Goal: Task Accomplishment & Management: Use online tool/utility

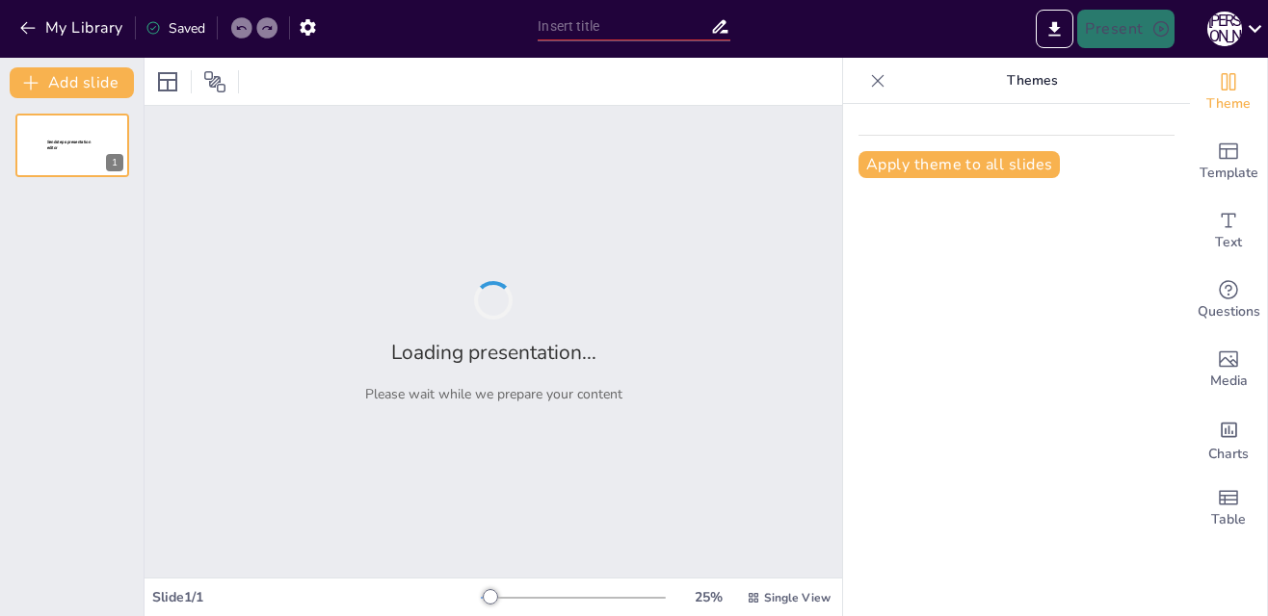
type input "Роль фахової термінології у формуванні іміджу Слов'янського коледжу"
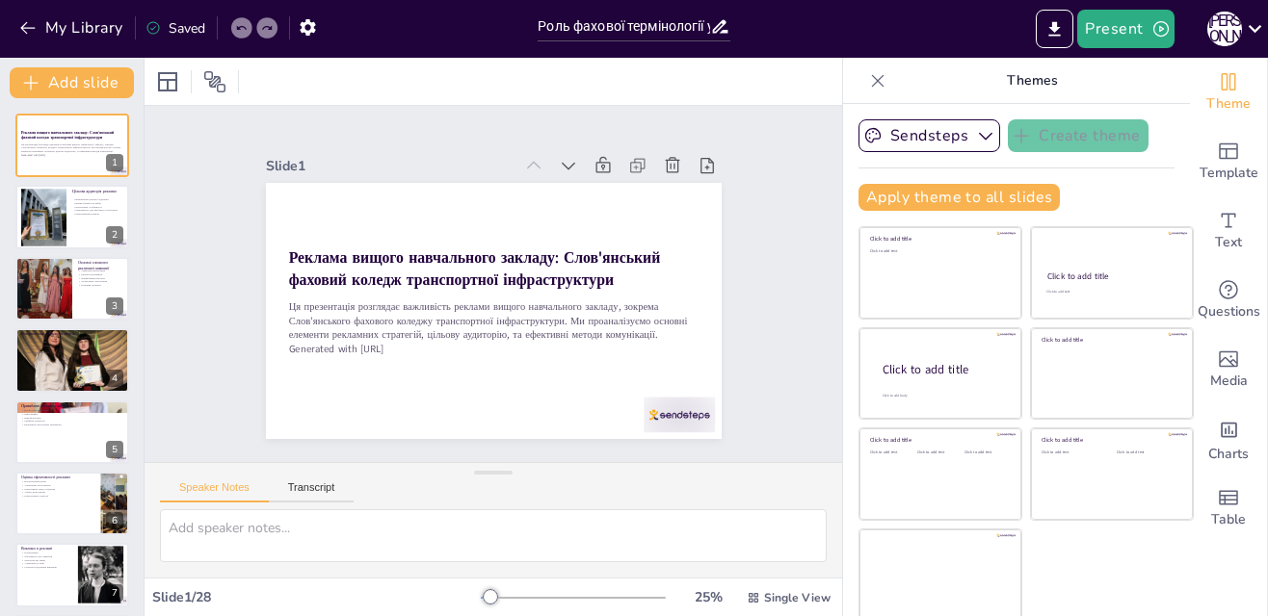
checkbox input "true"
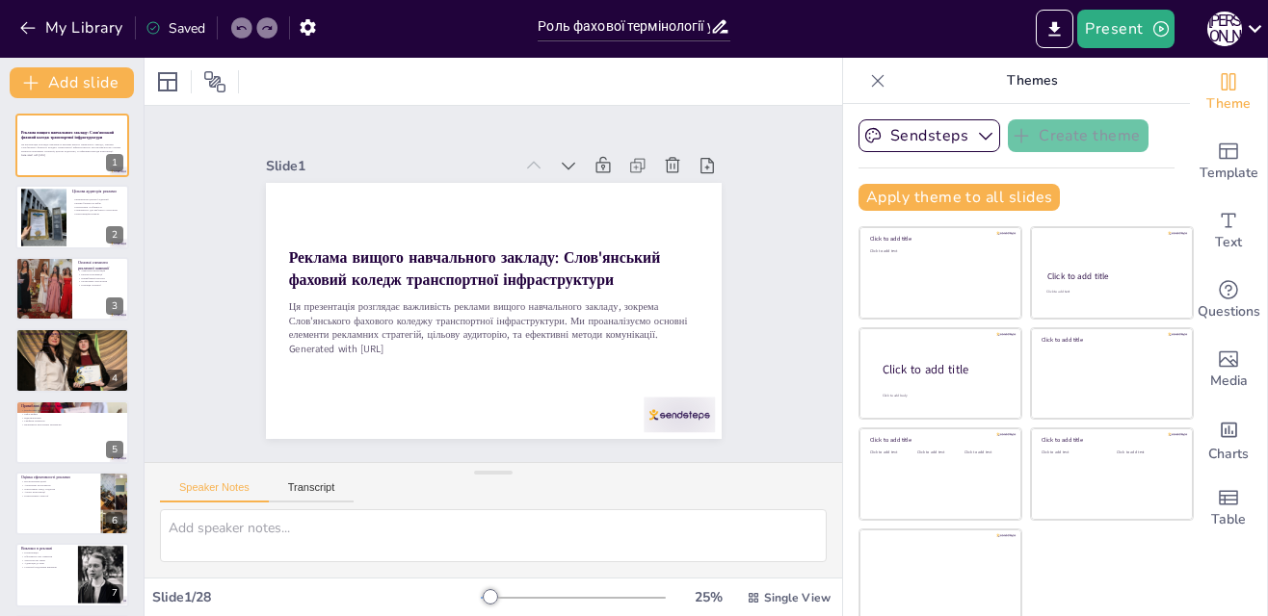
checkbox input "true"
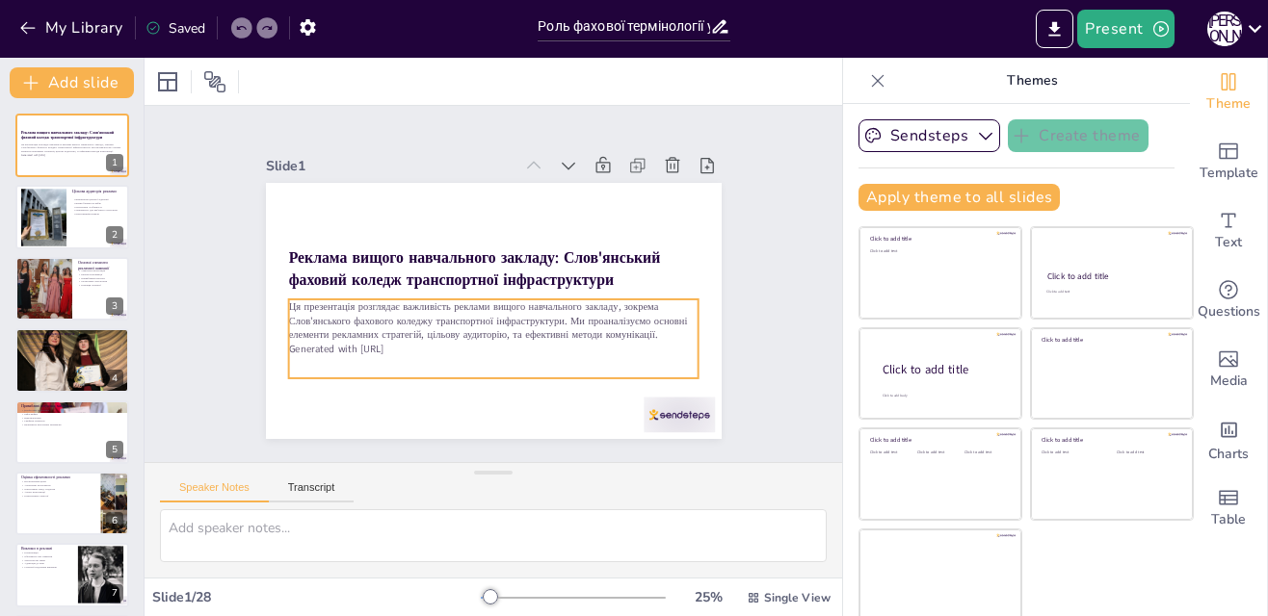
checkbox input "true"
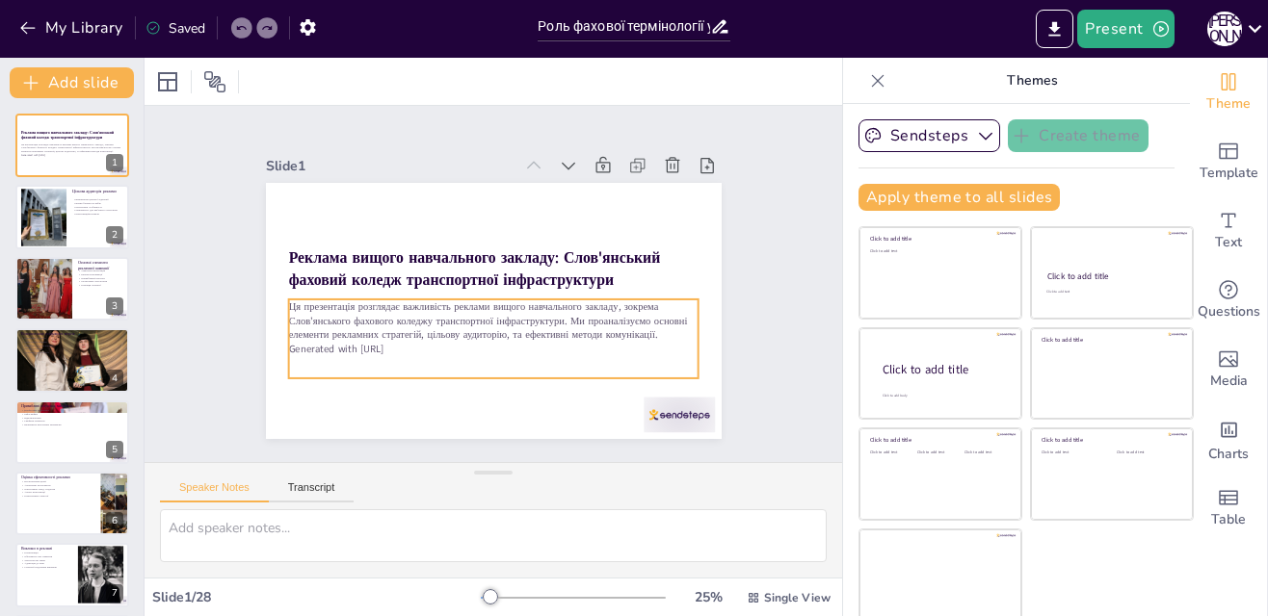
checkbox input "true"
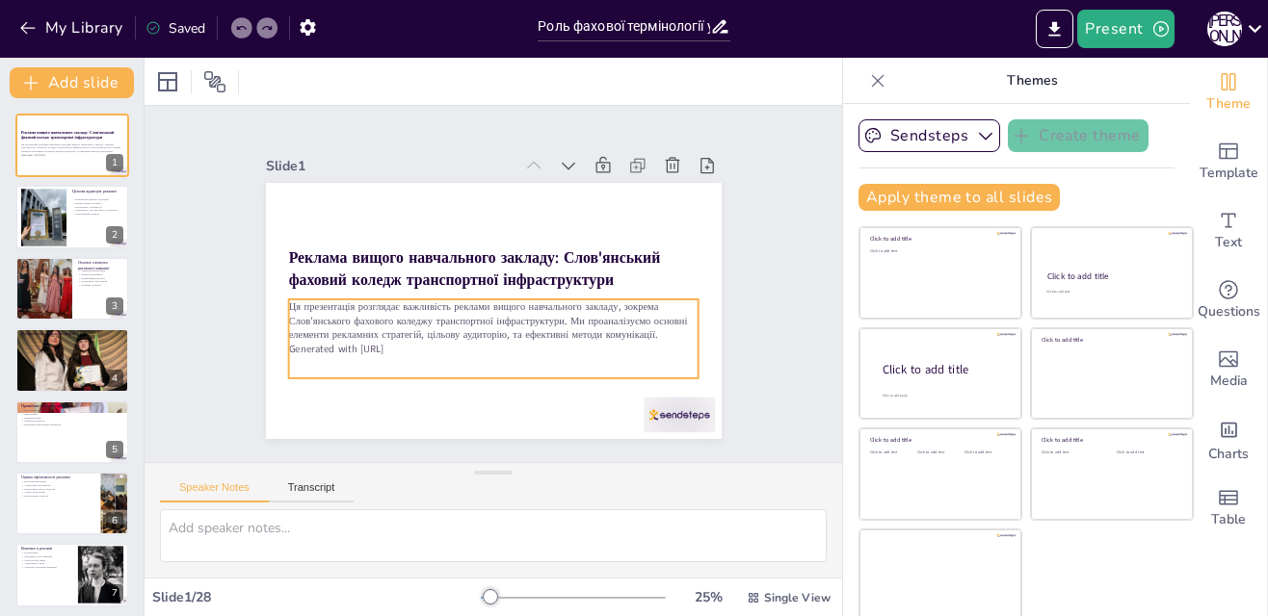
checkbox input "true"
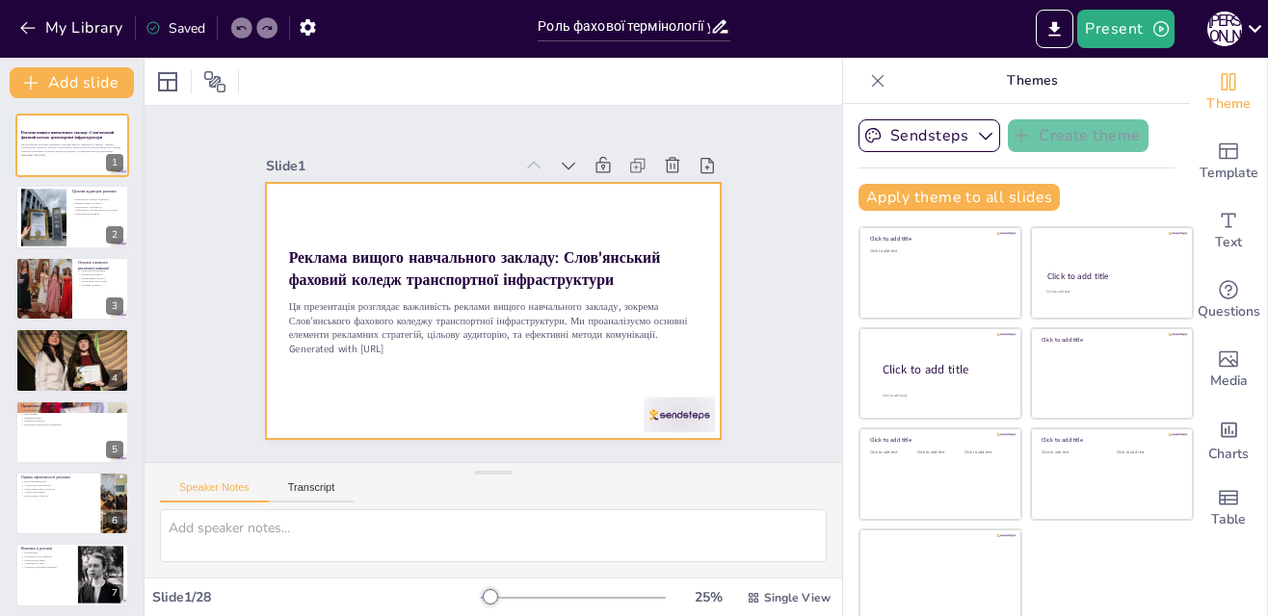
scroll to position [5, 0]
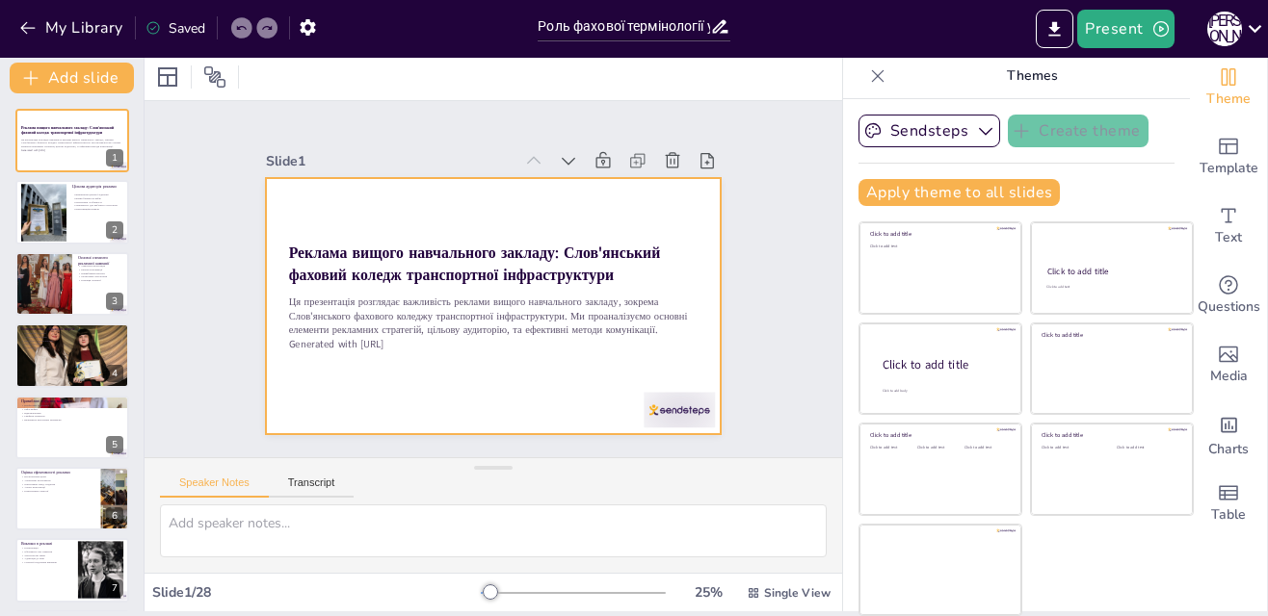
checkbox input "true"
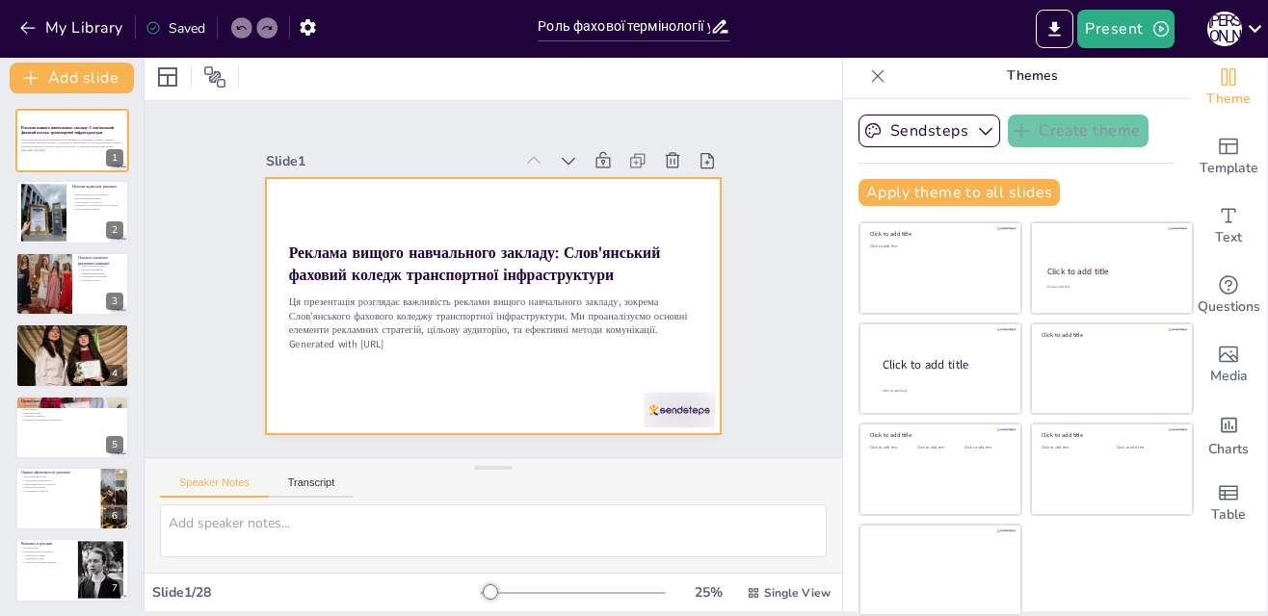
checkbox input "true"
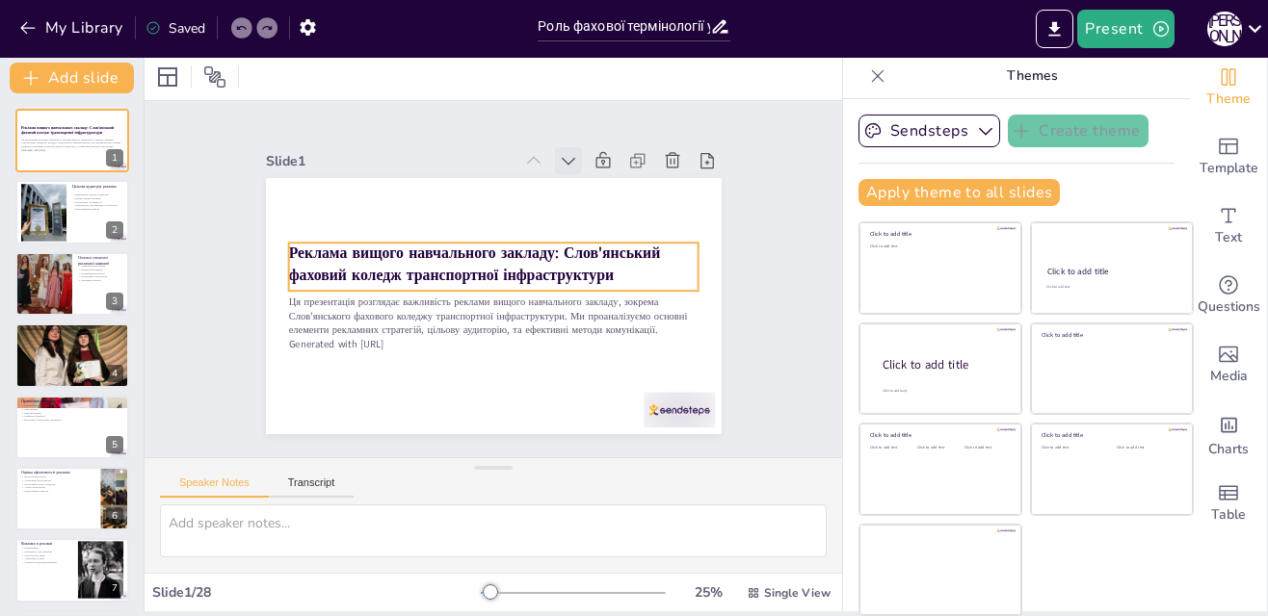
checkbox input "true"
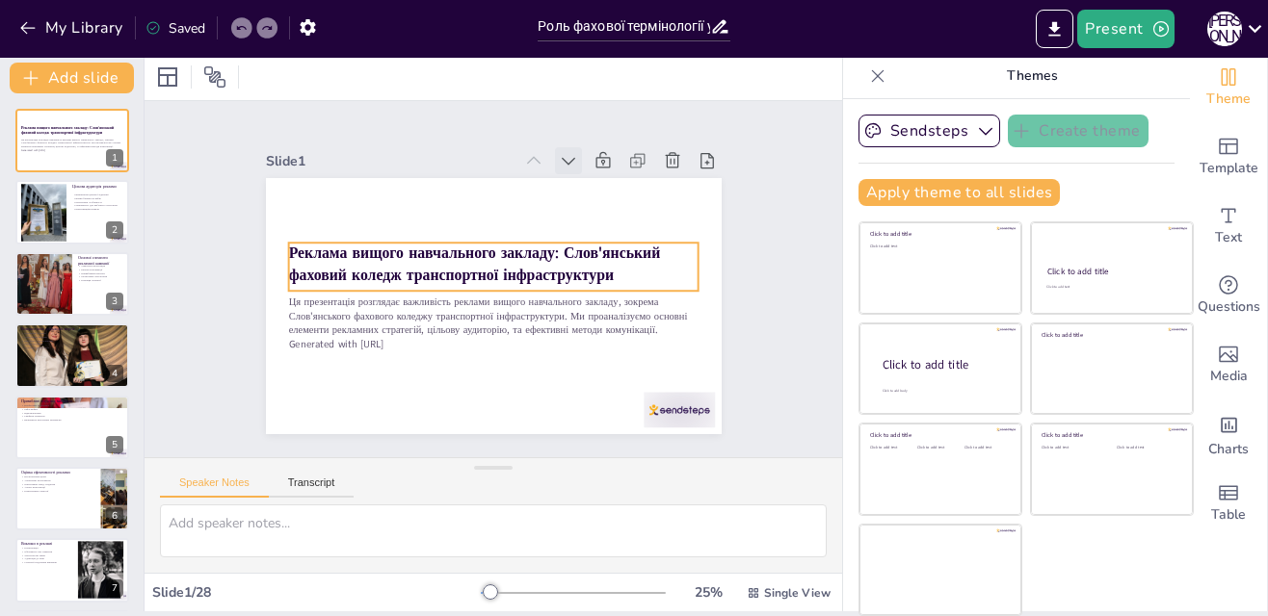
checkbox input "true"
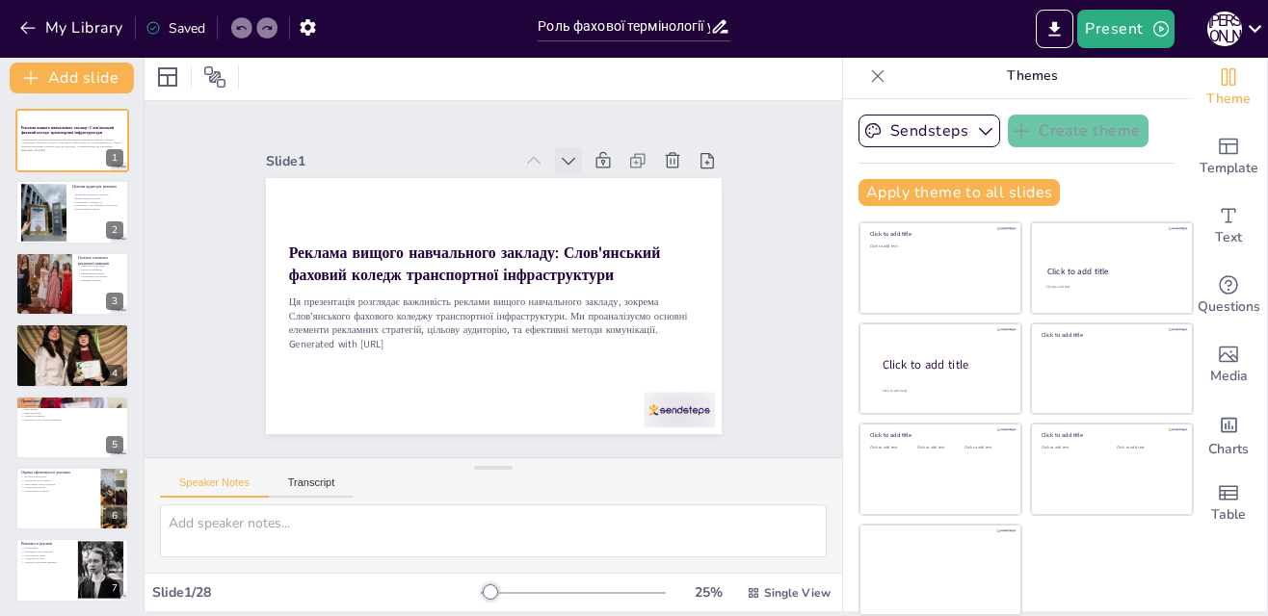
click at [574, 166] on icon at bounding box center [580, 170] width 13 height 9
checkbox input "true"
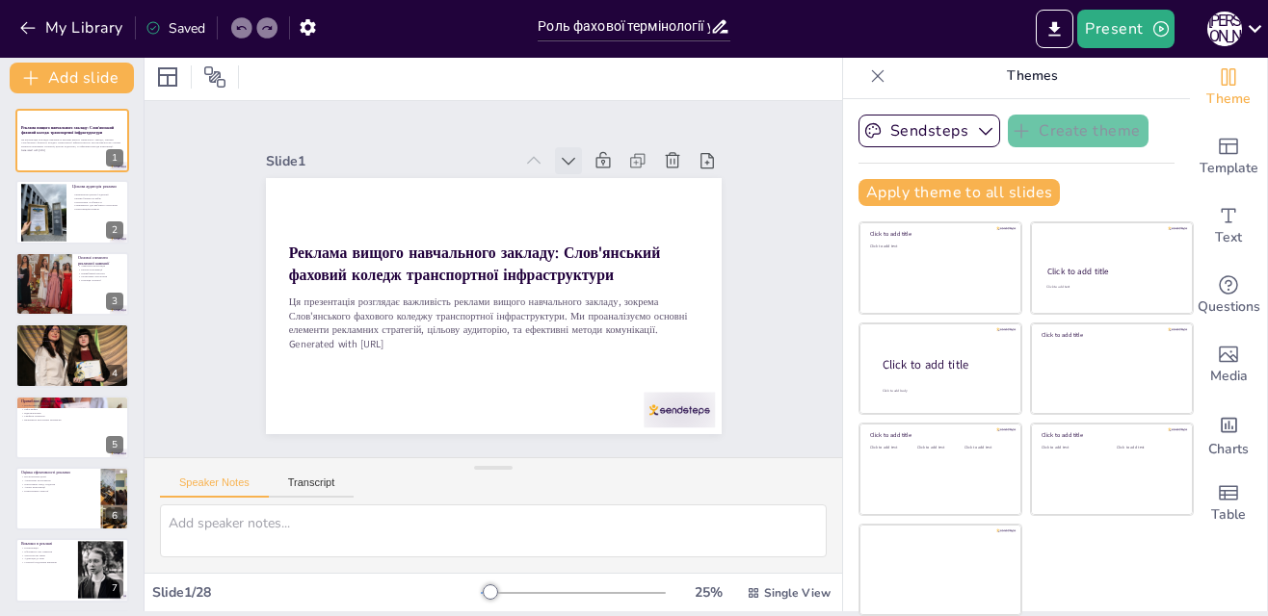
checkbox input "true"
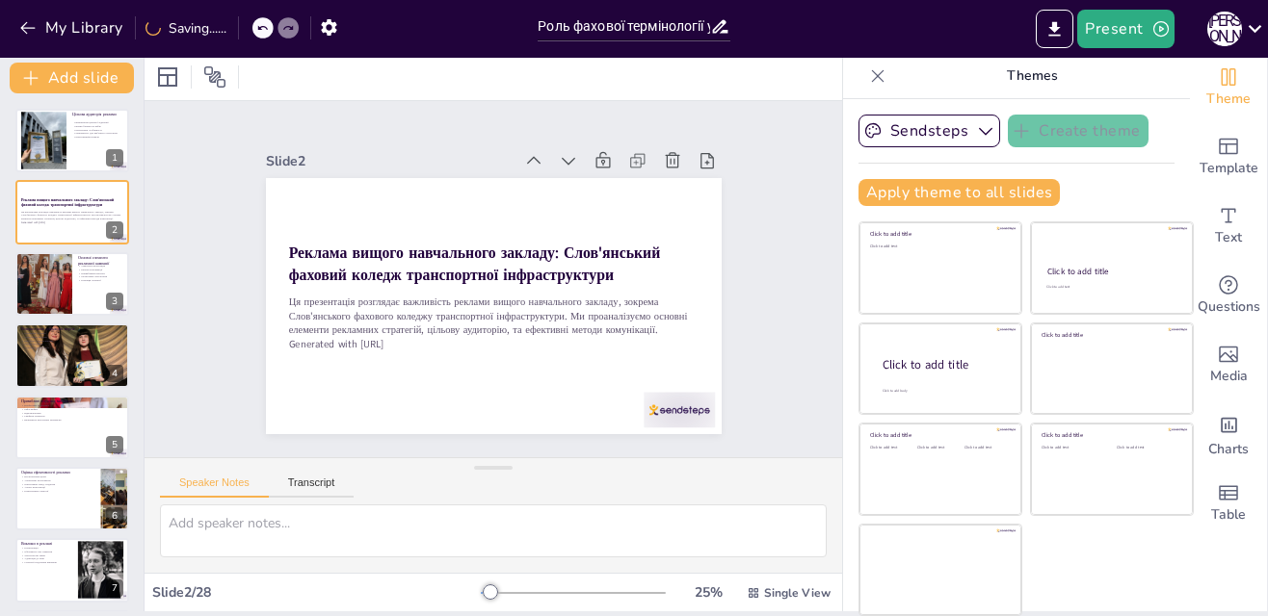
checkbox input "true"
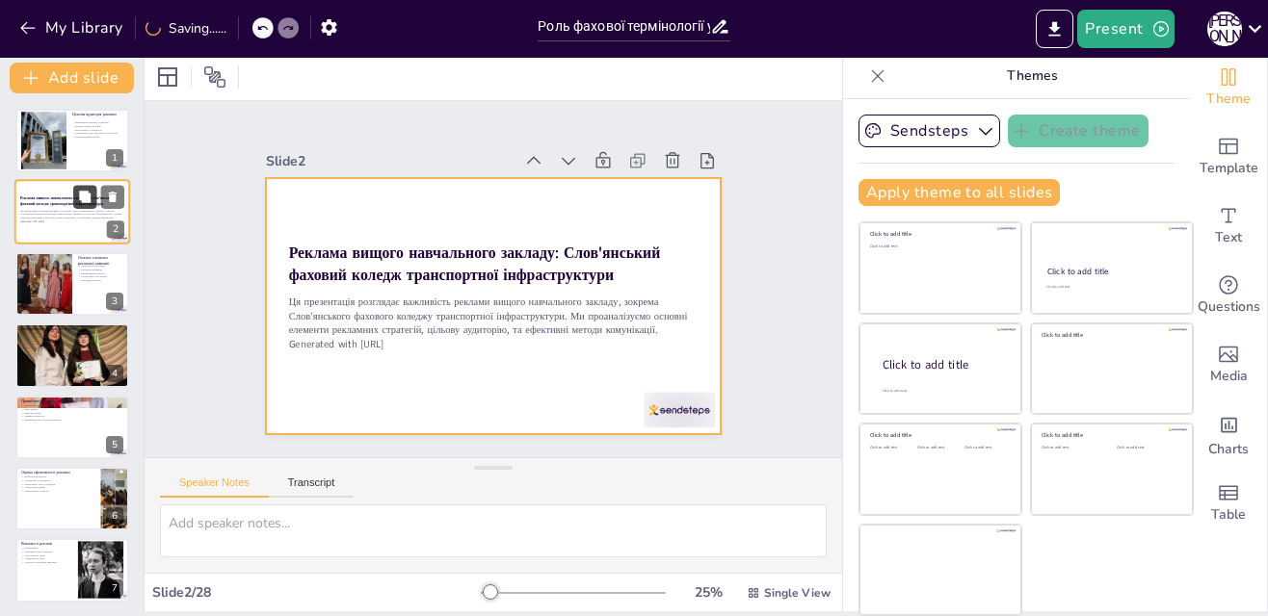
checkbox input "true"
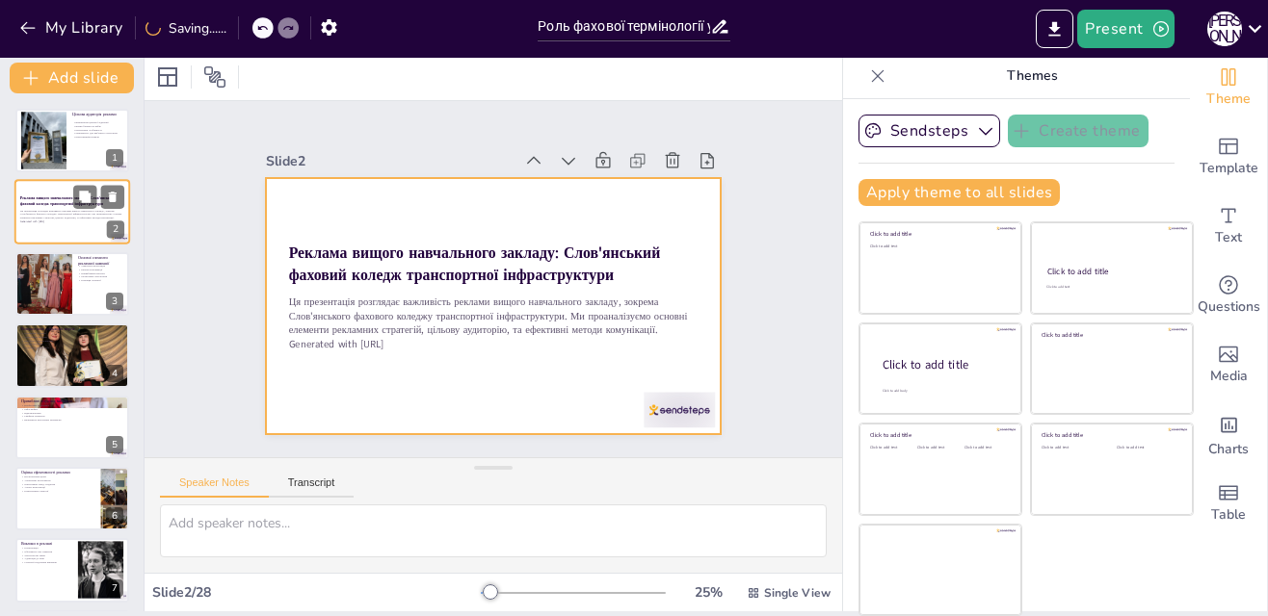
click at [51, 203] on strong "Реклама вищого навчального закладу: Слов'янський фаховий коледж транспортної ін…" at bounding box center [67, 202] width 94 height 11
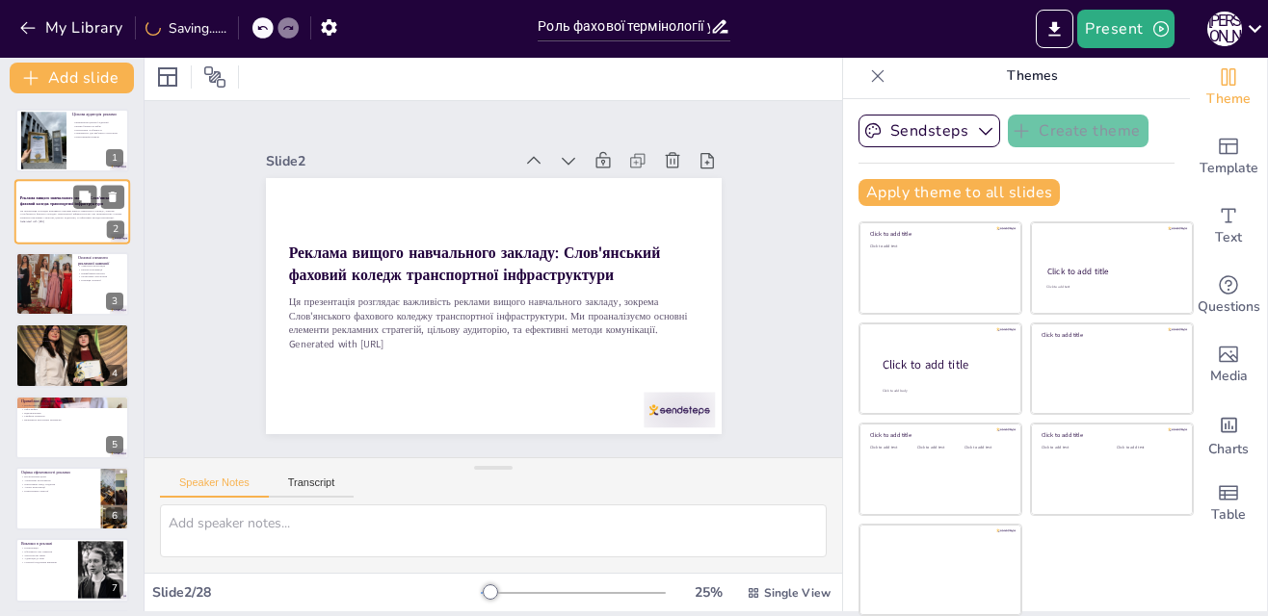
checkbox input "true"
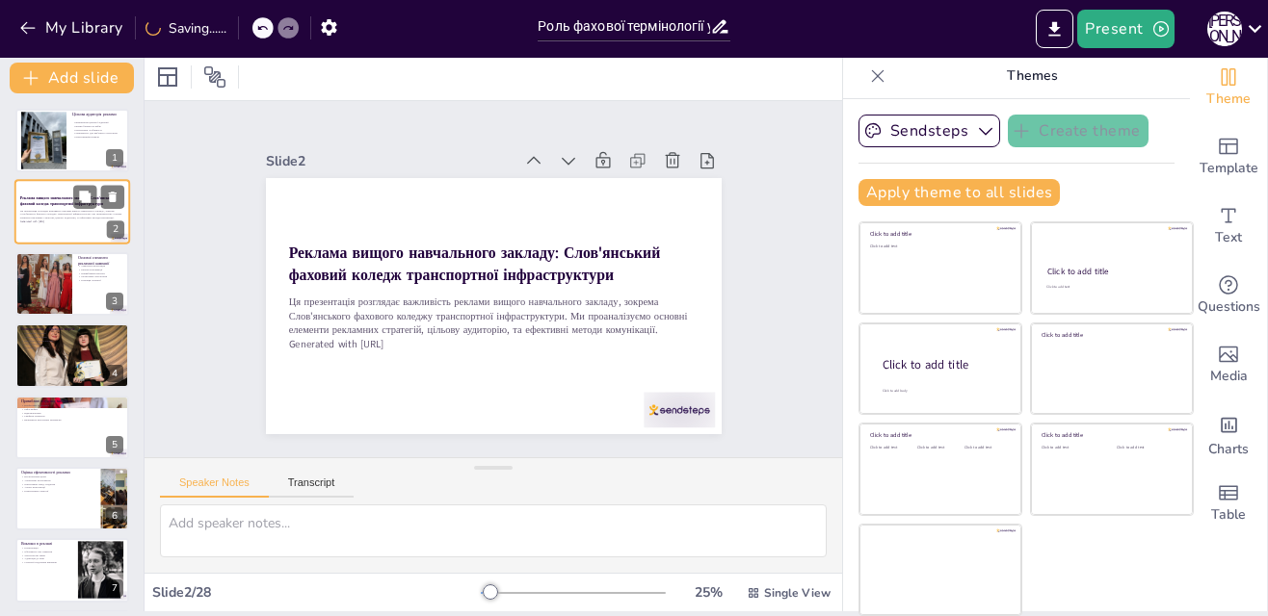
checkbox input "true"
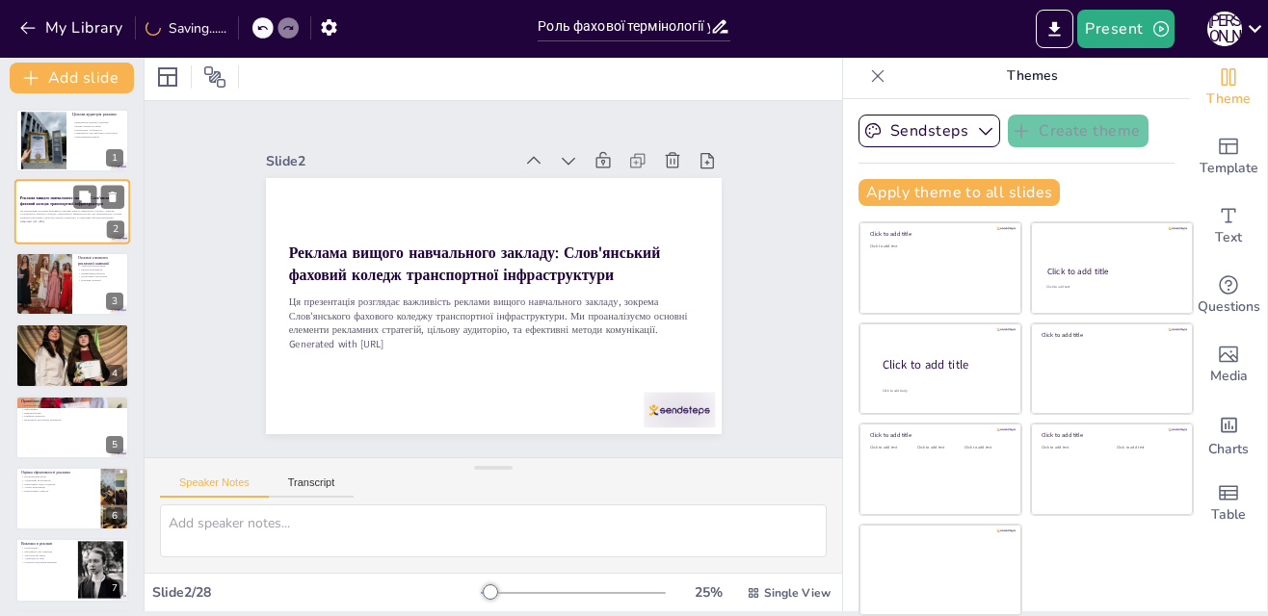
checkbox input "true"
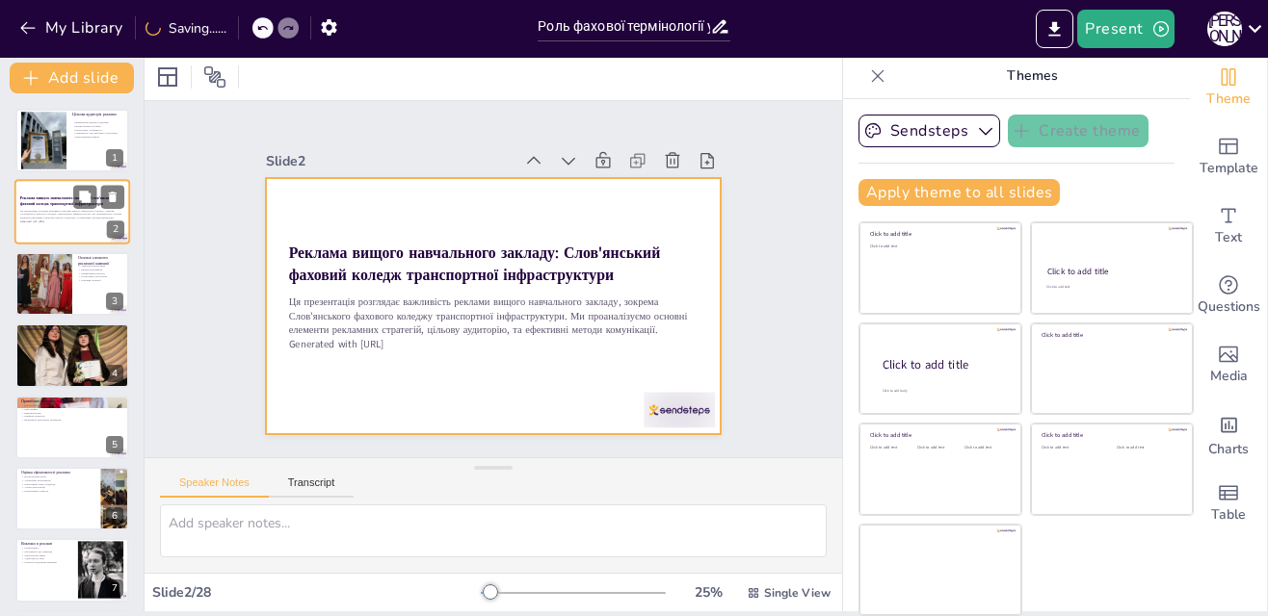
checkbox input "true"
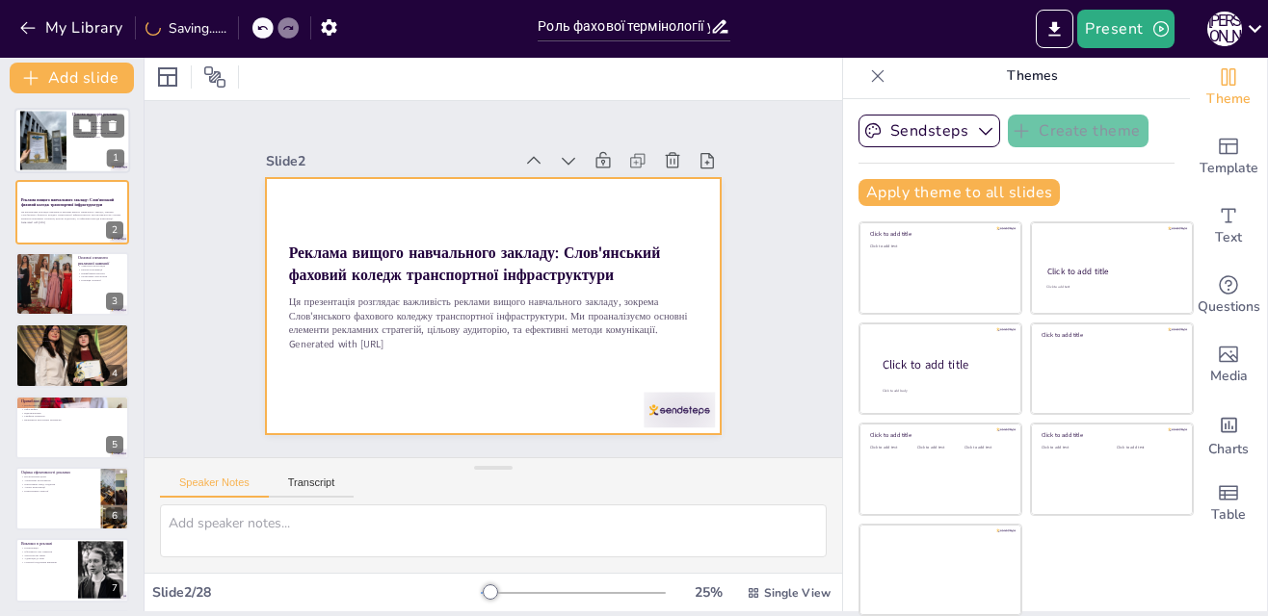
checkbox input "true"
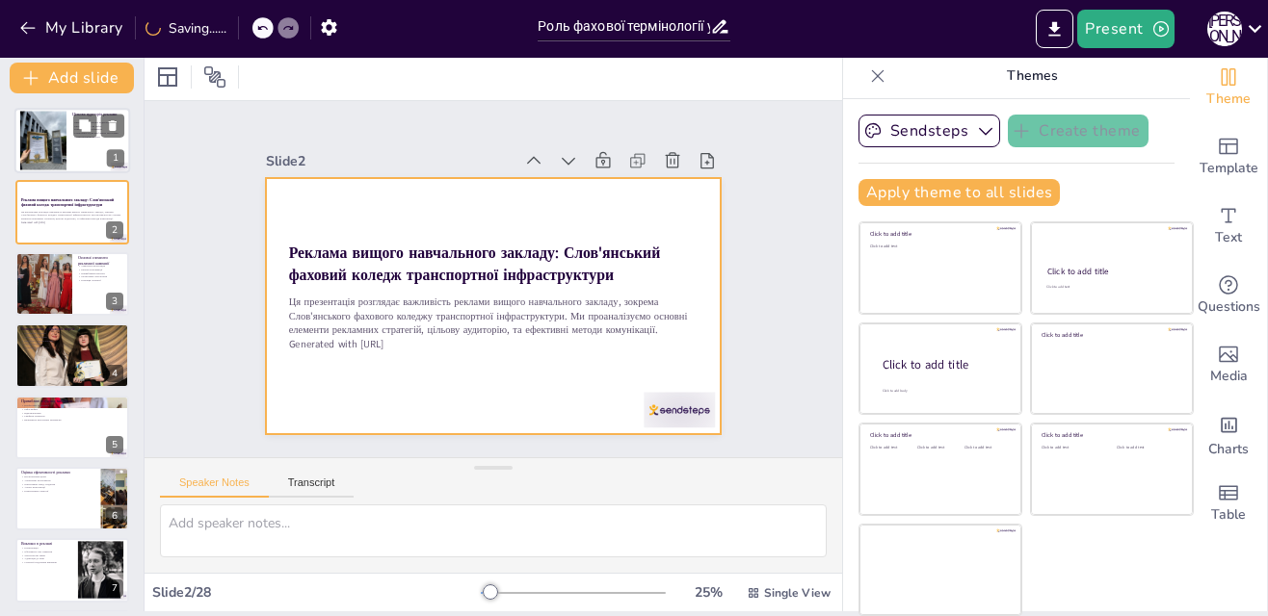
checkbox input "true"
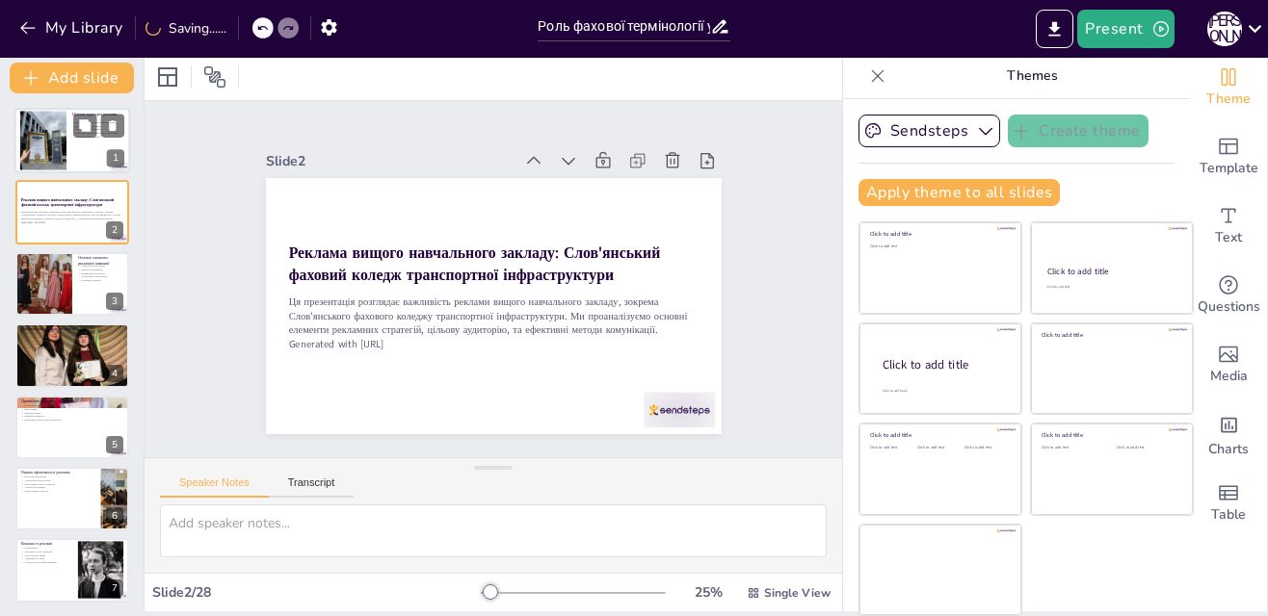
checkbox input "true"
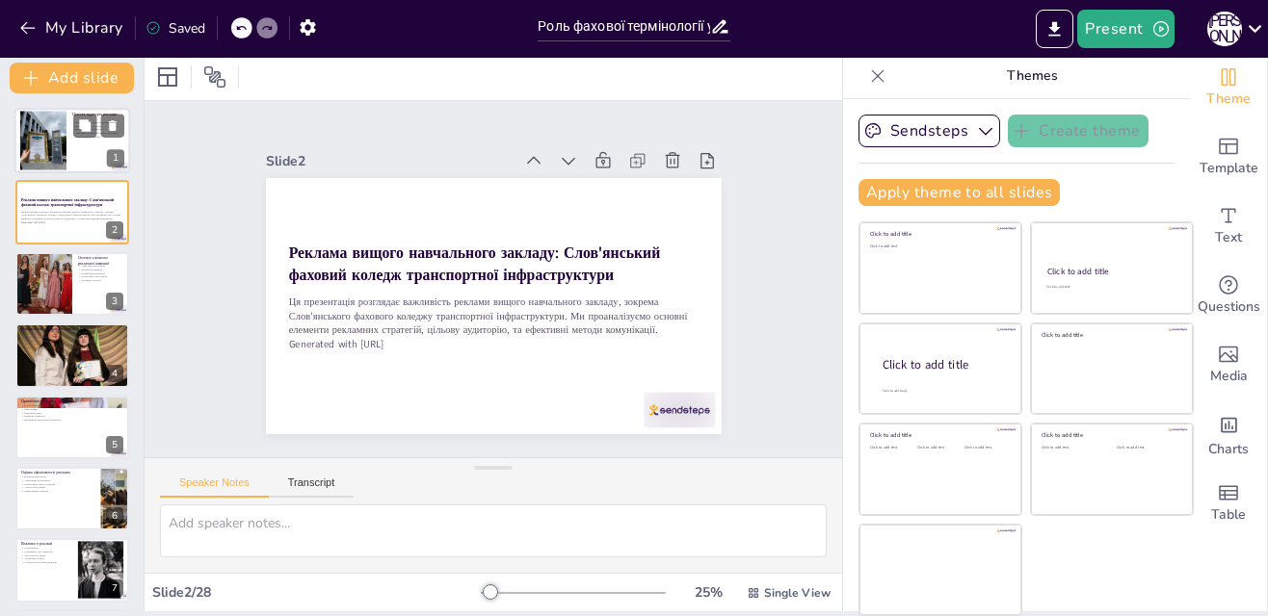
click at [45, 152] on div at bounding box center [43, 141] width 46 height 62
type textarea "Визначення цільової аудиторії є критично важливим етапом у розробці рекламної к…"
checkbox input "true"
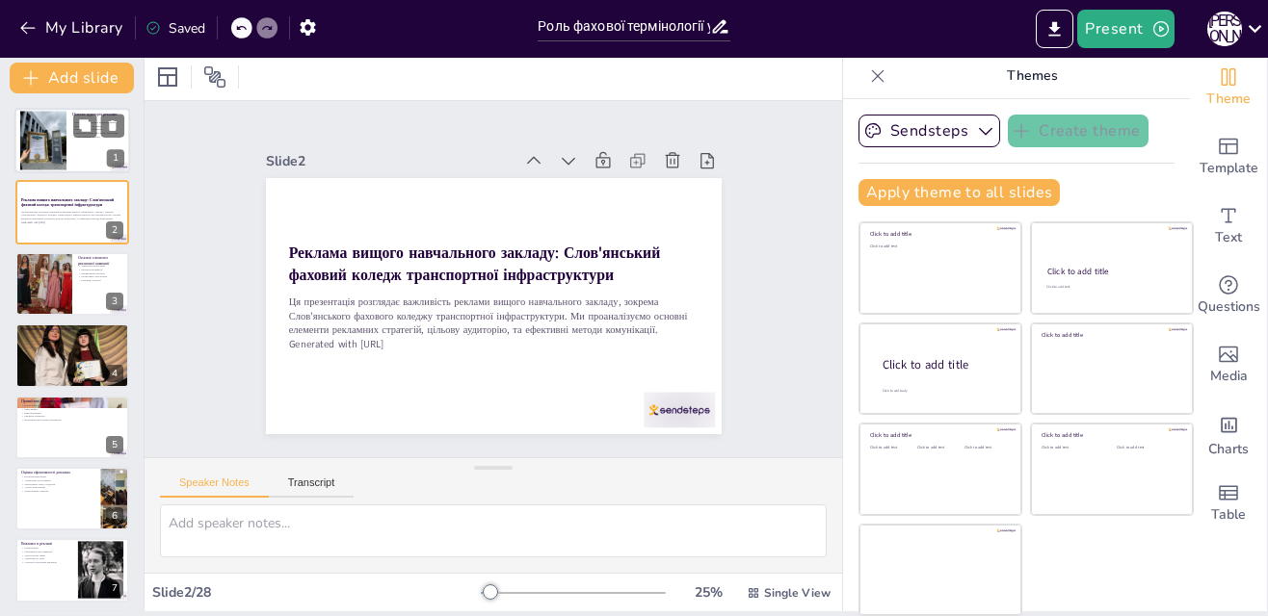
checkbox input "true"
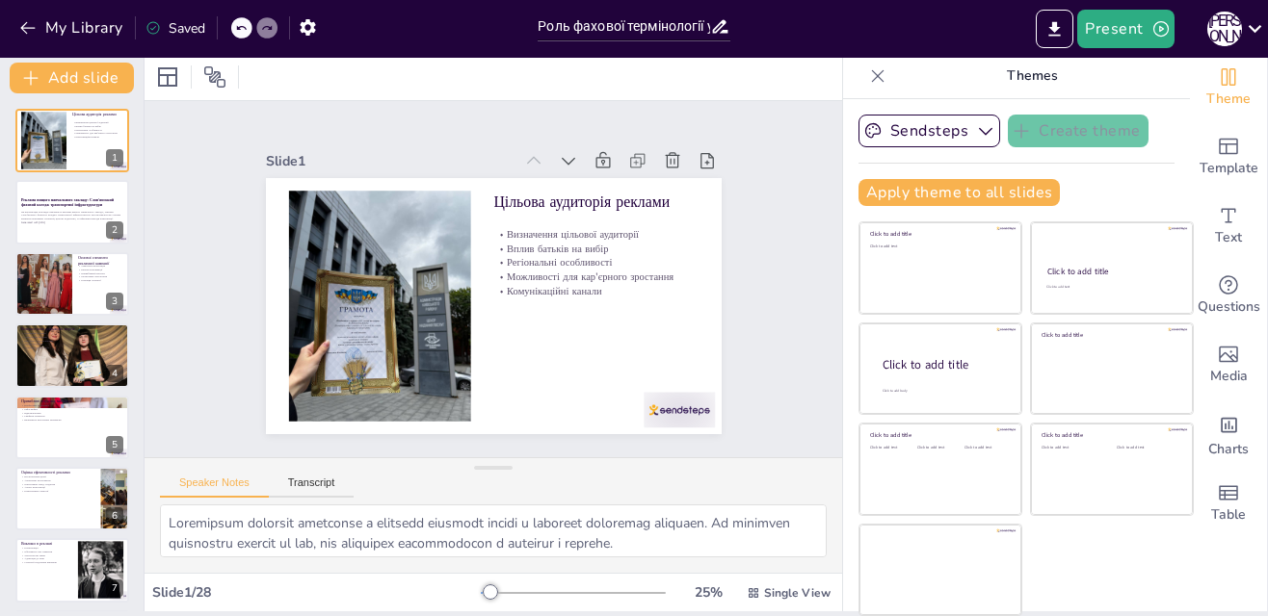
checkbox input "true"
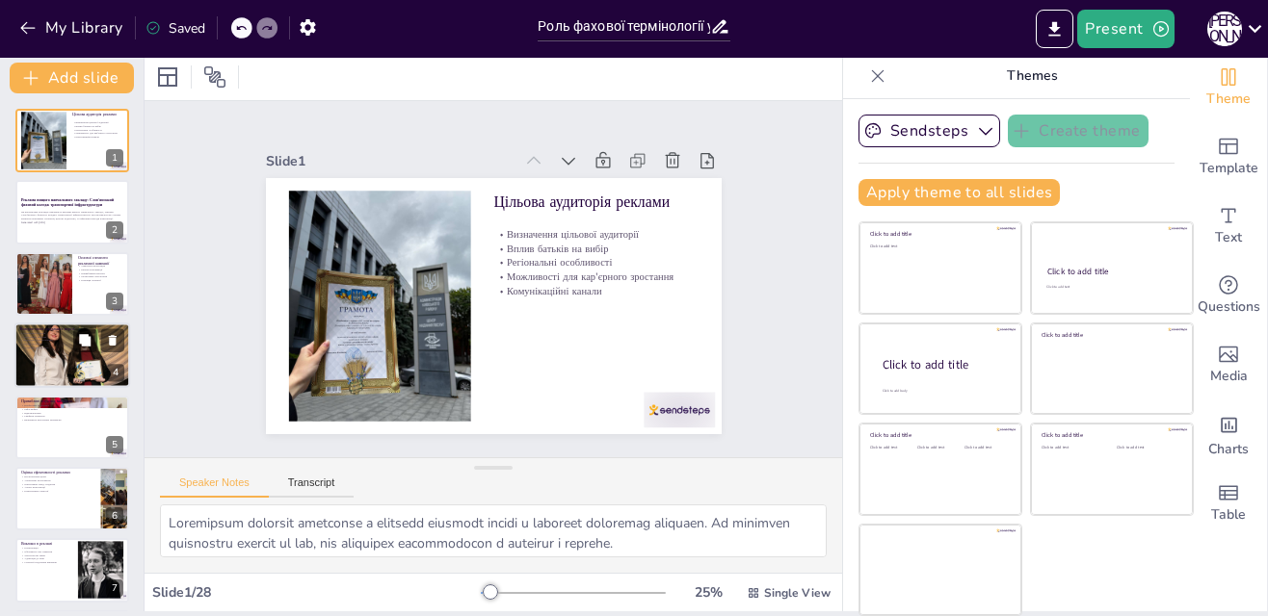
checkbox input "true"
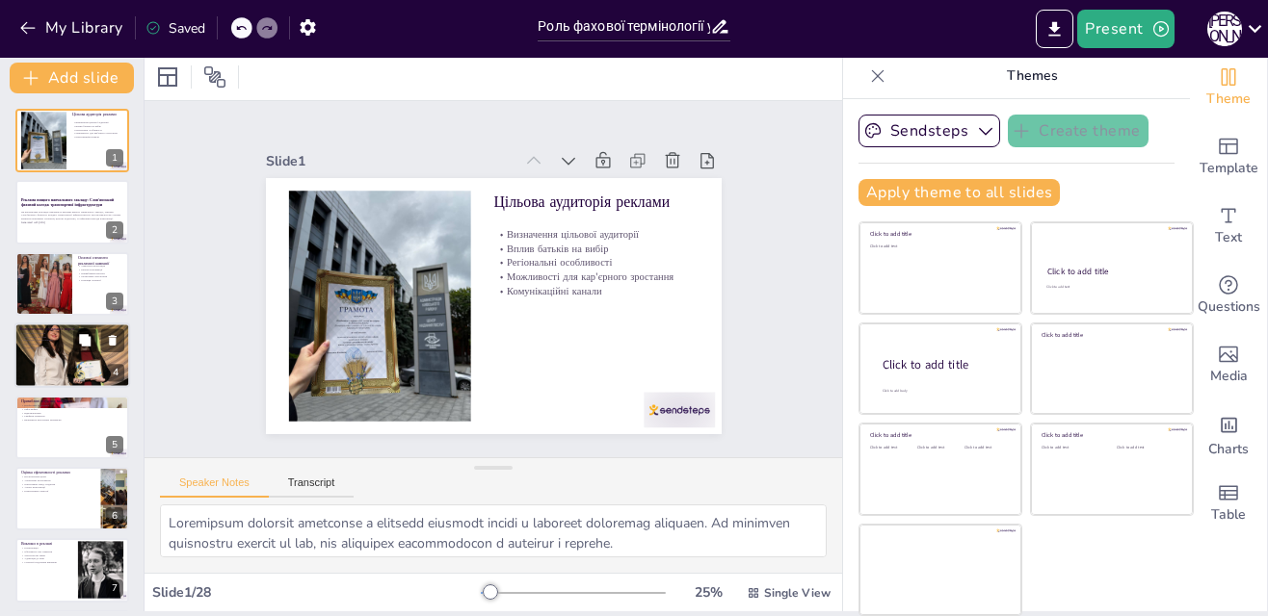
checkbox input "true"
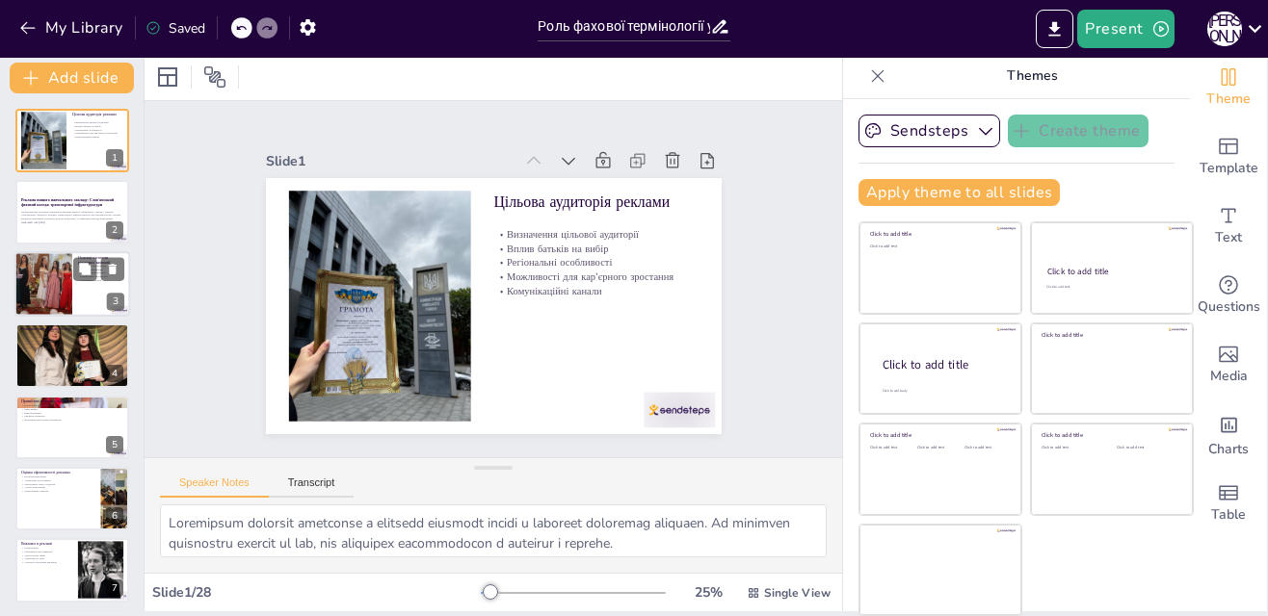
checkbox input "true"
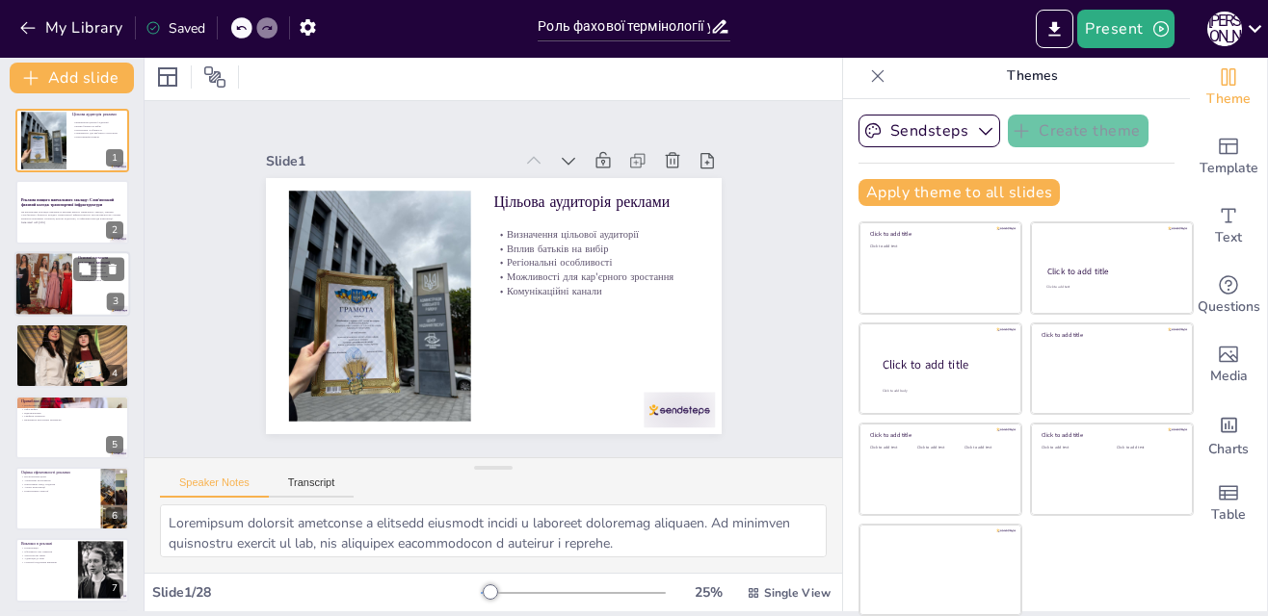
checkbox input "true"
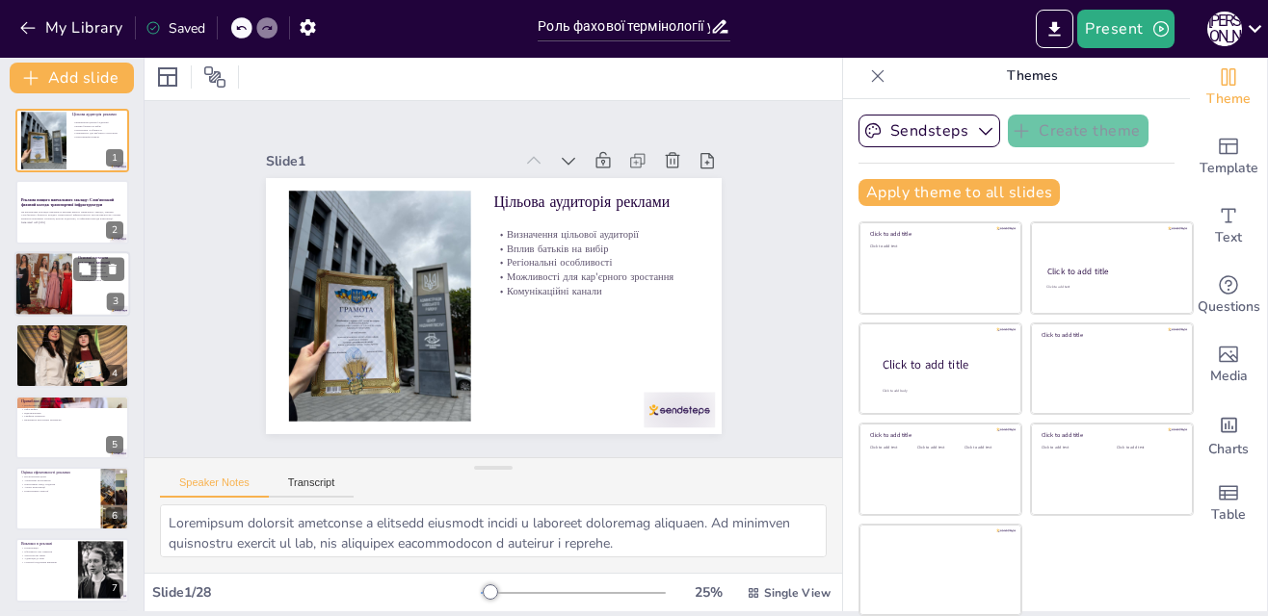
checkbox input "true"
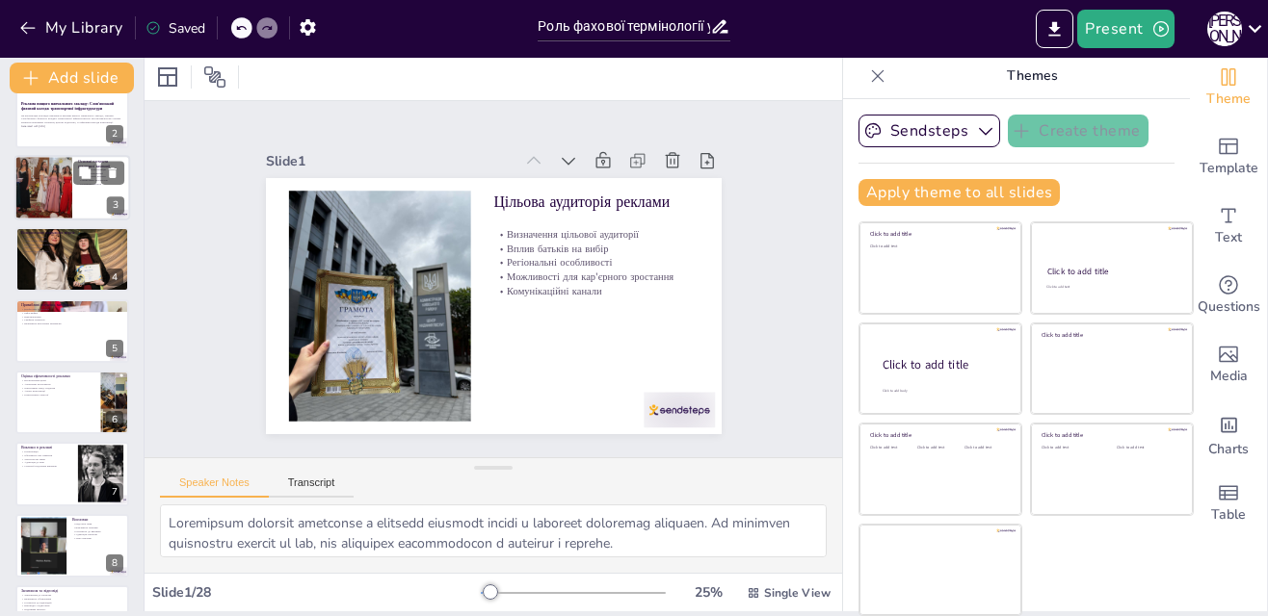
checkbox input "true"
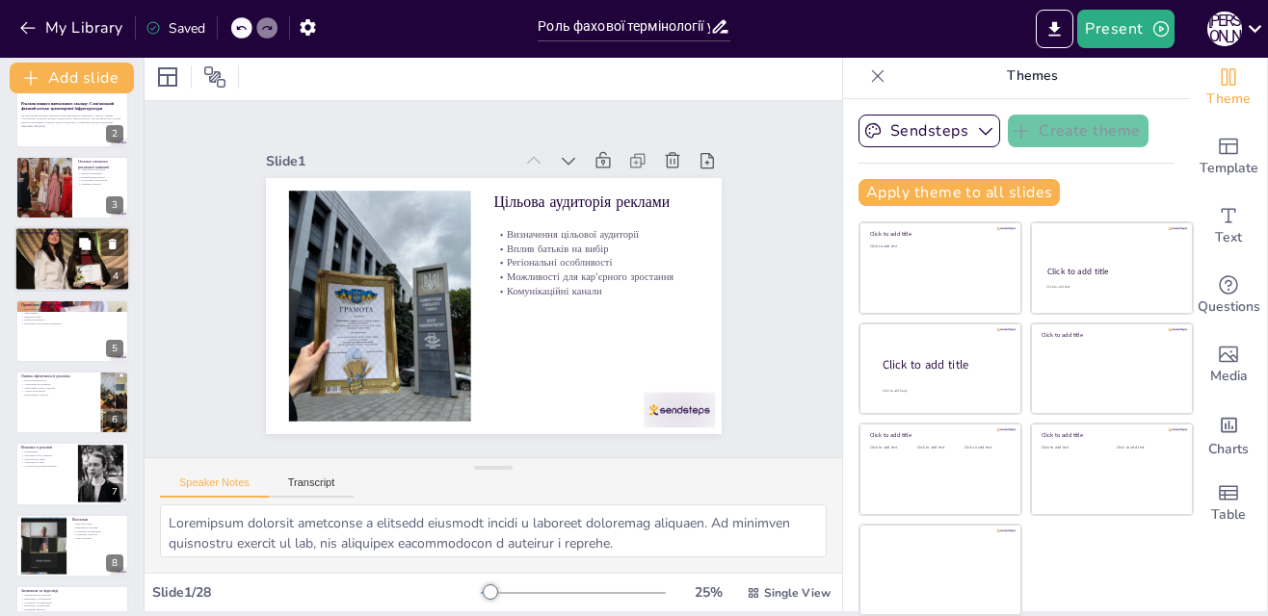
checkbox input "true"
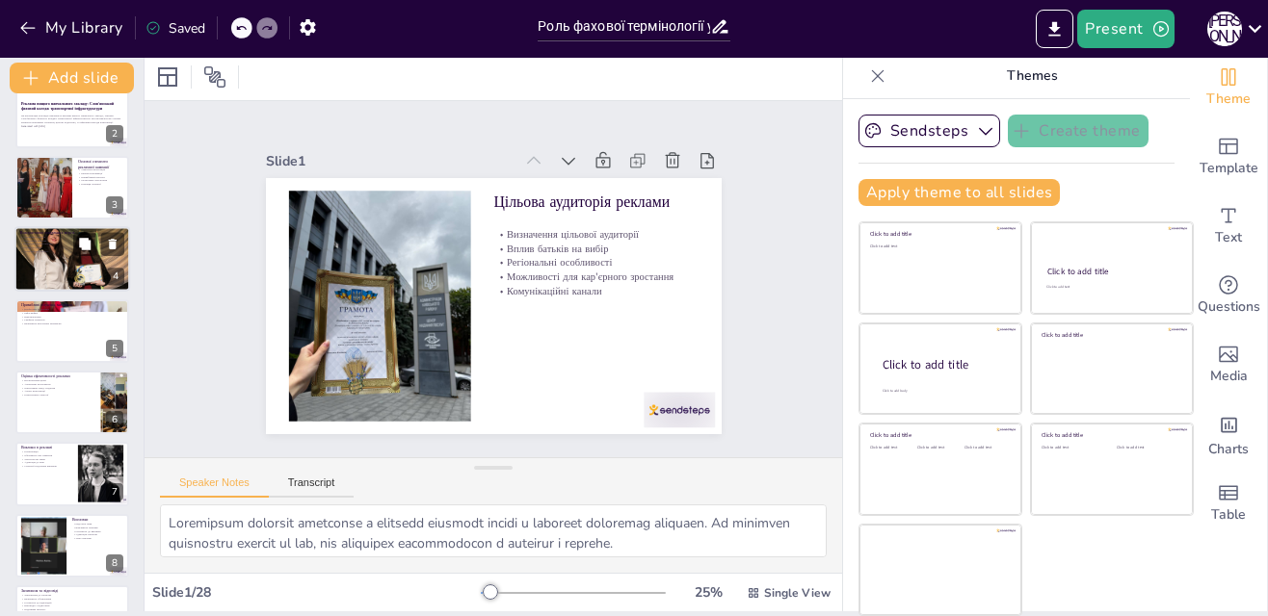
click at [66, 263] on div at bounding box center [72, 259] width 116 height 77
type textarea "Створення сторінок на популярних платформах дозволяє коледжу бути ближчим до по…"
checkbox input "true"
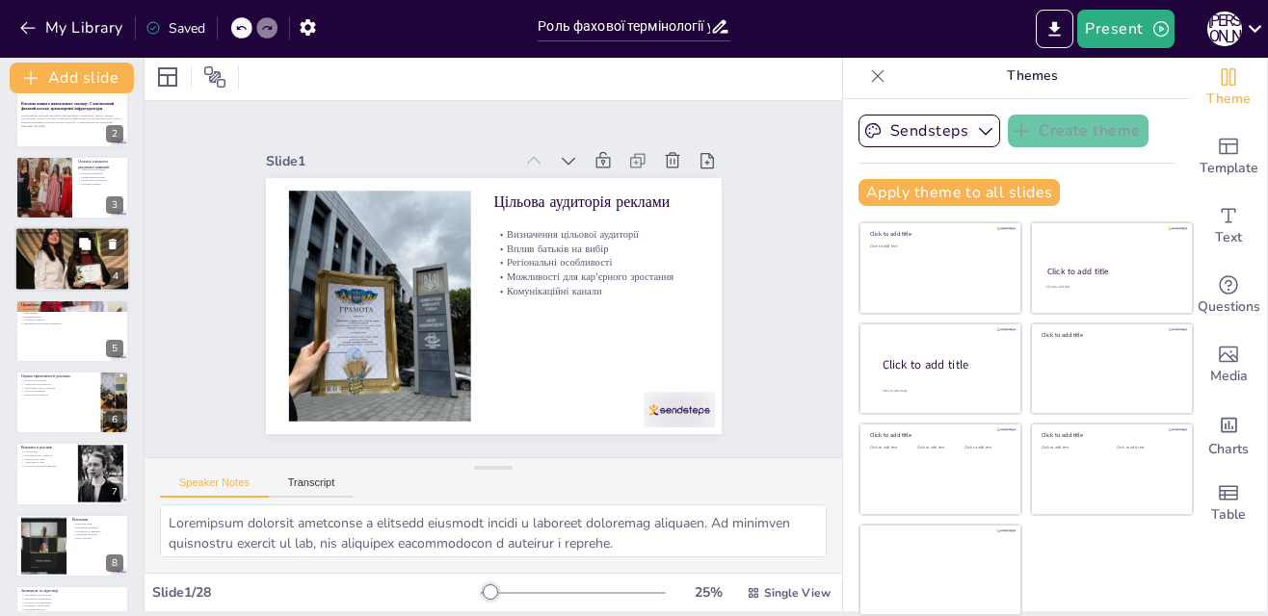
checkbox input "true"
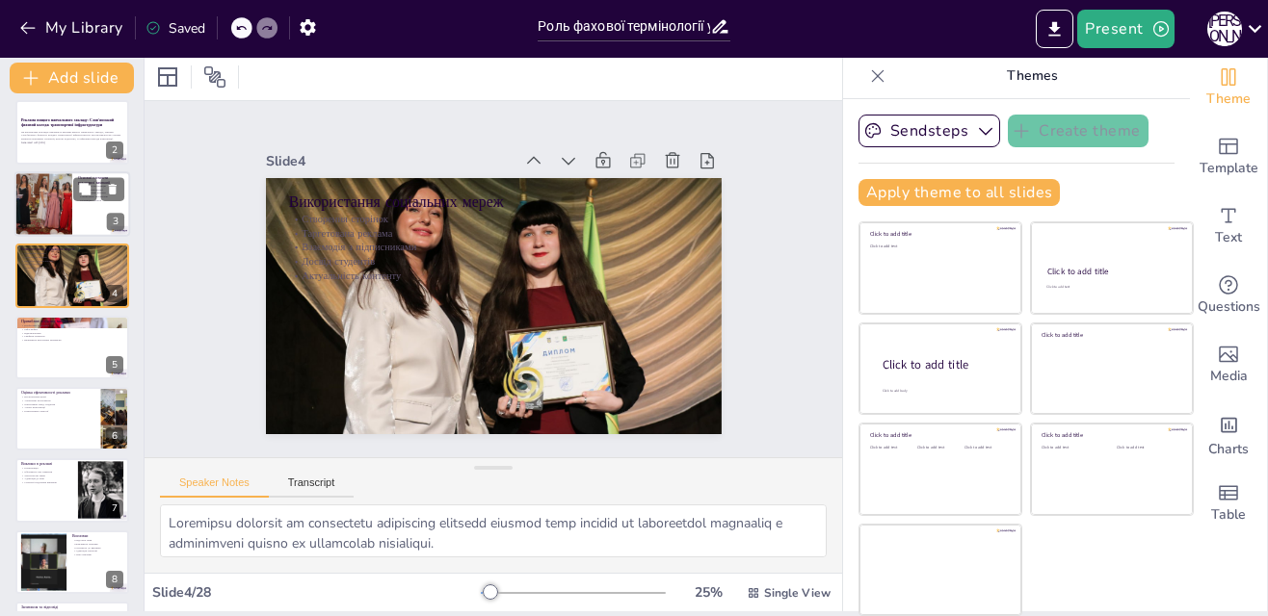
scroll to position [99, 0]
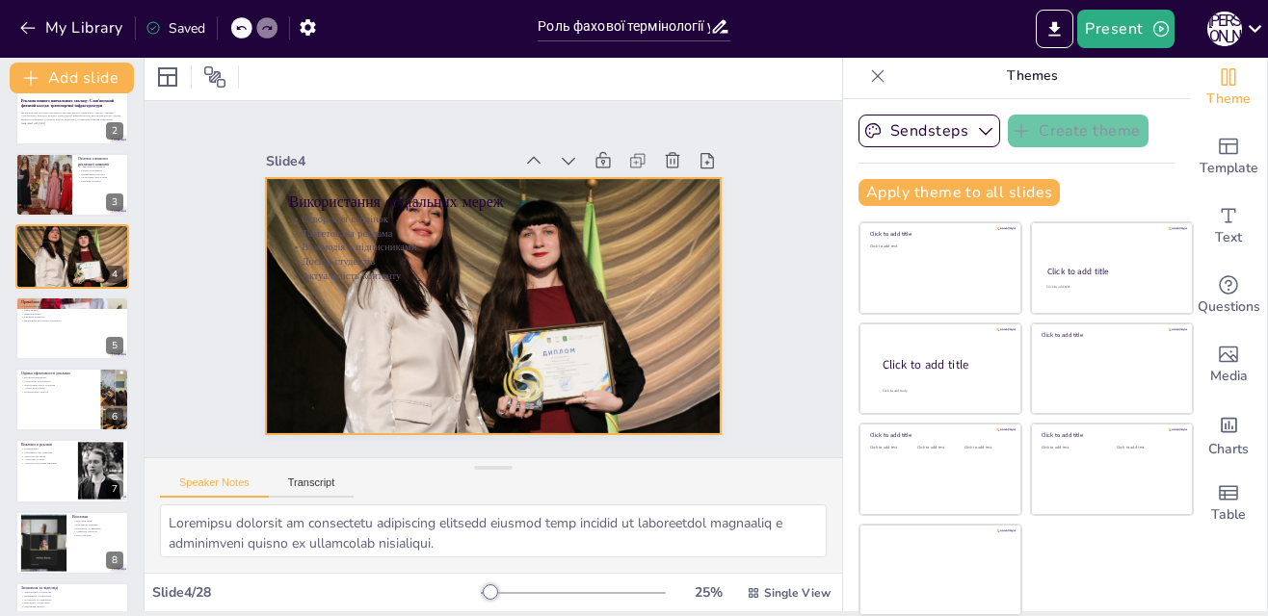
checkbox input "true"
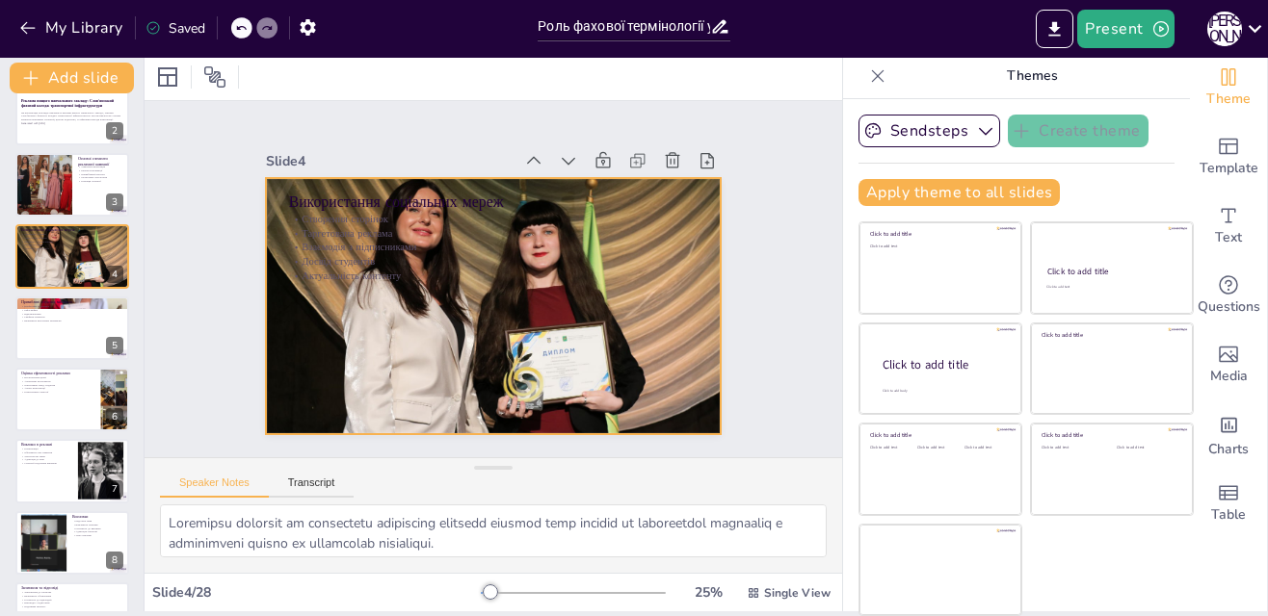
checkbox input "true"
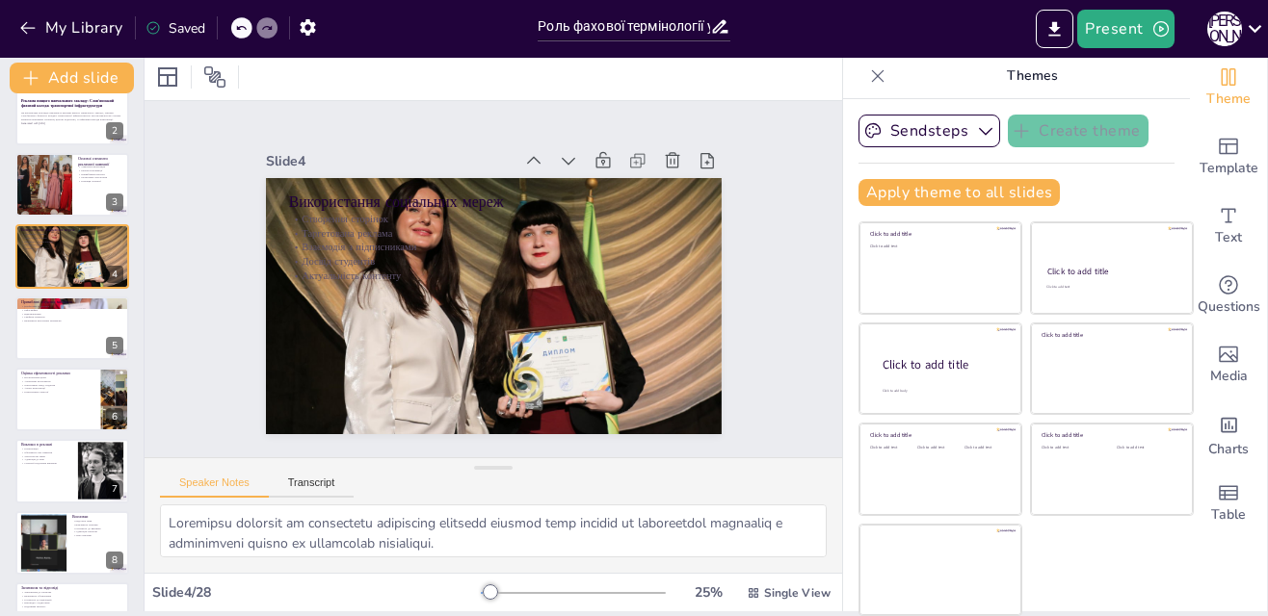
checkbox input "true"
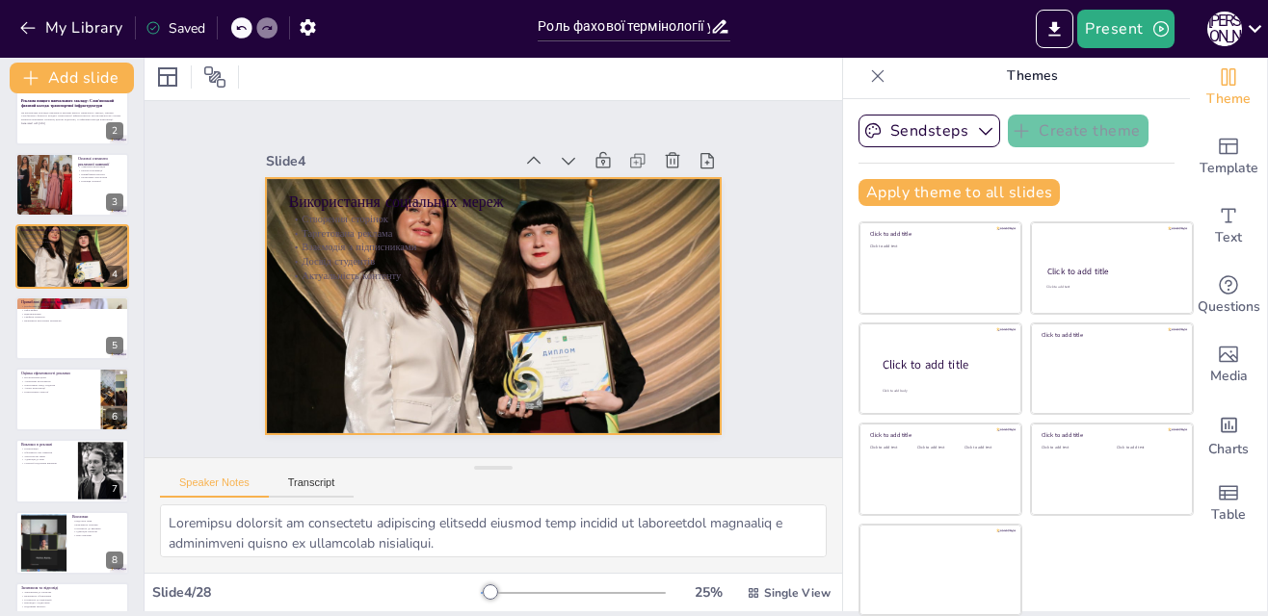
checkbox input "true"
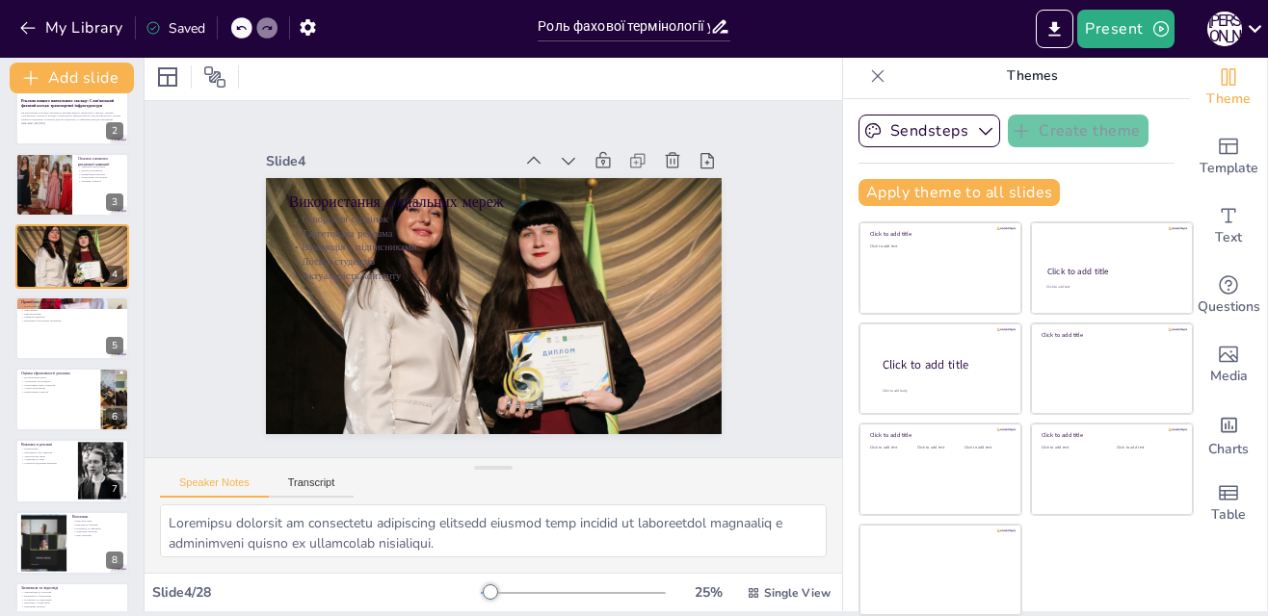
checkbox input "true"
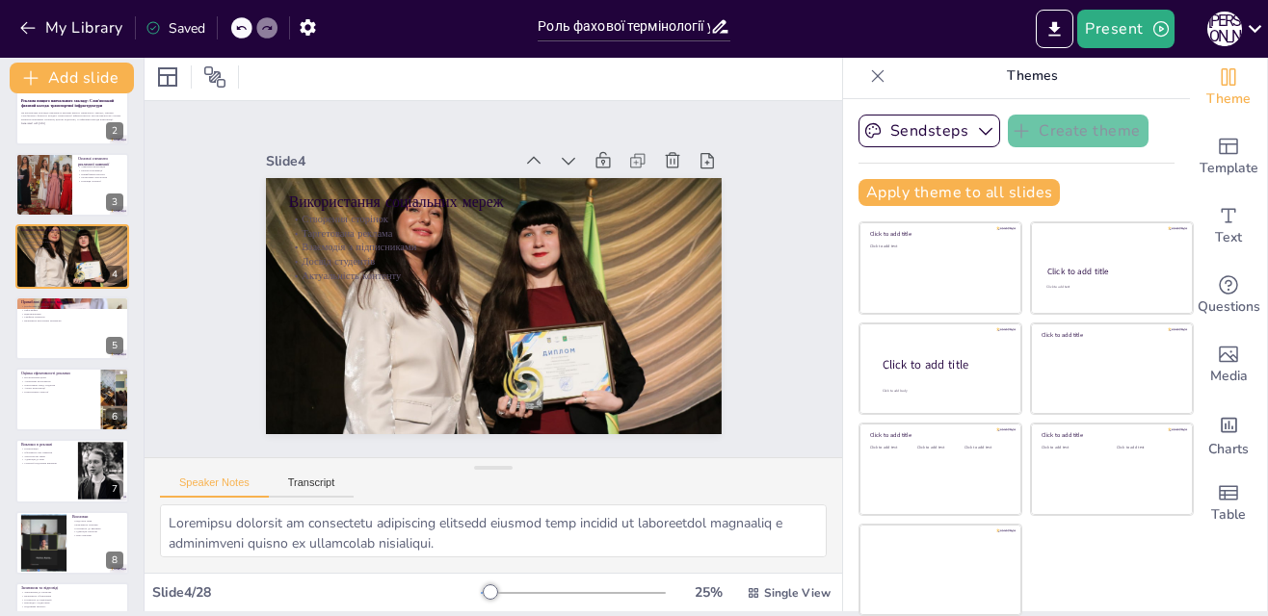
checkbox input "true"
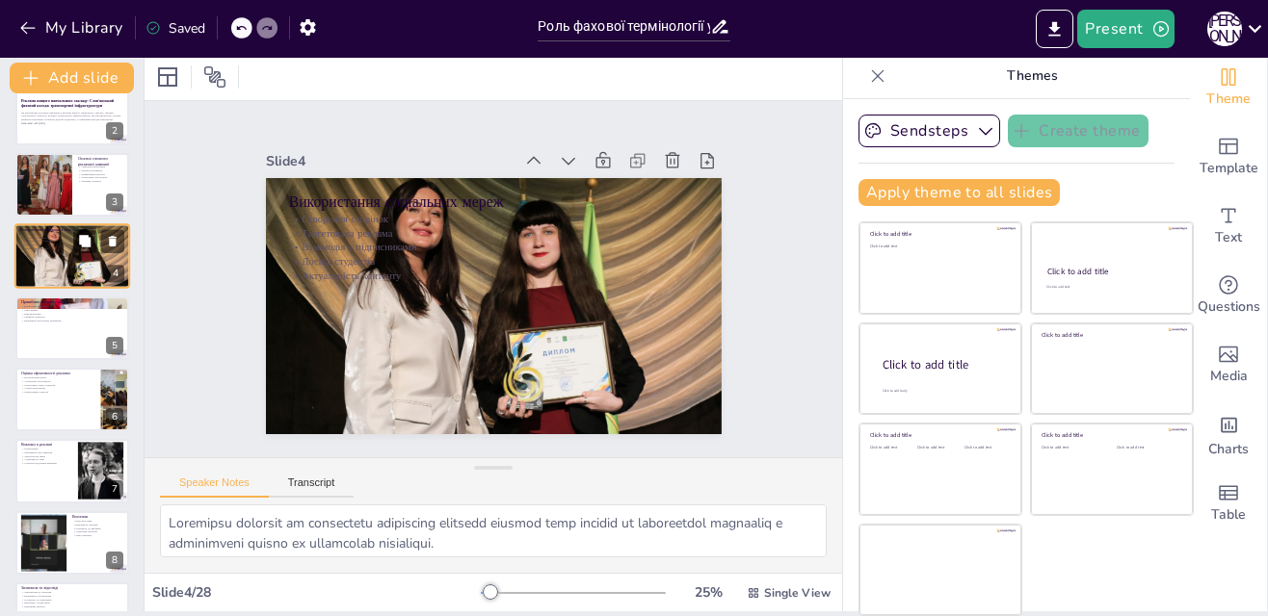
checkbox input "true"
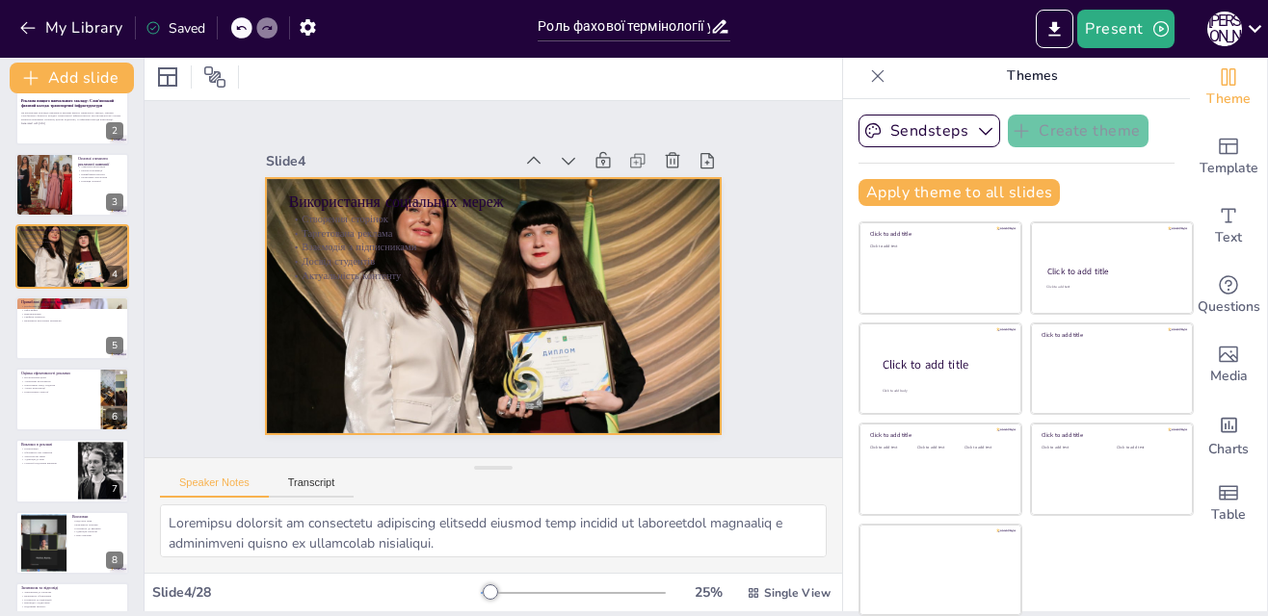
checkbox input "true"
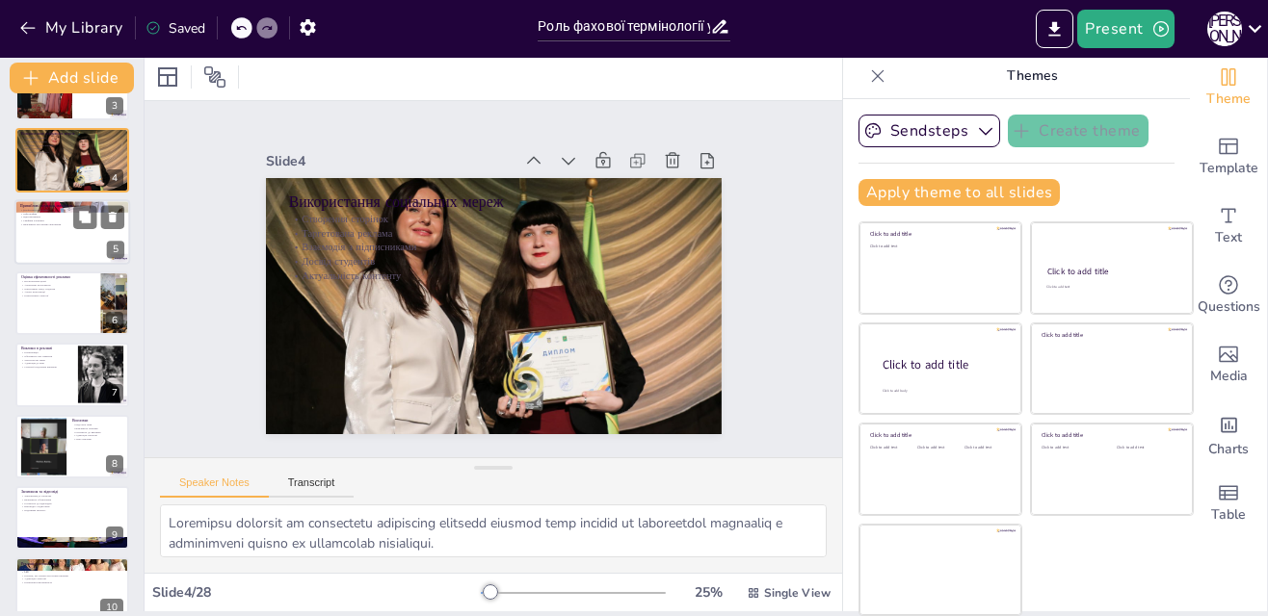
checkbox input "true"
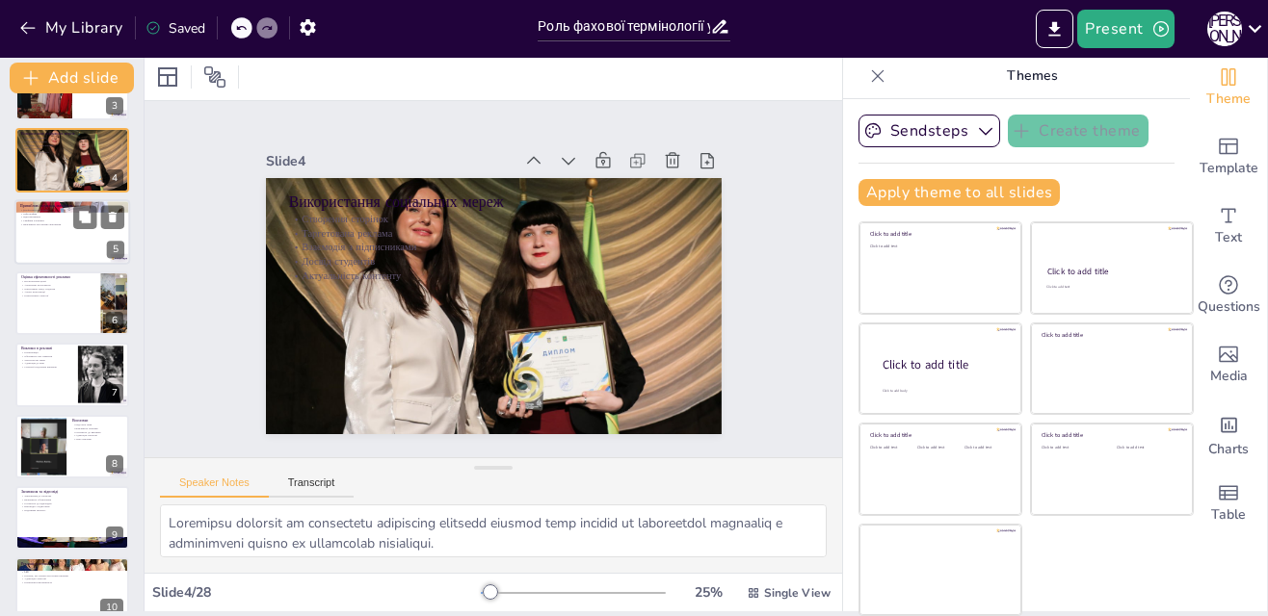
checkbox input "true"
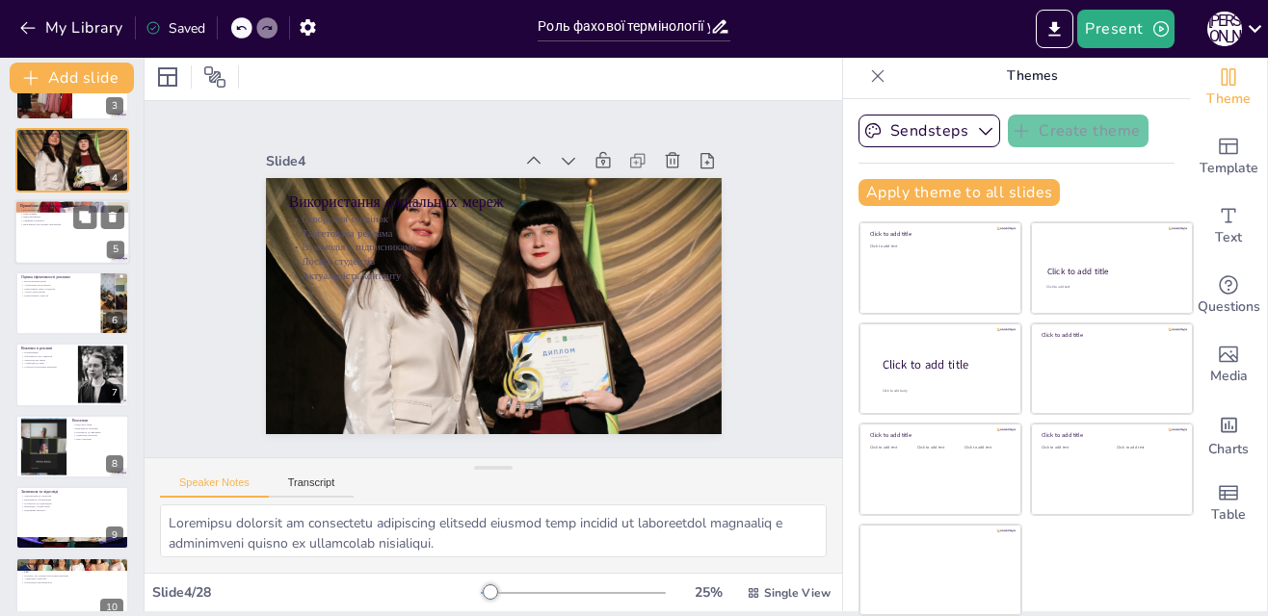
checkbox input "true"
click at [57, 245] on div at bounding box center [72, 232] width 116 height 66
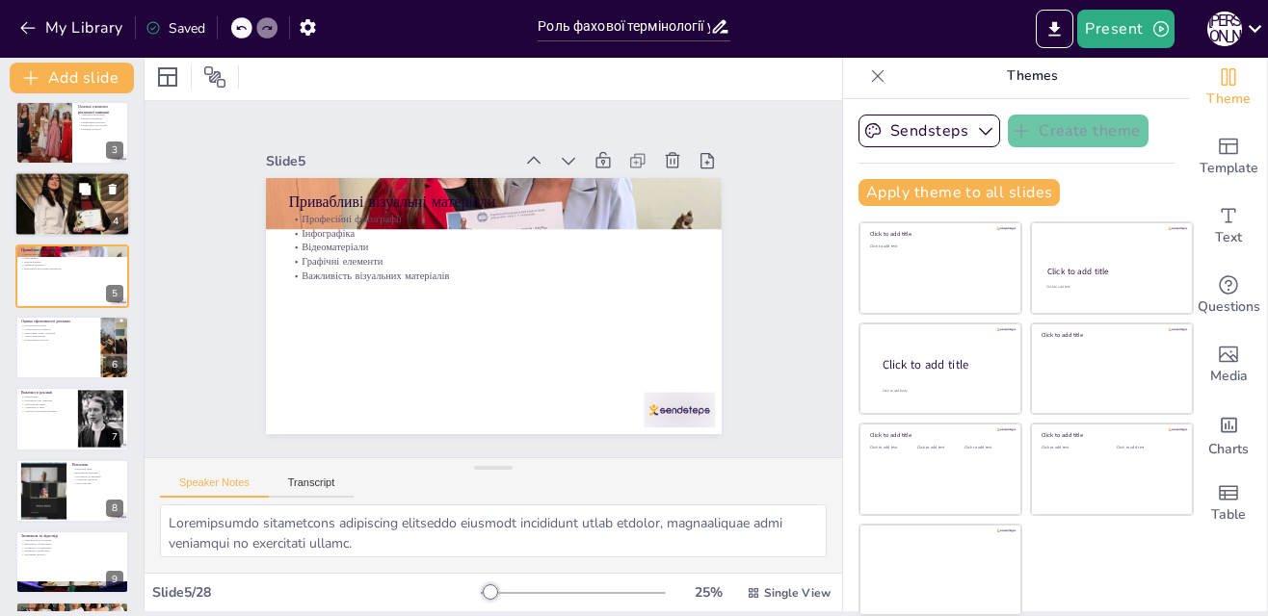
scroll to position [170, 0]
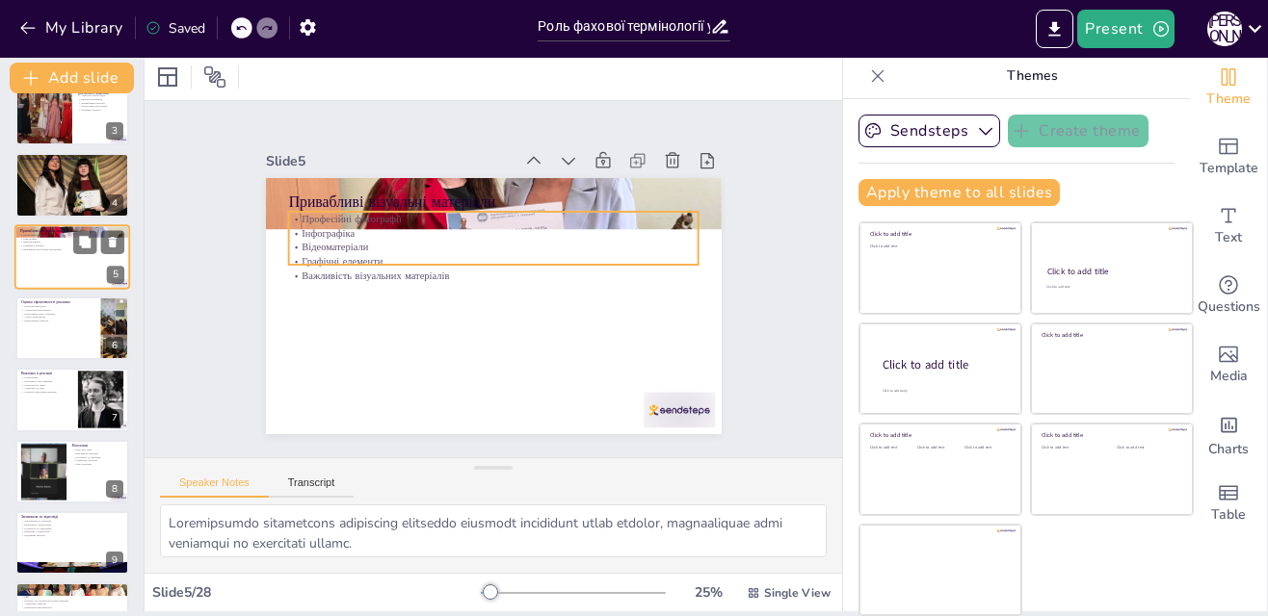
click at [38, 246] on p "Графічні елементи" at bounding box center [72, 246] width 104 height 4
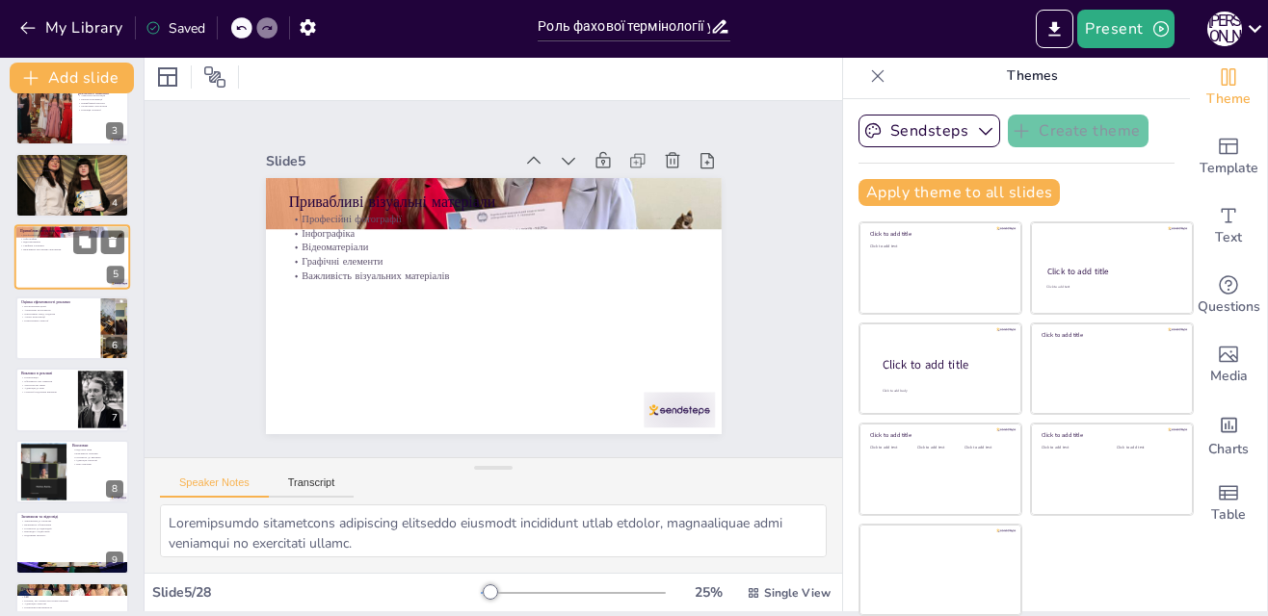
scroll to position [74, 0]
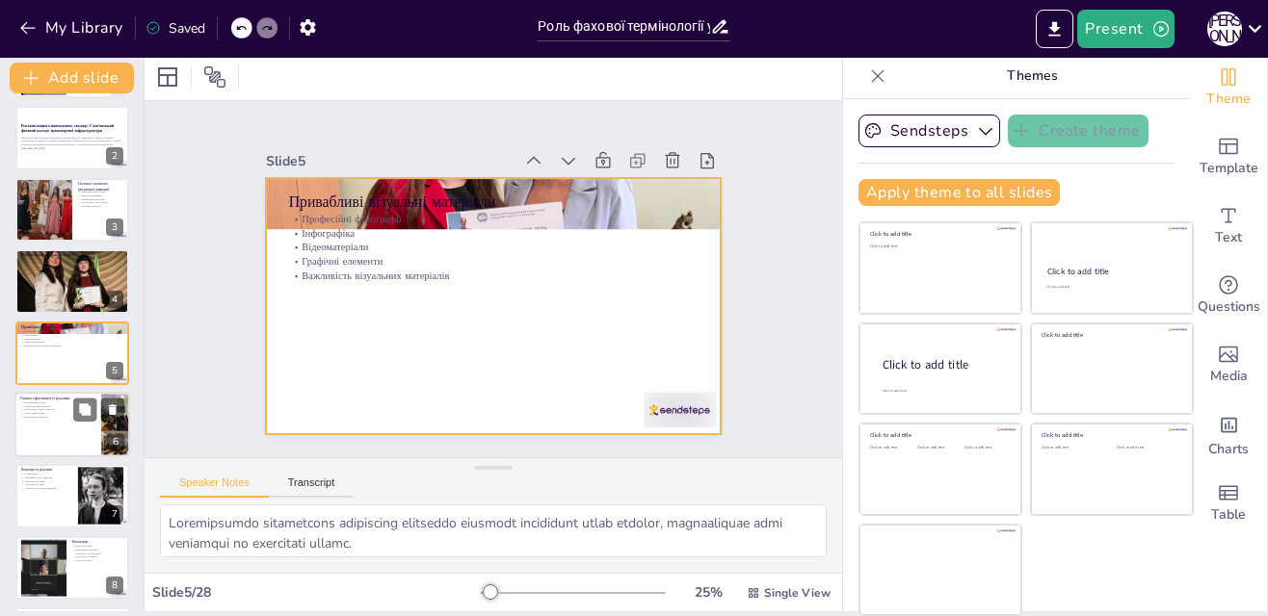
click at [34, 409] on p "Опитування серед студентів" at bounding box center [57, 410] width 75 height 4
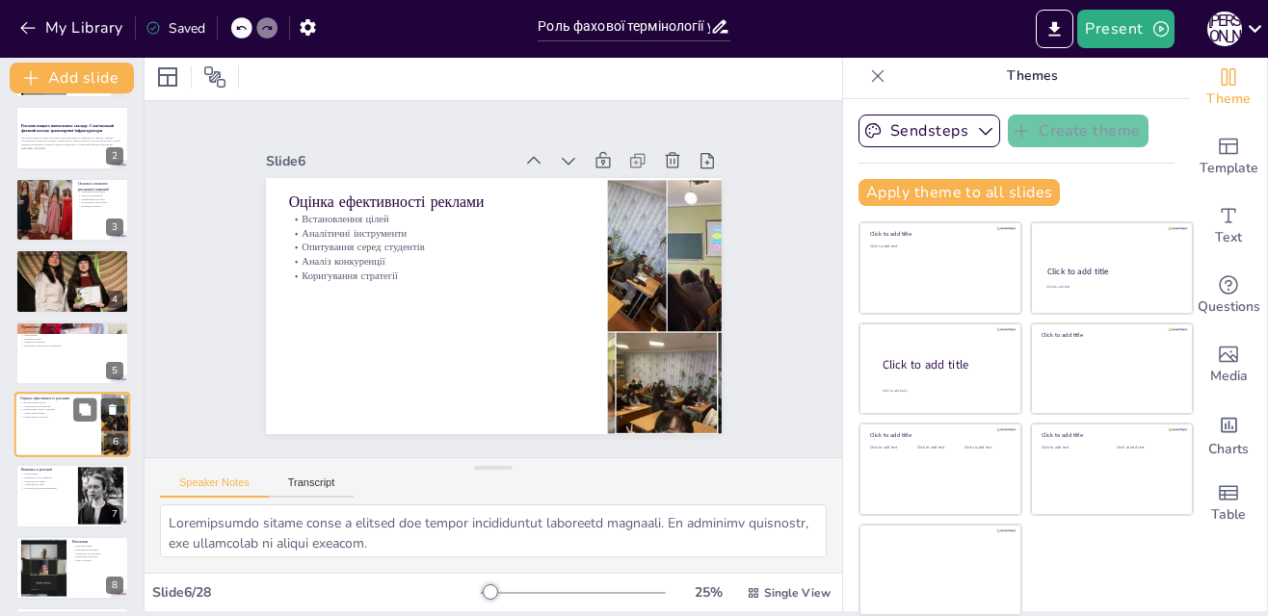
scroll to position [146, 0]
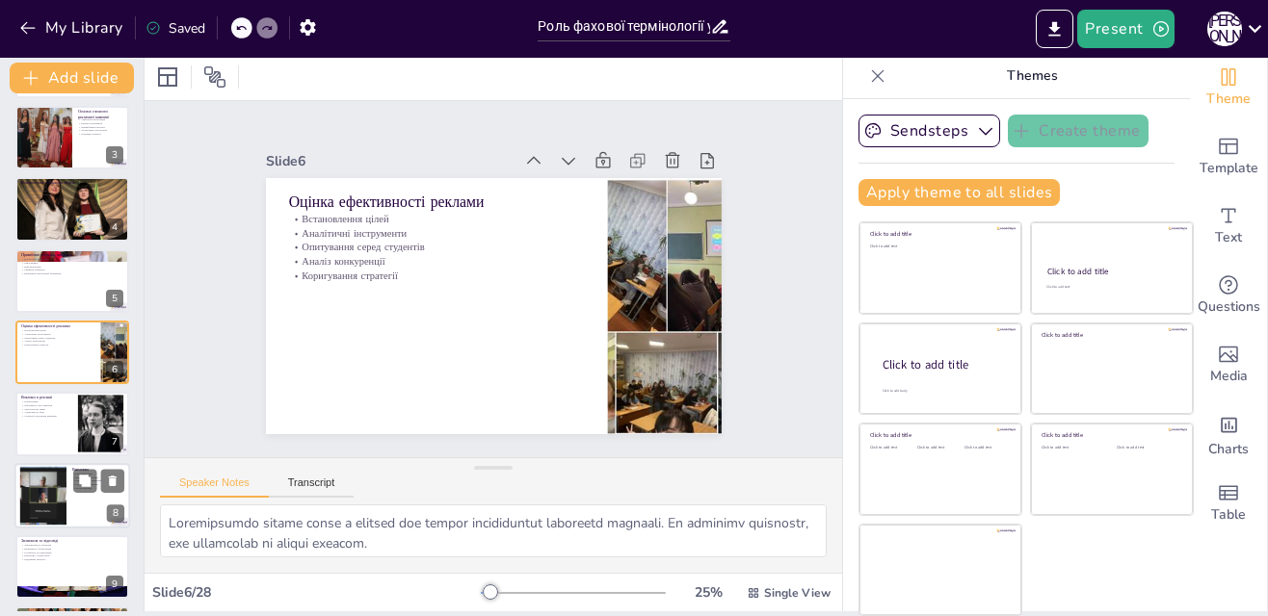
click at [33, 487] on div at bounding box center [43, 495] width 104 height 59
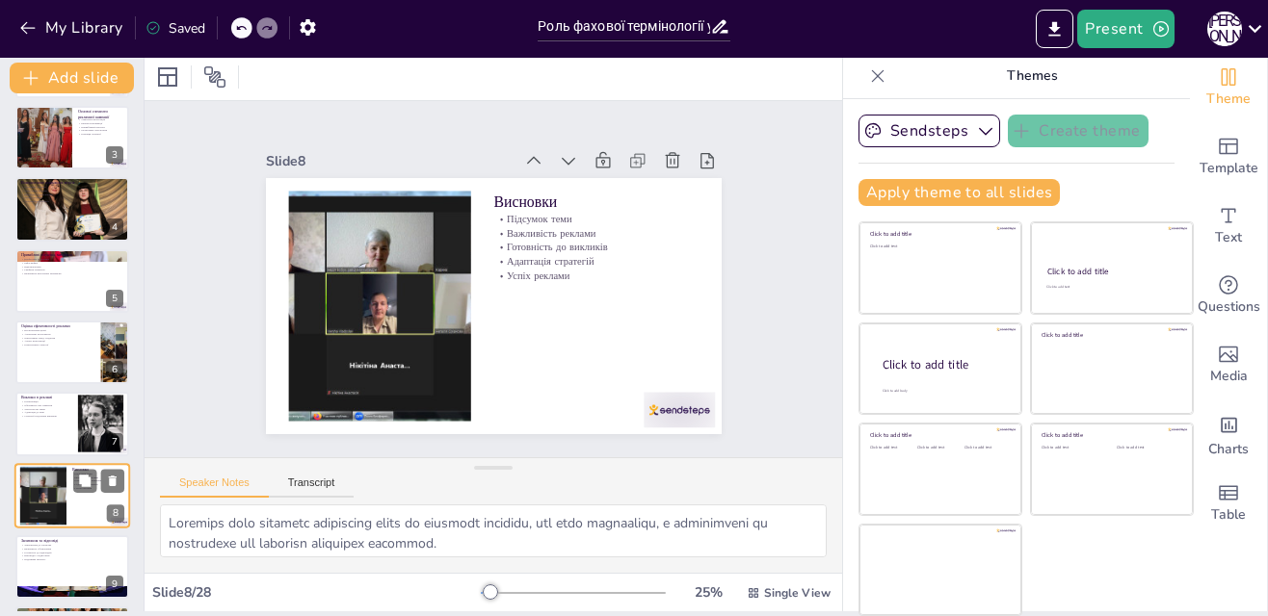
scroll to position [289, 0]
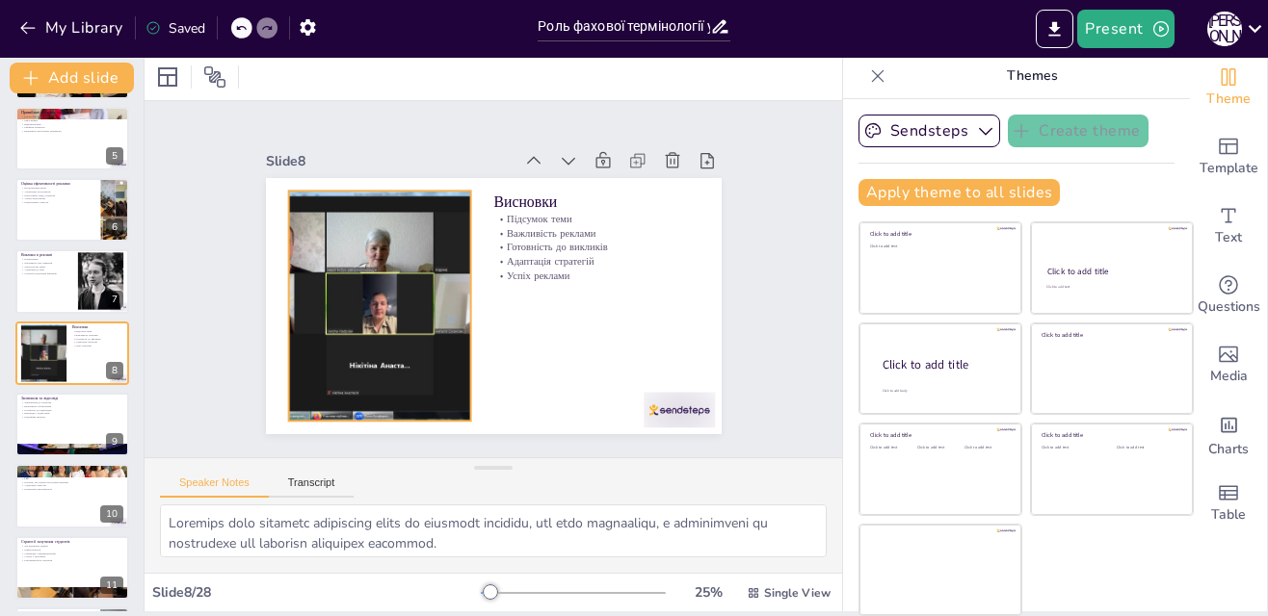
click at [323, 300] on div at bounding box center [377, 294] width 433 height 273
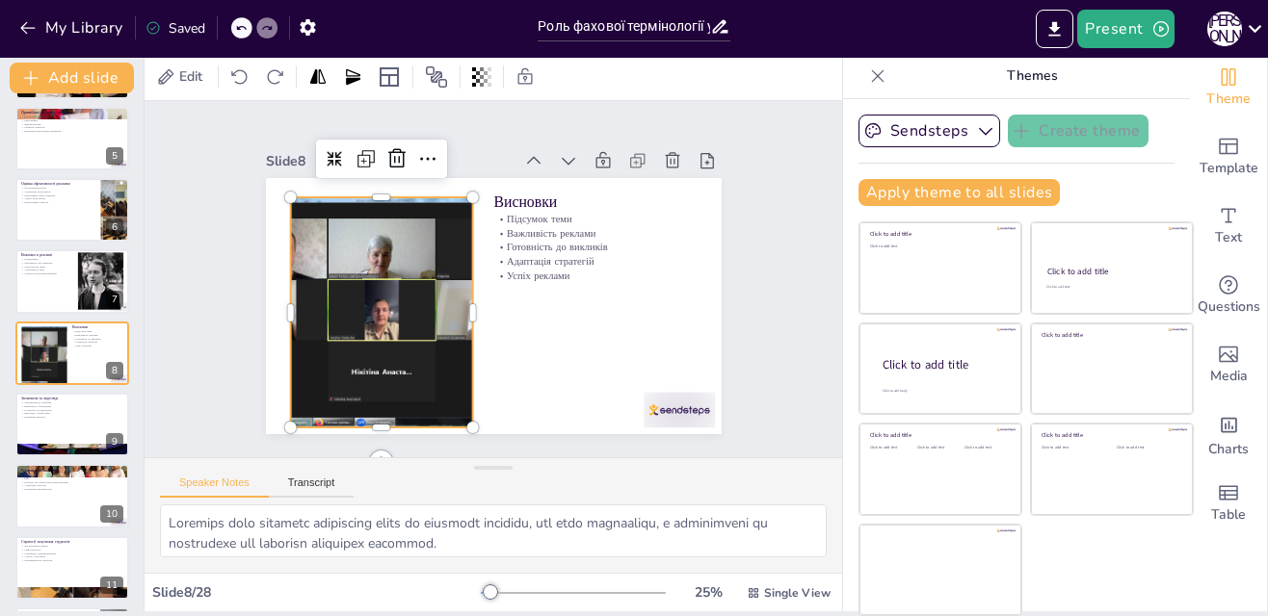
click at [375, 322] on div at bounding box center [381, 312] width 410 height 230
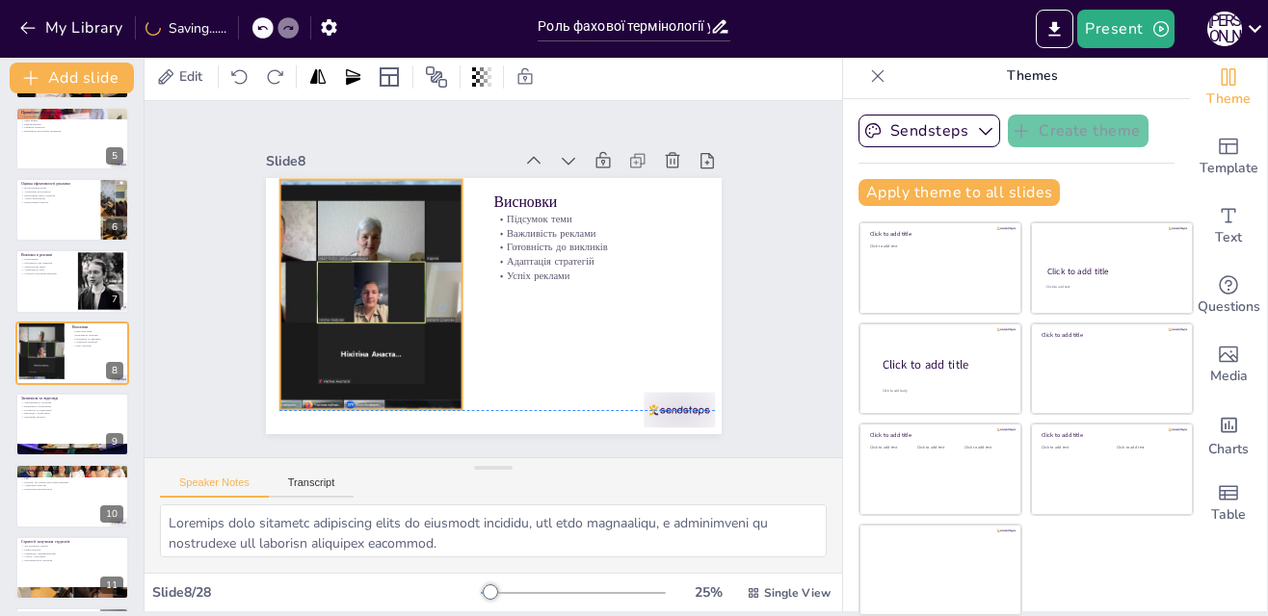
drag, startPoint x: 388, startPoint y: 339, endPoint x: 378, endPoint y: 313, distance: 28.1
click at [378, 313] on div at bounding box center [371, 294] width 410 height 230
click at [78, 398] on button at bounding box center [84, 409] width 23 height 23
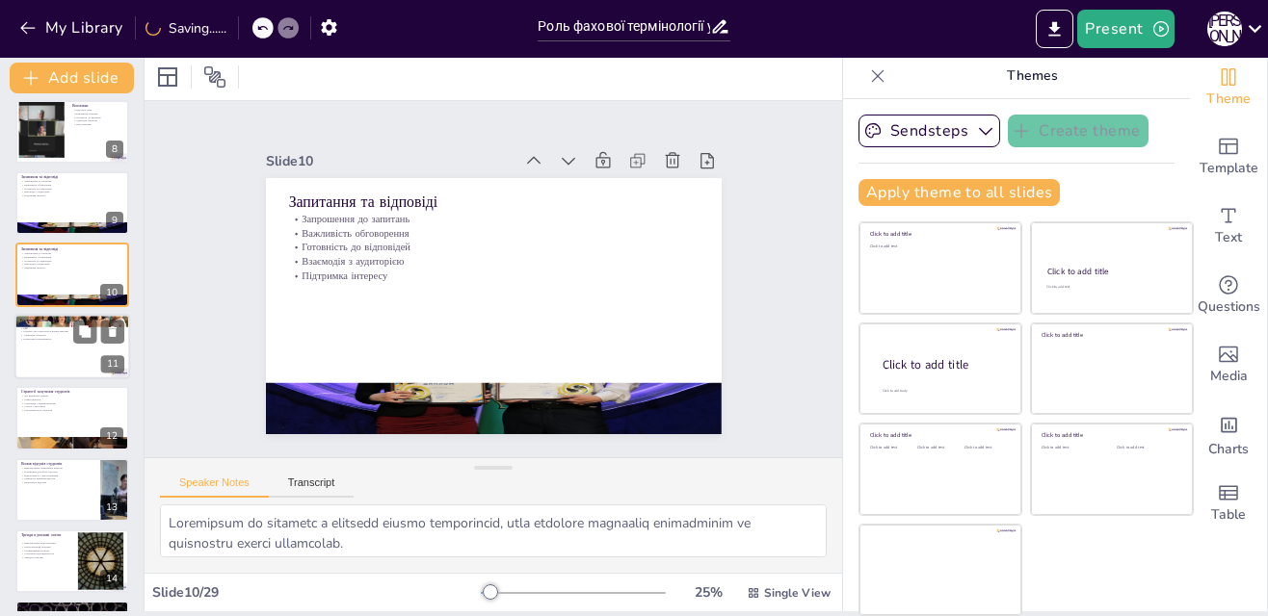
scroll to position [529, 0]
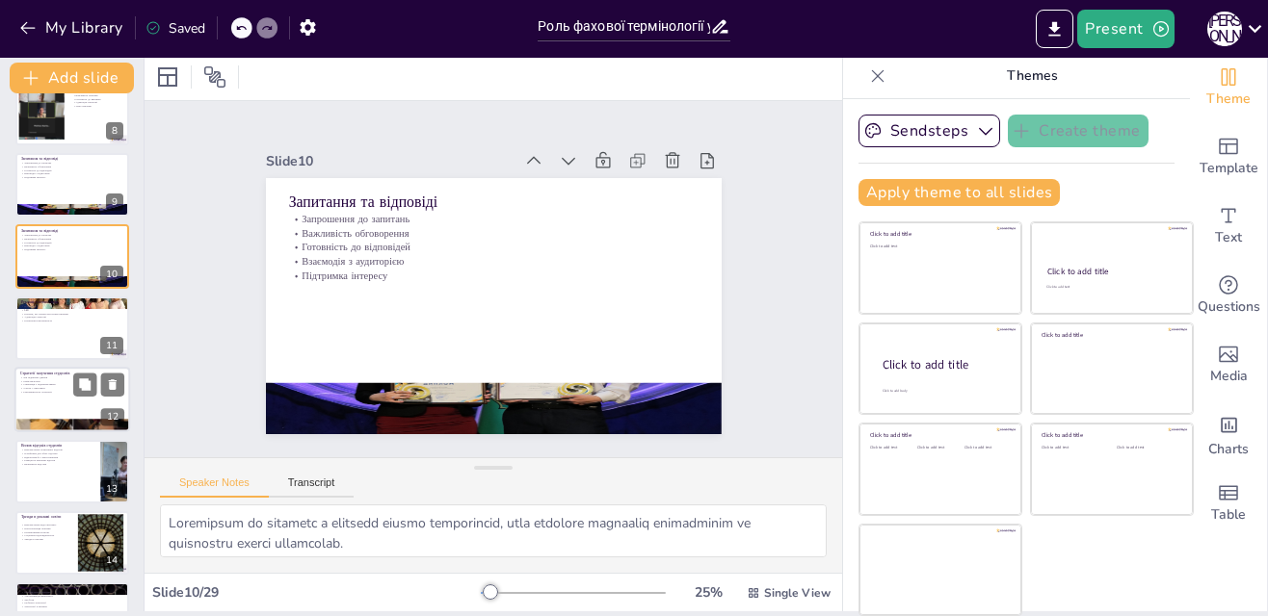
click at [60, 390] on p "Різноманітність стратегій" at bounding box center [72, 392] width 104 height 4
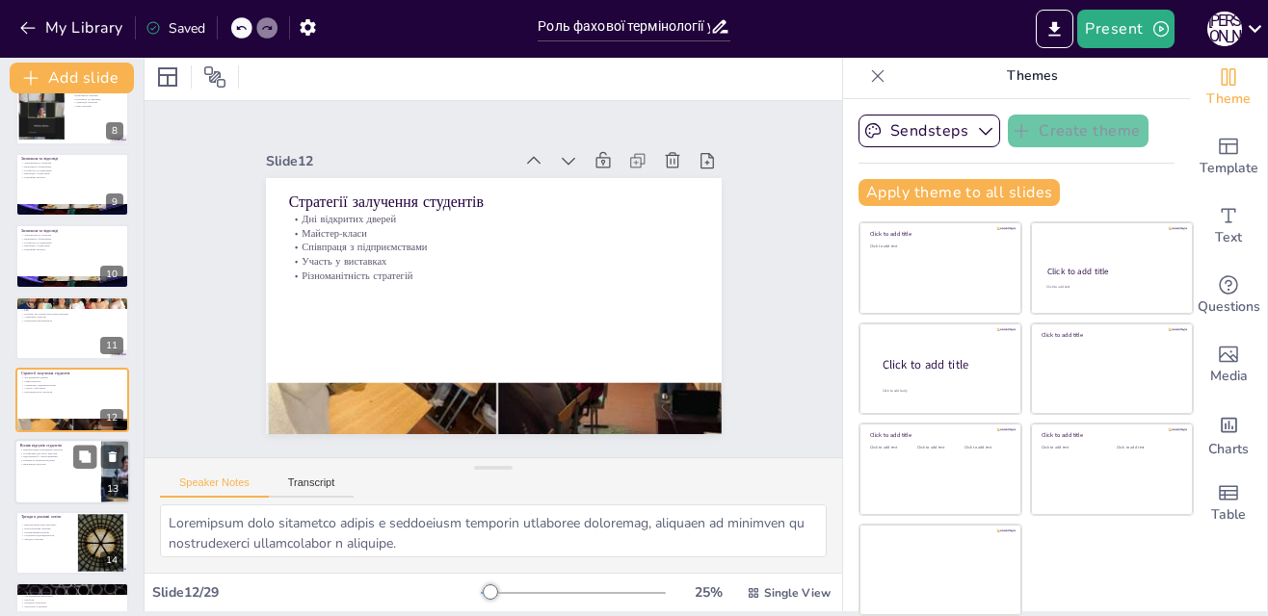
scroll to position [576, 0]
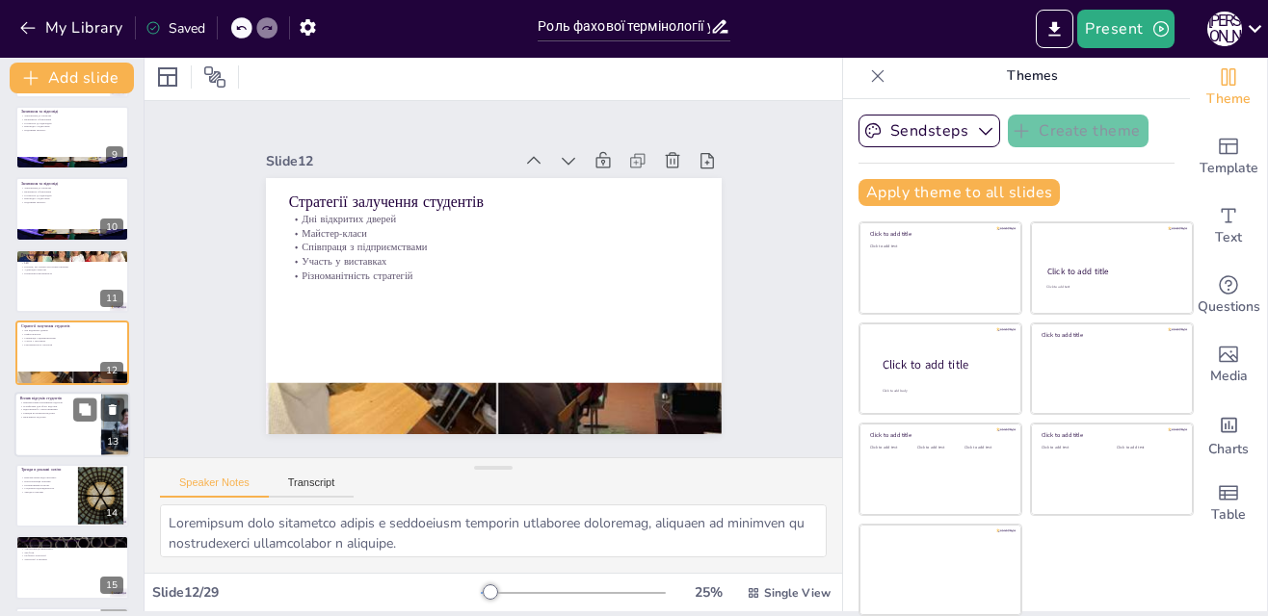
click at [48, 427] on div at bounding box center [72, 425] width 116 height 66
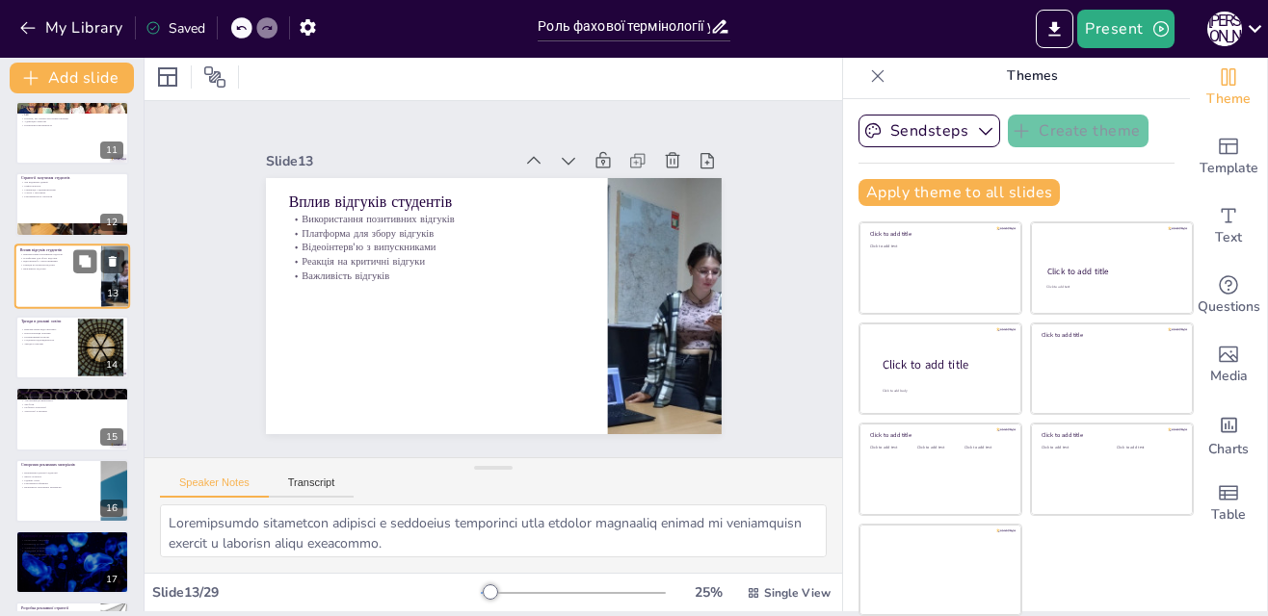
scroll to position [744, 0]
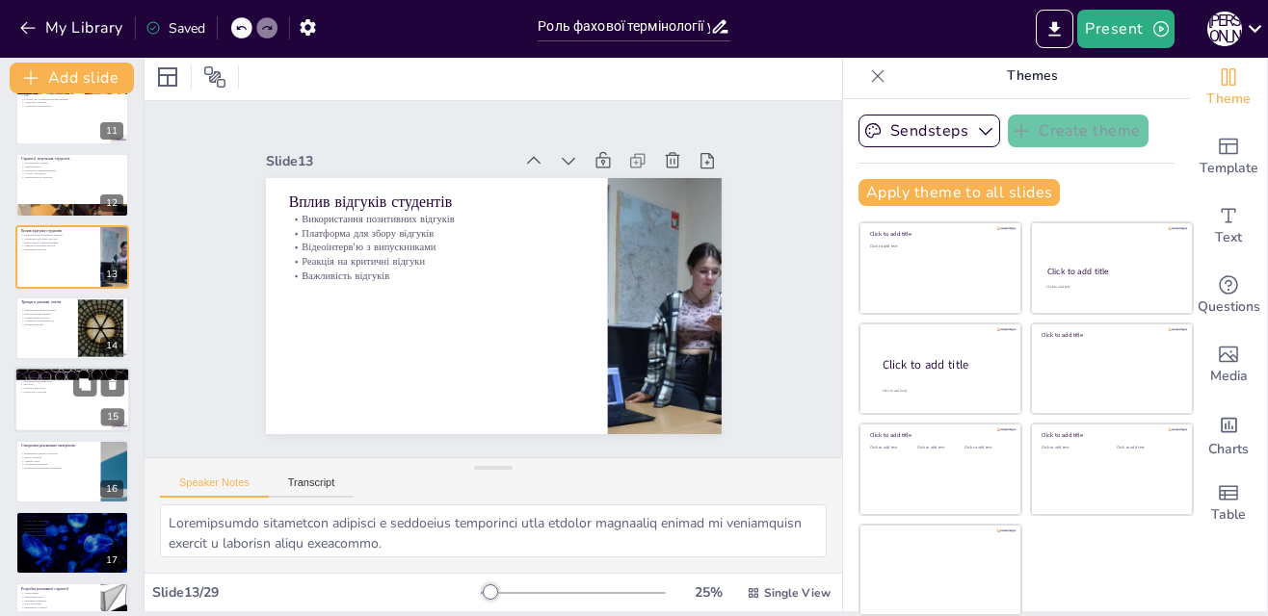
click at [47, 410] on div at bounding box center [72, 401] width 116 height 66
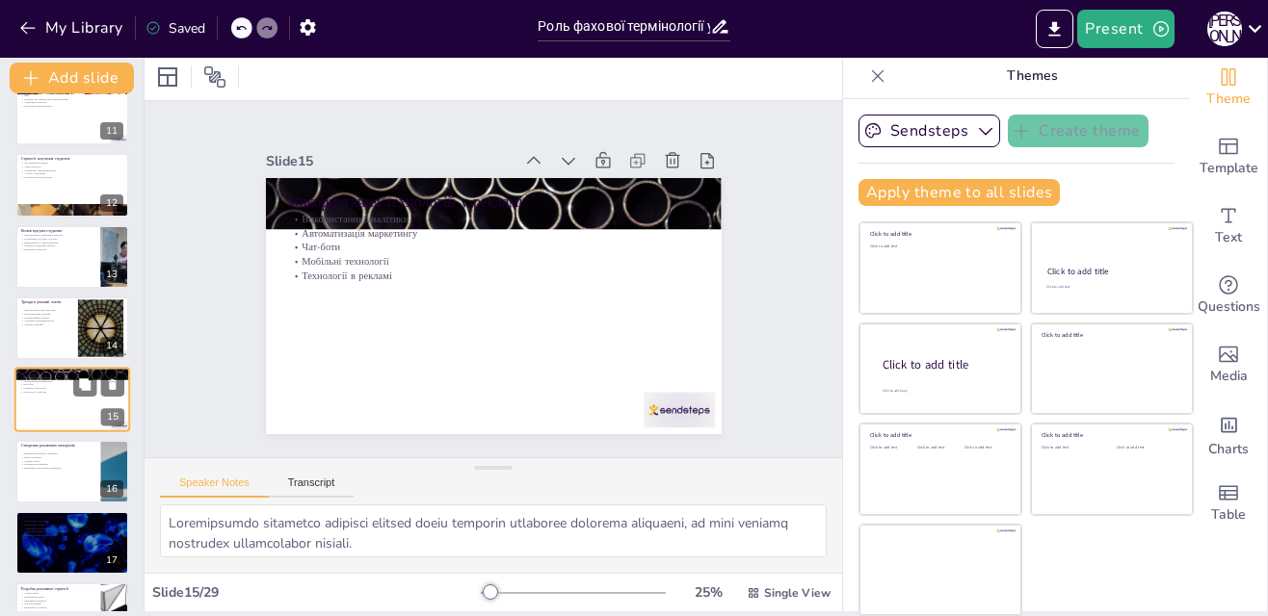
scroll to position [791, 0]
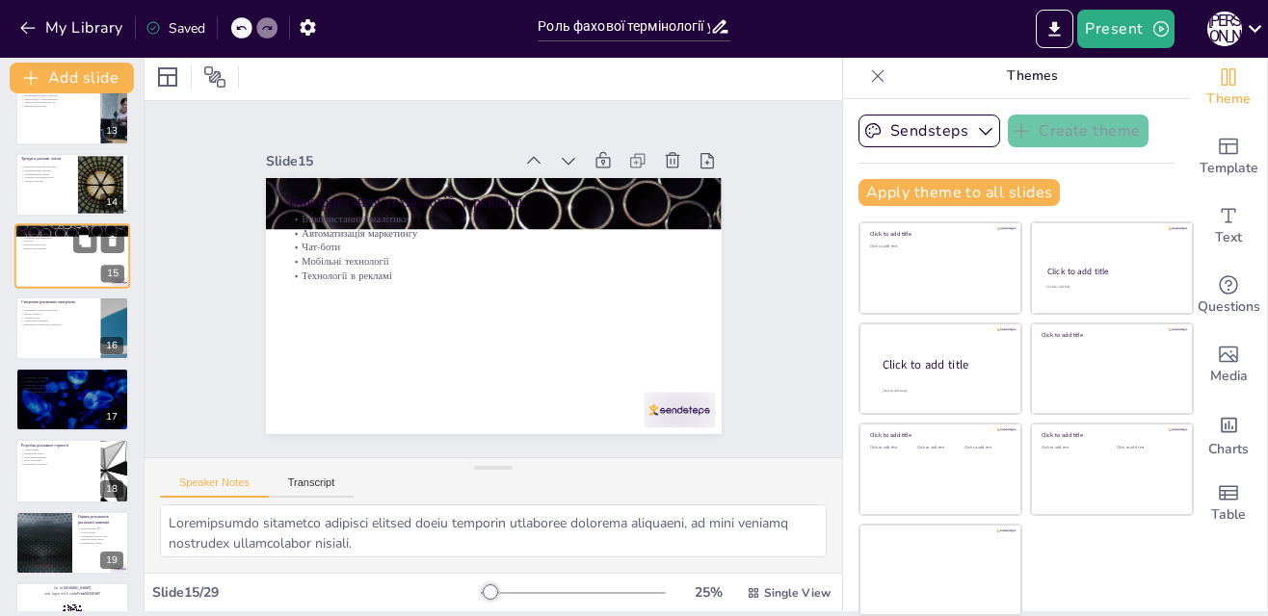
click at [47, 410] on div at bounding box center [72, 400] width 114 height 64
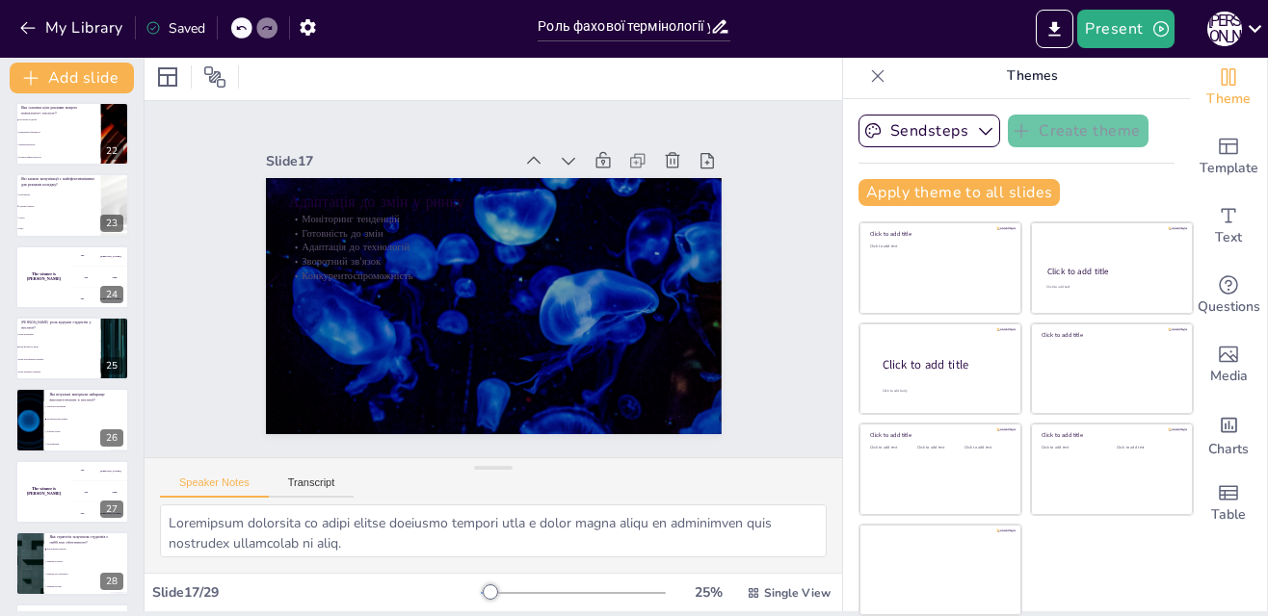
scroll to position [1583, 0]
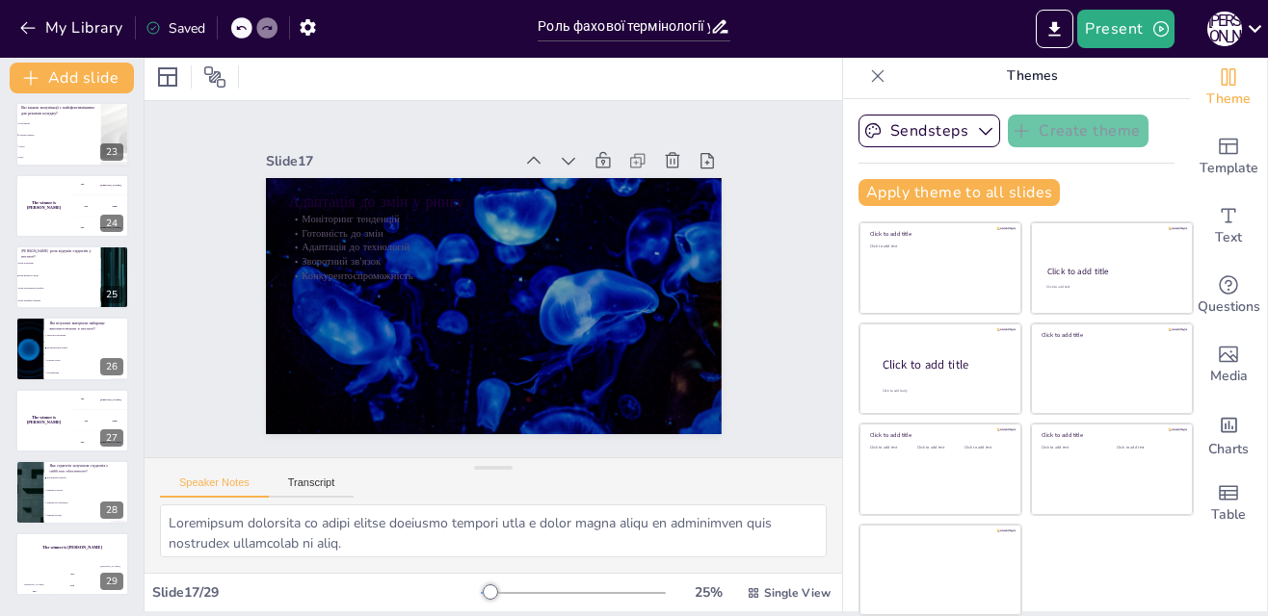
click at [47, 410] on div "The winner is Niels 🏆" at bounding box center [43, 421] width 57 height 64
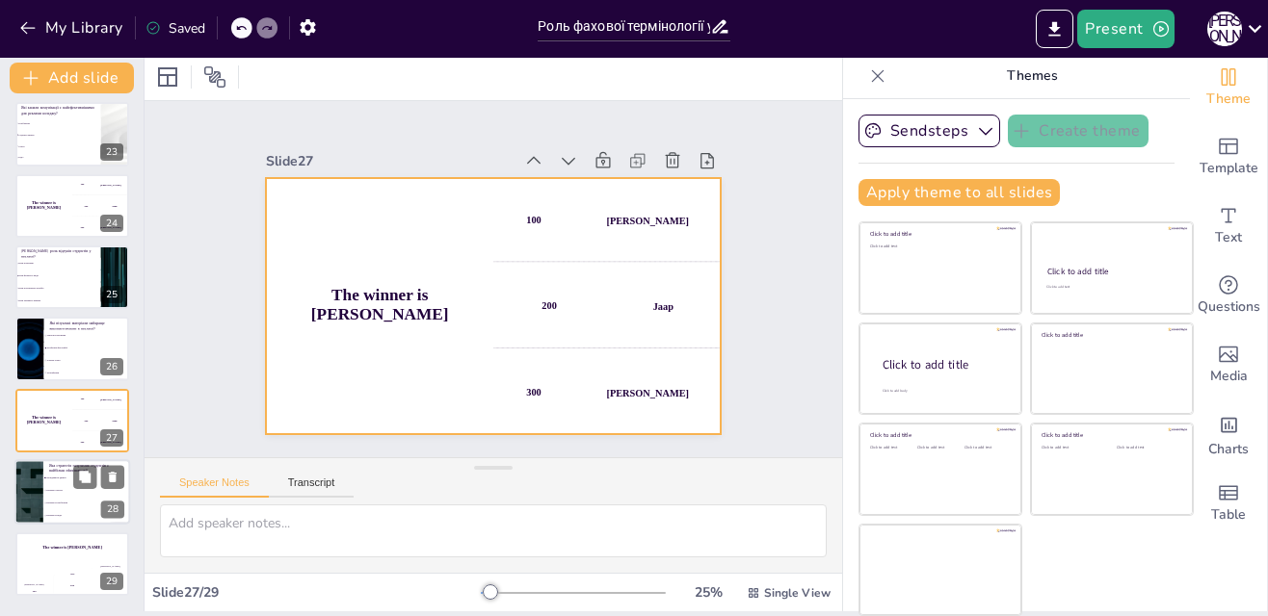
click at [49, 473] on li "Дні відкритих дверей" at bounding box center [86, 478] width 87 height 13
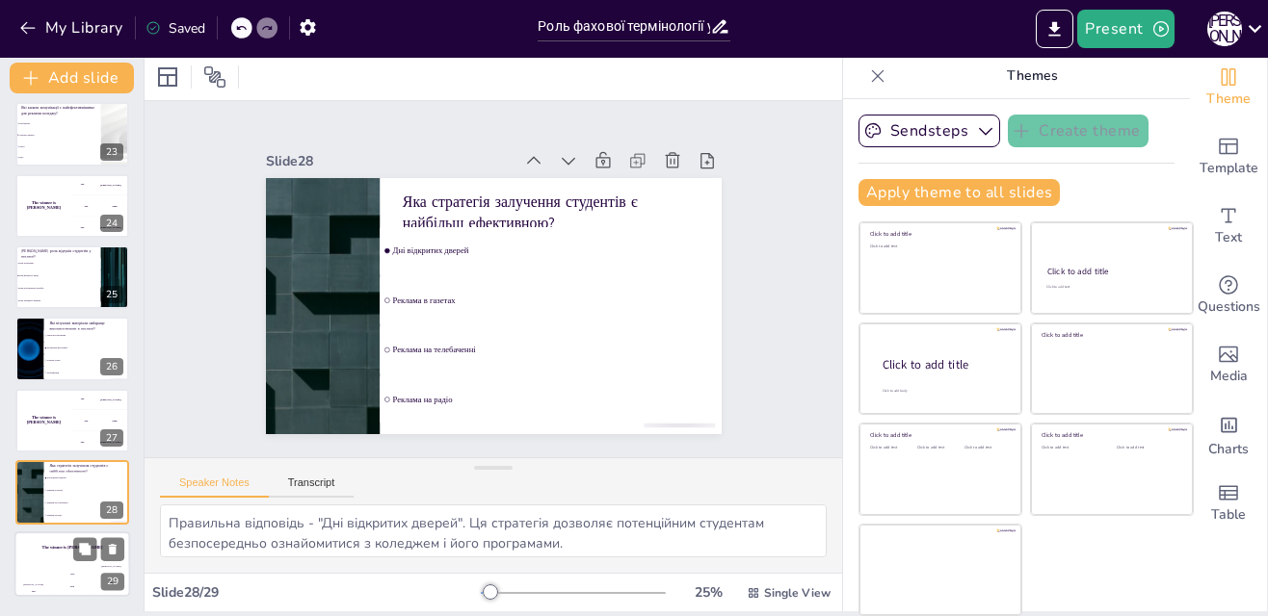
click at [61, 555] on div "The winner is Niels 🏆" at bounding box center [72, 548] width 116 height 33
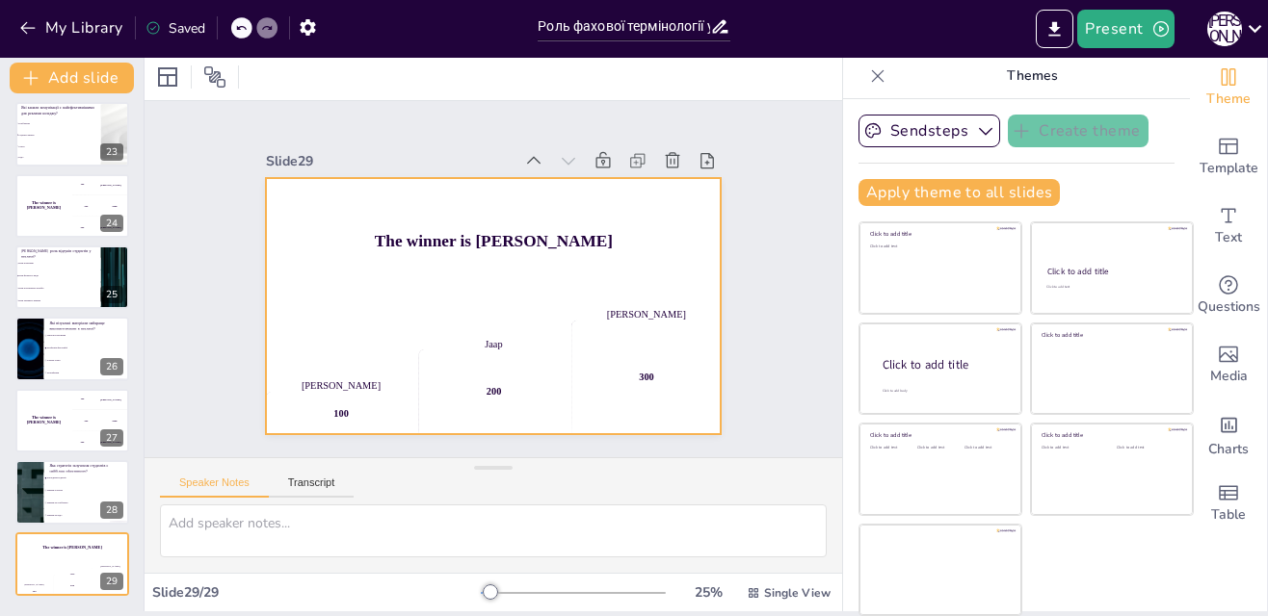
click at [459, 244] on h4 "The winner is Niels 🏆" at bounding box center [494, 240] width 456 height 19
click at [459, 247] on h4 "The winner is Niels 🏆" at bounding box center [497, 241] width 455 height 66
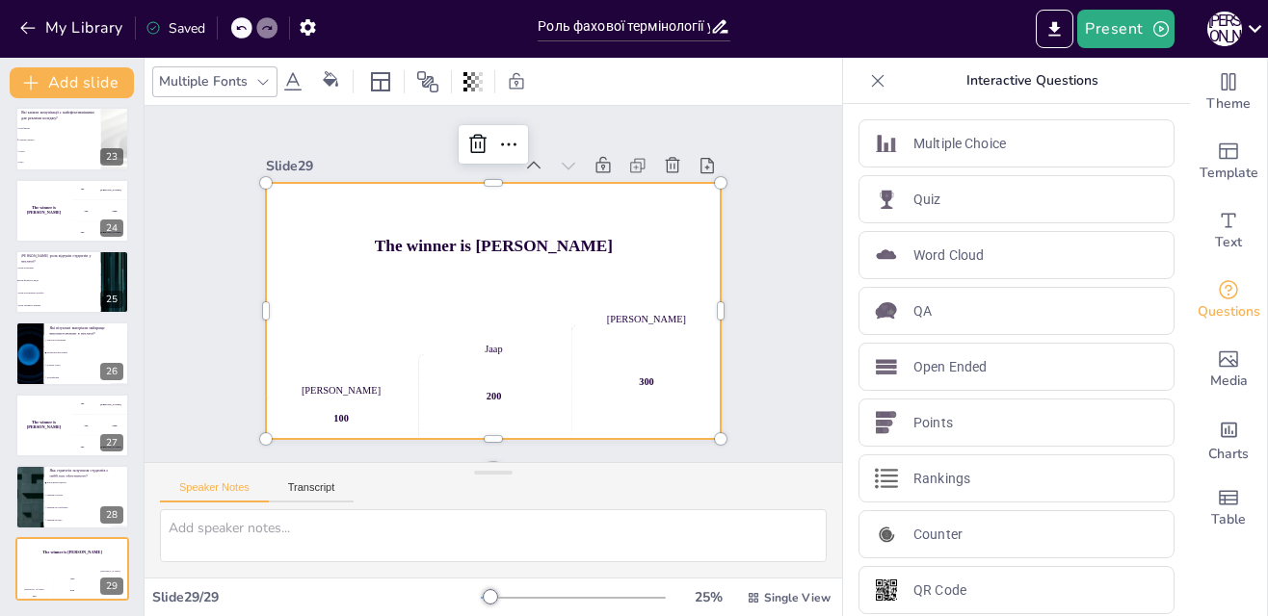
click at [459, 247] on h4 "The winner is Niels 🏆" at bounding box center [497, 246] width 455 height 66
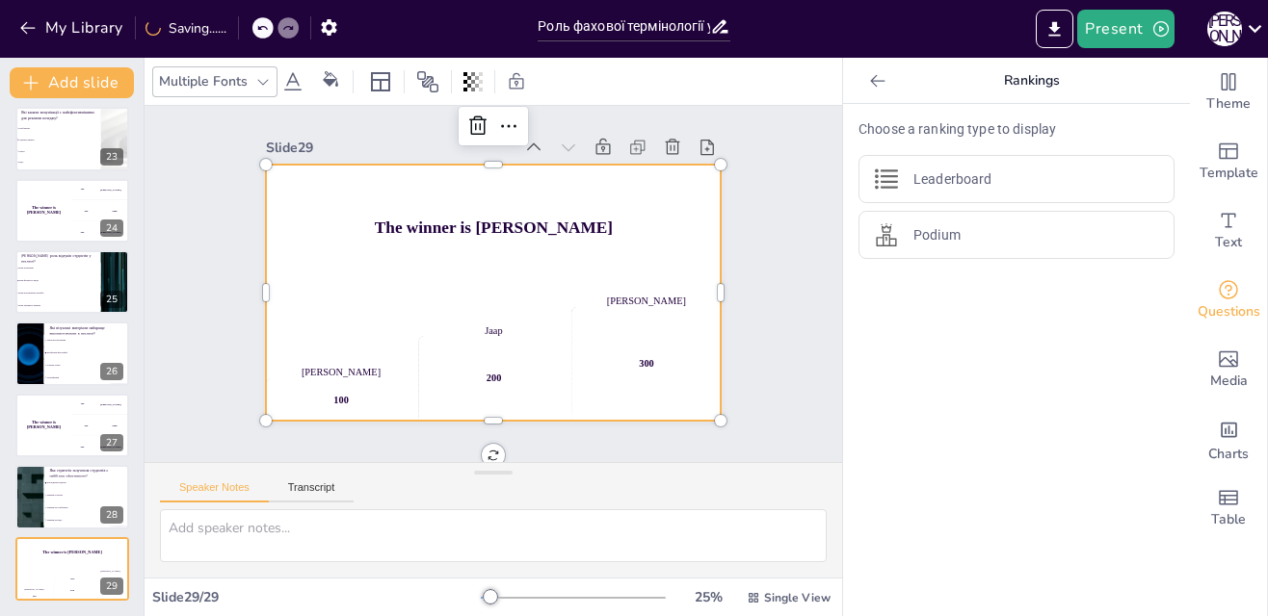
scroll to position [32, 0]
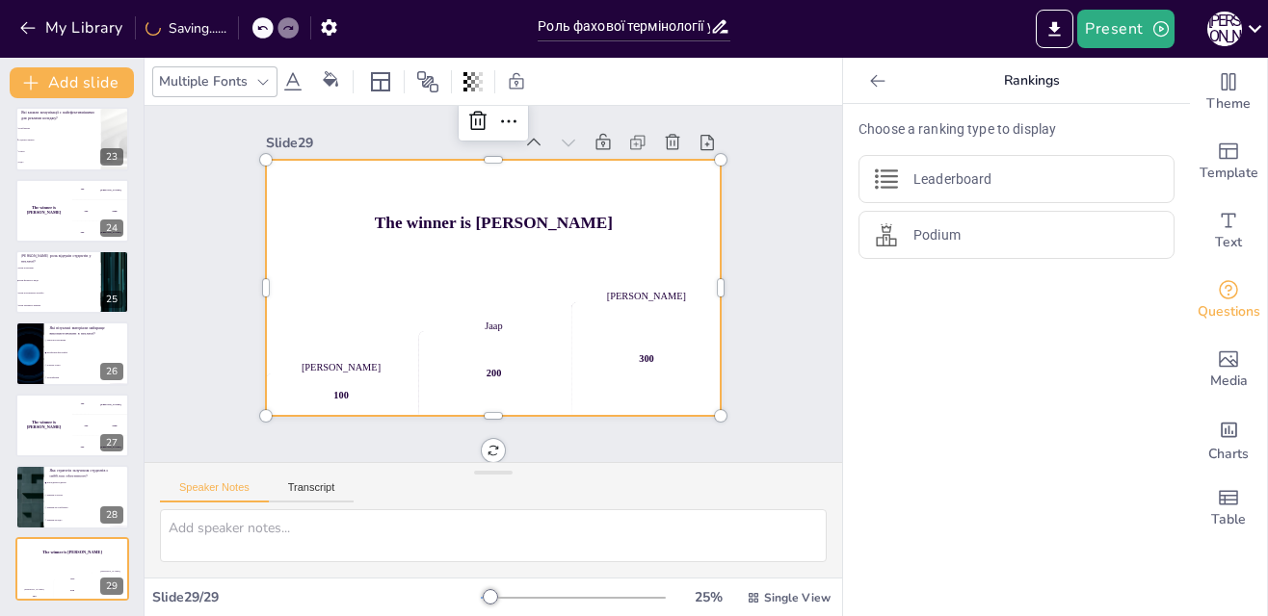
click at [479, 416] on div "The winner is Niels 🏆 Hasan 100 Jaap 200 Niels 300" at bounding box center [494, 288] width 456 height 256
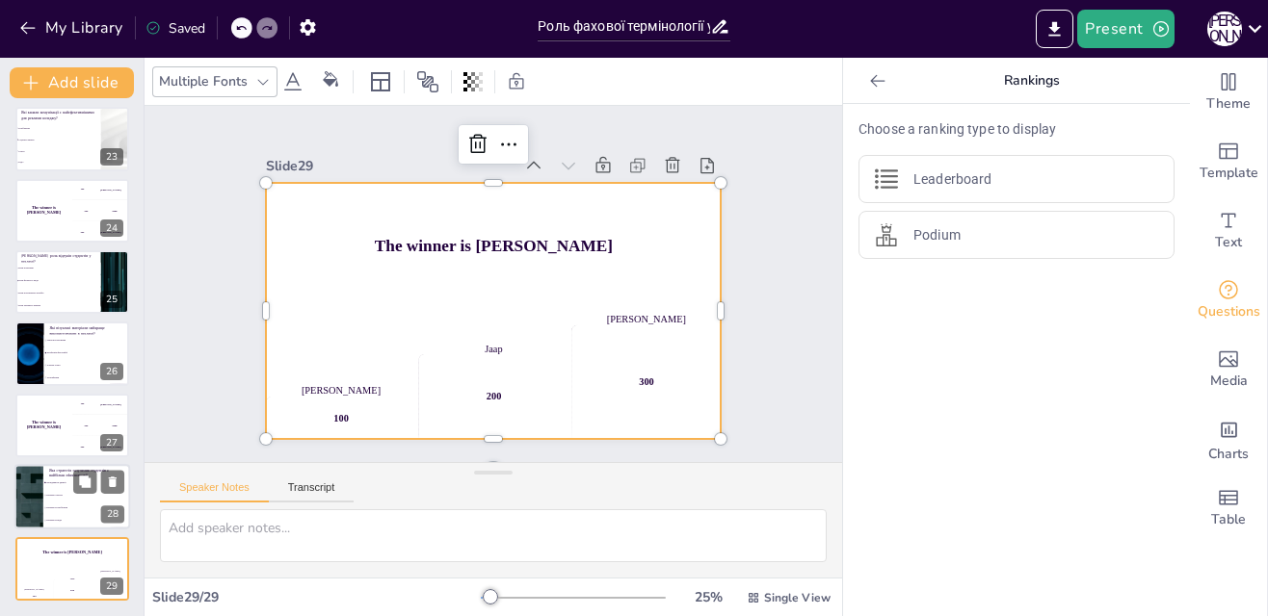
click at [59, 483] on span "Дні відкритих дверей" at bounding box center [87, 483] width 83 height 3
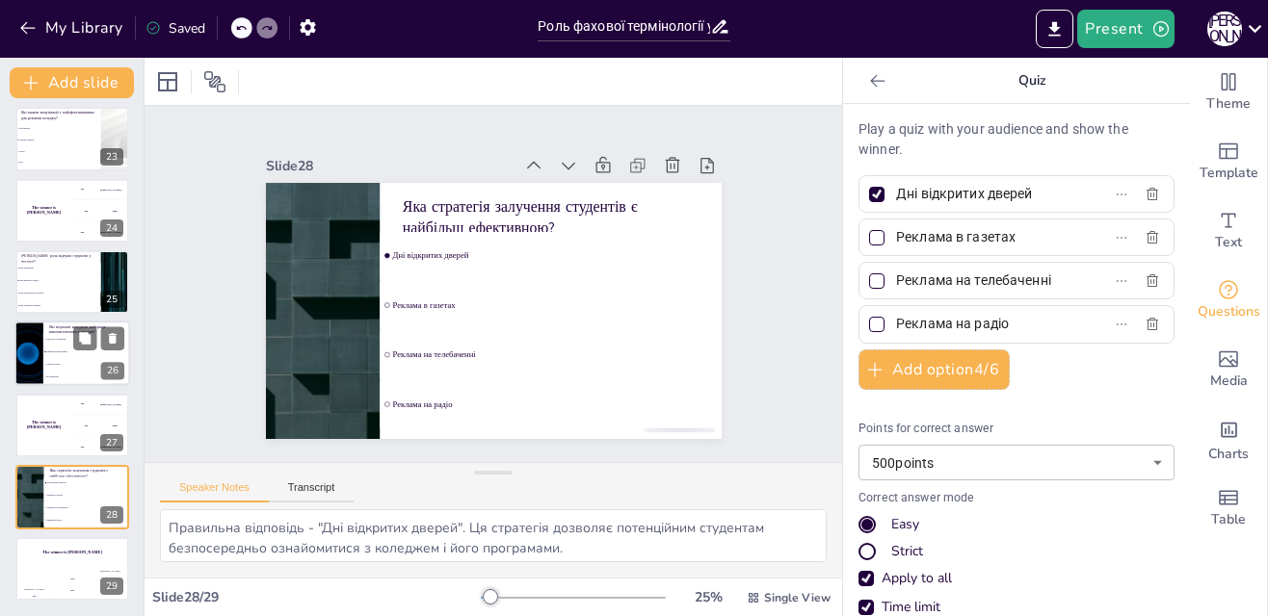
drag, startPoint x: 66, startPoint y: 420, endPoint x: 61, endPoint y: 368, distance: 52.2
click at [66, 420] on div "The winner is Niels 🏆" at bounding box center [43, 426] width 57 height 64
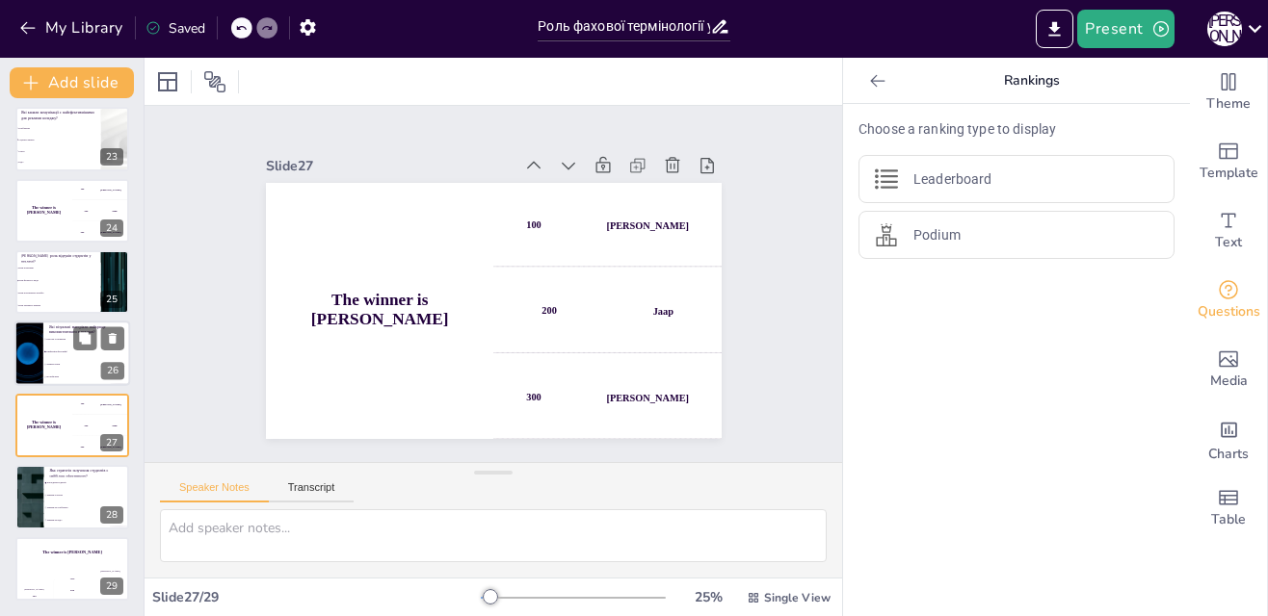
click at [63, 356] on li "Професійні фотографії" at bounding box center [86, 353] width 87 height 13
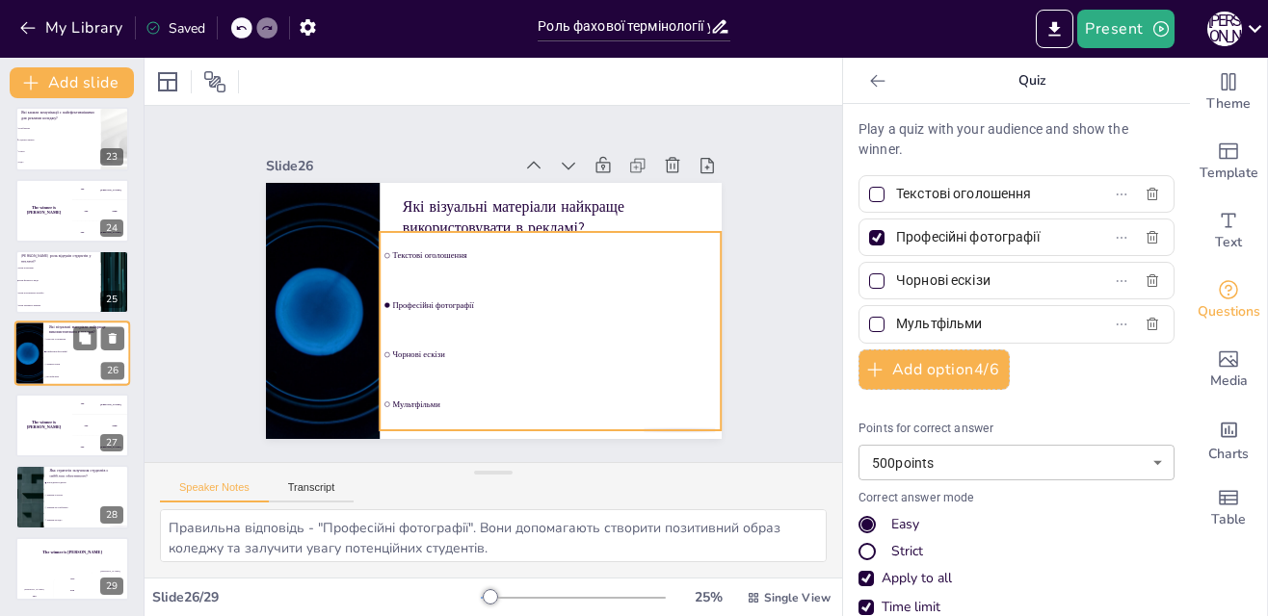
scroll to position [1579, 0]
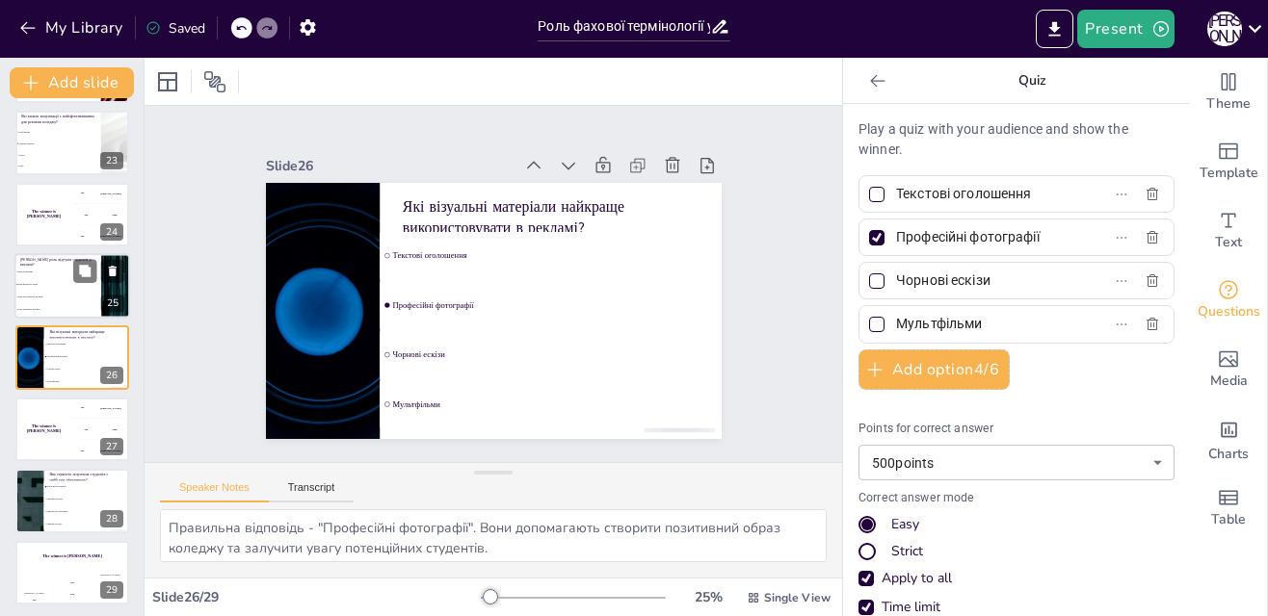
click at [43, 270] on li "Вони не важливі" at bounding box center [57, 272] width 87 height 13
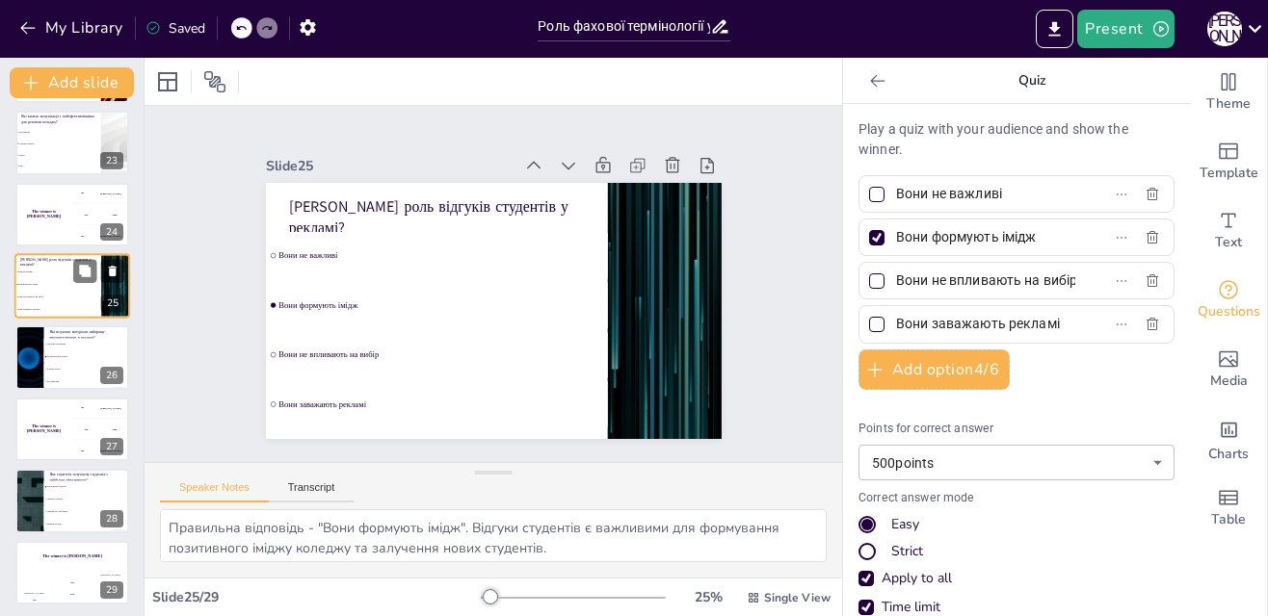
scroll to position [1508, 0]
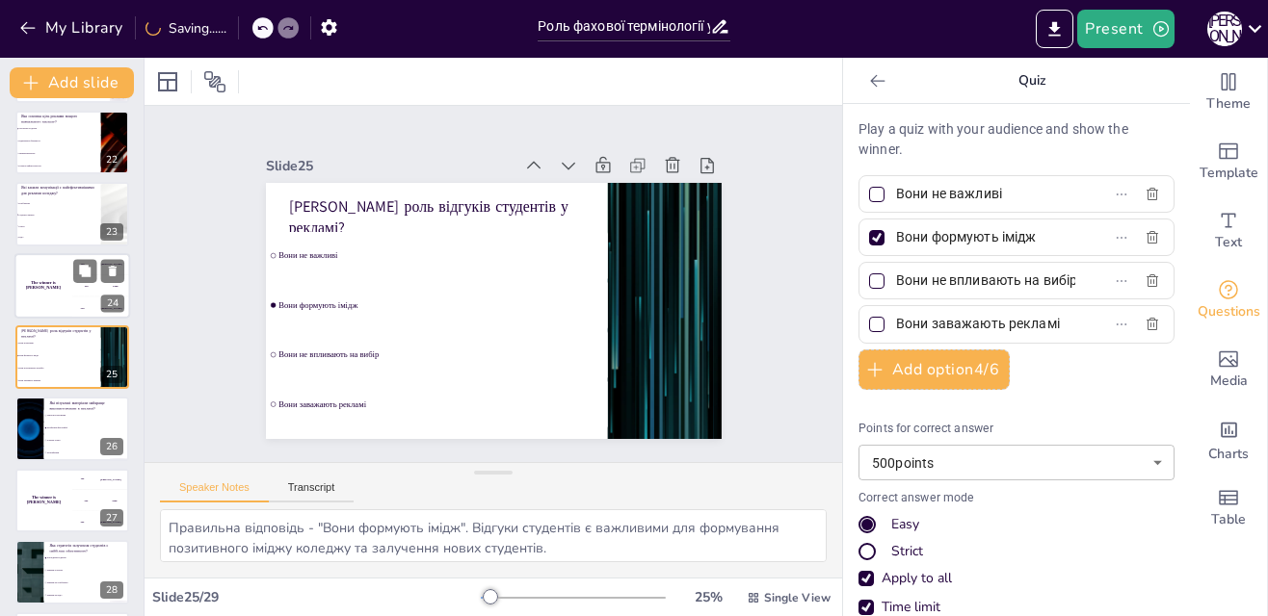
click at [51, 265] on div "The winner is Niels 🏆" at bounding box center [43, 286] width 58 height 66
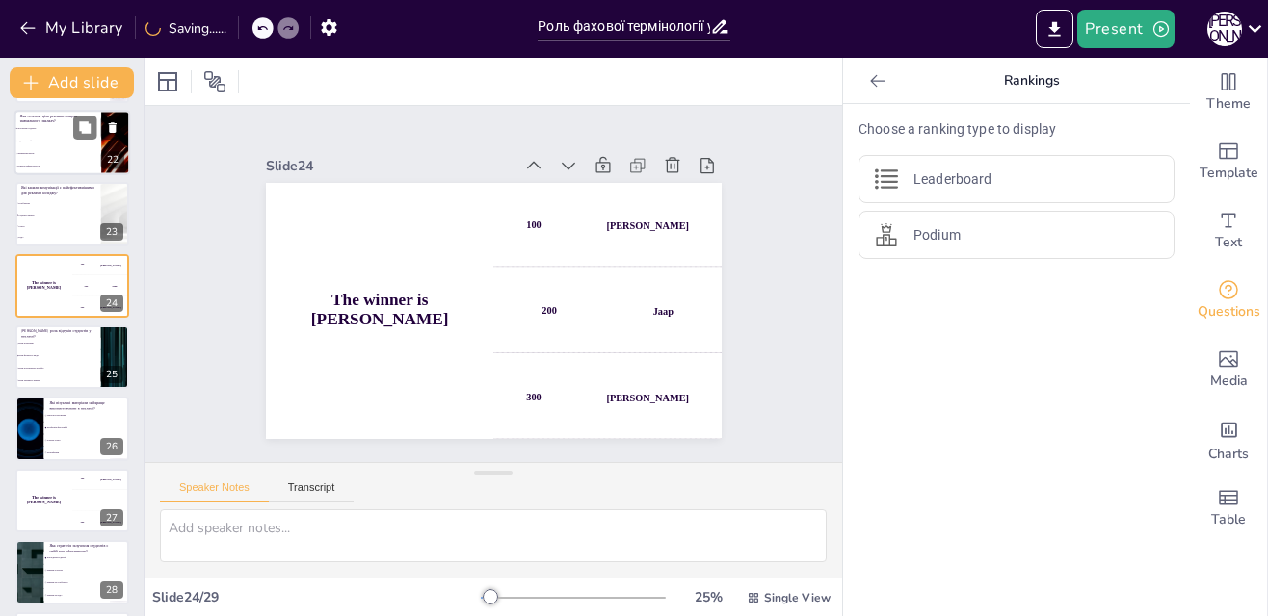
scroll to position [1435, 0]
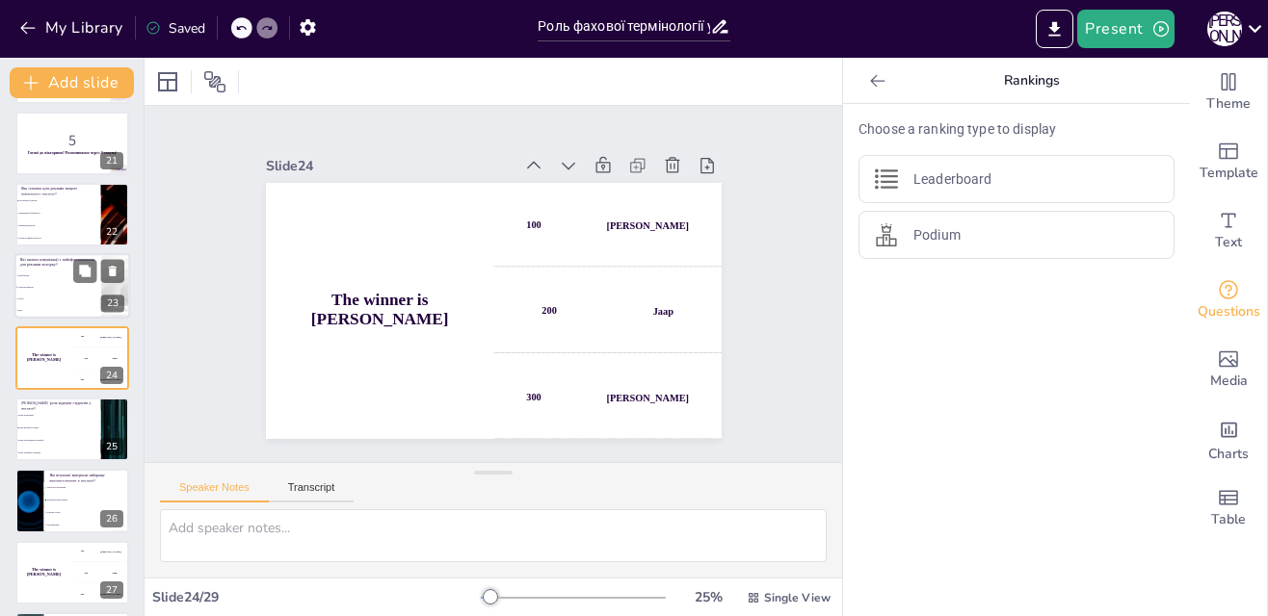
click at [47, 273] on li "Телебачення" at bounding box center [57, 277] width 87 height 12
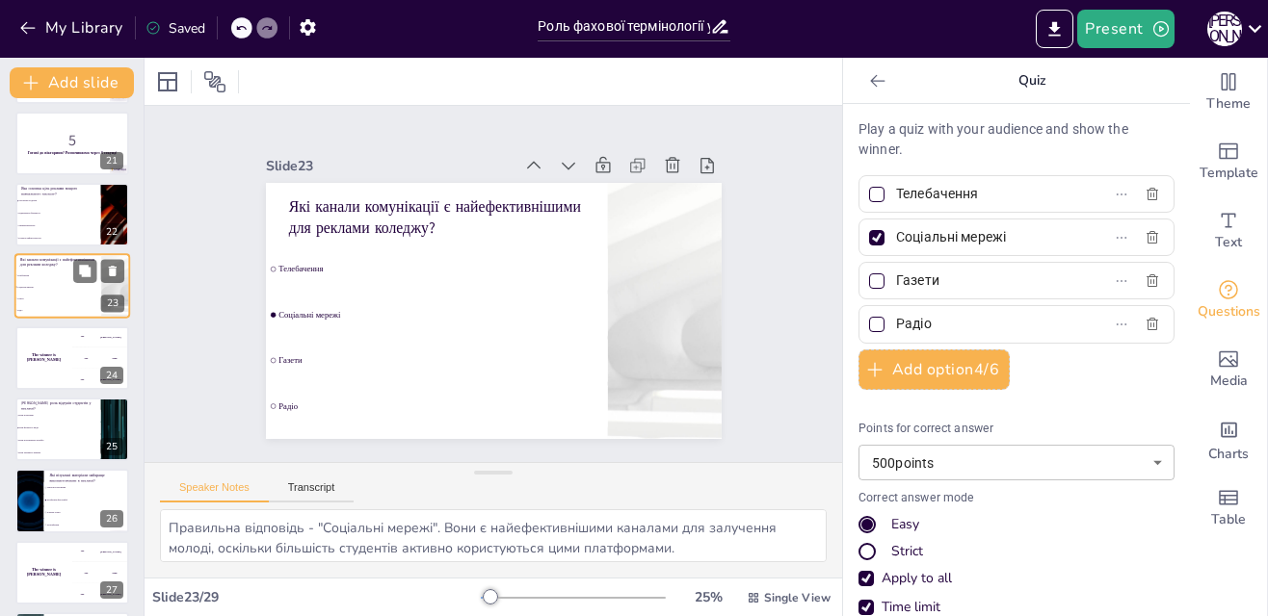
scroll to position [1364, 0]
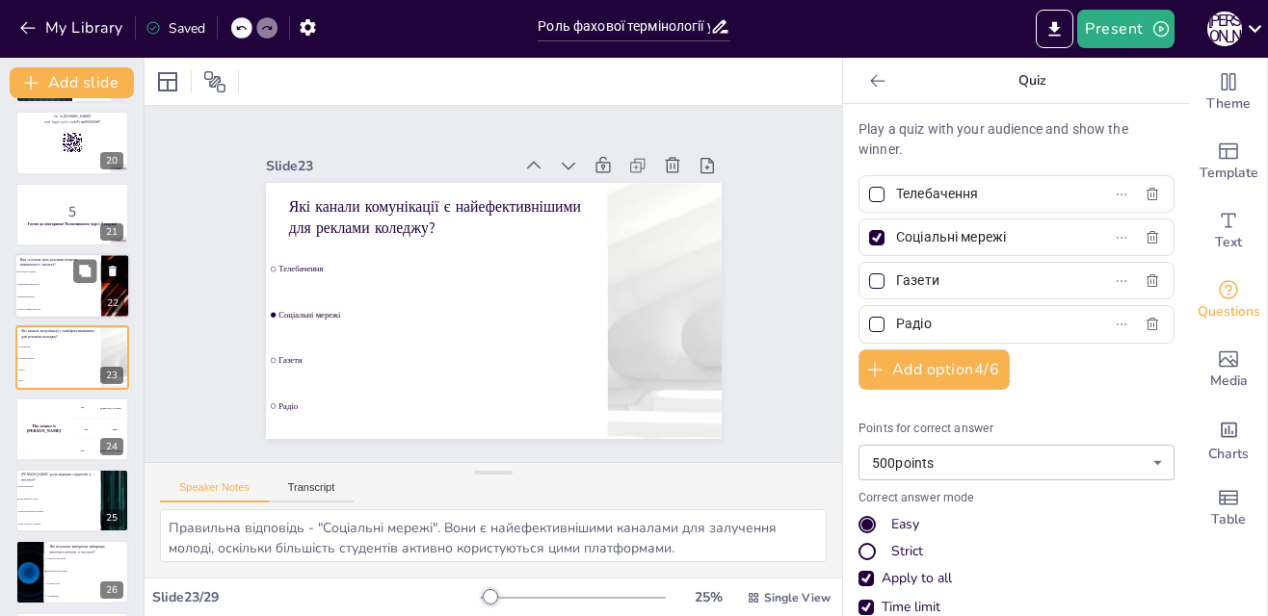
click at [111, 266] on icon at bounding box center [112, 270] width 13 height 13
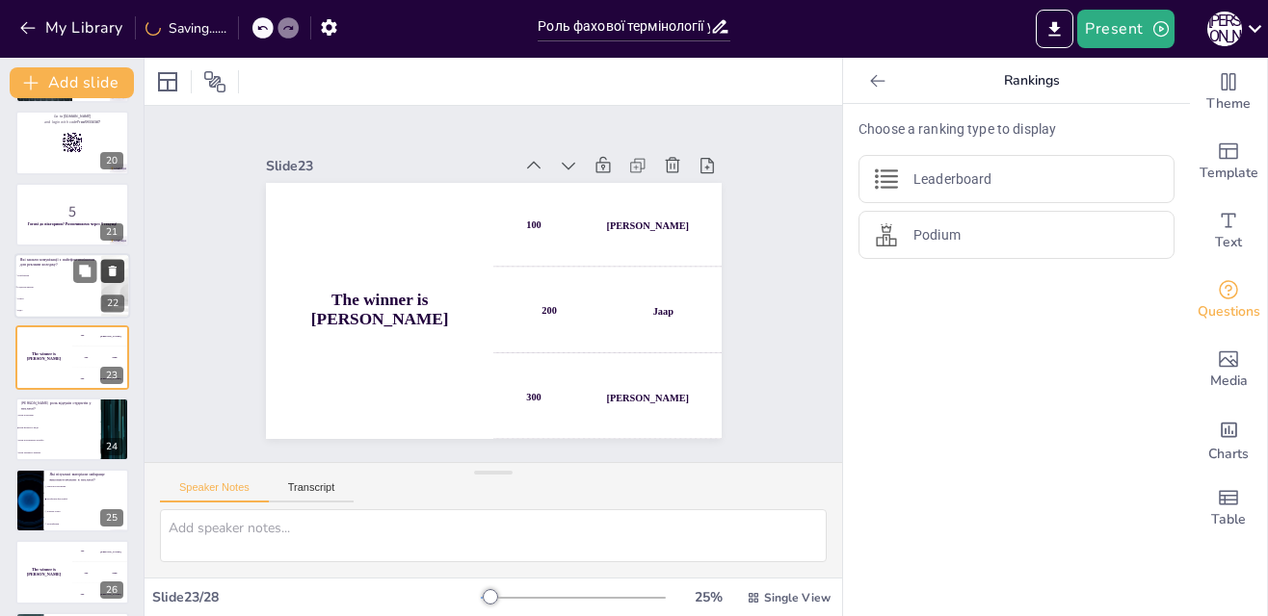
click at [117, 268] on icon at bounding box center [112, 270] width 13 height 13
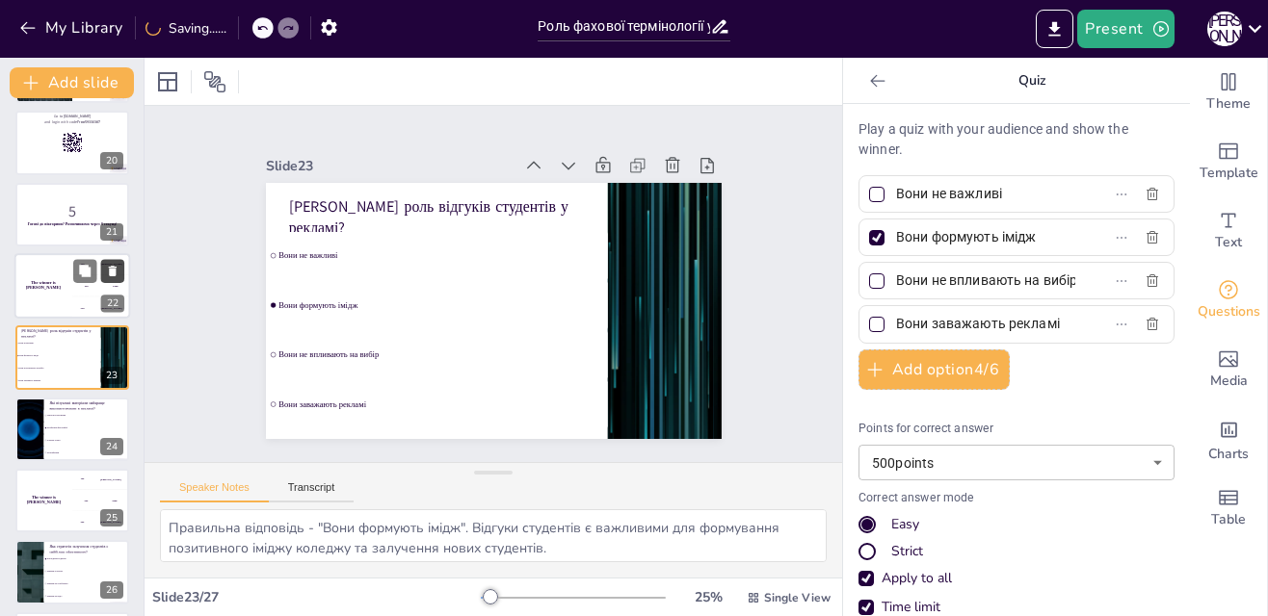
click at [117, 268] on icon at bounding box center [112, 270] width 13 height 13
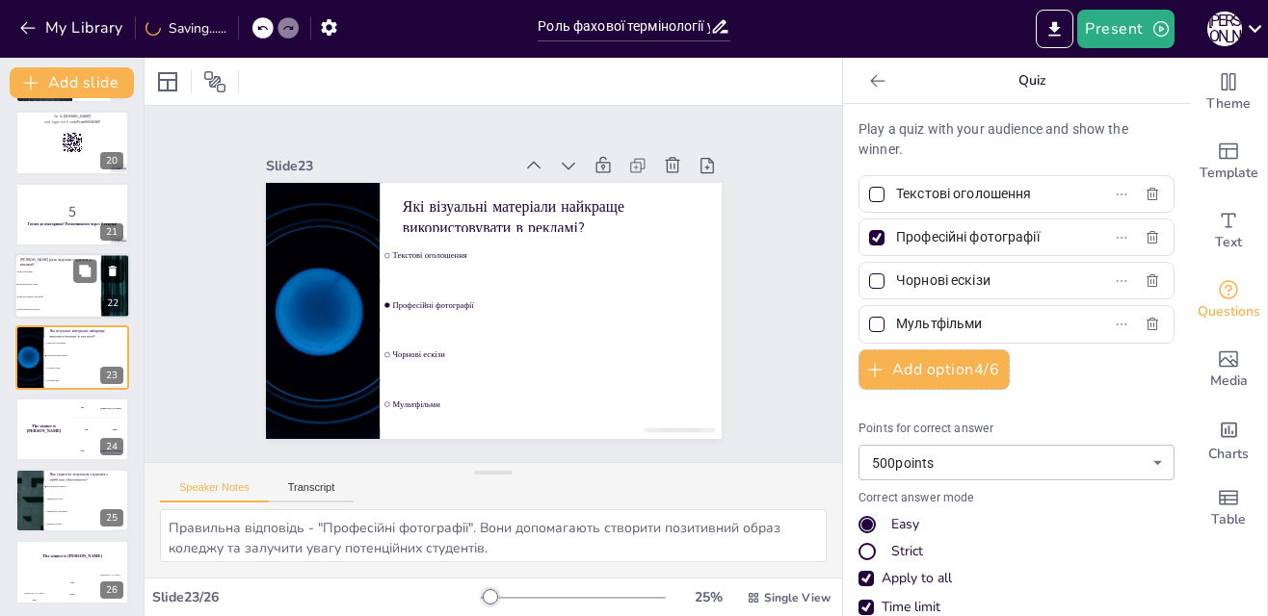
click at [117, 268] on icon at bounding box center [112, 270] width 13 height 13
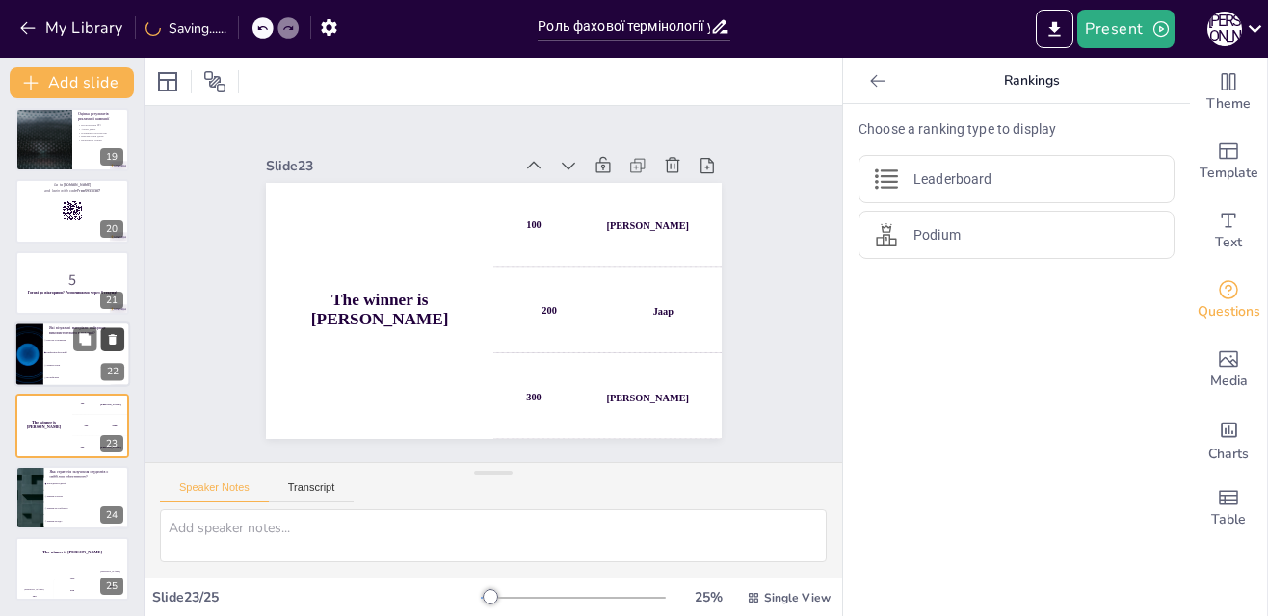
click at [117, 268] on icon at bounding box center [111, 268] width 13 height 13
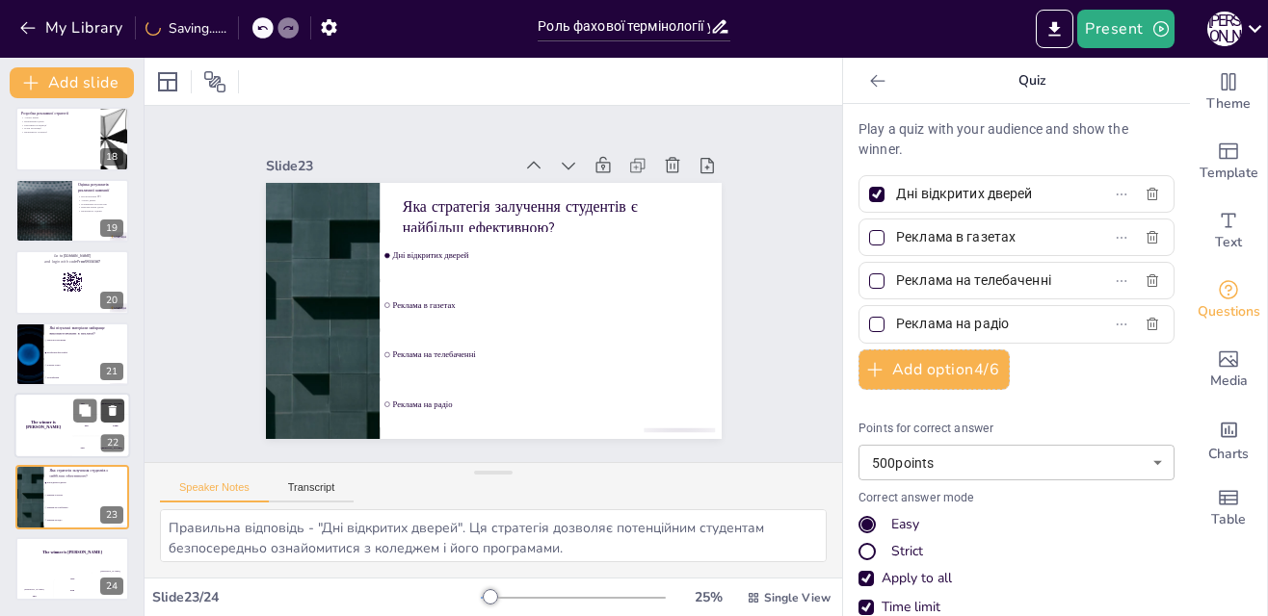
click at [117, 268] on icon at bounding box center [111, 267] width 13 height 13
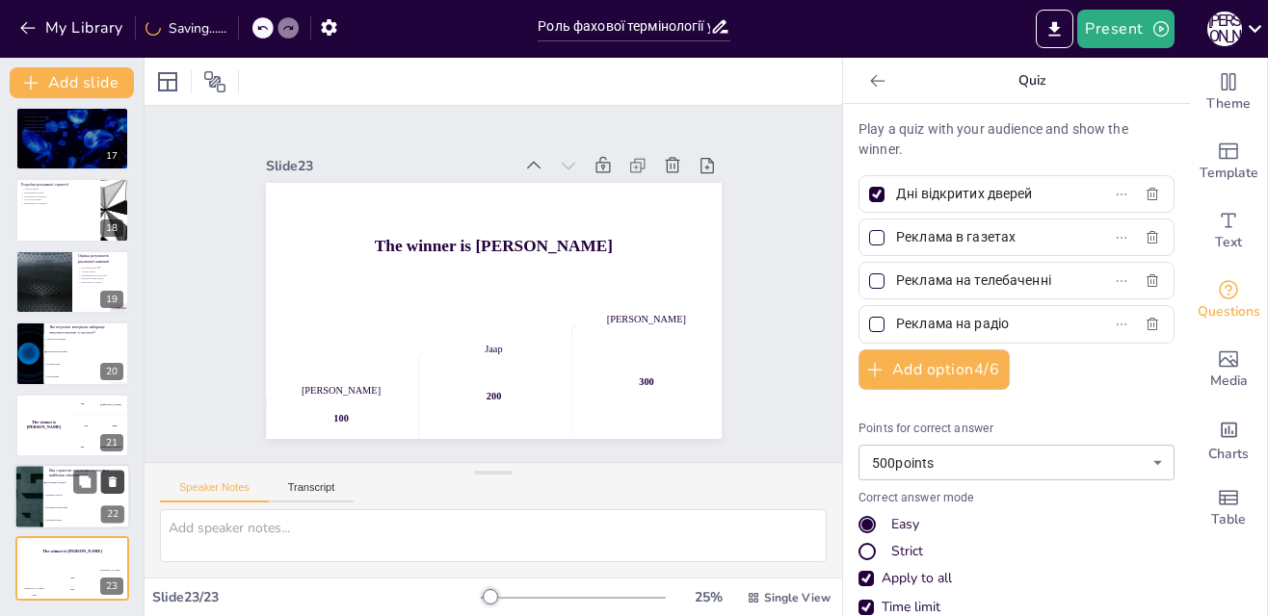
scroll to position [1153, 0]
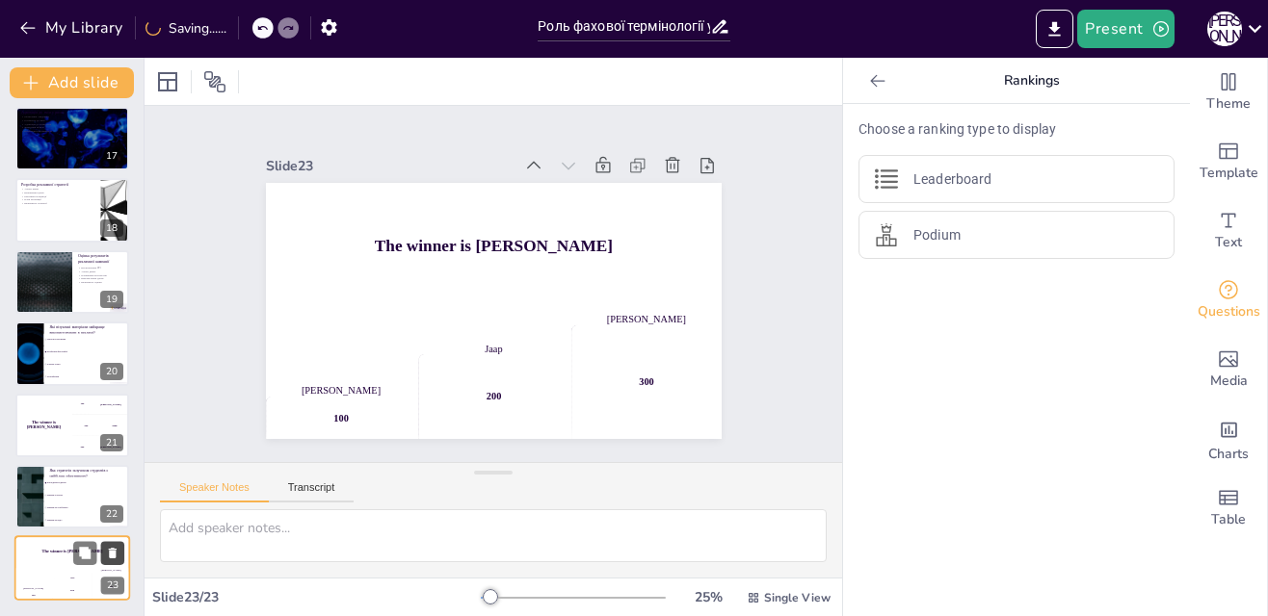
click at [115, 550] on icon at bounding box center [113, 554] width 8 height 11
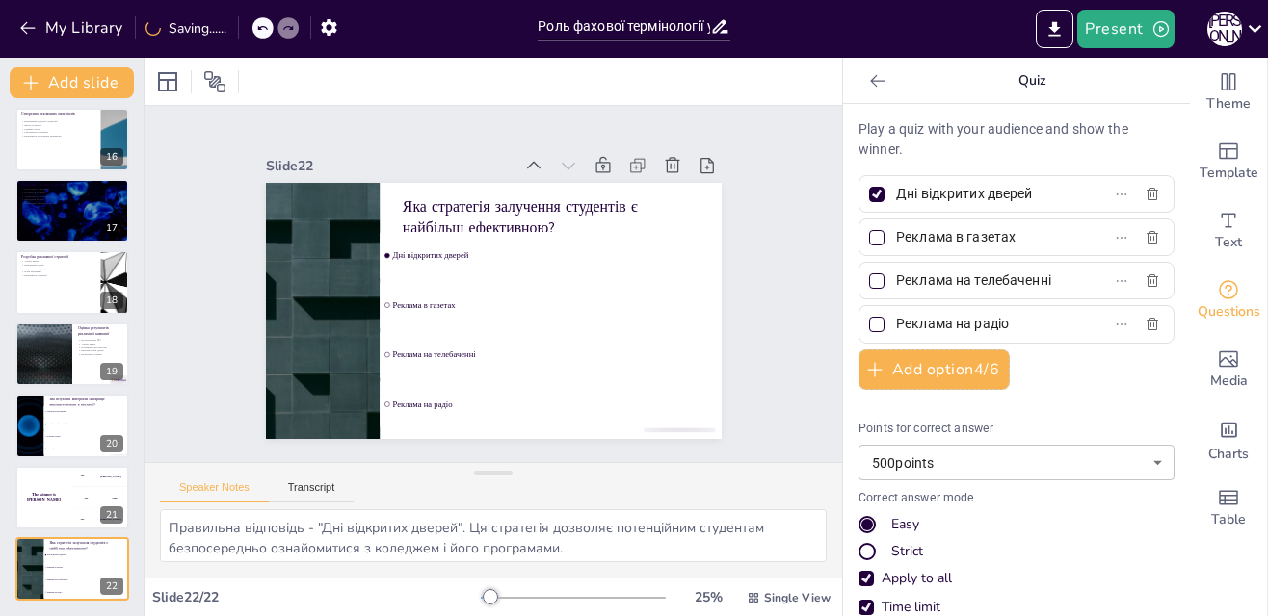
click at [115, 550] on icon at bounding box center [112, 555] width 8 height 11
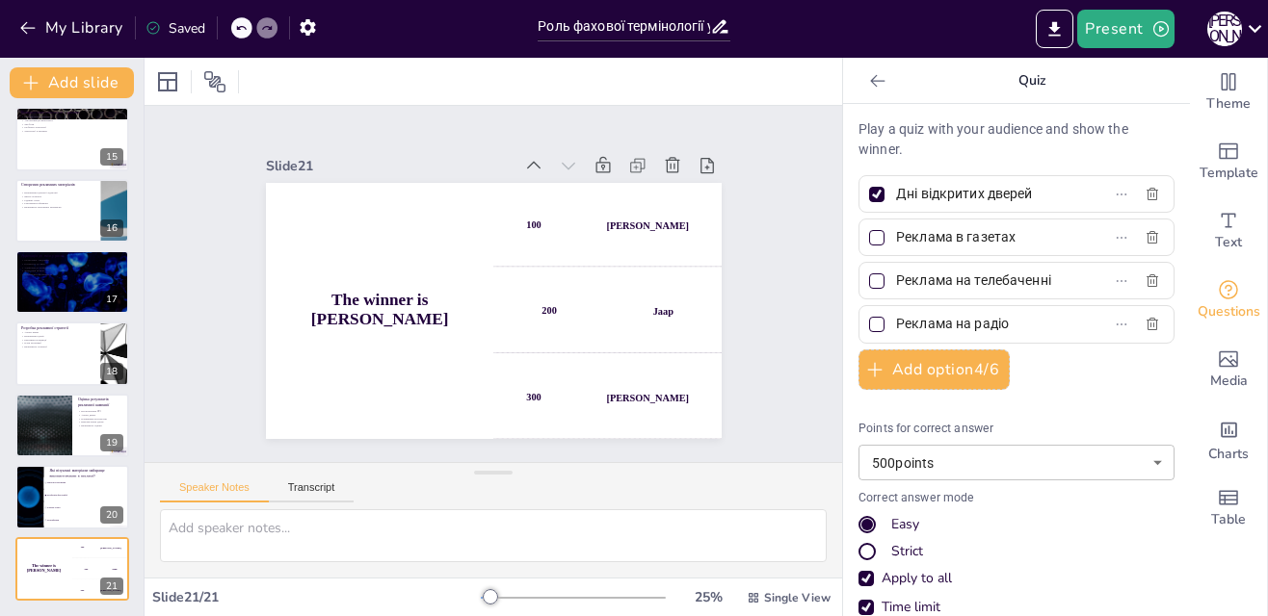
scroll to position [1010, 0]
click at [115, 550] on icon at bounding box center [112, 554] width 8 height 11
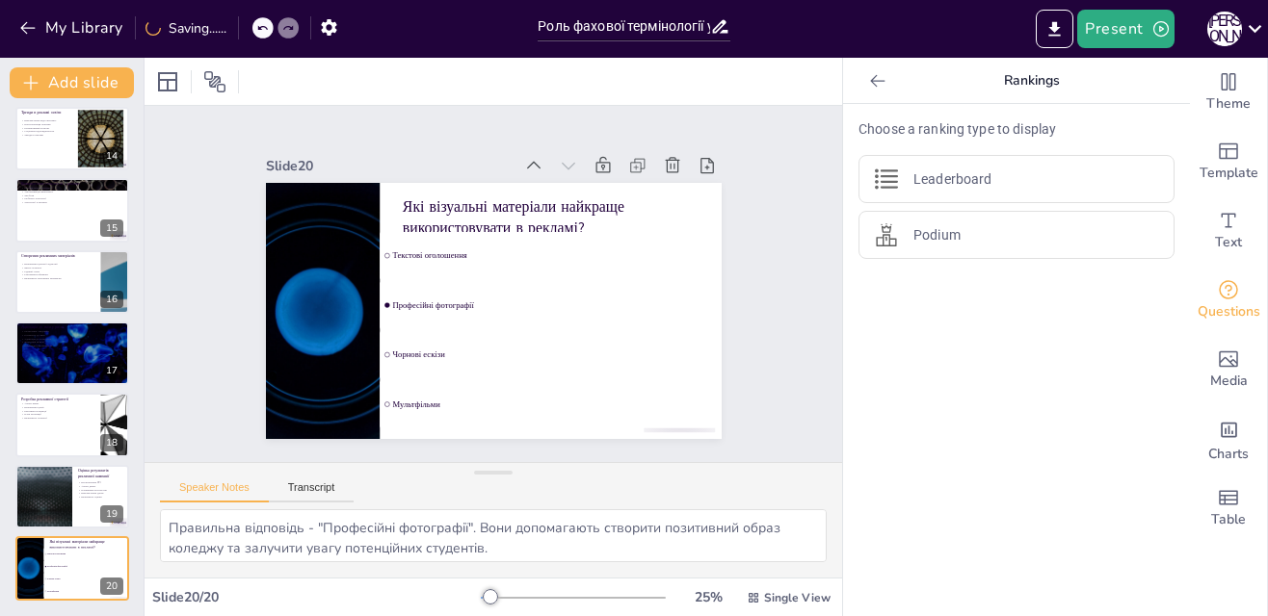
click at [115, 550] on icon at bounding box center [112, 554] width 8 height 11
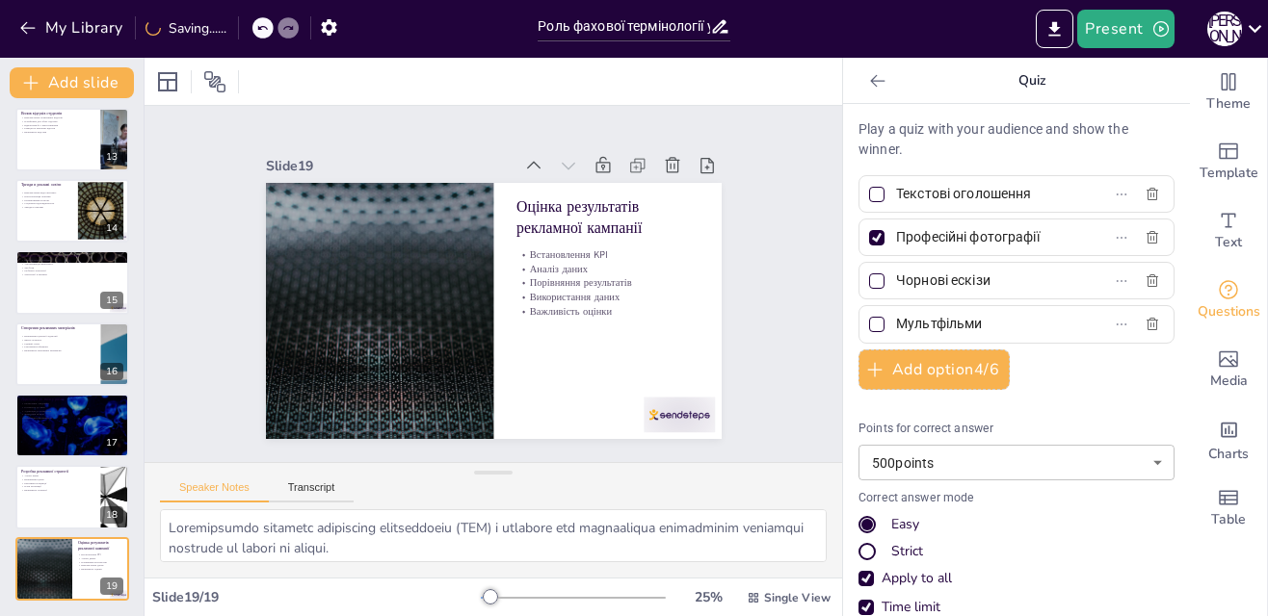
click at [115, 550] on icon at bounding box center [112, 555] width 8 height 11
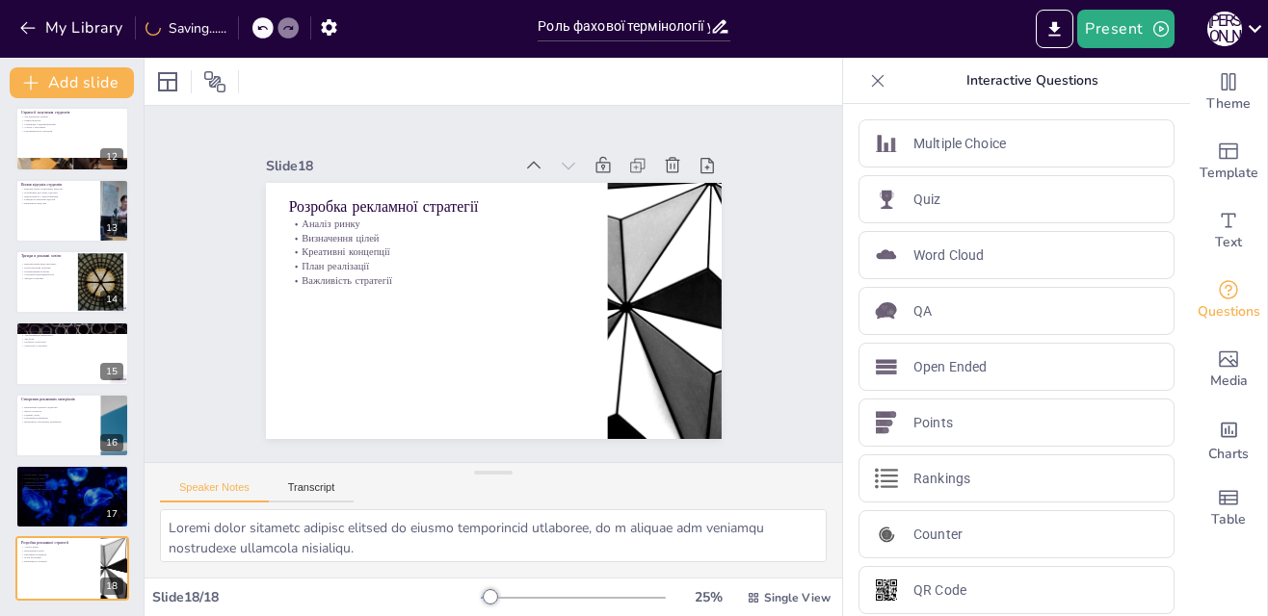
click at [115, 550] on icon at bounding box center [112, 554] width 8 height 11
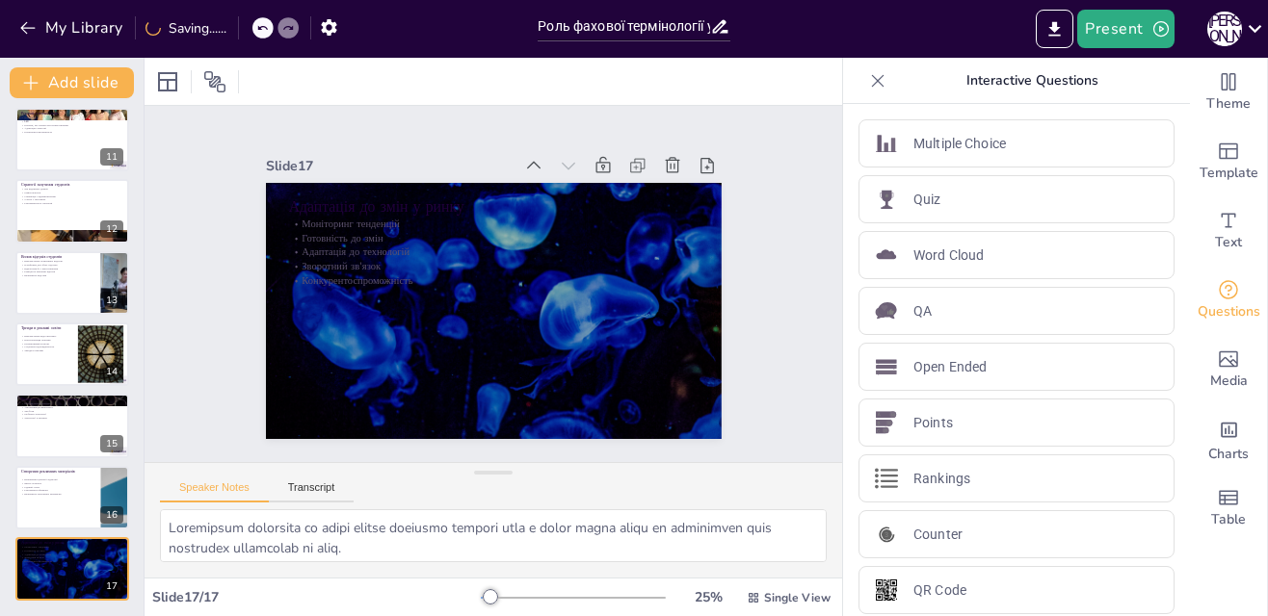
click at [115, 550] on icon at bounding box center [112, 555] width 8 height 11
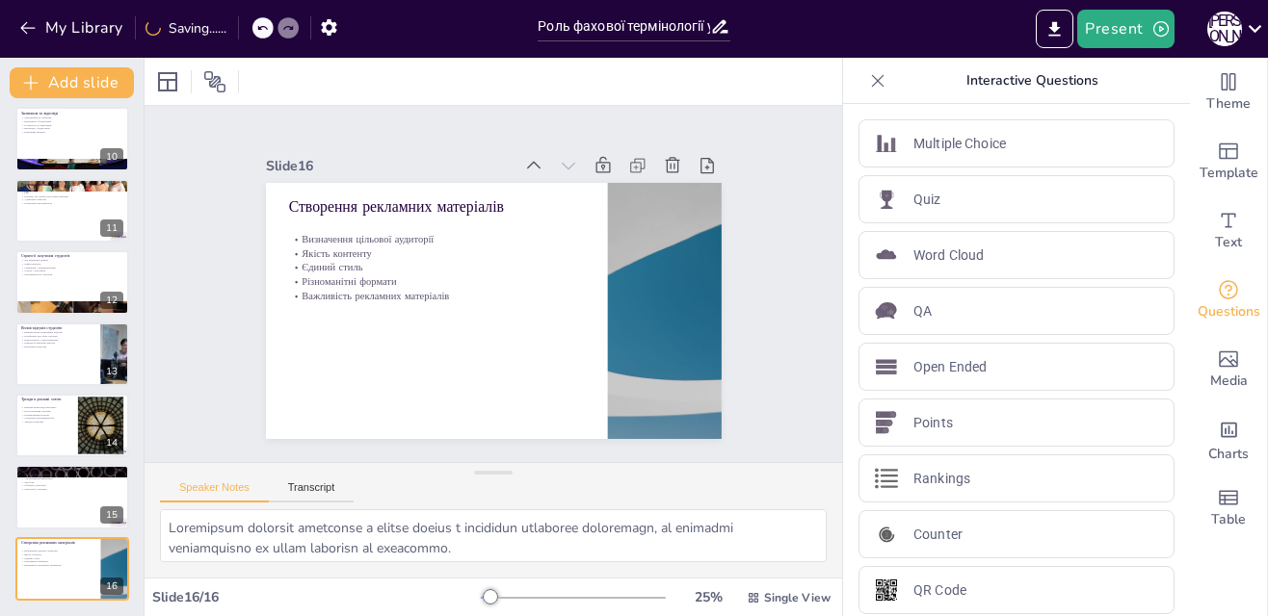
scroll to position [651, 0]
click at [115, 550] on icon at bounding box center [112, 554] width 8 height 11
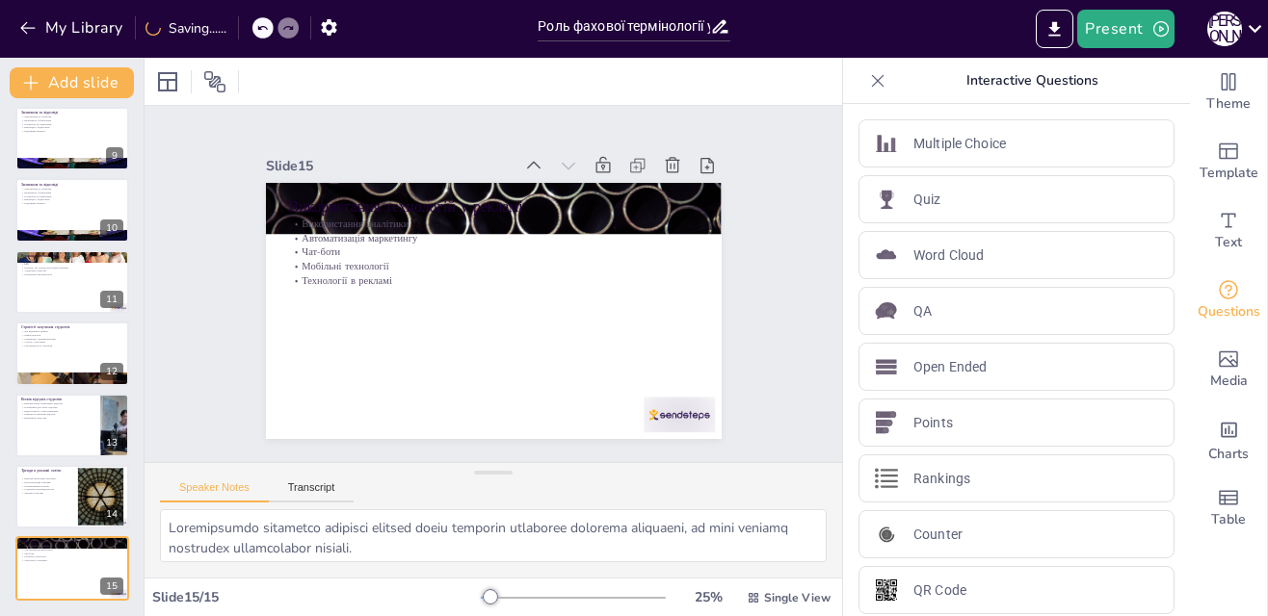
click at [115, 550] on icon at bounding box center [112, 554] width 8 height 11
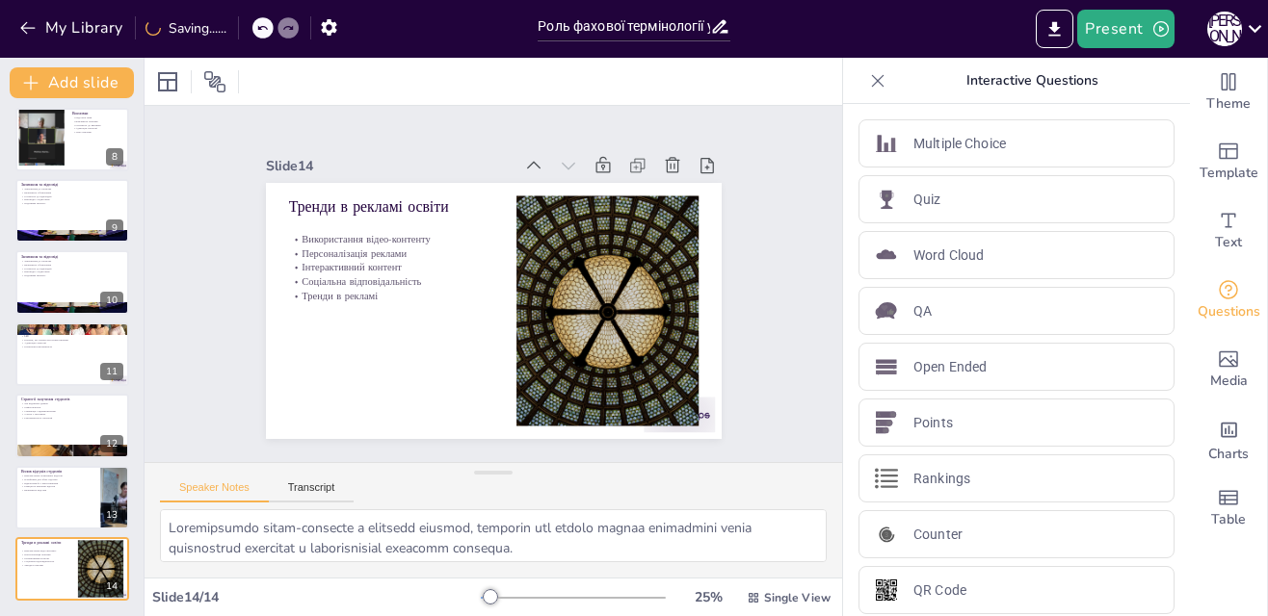
click at [115, 550] on icon at bounding box center [112, 555] width 8 height 11
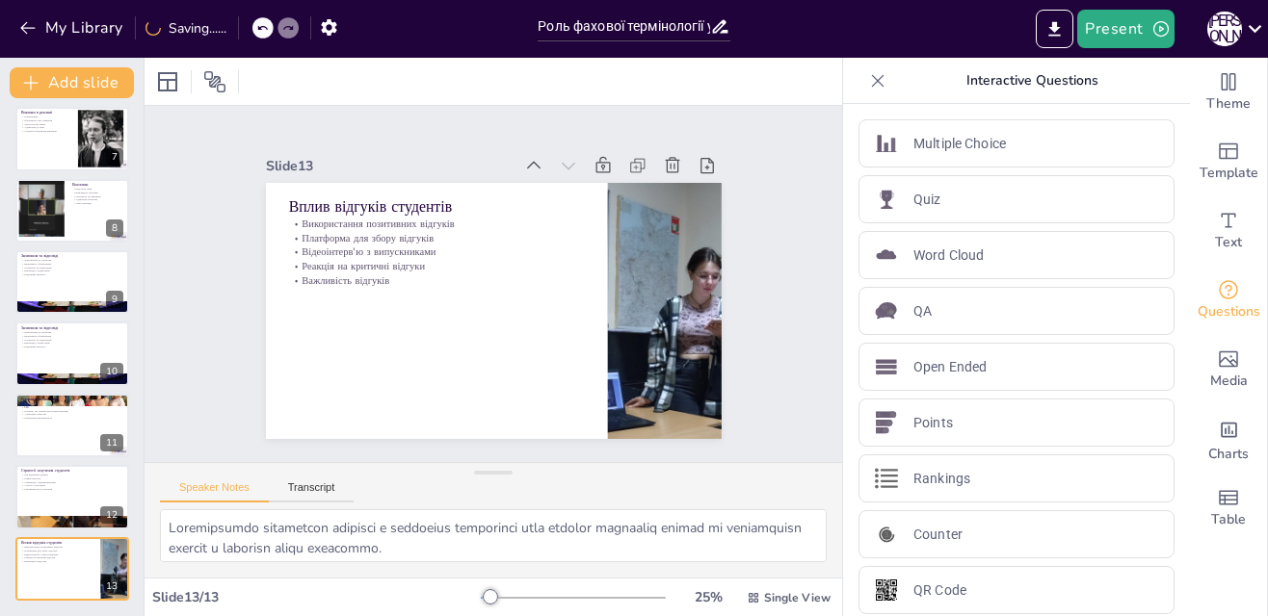
click at [115, 550] on icon at bounding box center [112, 554] width 8 height 11
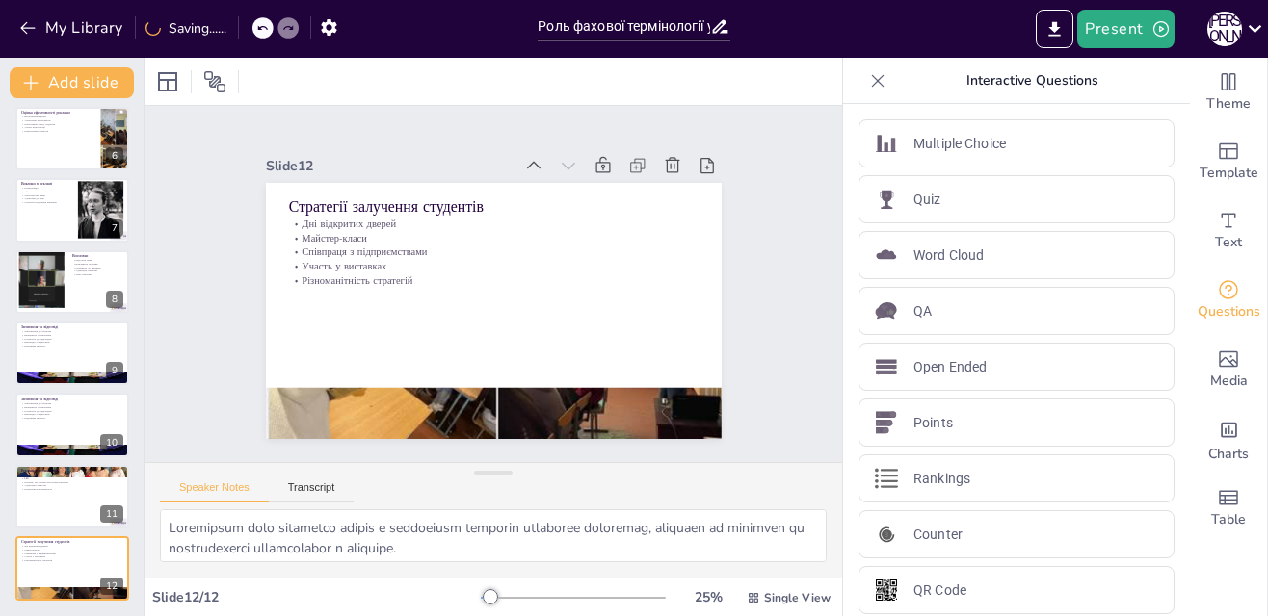
click at [115, 550] on icon at bounding box center [112, 554] width 8 height 11
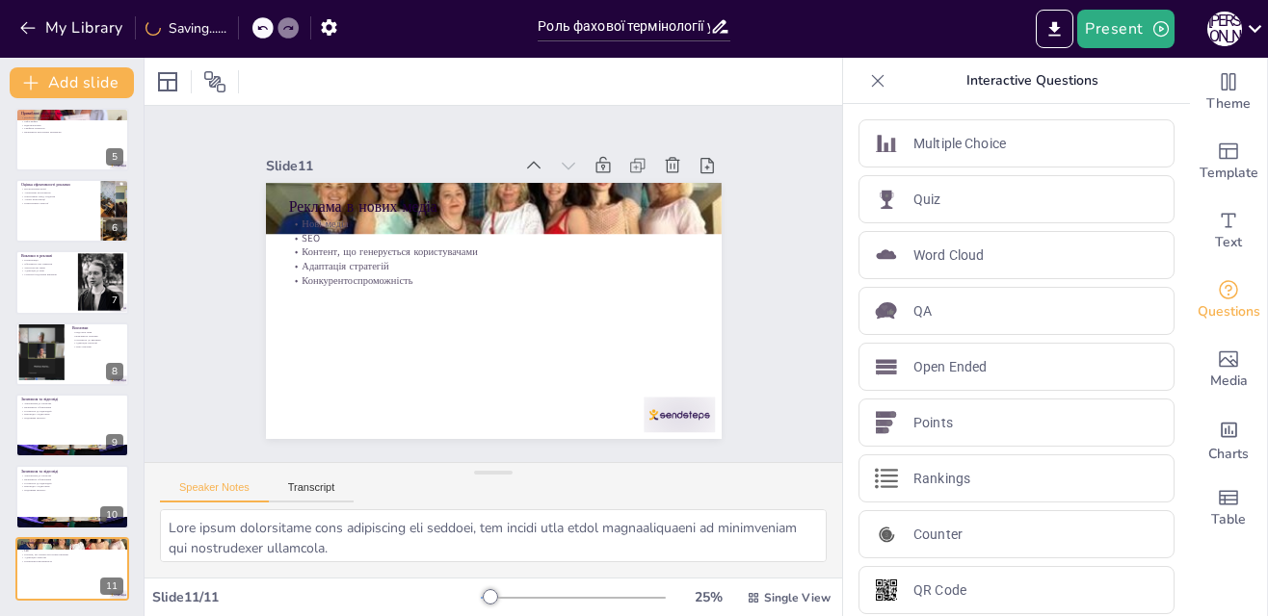
click at [115, 550] on icon at bounding box center [112, 555] width 8 height 11
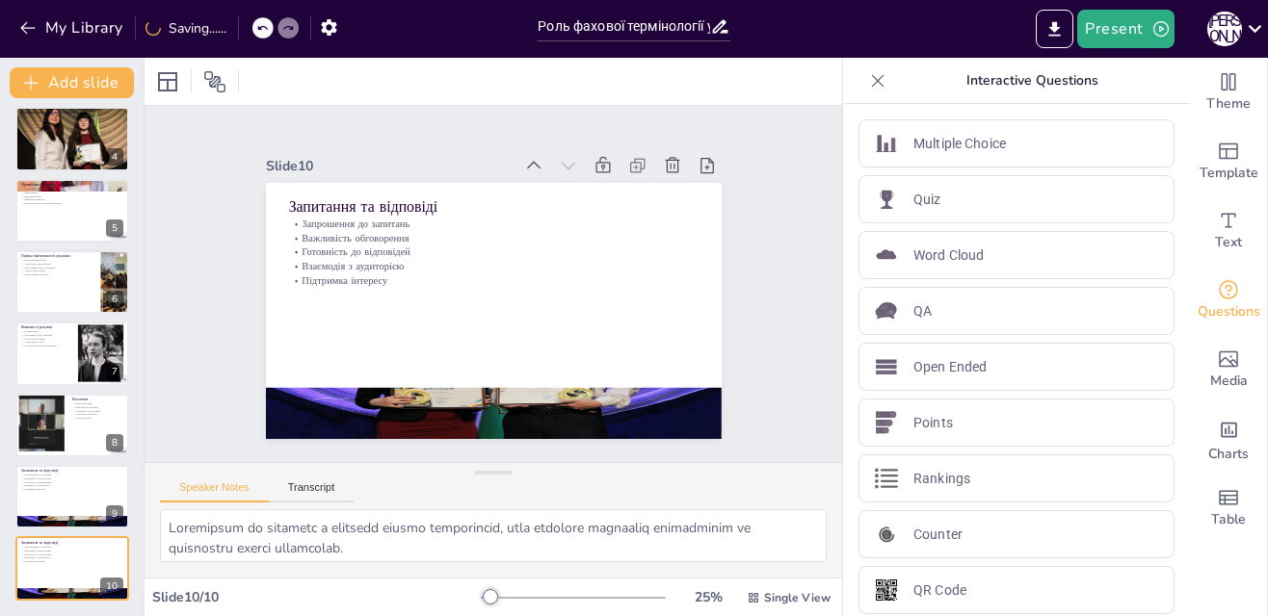
scroll to position [222, 0]
click at [115, 550] on icon at bounding box center [112, 554] width 8 height 11
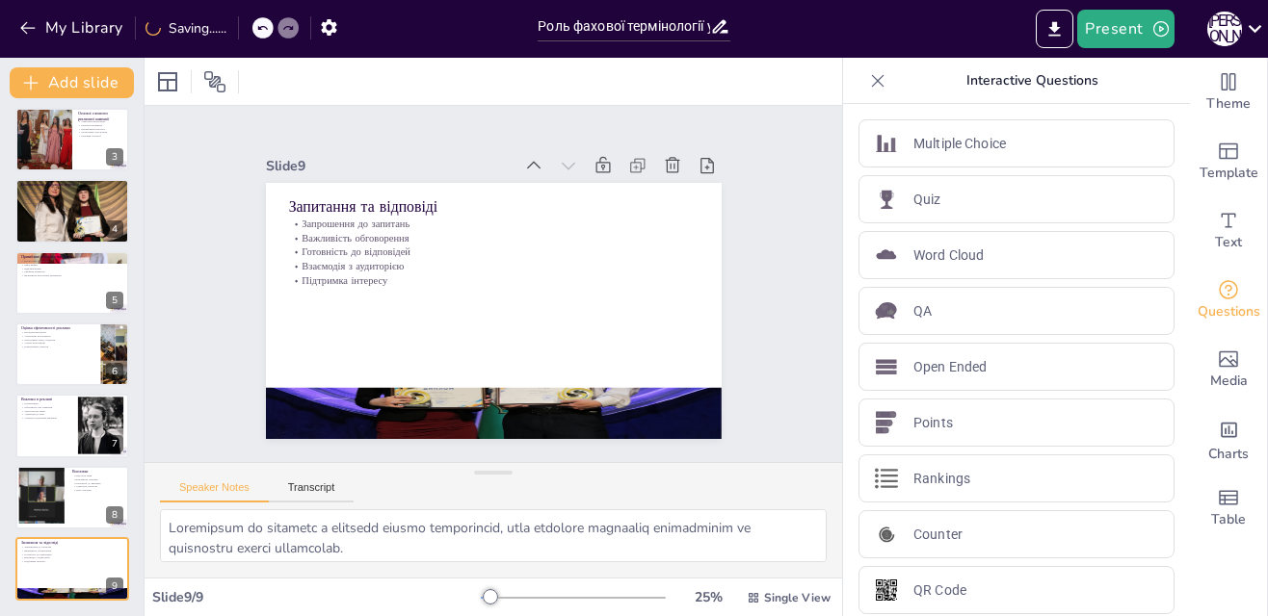
click at [115, 550] on icon at bounding box center [112, 555] width 8 height 11
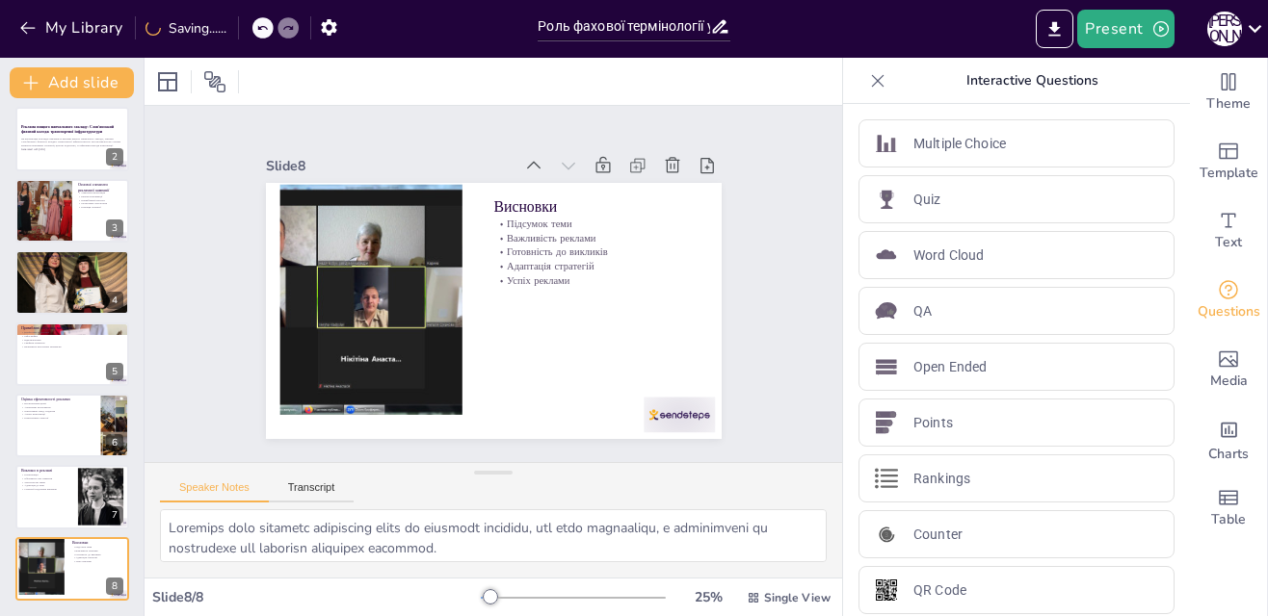
click at [115, 550] on icon at bounding box center [112, 554] width 8 height 11
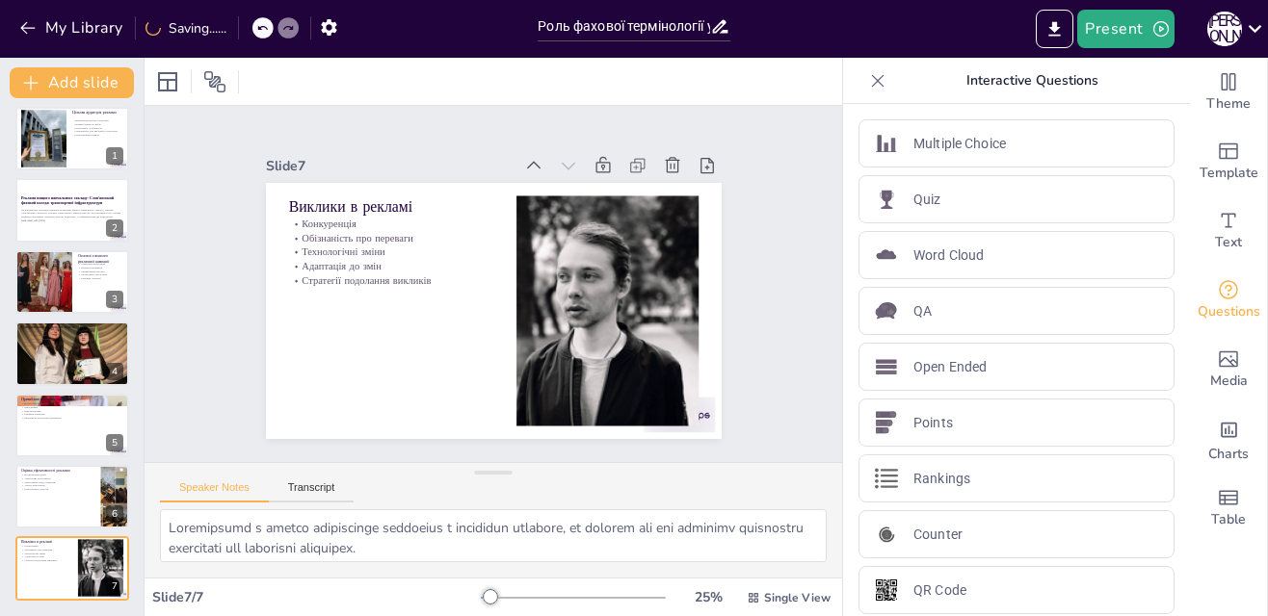
click at [115, 550] on icon at bounding box center [112, 554] width 8 height 11
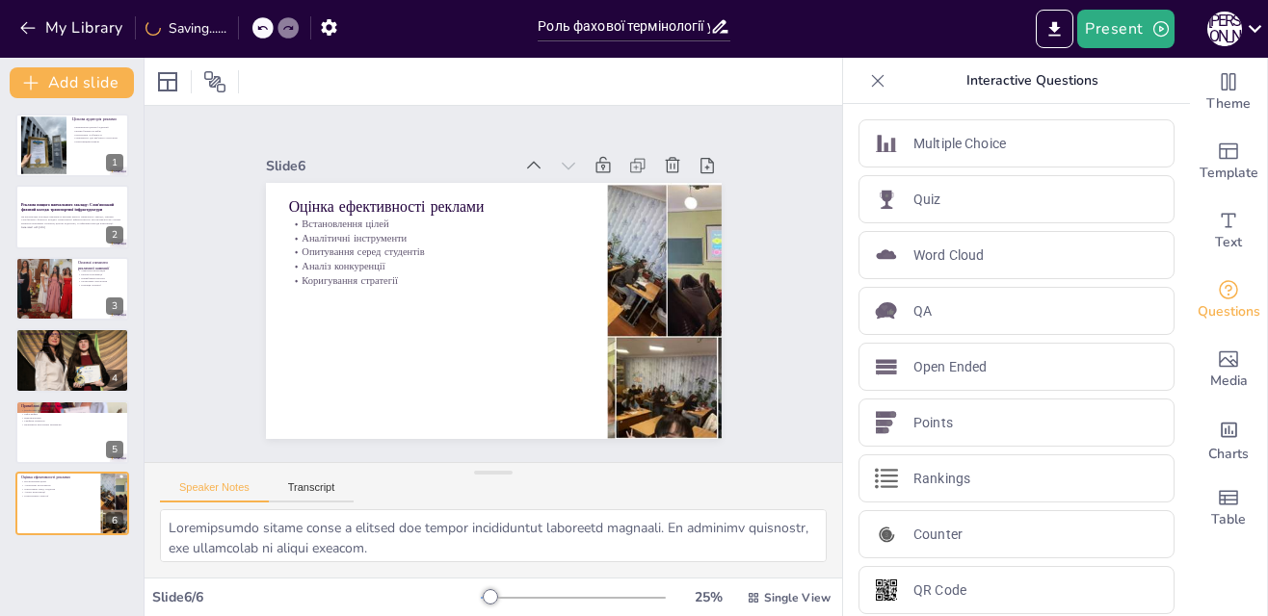
scroll to position [0, 0]
click at [117, 120] on button at bounding box center [112, 129] width 23 height 23
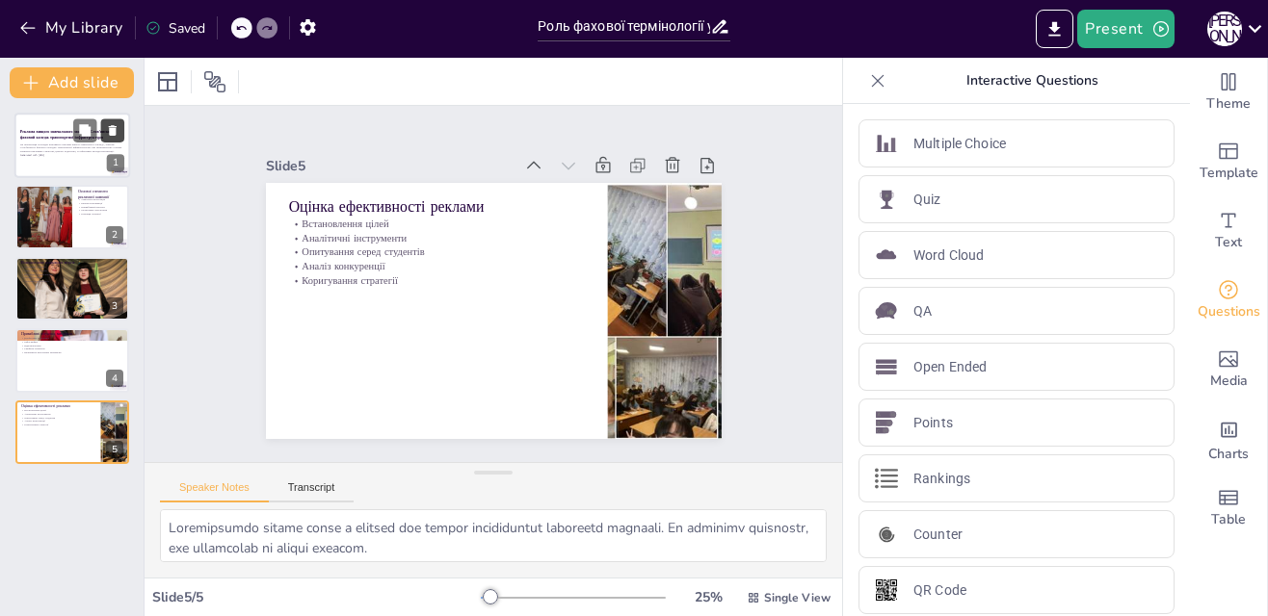
click at [117, 124] on icon at bounding box center [112, 130] width 13 height 13
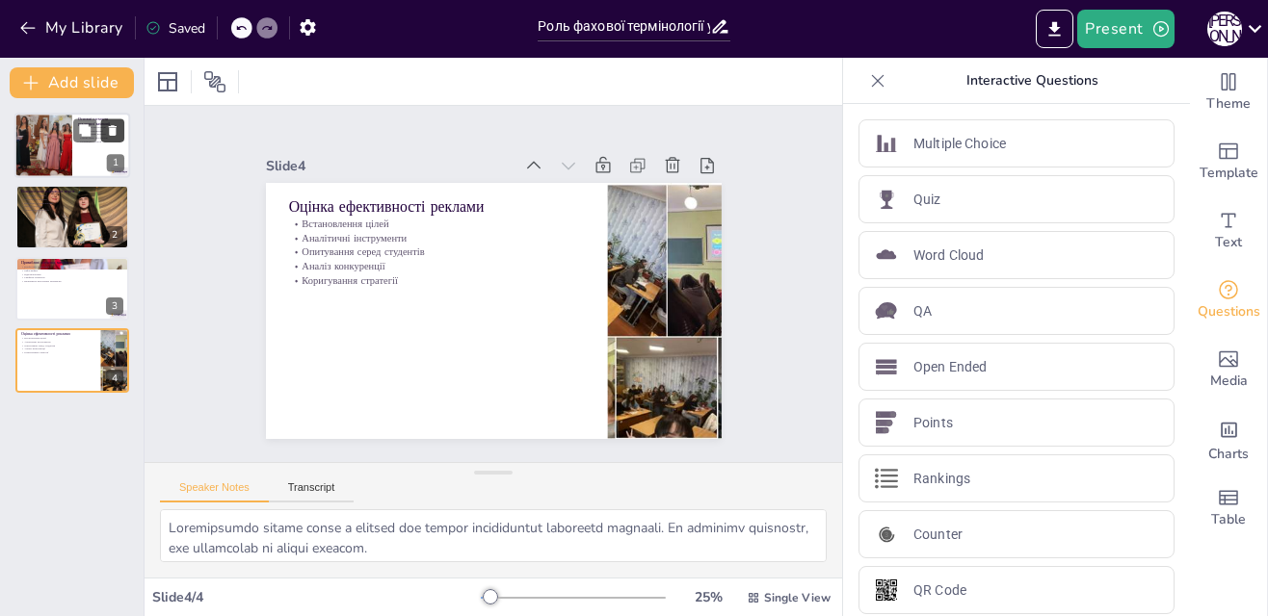
click at [117, 124] on icon at bounding box center [112, 130] width 13 height 13
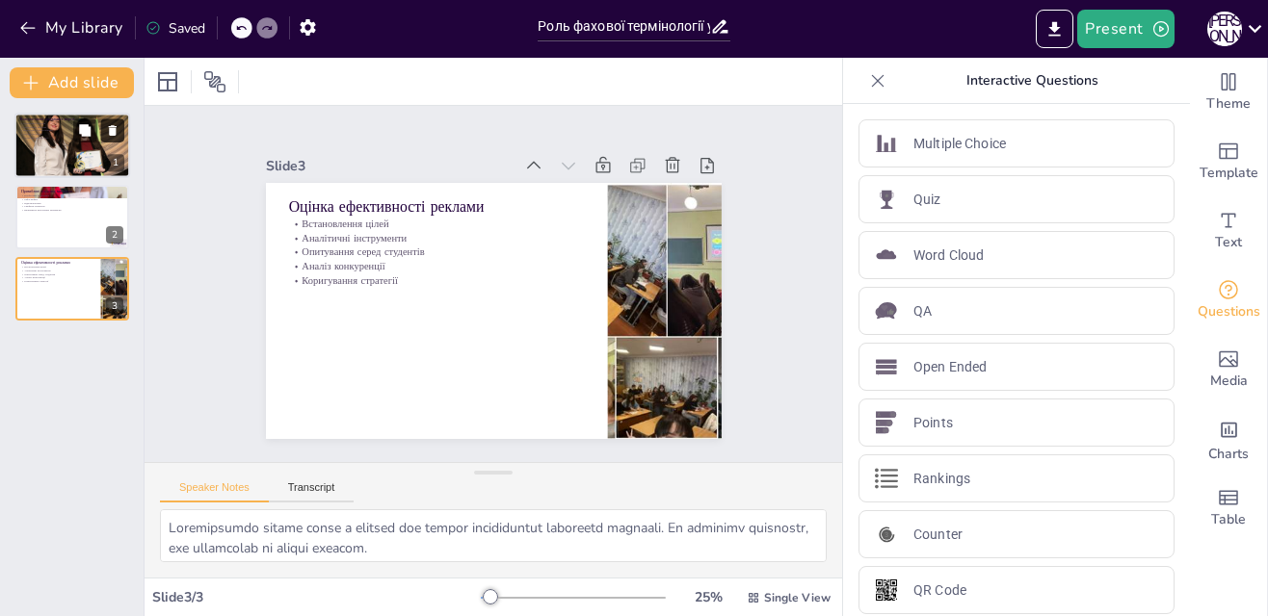
click at [117, 124] on icon at bounding box center [112, 130] width 13 height 13
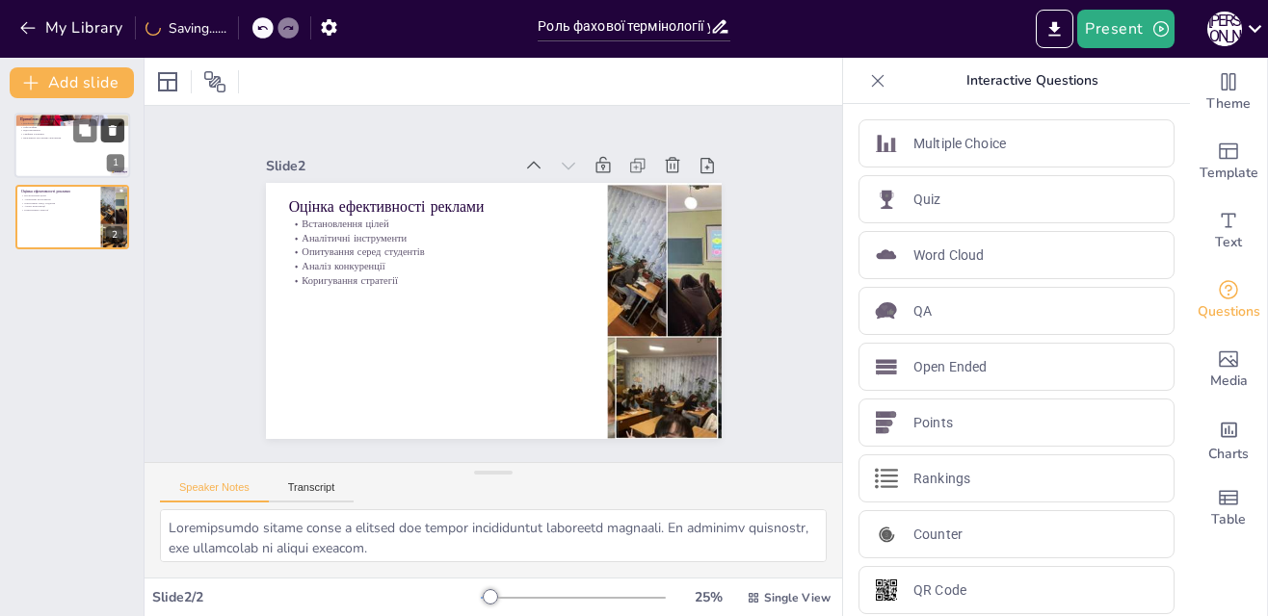
click at [117, 124] on icon at bounding box center [112, 130] width 13 height 13
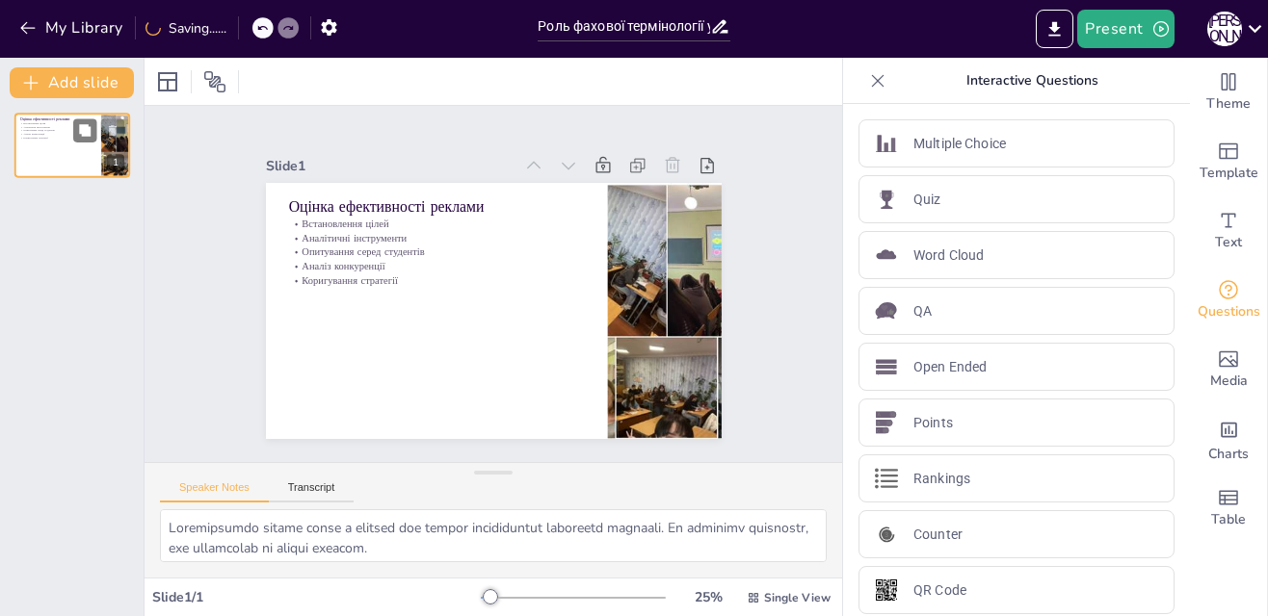
click at [117, 124] on icon at bounding box center [112, 130] width 13 height 13
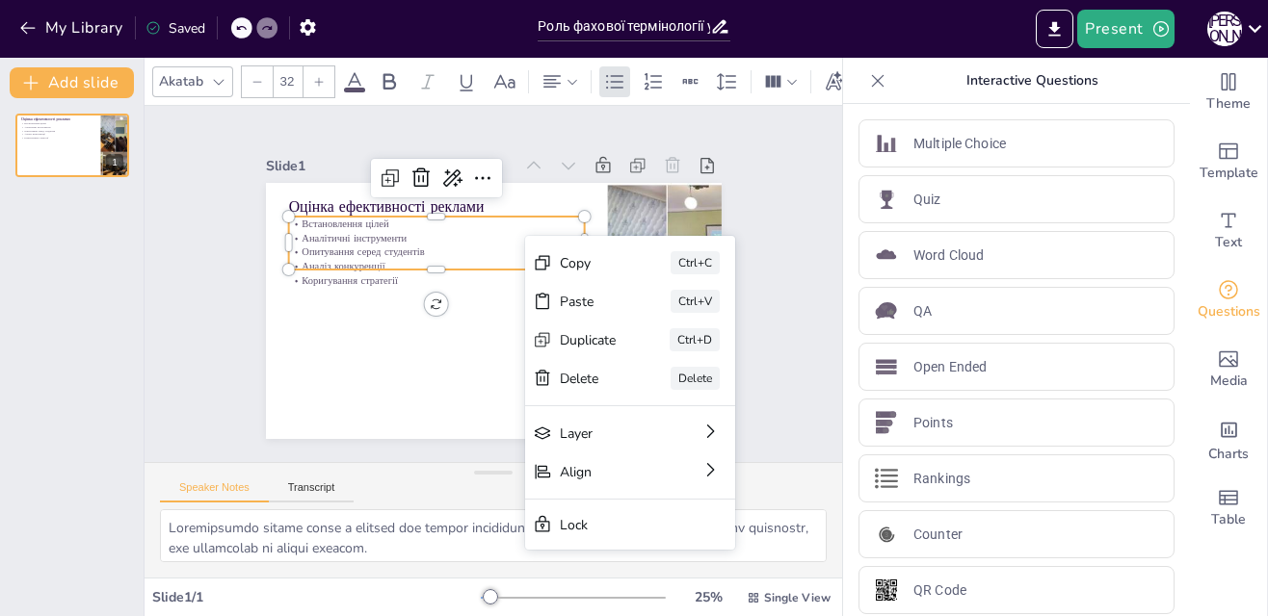
click at [681, 496] on div "Delete" at bounding box center [710, 508] width 59 height 24
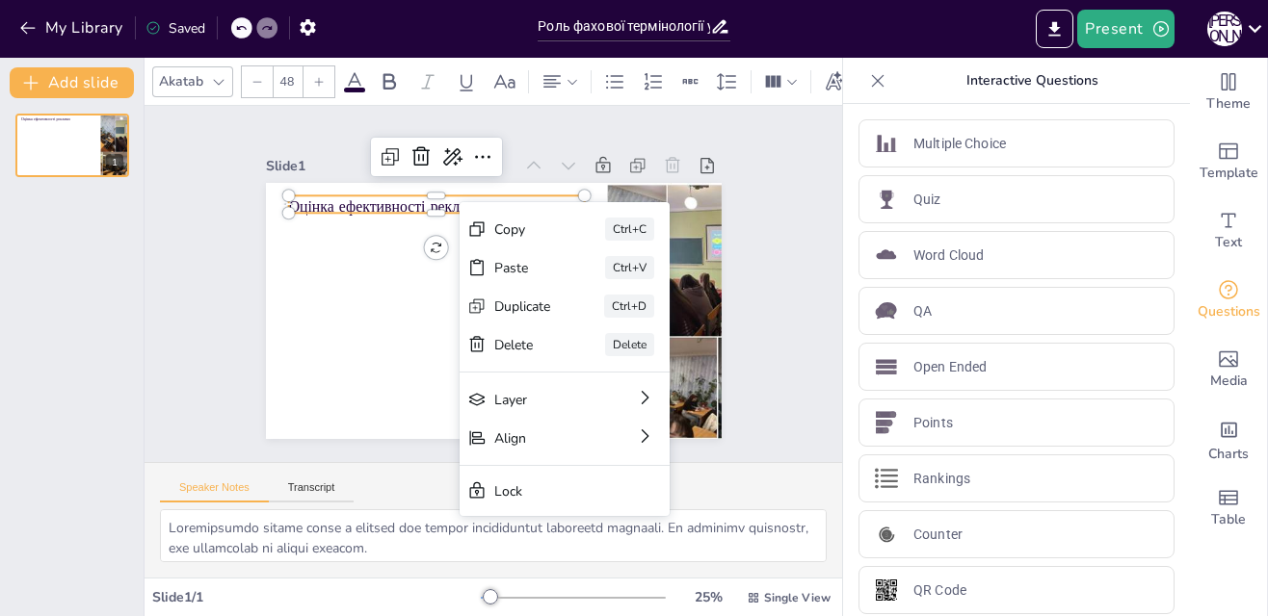
drag, startPoint x: 519, startPoint y: 345, endPoint x: 529, endPoint y: 338, distance: 11.8
click at [639, 442] on div "Delete" at bounding box center [667, 451] width 57 height 18
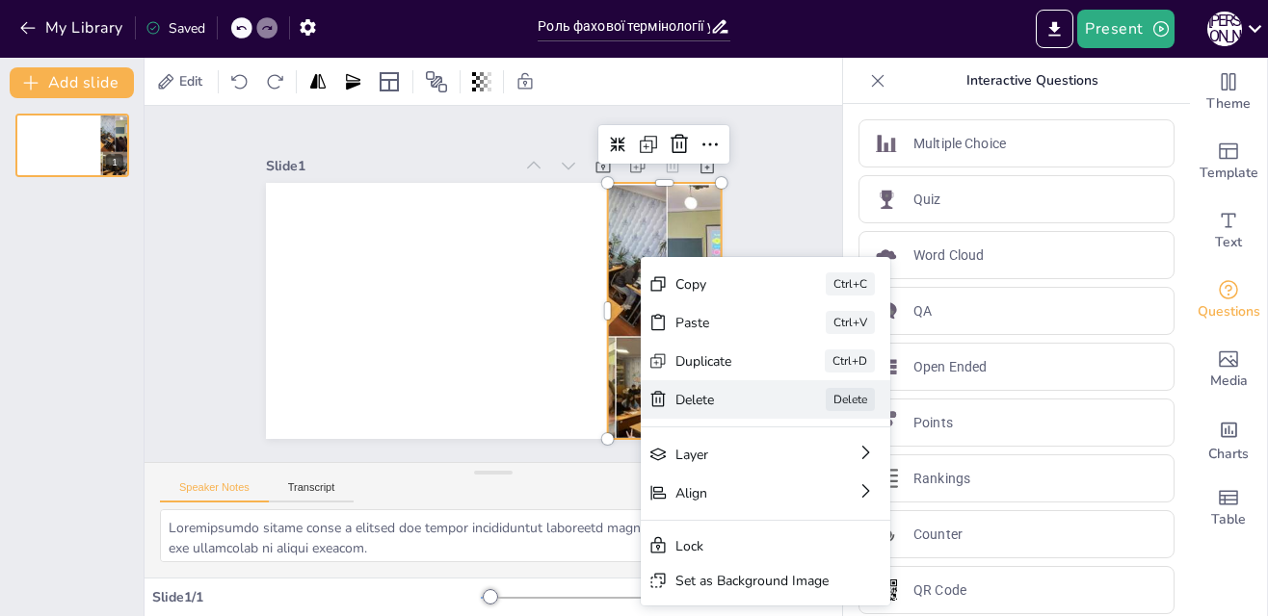
click at [820, 497] on div "Delete" at bounding box center [868, 506] width 96 height 18
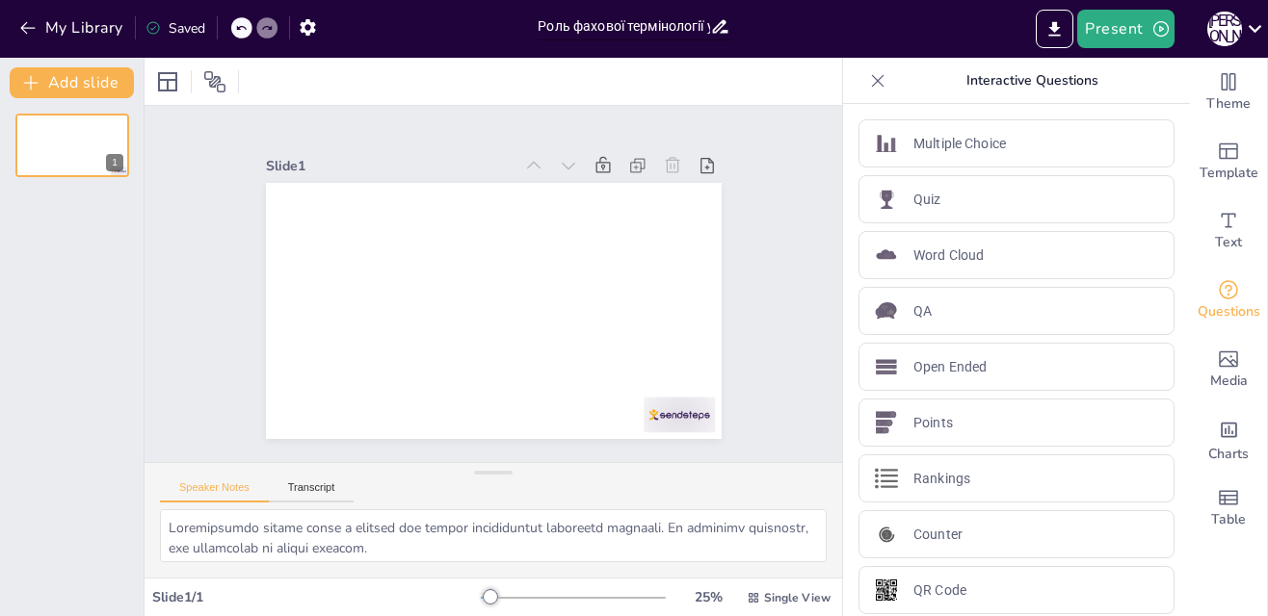
click at [639, 25] on input "Роль фахової термінології у формуванні іміджу Слов'янського коледжу" at bounding box center [623, 27] width 171 height 28
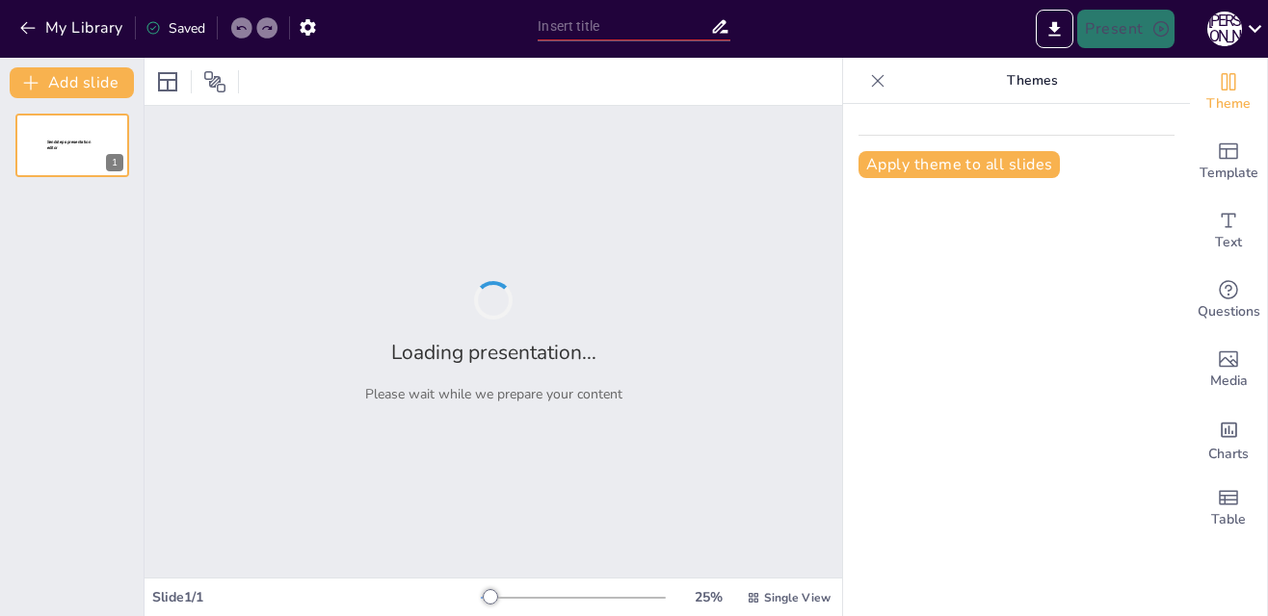
type input "Перспективи кар'єри у транспортній інфраструктурі: Вибір, що змінює життя"
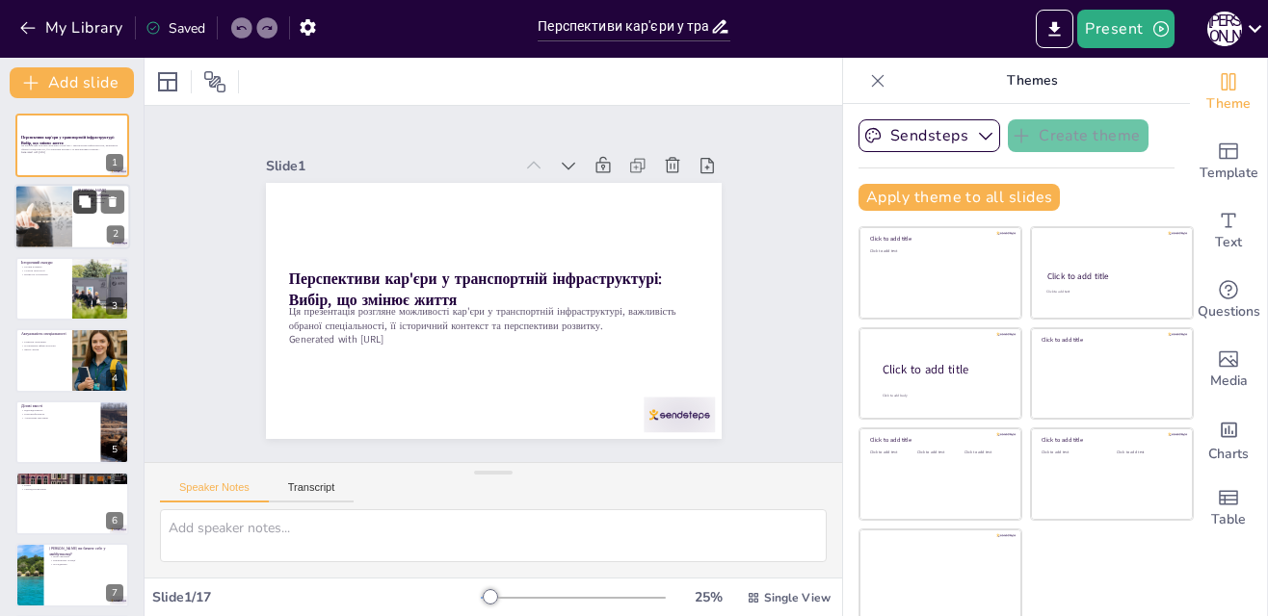
drag, startPoint x: 90, startPoint y: 212, endPoint x: 79, endPoint y: 218, distance: 12.1
click at [89, 212] on button at bounding box center [84, 202] width 23 height 23
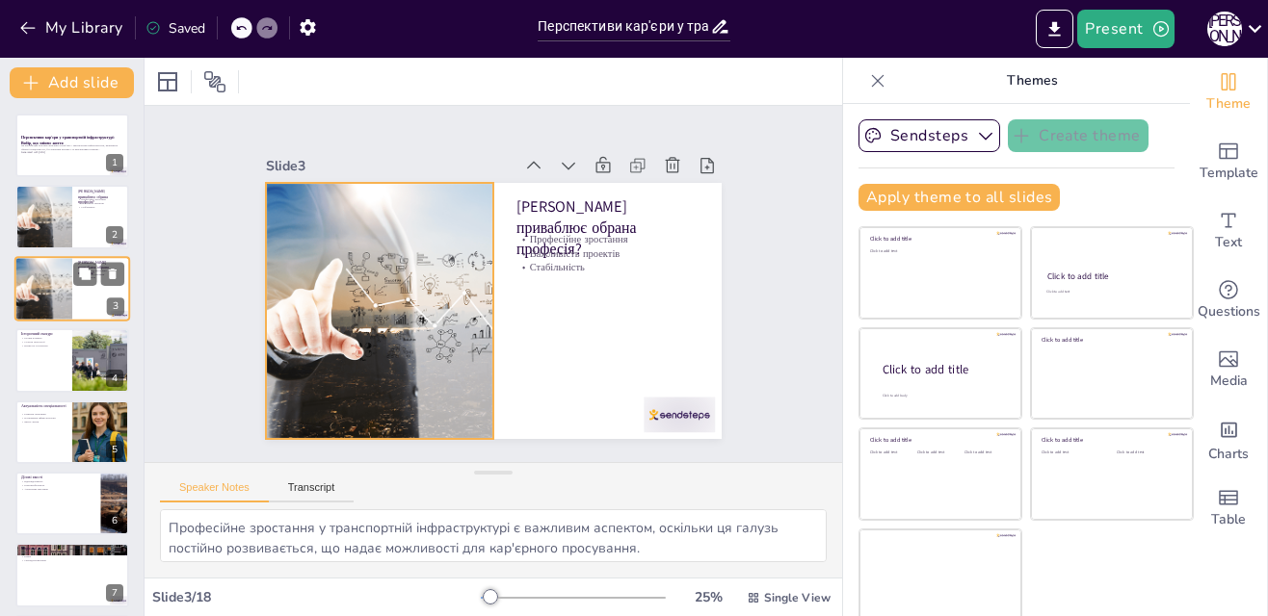
click at [61, 279] on div at bounding box center [43, 289] width 92 height 66
click at [24, 294] on div at bounding box center [43, 289] width 92 height 66
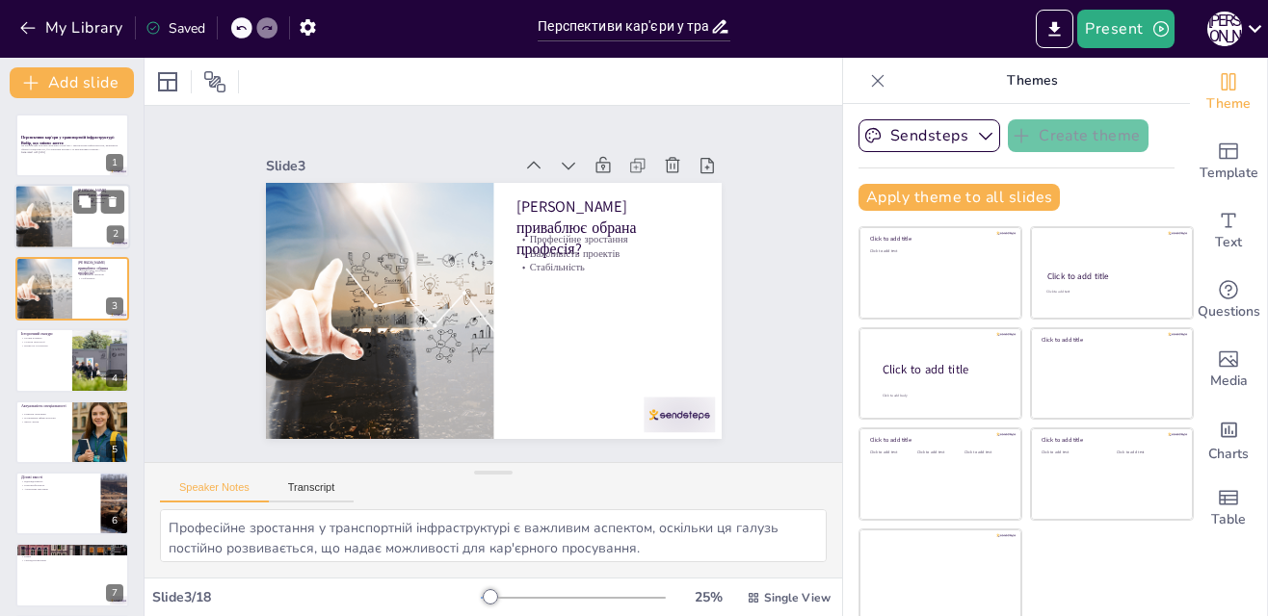
click at [44, 185] on div "Чим приваблює обрана професія? Професійне зростання Важливість проектів Стабіль…" at bounding box center [72, 218] width 116 height 66
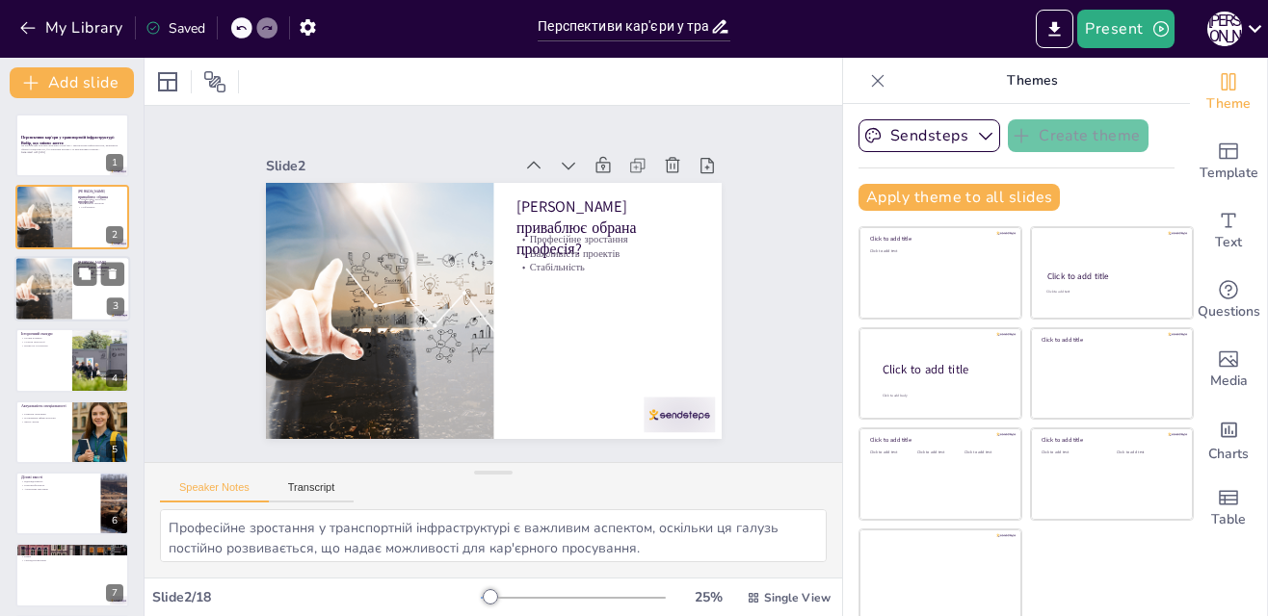
click at [38, 282] on div at bounding box center [43, 289] width 92 height 66
click at [114, 275] on icon at bounding box center [113, 274] width 8 height 11
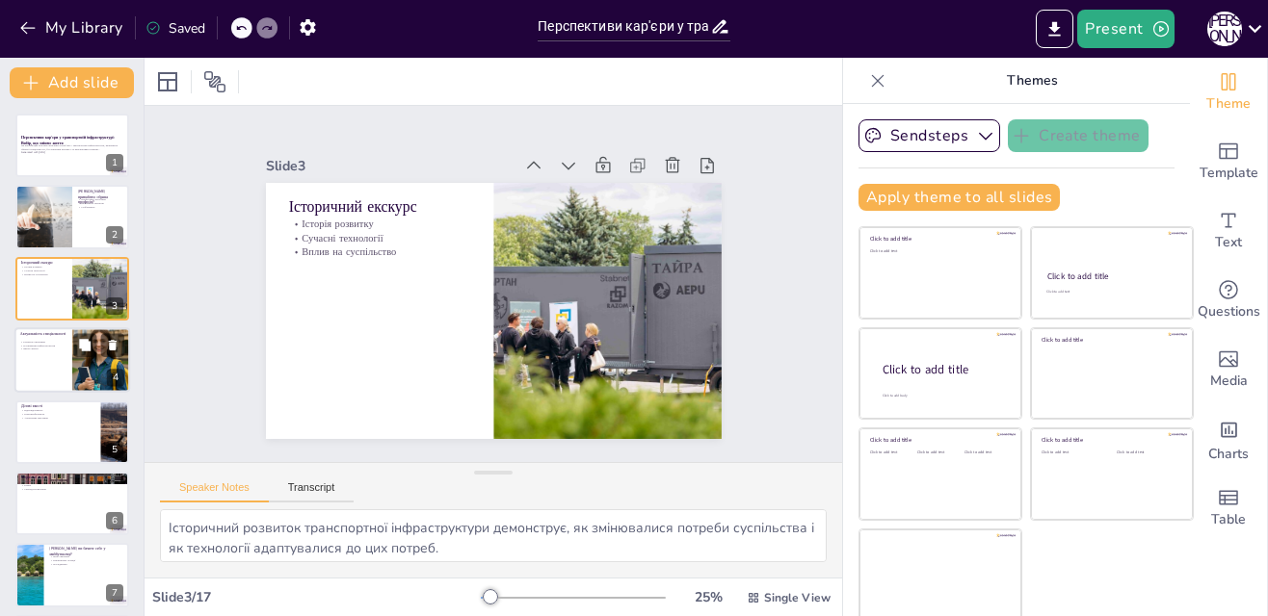
click at [41, 354] on div at bounding box center [72, 361] width 116 height 66
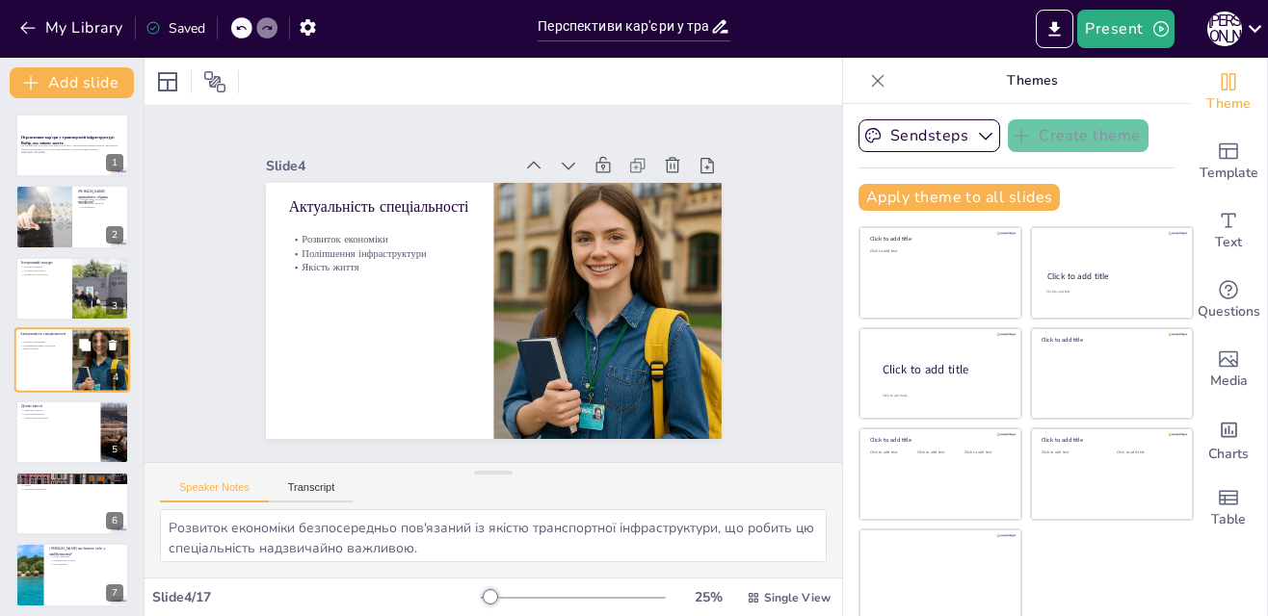
scroll to position [3, 0]
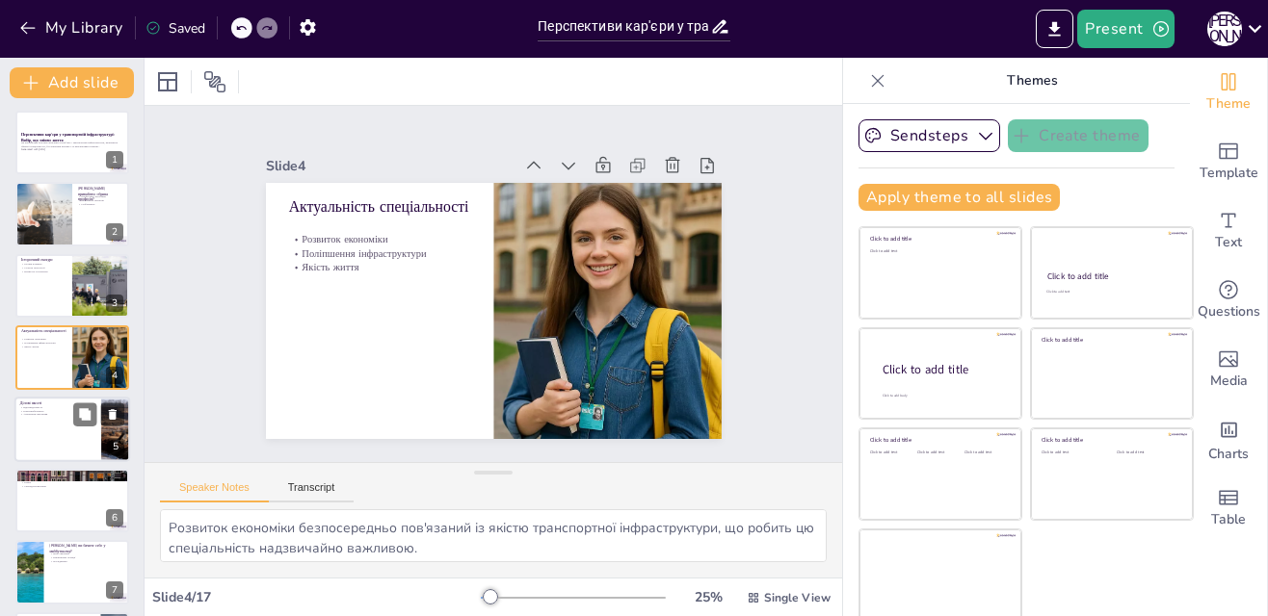
click at [66, 406] on p "Відповідальність" at bounding box center [57, 408] width 75 height 4
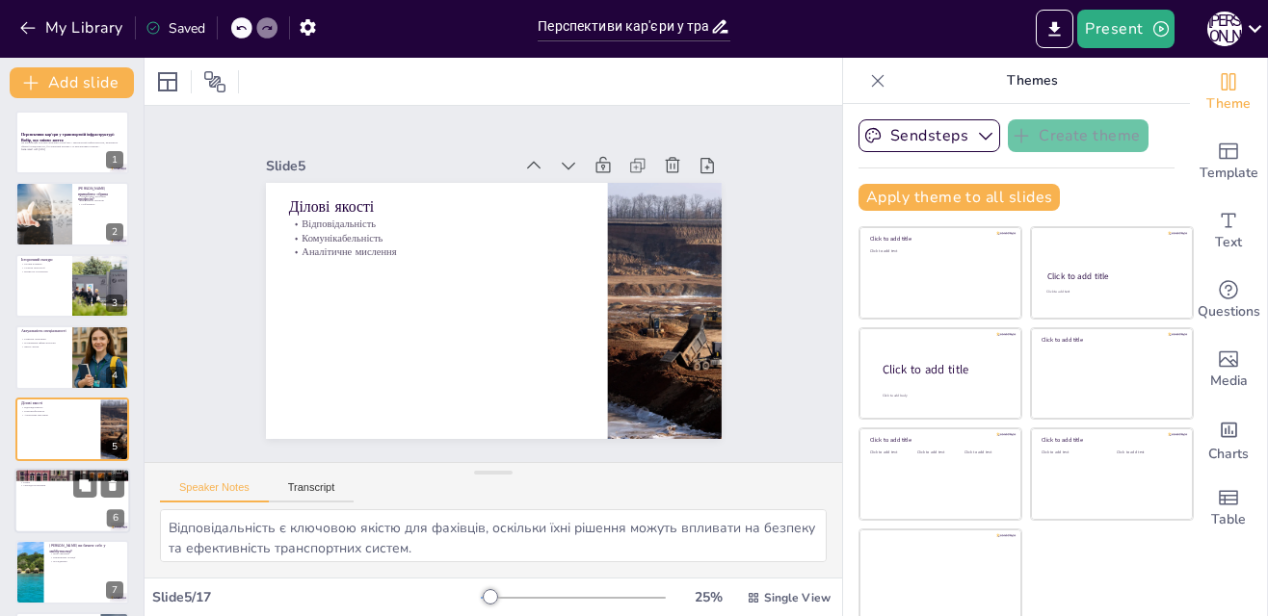
scroll to position [74, 0]
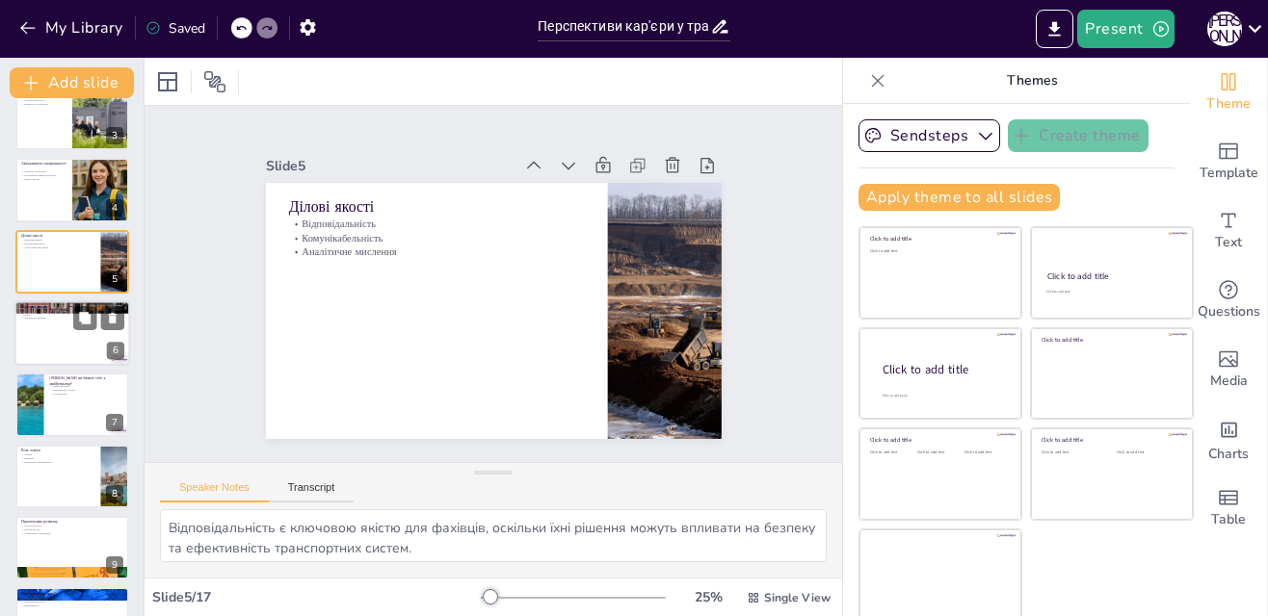
click at [49, 340] on div at bounding box center [72, 334] width 116 height 66
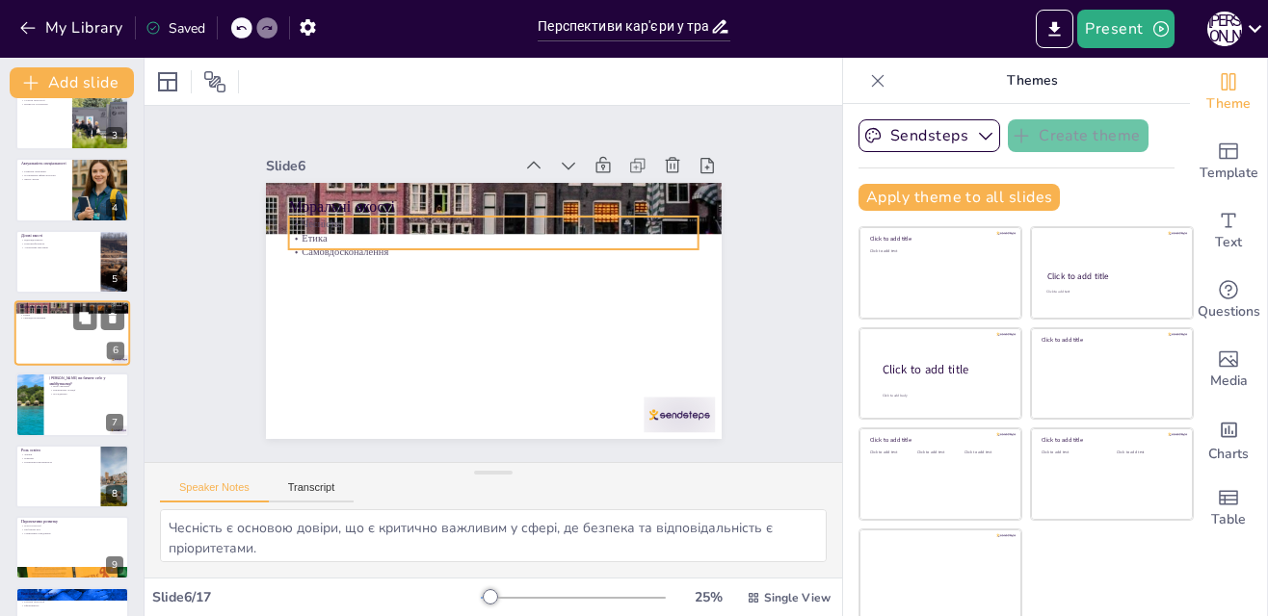
scroll to position [146, 0]
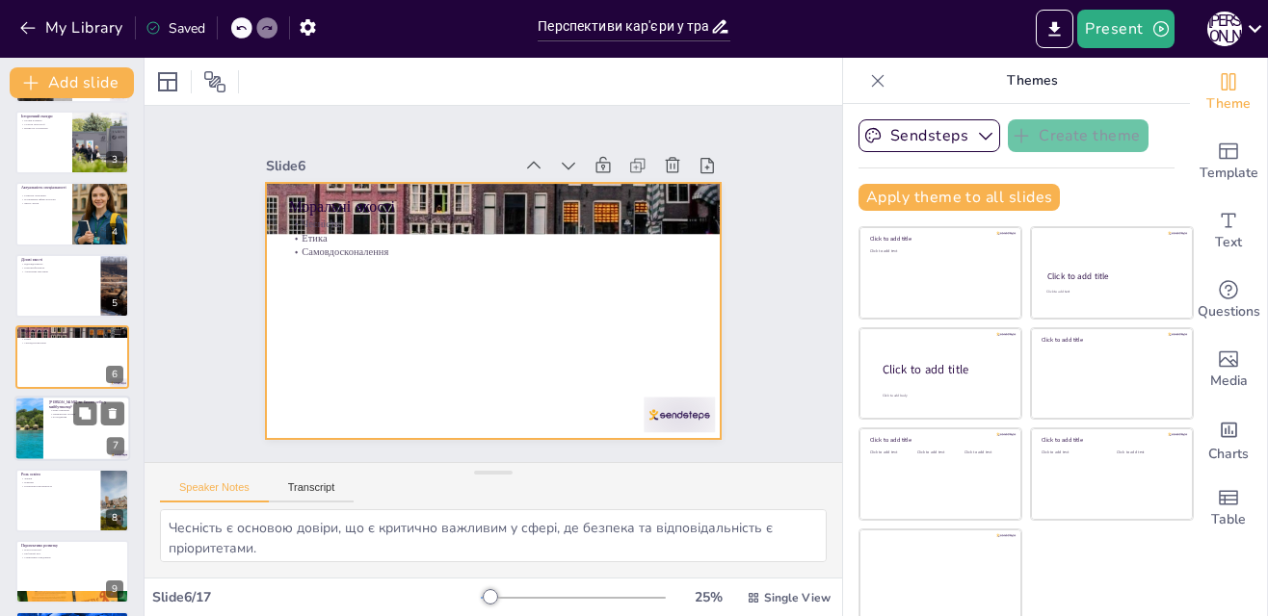
click at [50, 410] on p "Чітке уявлення" at bounding box center [86, 411] width 75 height 4
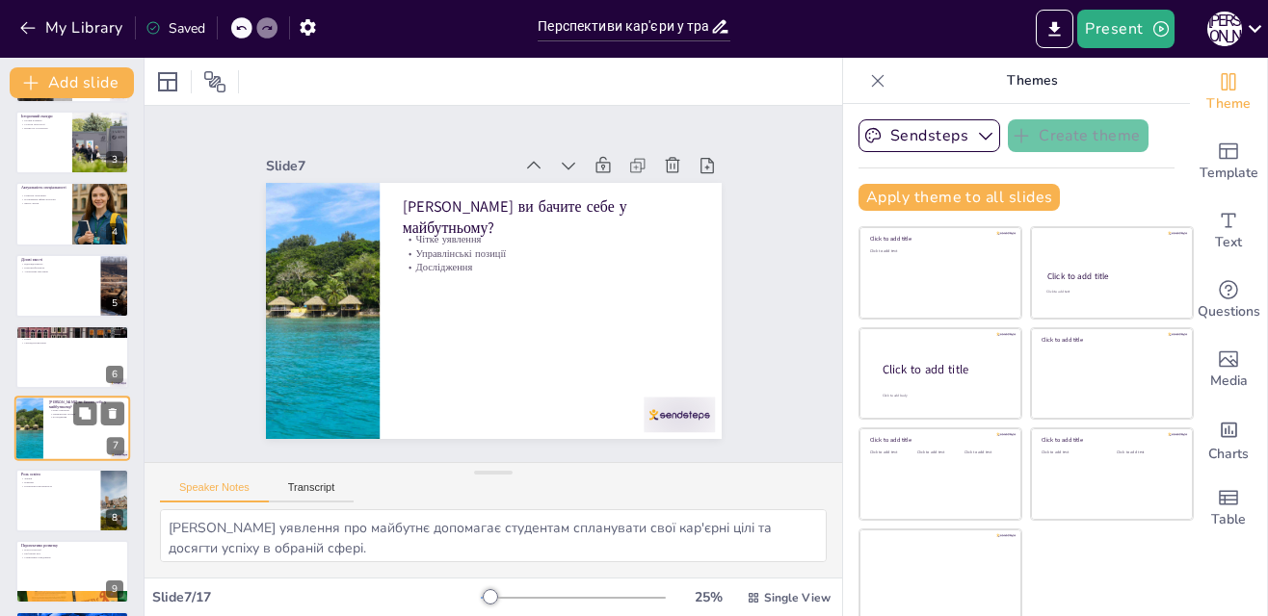
scroll to position [218, 0]
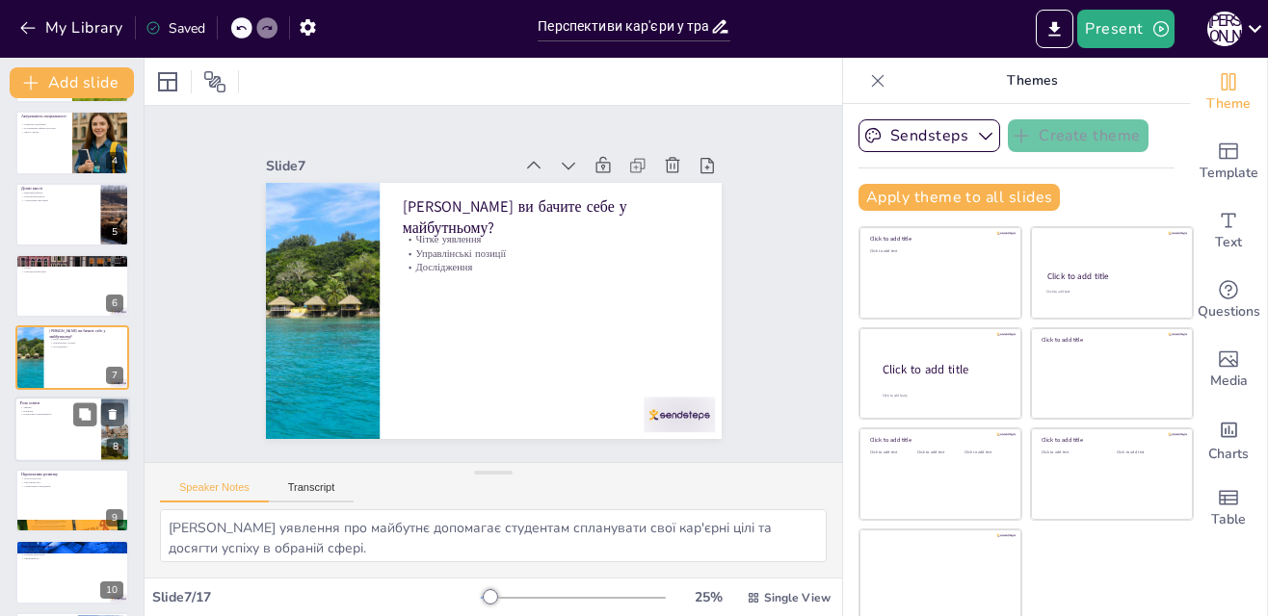
click at [64, 444] on div at bounding box center [72, 430] width 116 height 66
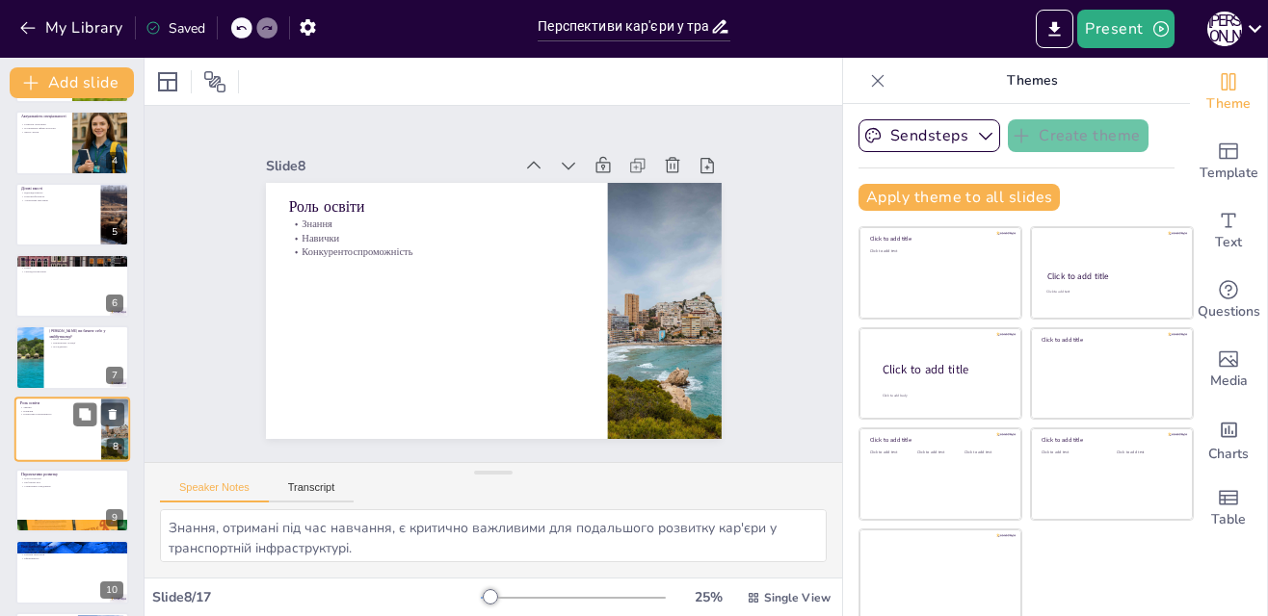
scroll to position [289, 0]
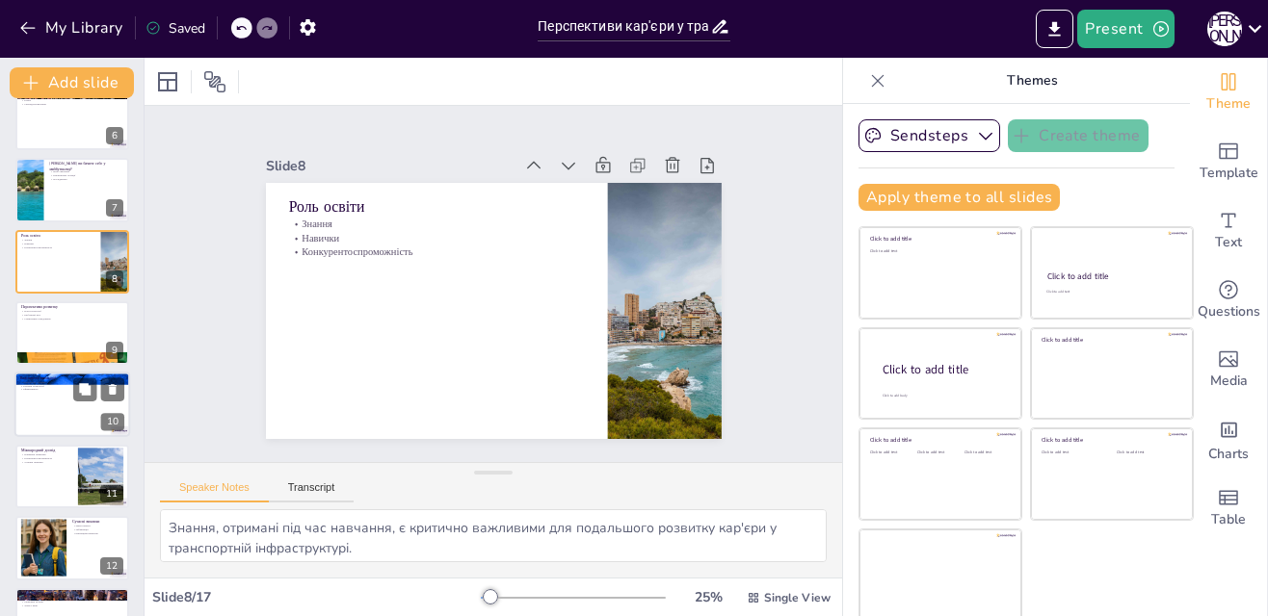
click at [55, 420] on div at bounding box center [72, 406] width 116 height 66
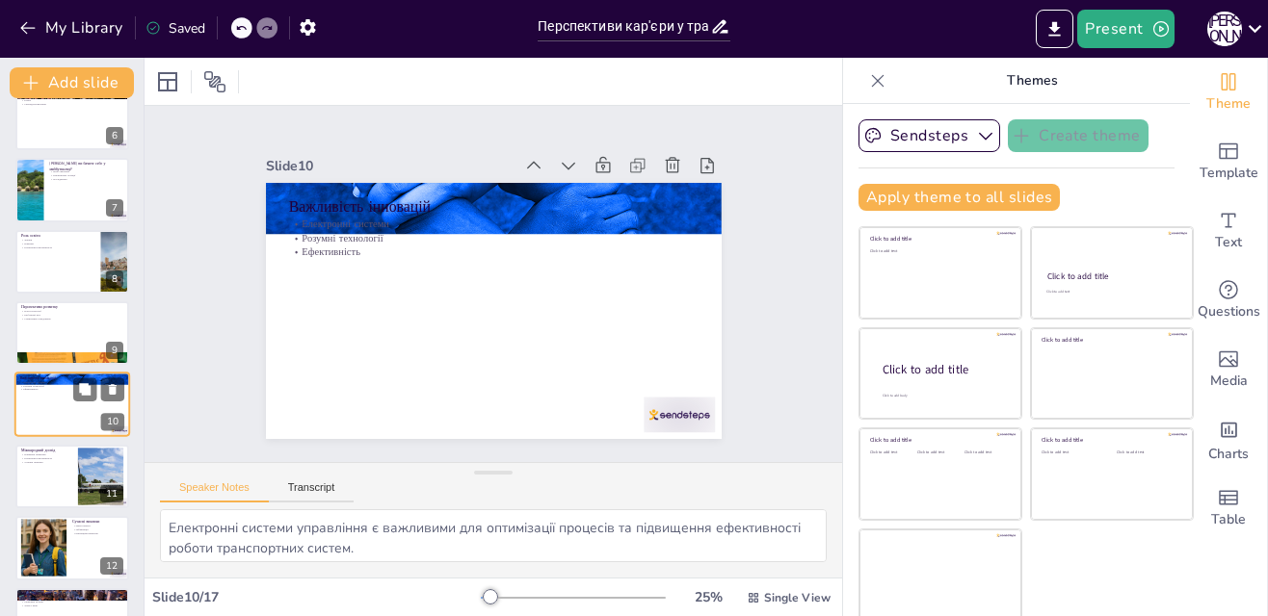
scroll to position [433, 0]
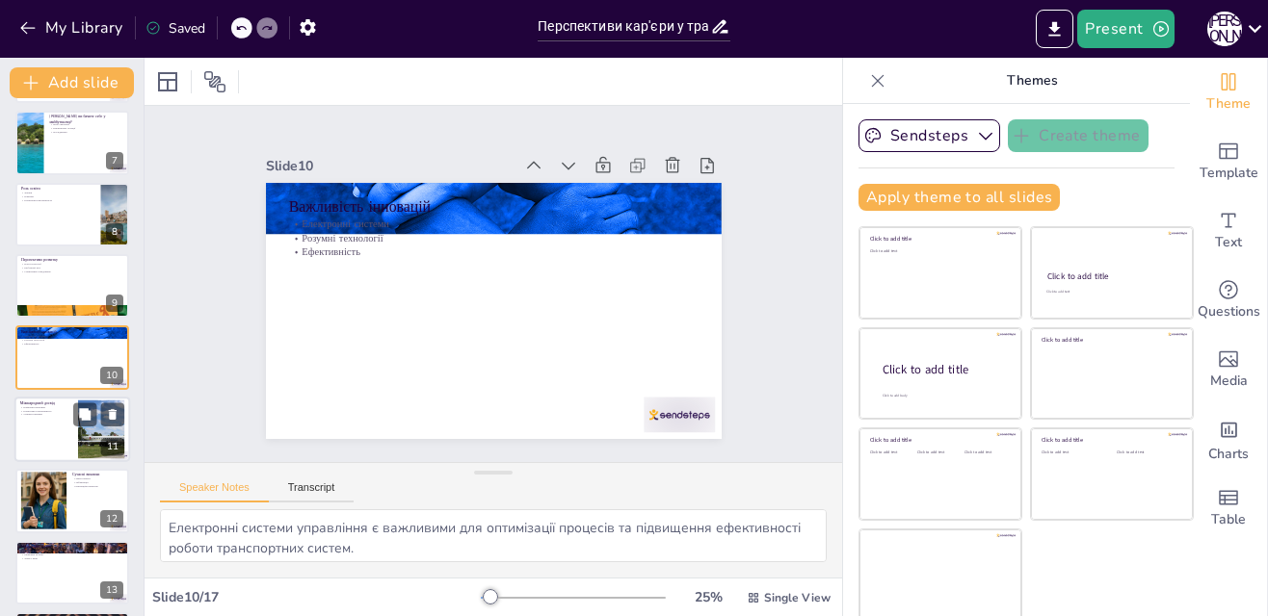
click at [41, 449] on div at bounding box center [72, 430] width 116 height 66
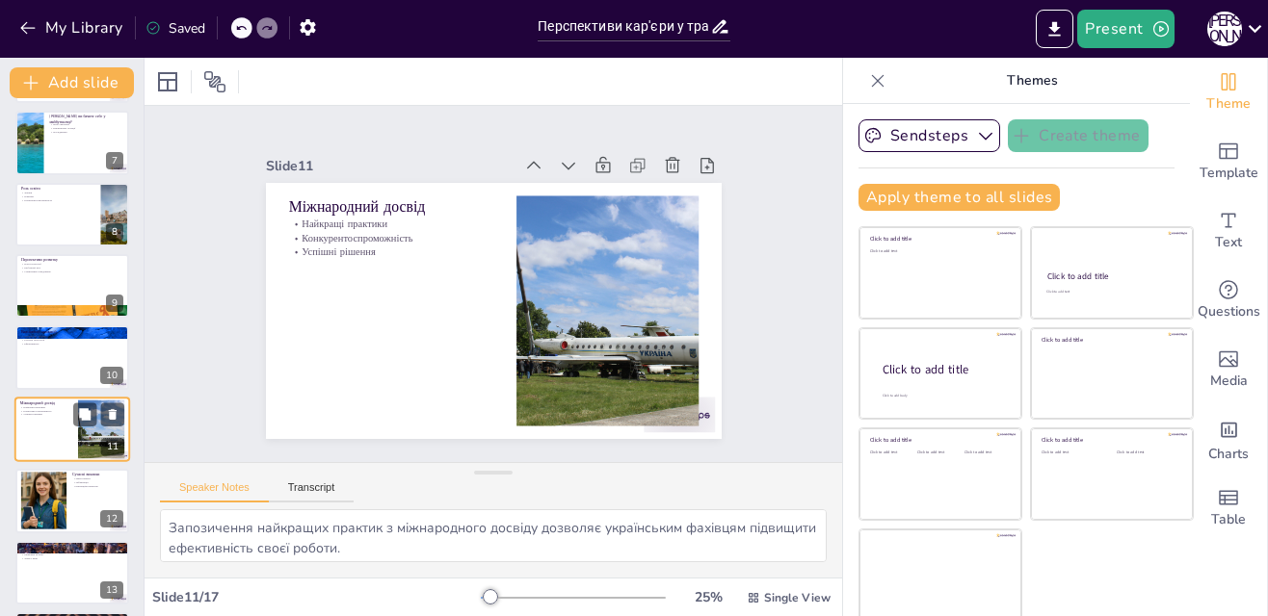
scroll to position [504, 0]
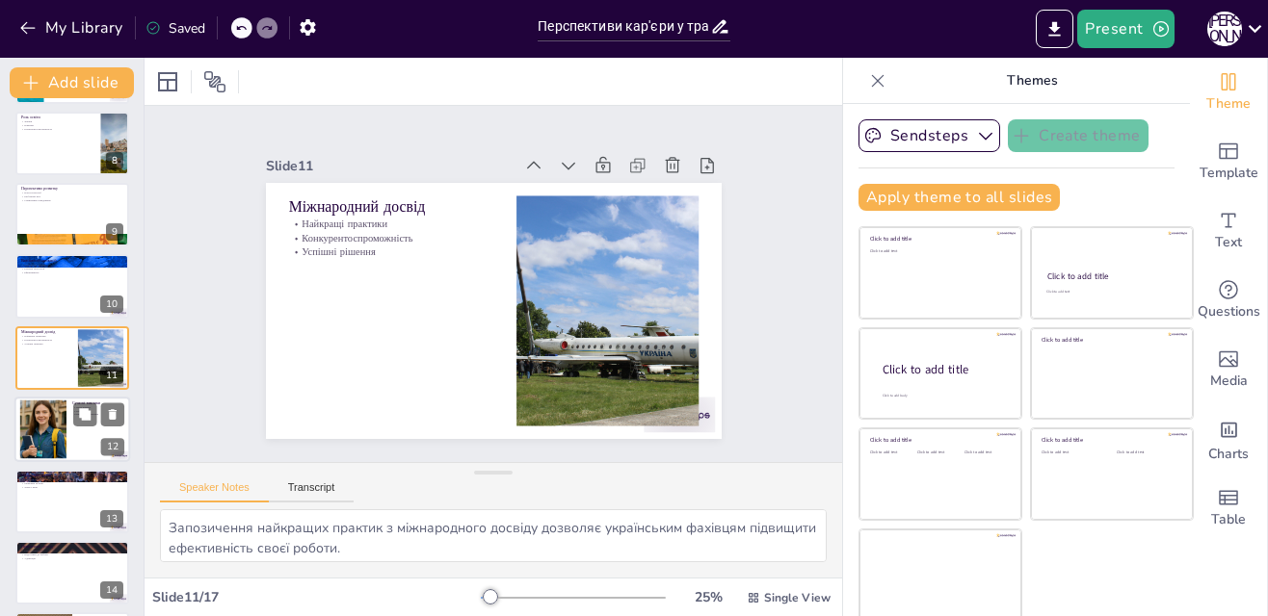
click at [45, 438] on div at bounding box center [44, 430] width 62 height 59
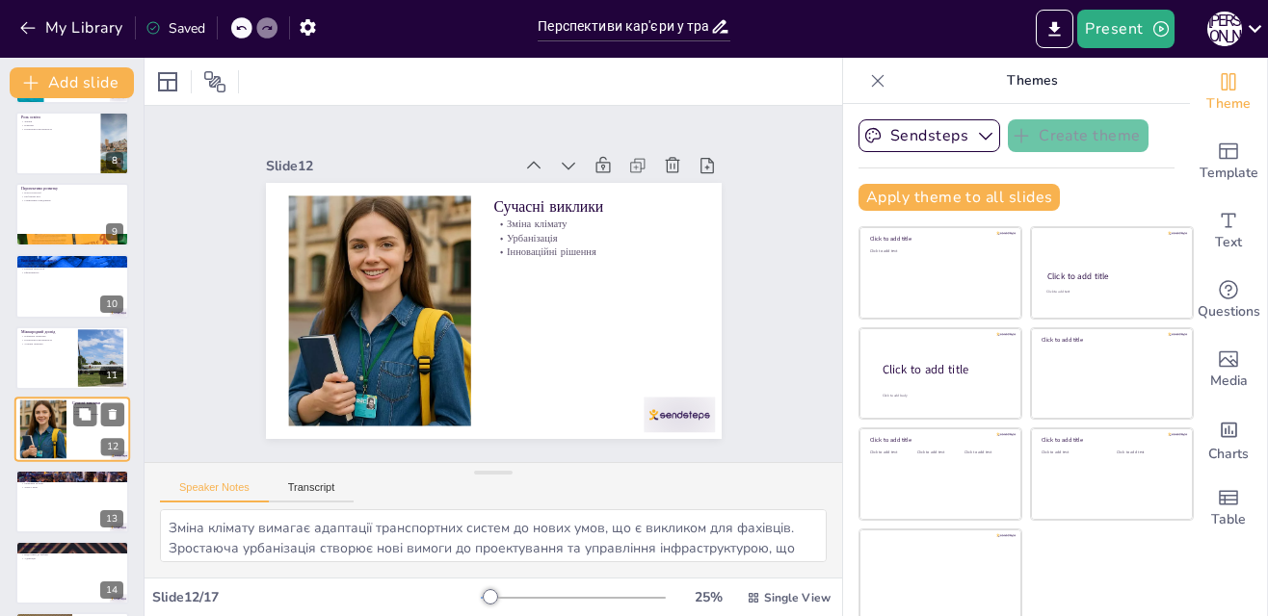
scroll to position [576, 0]
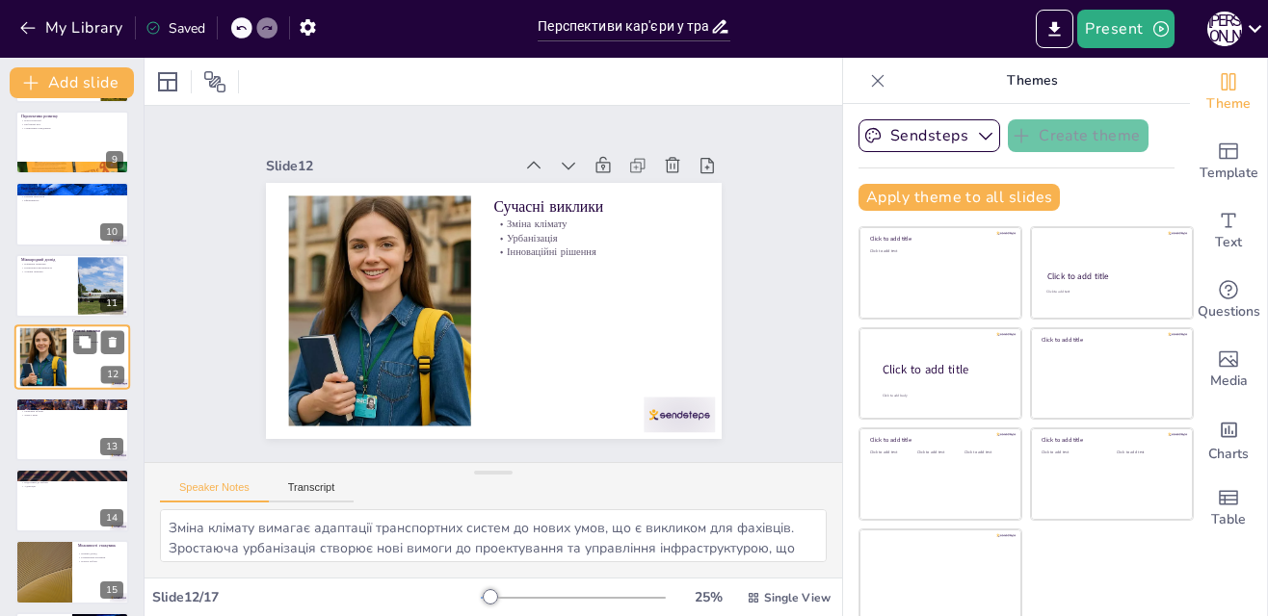
click at [45, 438] on div at bounding box center [72, 430] width 114 height 64
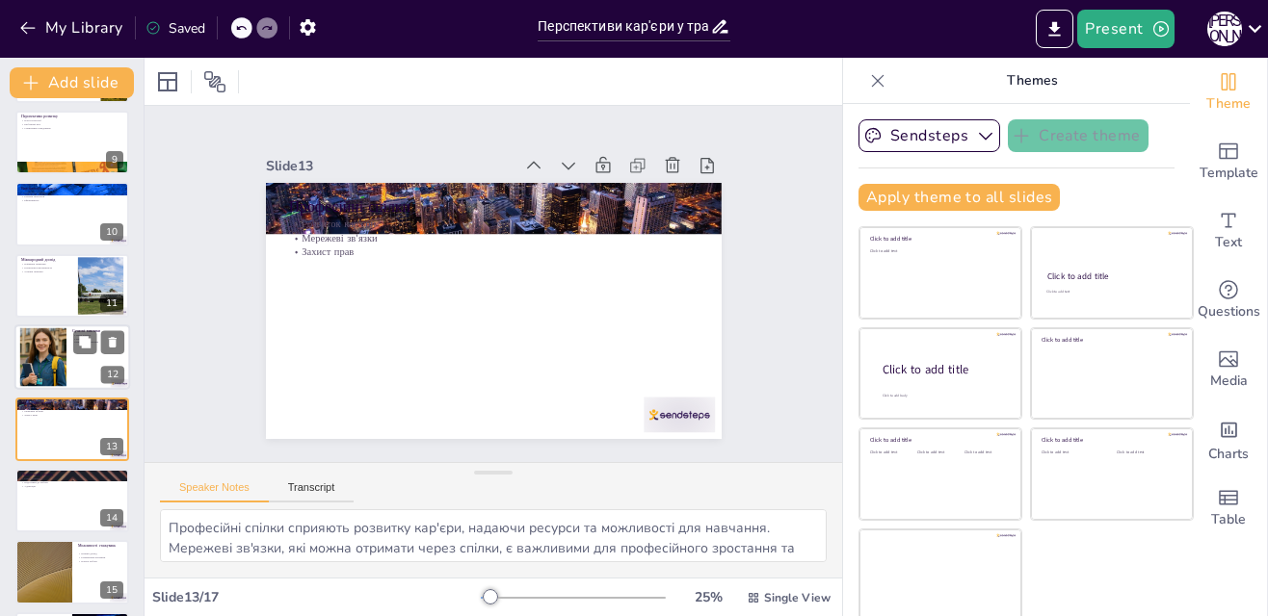
scroll to position [647, 0]
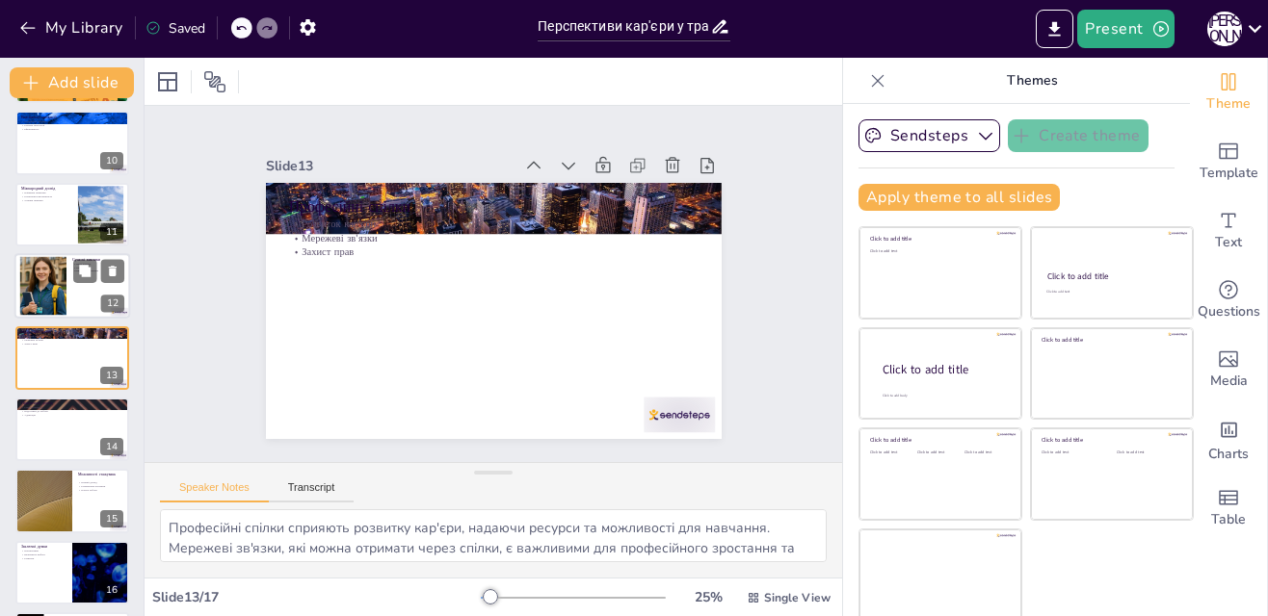
click at [45, 438] on div at bounding box center [72, 430] width 114 height 64
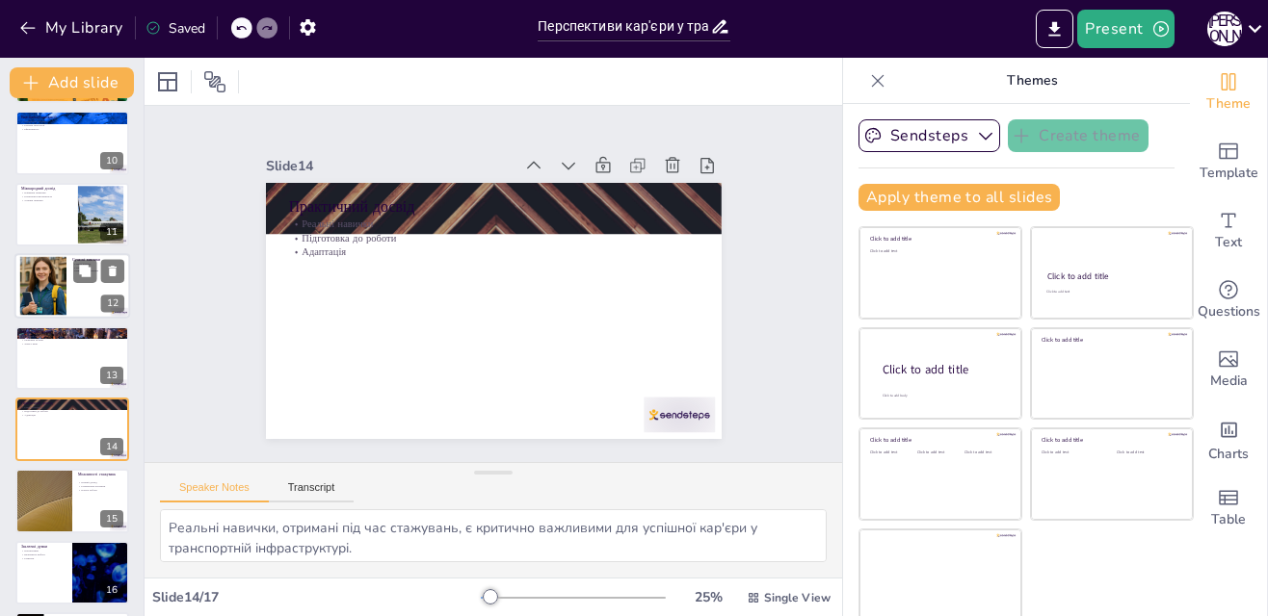
scroll to position [720, 0]
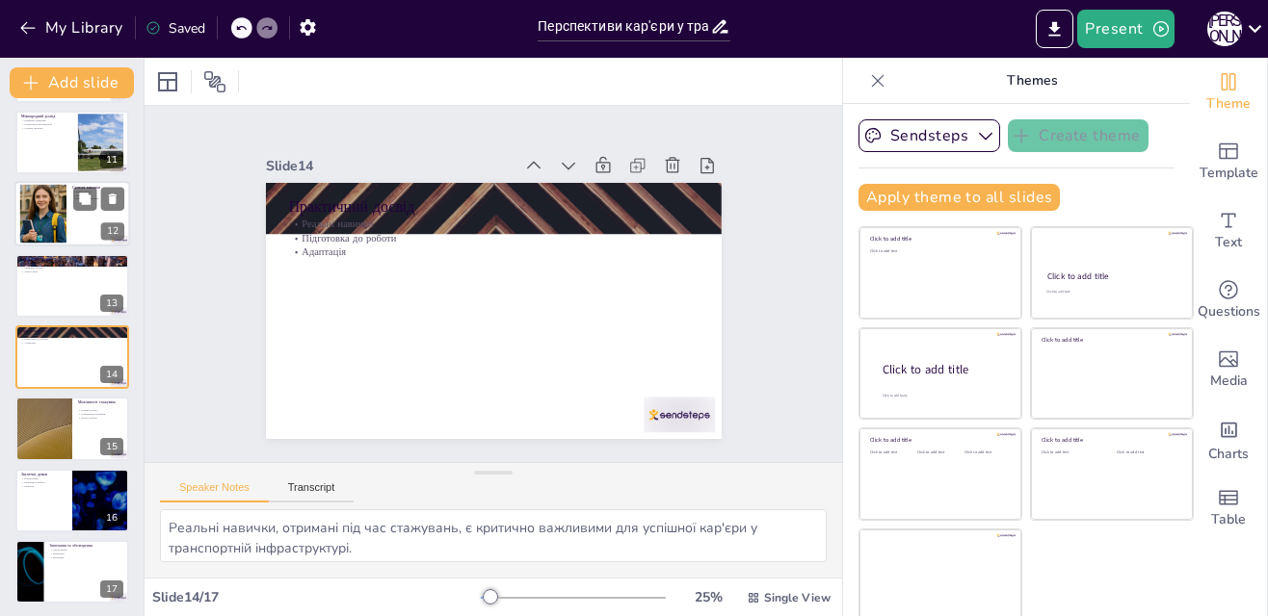
click at [45, 438] on div at bounding box center [44, 429] width 114 height 64
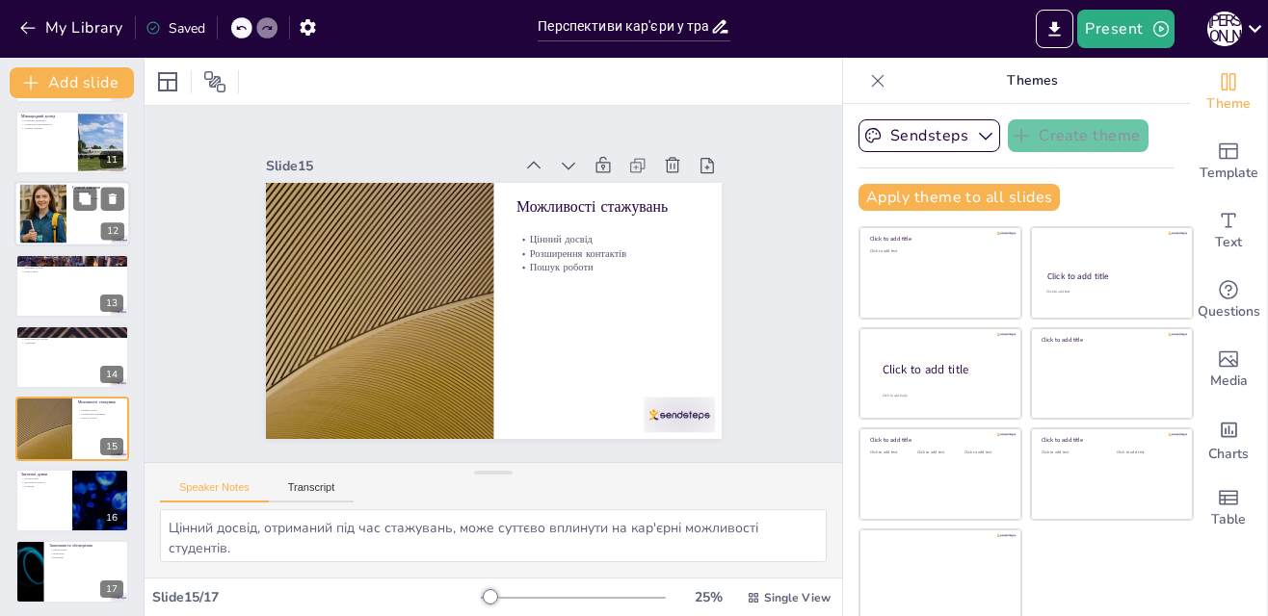
scroll to position [722, 0]
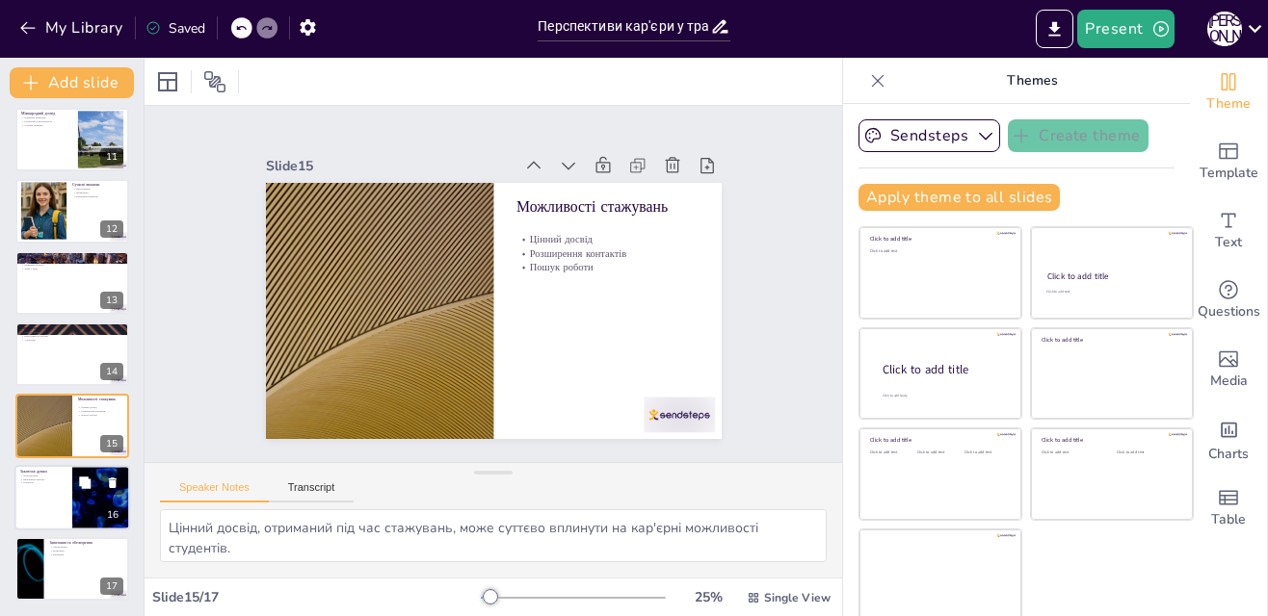
click at [45, 491] on div at bounding box center [72, 498] width 116 height 66
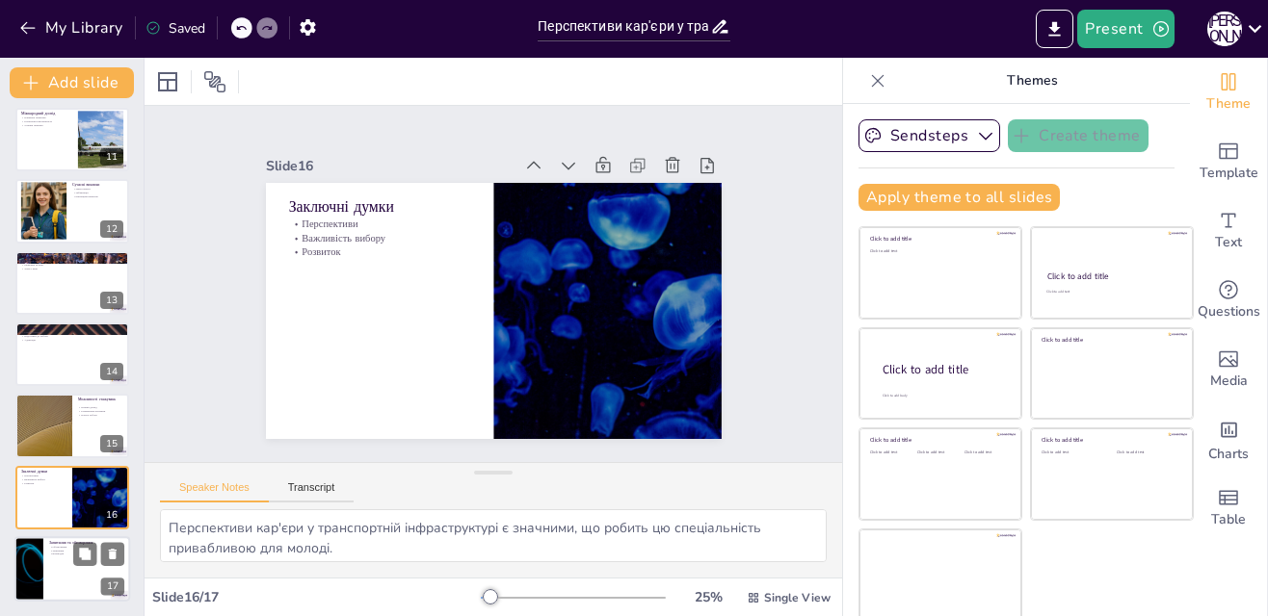
click at [44, 560] on div at bounding box center [72, 570] width 116 height 66
type textarea "Обговорення є важливою частиною презентації, оскільки це дозволяє слухачам висл…"
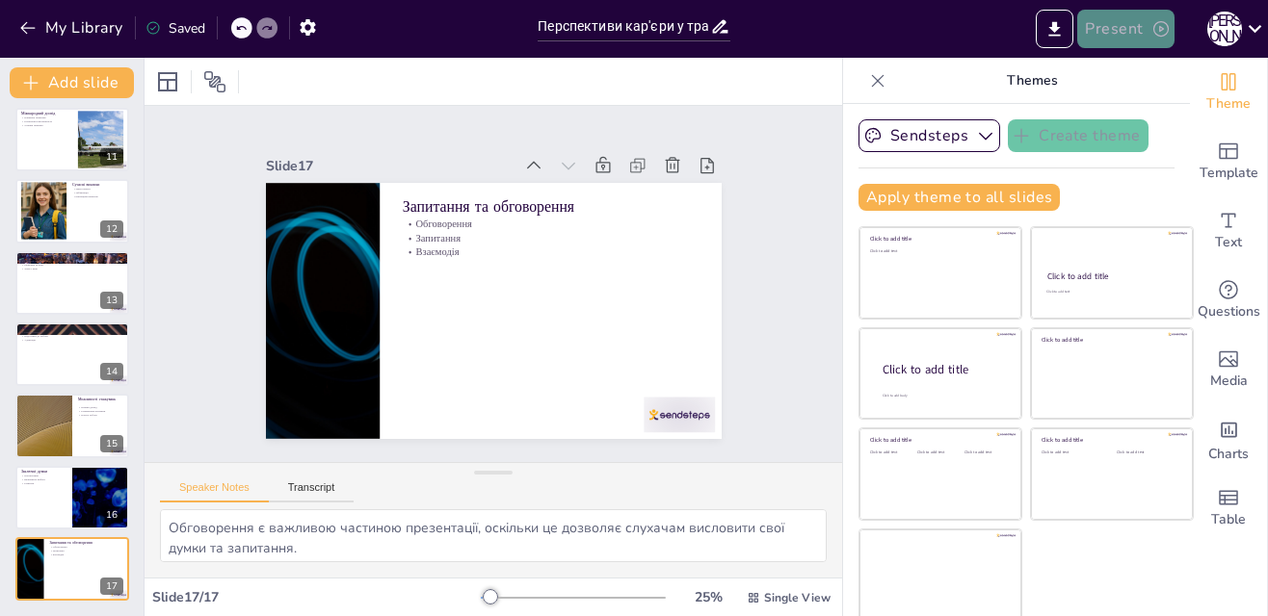
click at [1093, 25] on button "Present" at bounding box center [1125, 29] width 96 height 39
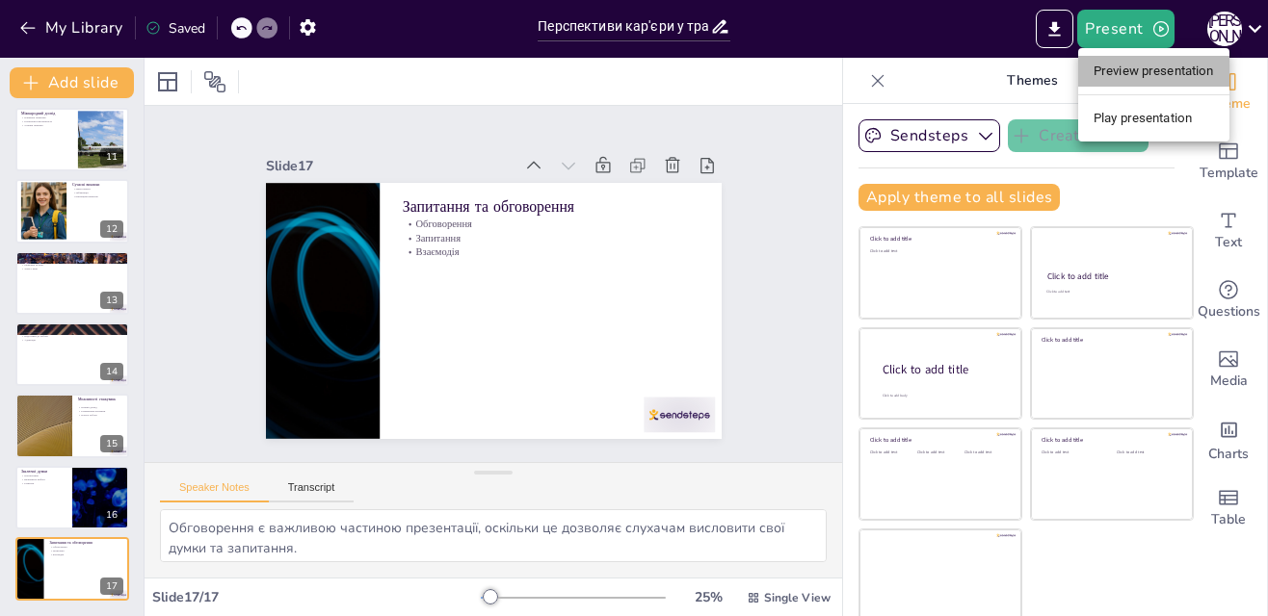
click at [1111, 66] on li "Preview presentation" at bounding box center [1153, 71] width 151 height 31
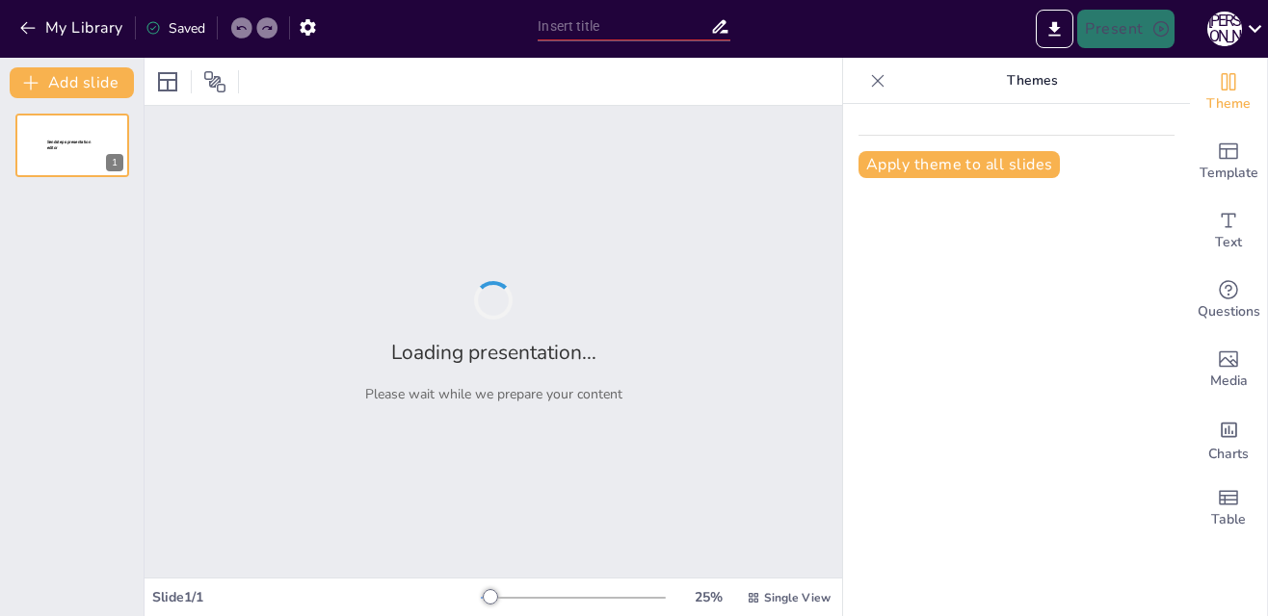
type input "Перспективи кар'єри у транспортній інфраструктурі: Вибір, що змінює життя"
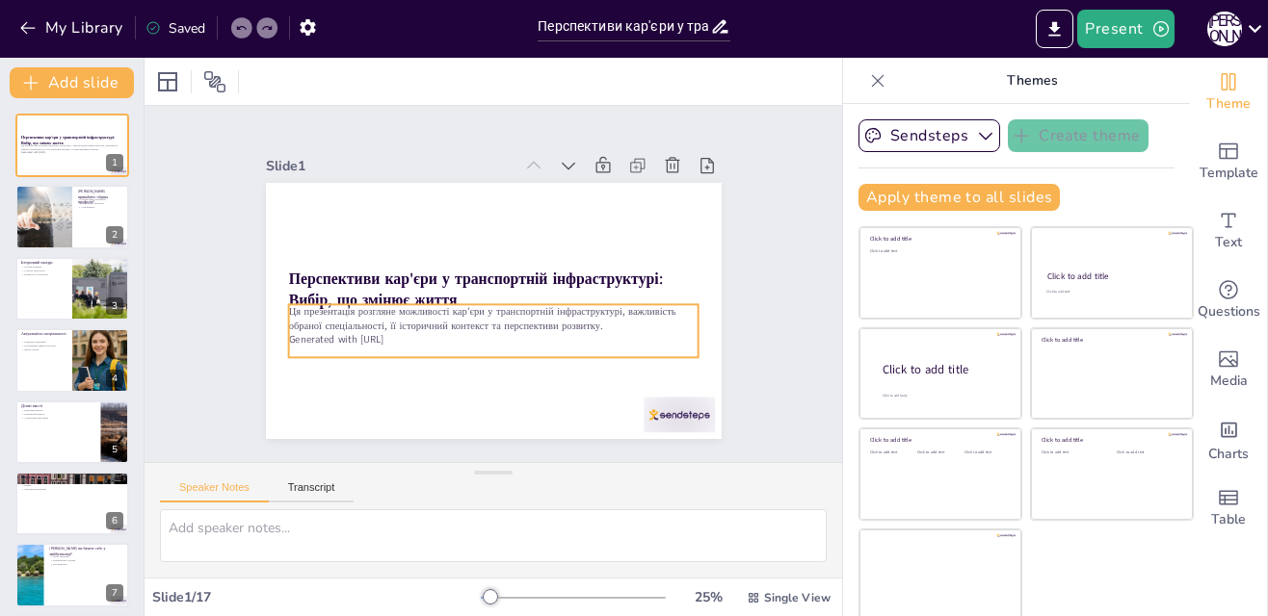
scroll to position [5, 0]
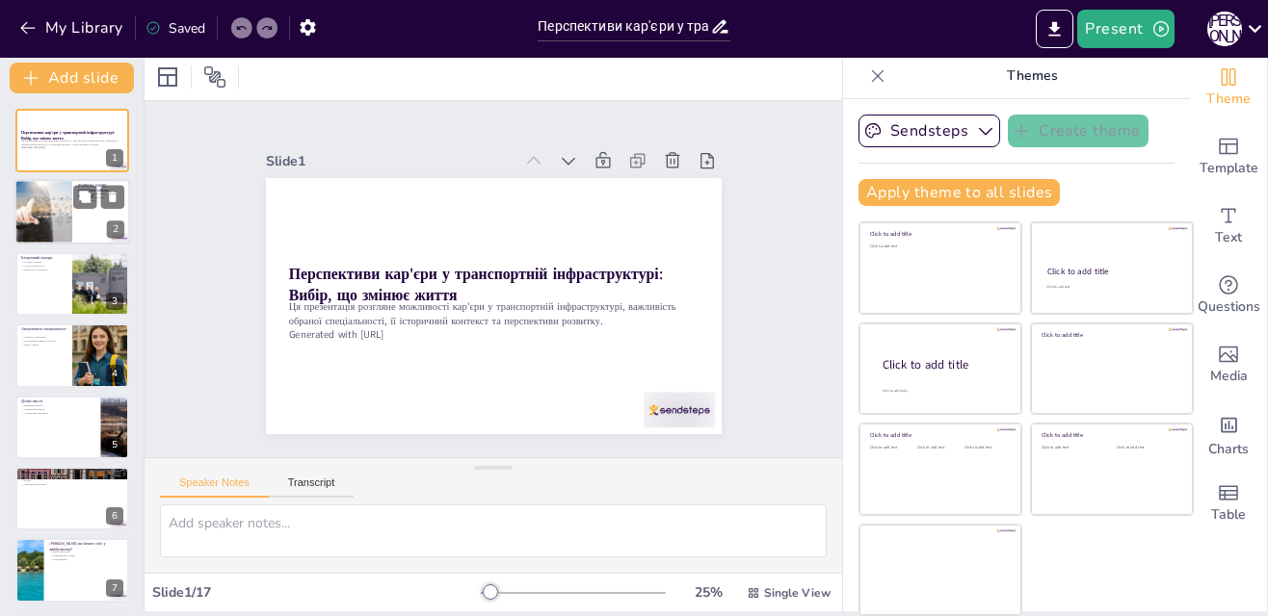
click at [93, 211] on div at bounding box center [72, 213] width 116 height 66
type textarea "Професійне зростання у транспортній інфраструктурі є важливим аспектом, оскільк…"
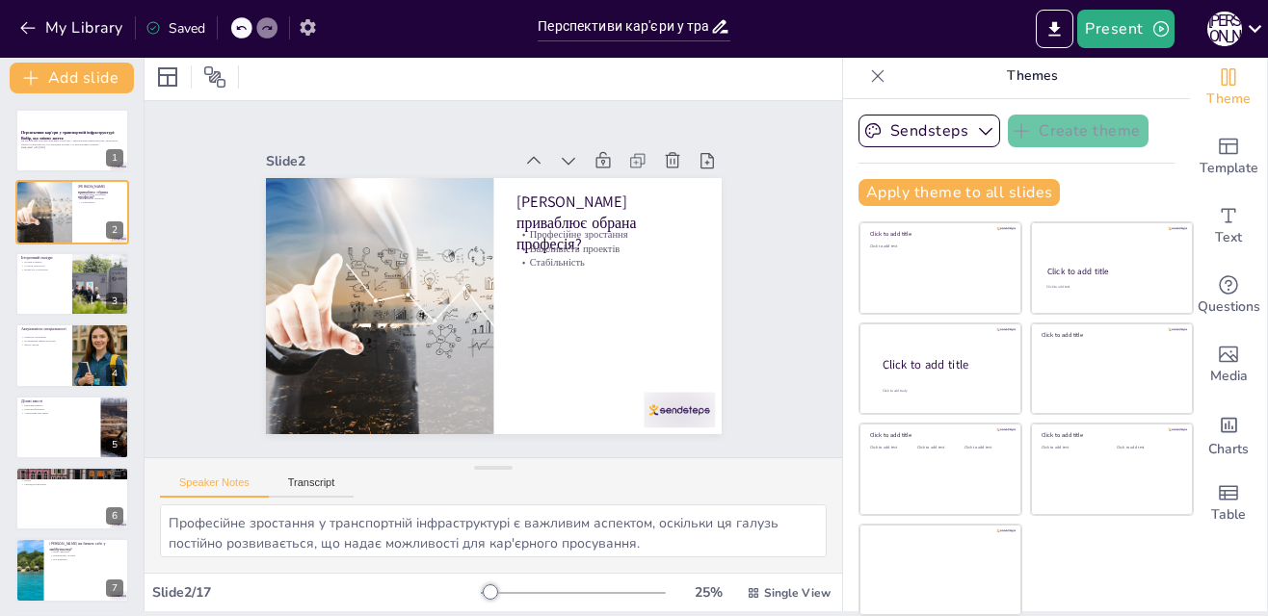
click at [303, 23] on icon "button" at bounding box center [307, 27] width 15 height 16
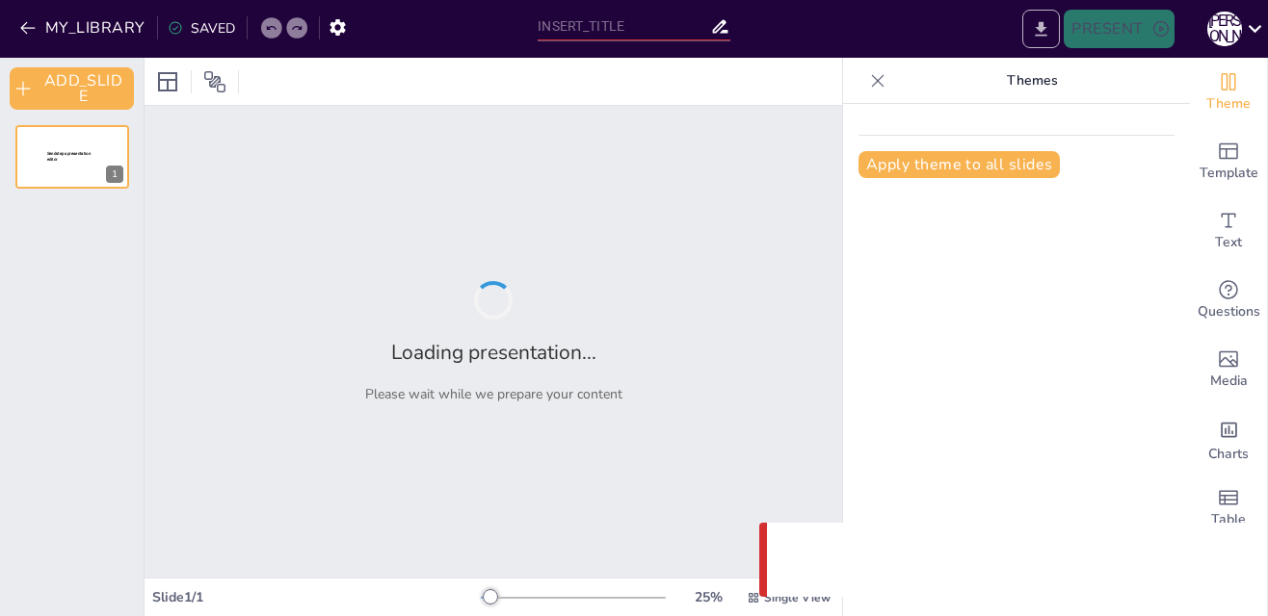
type input "Перспективи кар'єри у транспортній інфраструктурі: Вибір, що змінює життя"
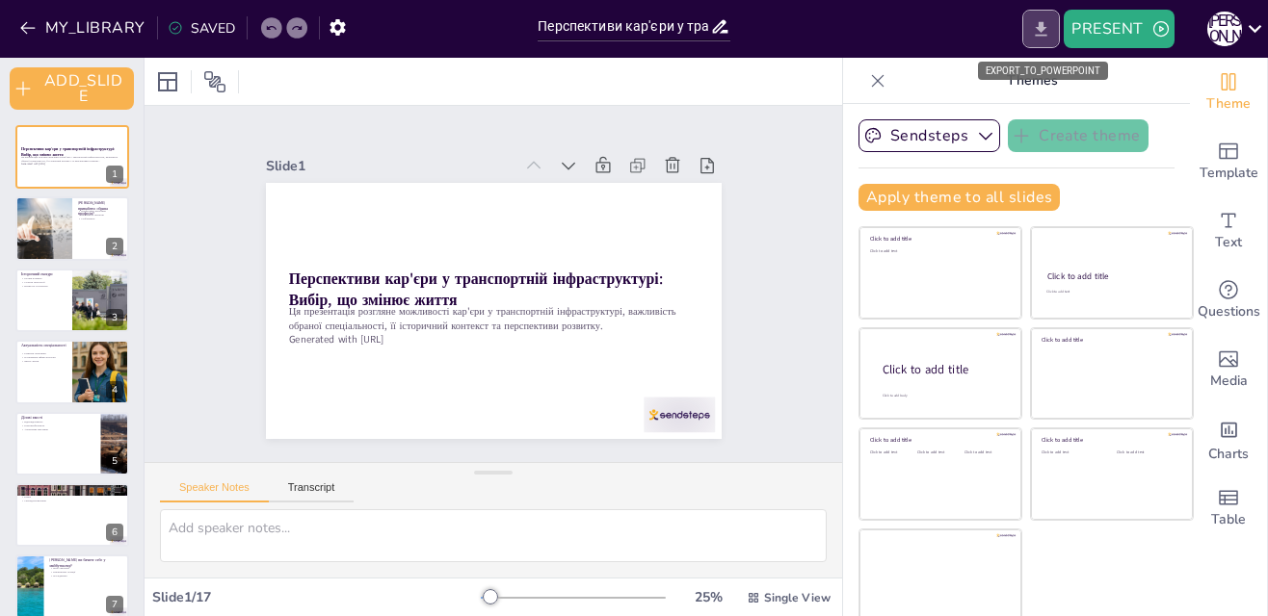
click at [1040, 28] on icon "EXPORT_TO_POWERPOINT" at bounding box center [1042, 28] width 12 height 14
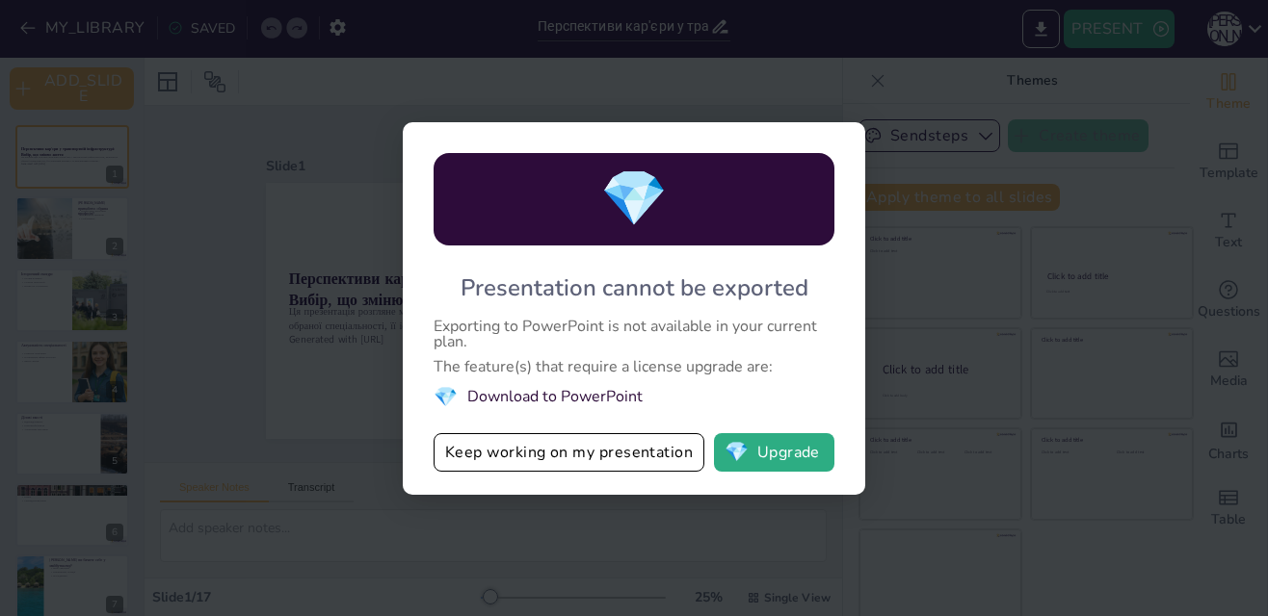
click at [900, 434] on div "💎 Presentation cannot be exported Exporting to PowerPoint is not available in y…" at bounding box center [634, 308] width 1268 height 616
click at [800, 454] on button "💎 Upgrade" at bounding box center [774, 452] width 120 height 39
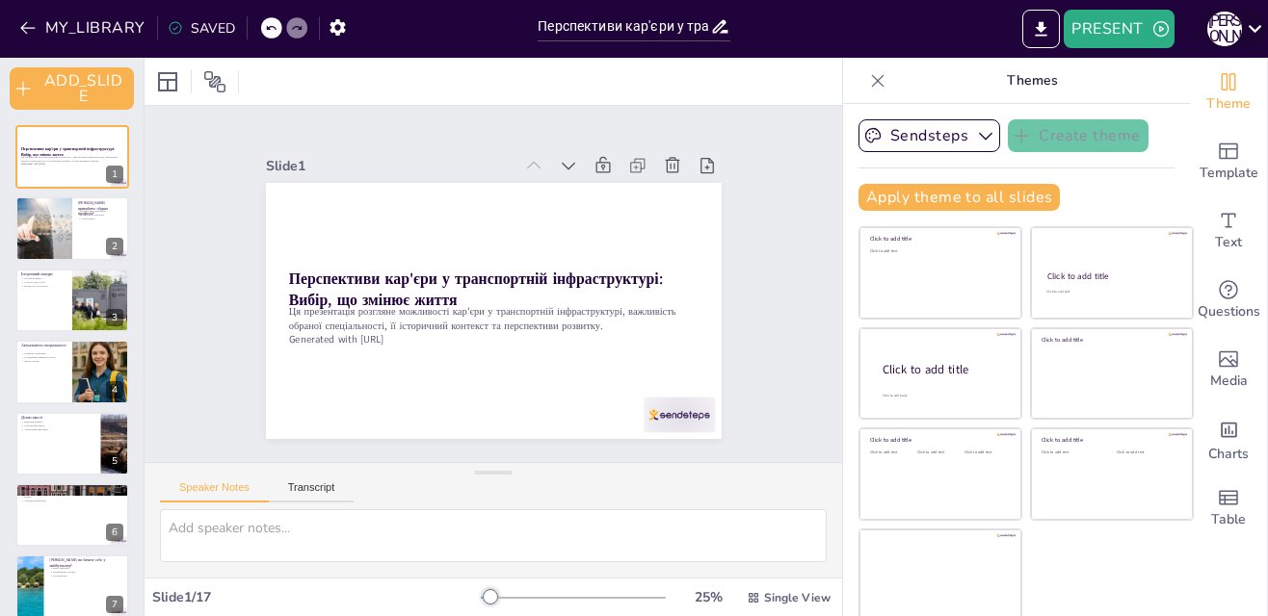
click at [1252, 28] on icon at bounding box center [1254, 29] width 13 height 8
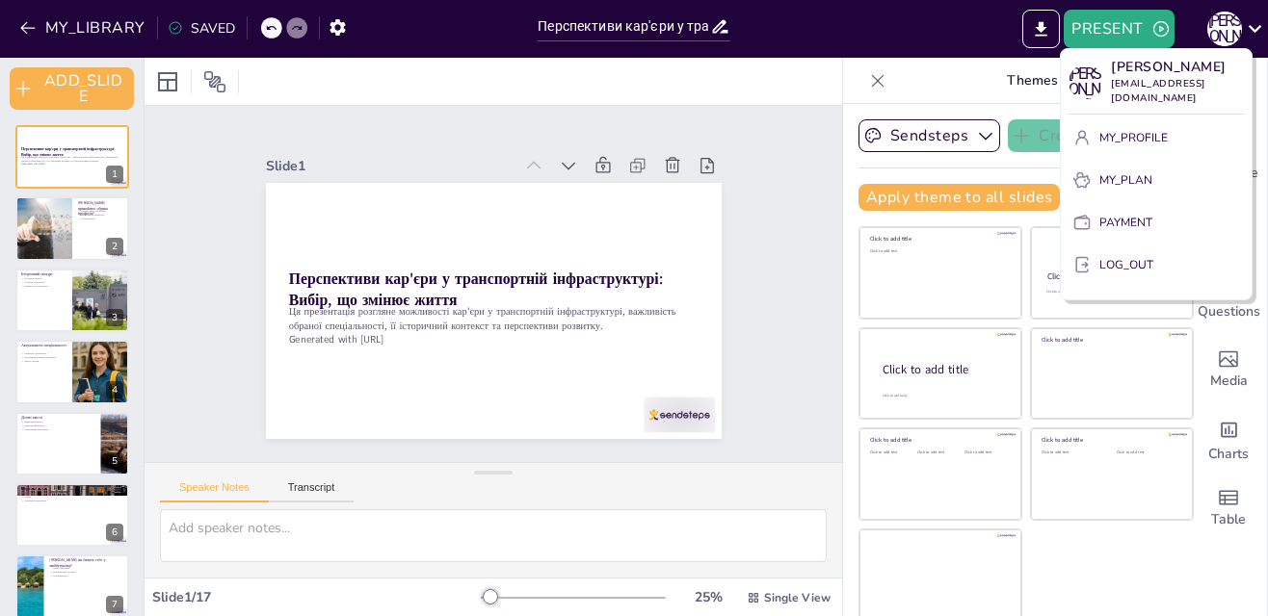
click at [781, 185] on div at bounding box center [634, 308] width 1268 height 616
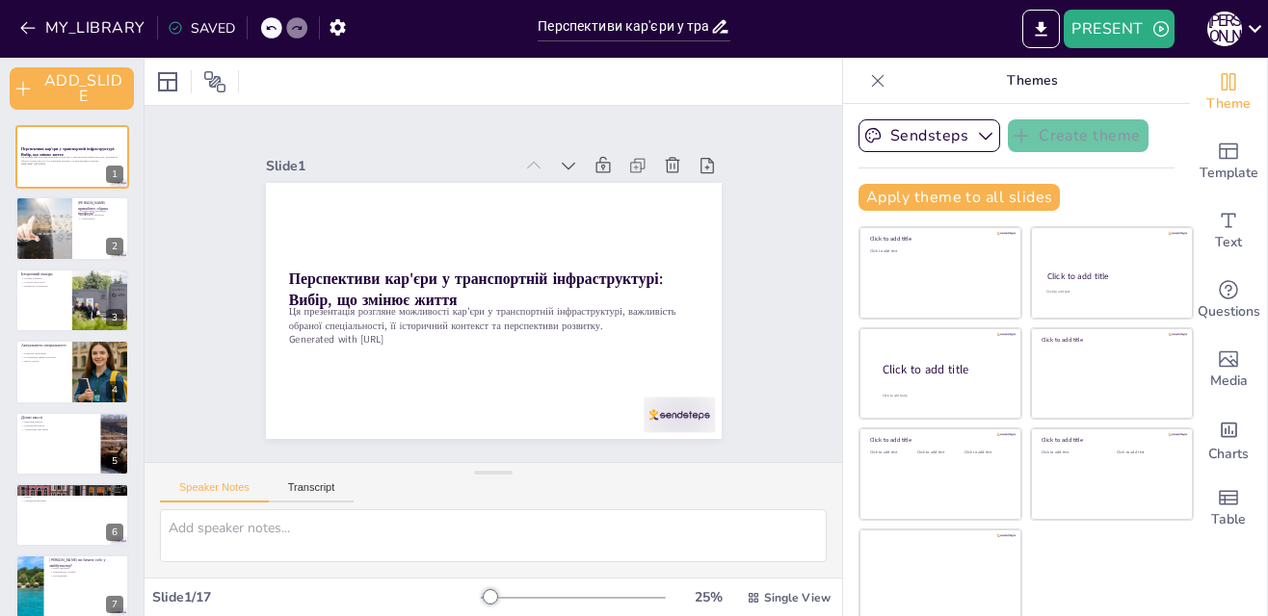
scroll to position [5, 0]
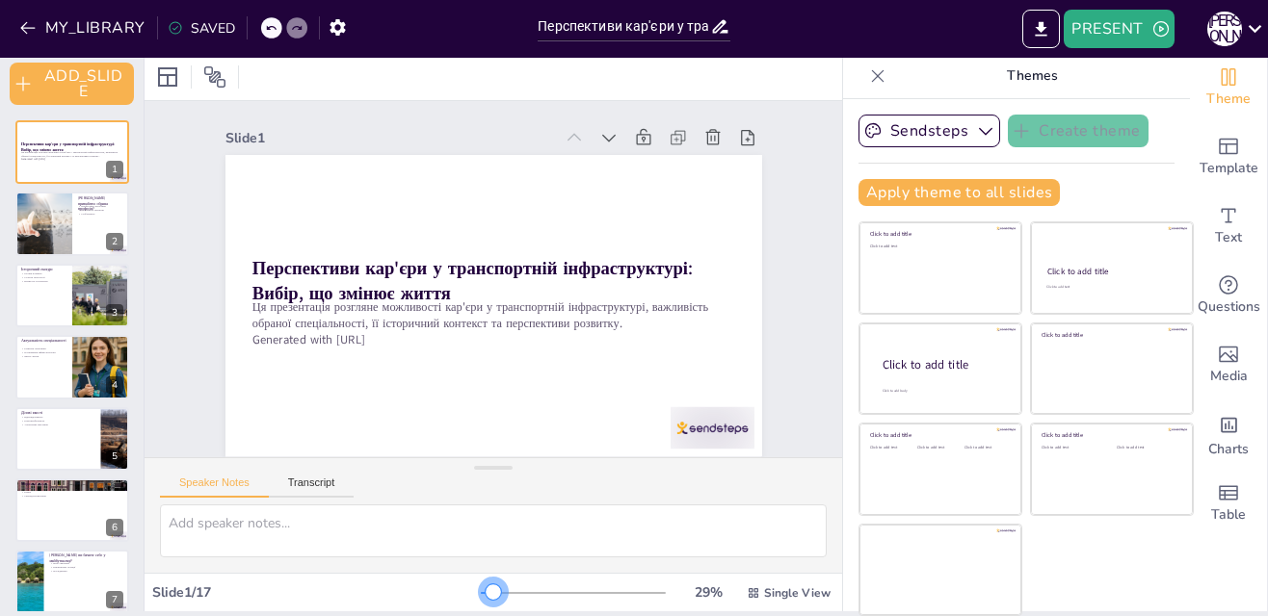
click at [485, 587] on div at bounding box center [492, 592] width 15 height 15
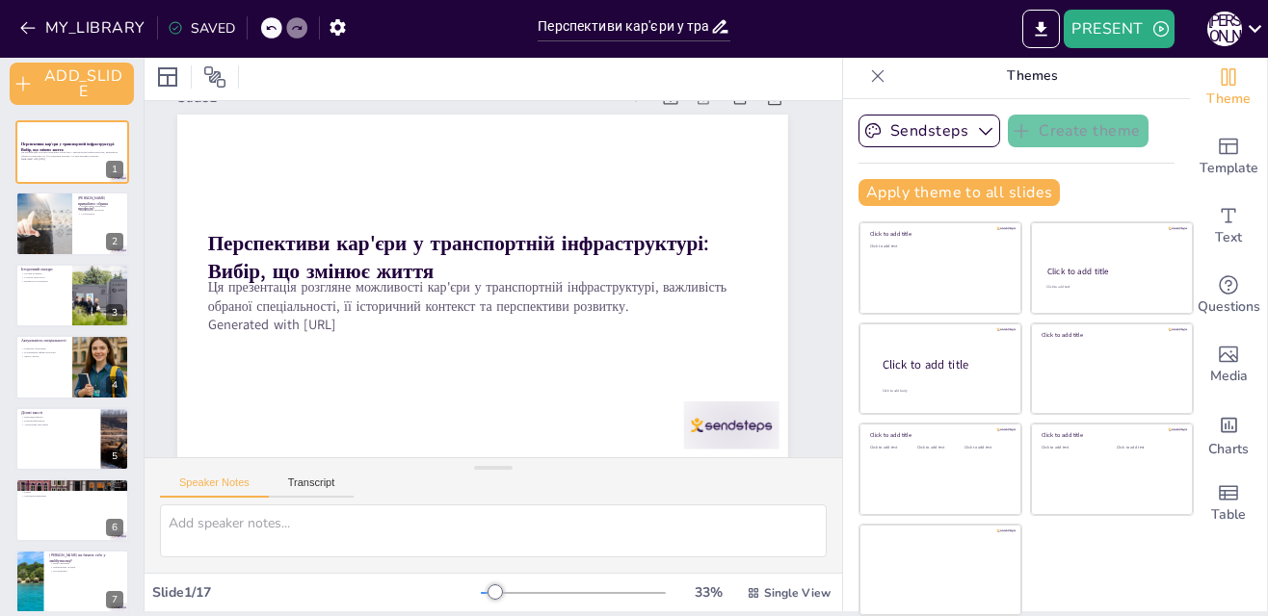
scroll to position [45, 0]
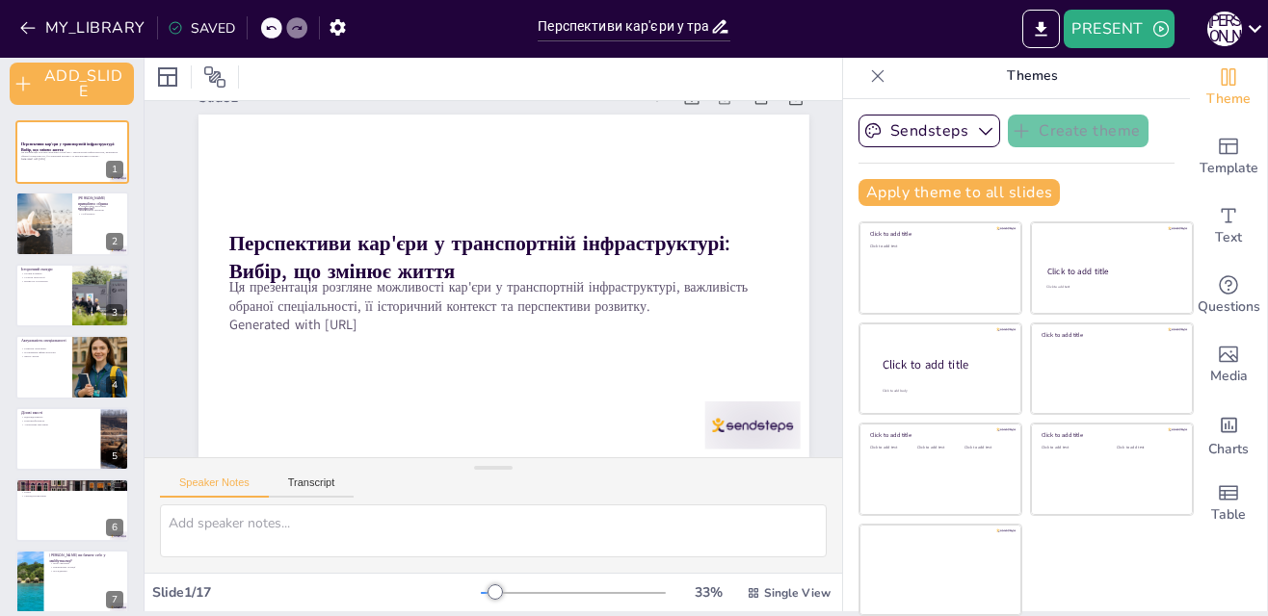
click at [481, 590] on div at bounding box center [573, 593] width 185 height 15
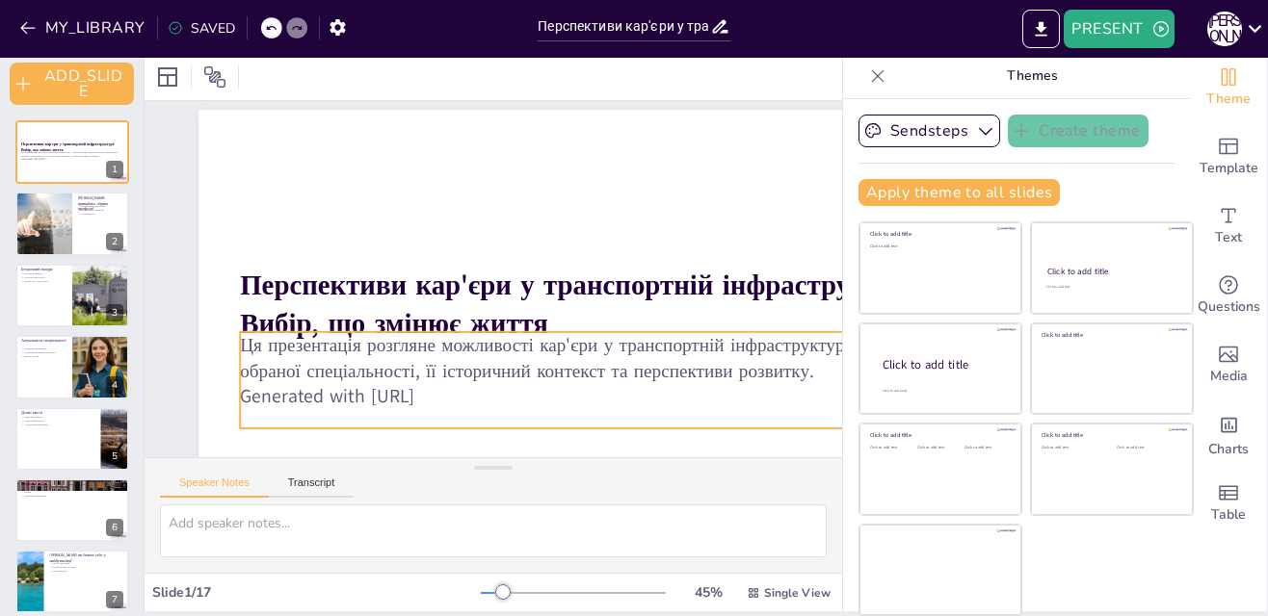
click at [492, 397] on p "Generated with [URL]" at bounding box center [582, 136] width 181 height 738
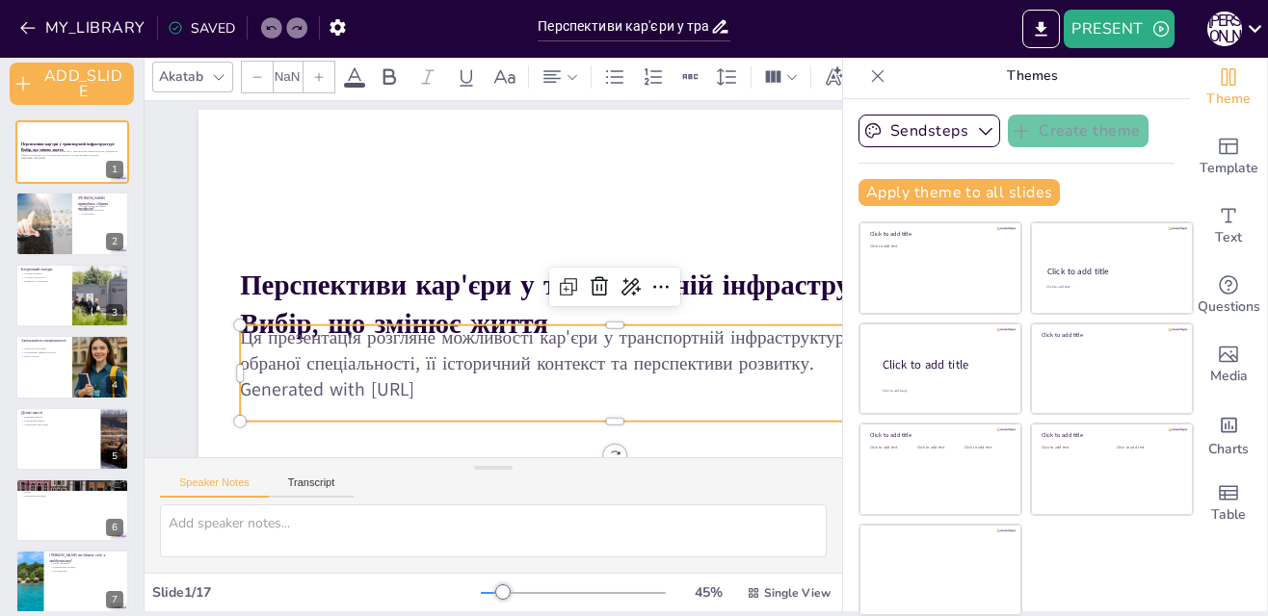
type input "32"
click at [495, 586] on div at bounding box center [502, 592] width 15 height 15
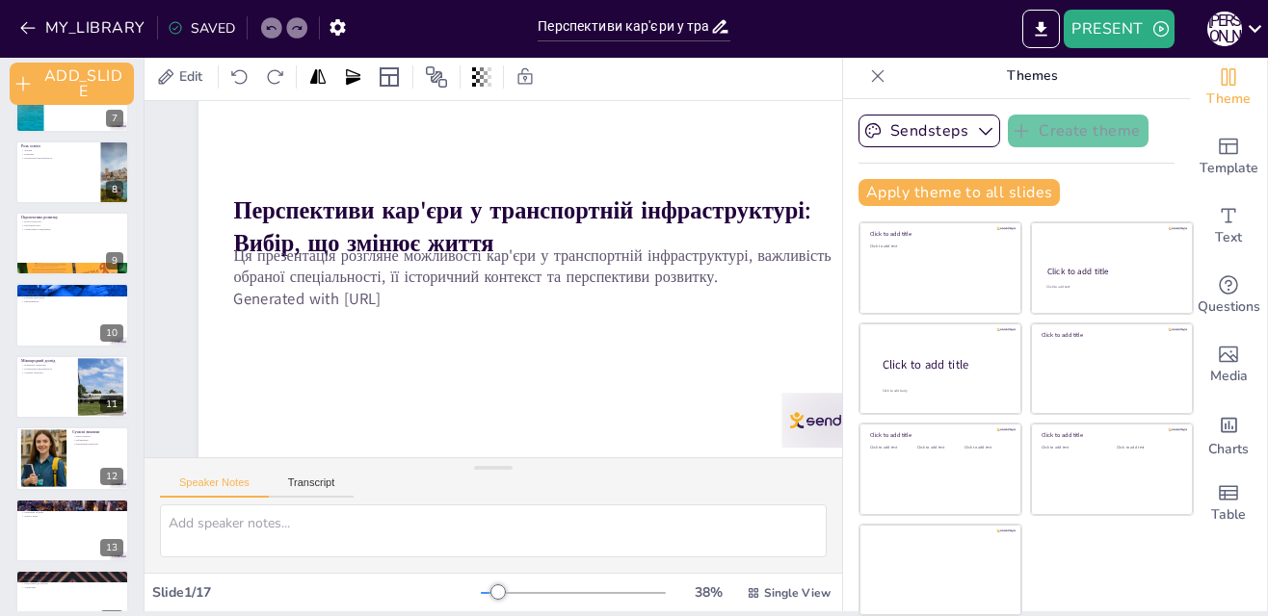
scroll to position [734, 0]
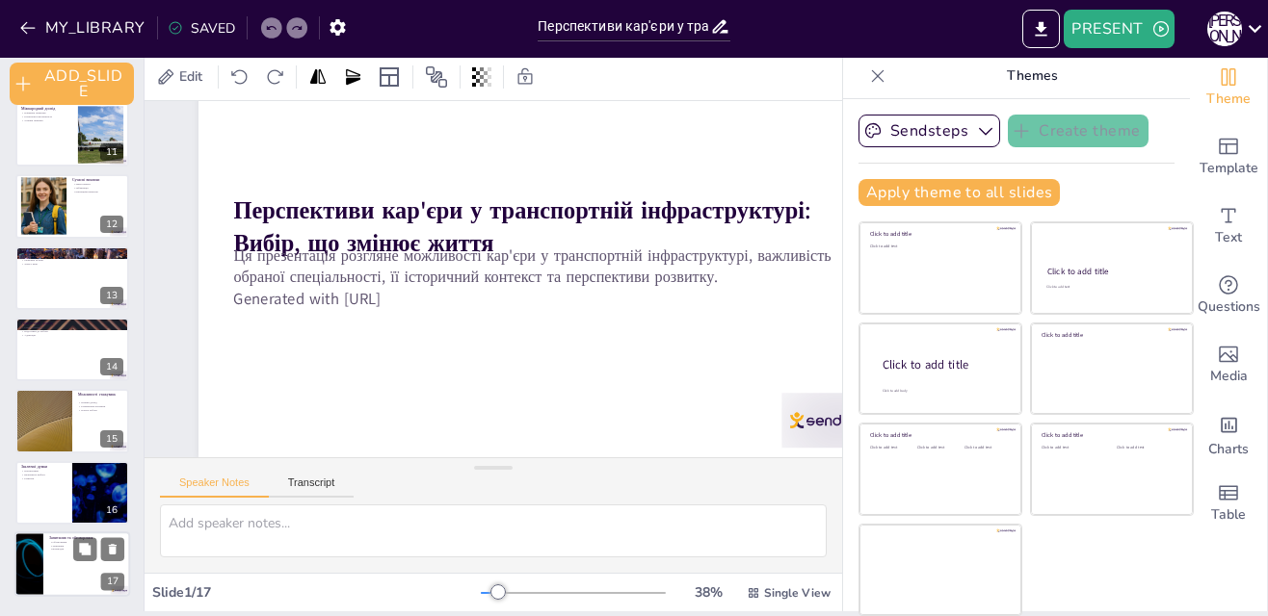
click at [20, 583] on div at bounding box center [29, 565] width 116 height 66
type textarea "Обговорення є важливою частиною презентації, оскільки це дозволяє слухачам висл…"
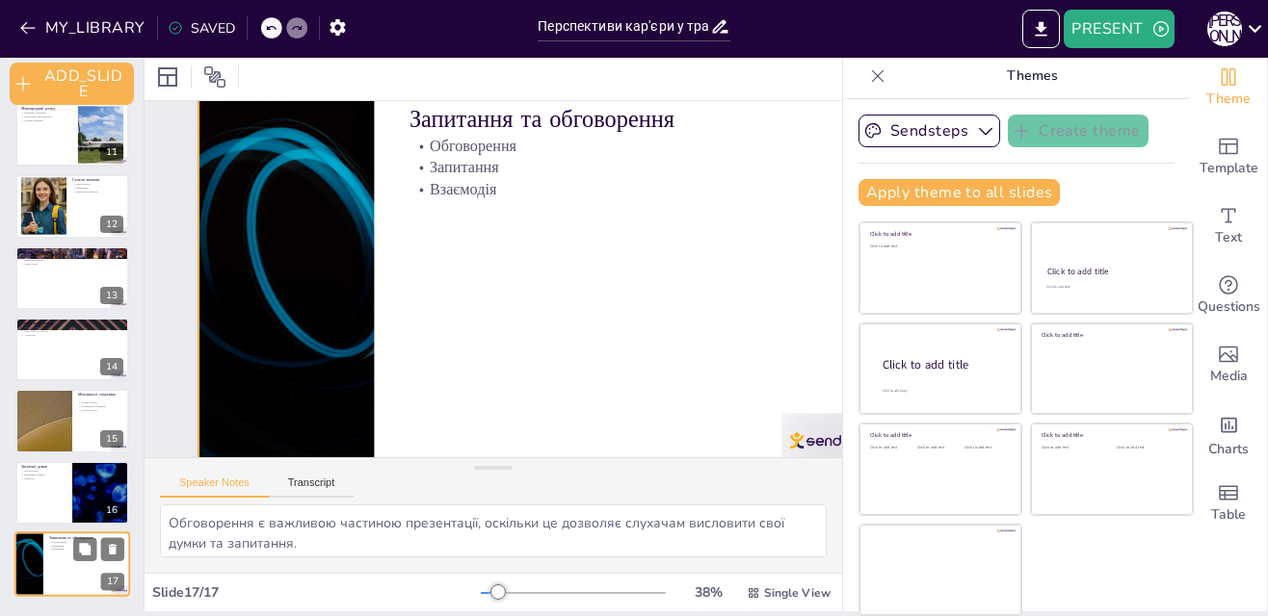
scroll to position [73, 0]
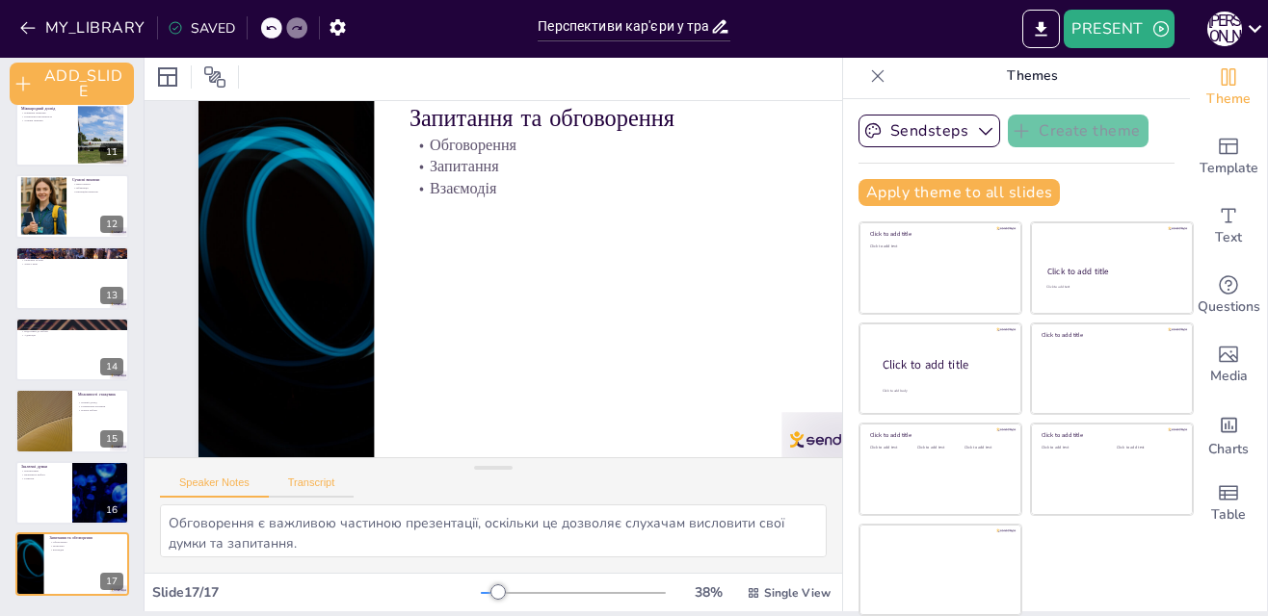
click at [312, 480] on button "Transcript" at bounding box center [312, 487] width 86 height 21
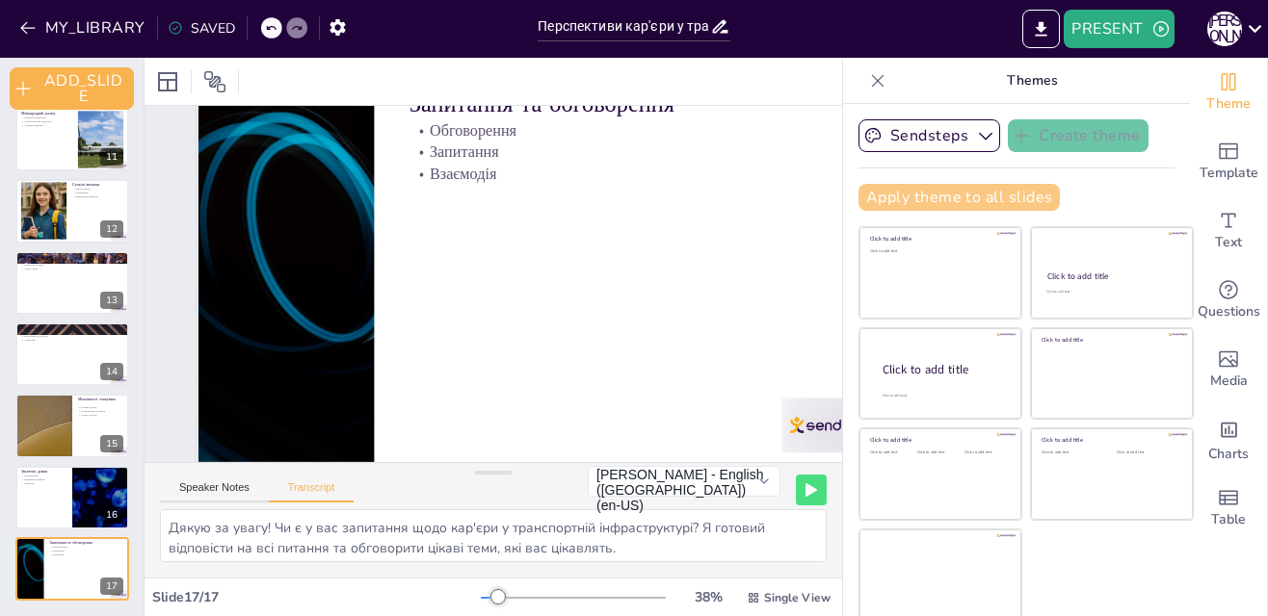
scroll to position [109, 0]
click at [872, 80] on icon at bounding box center [878, 80] width 13 height 13
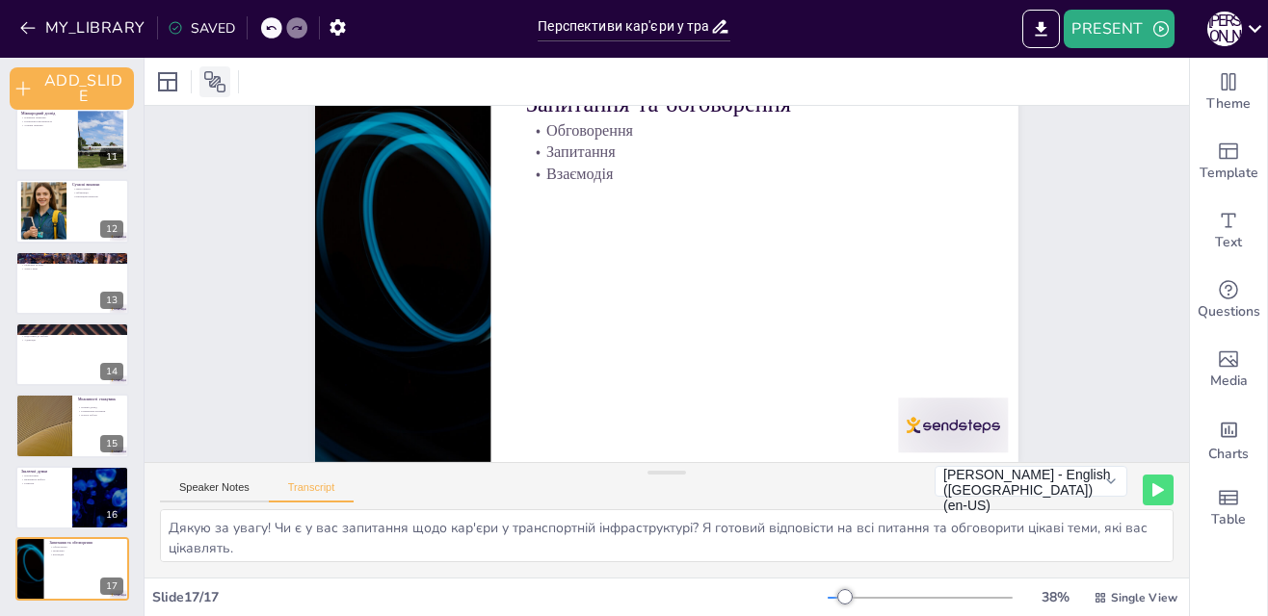
click at [217, 77] on icon at bounding box center [214, 81] width 21 height 21
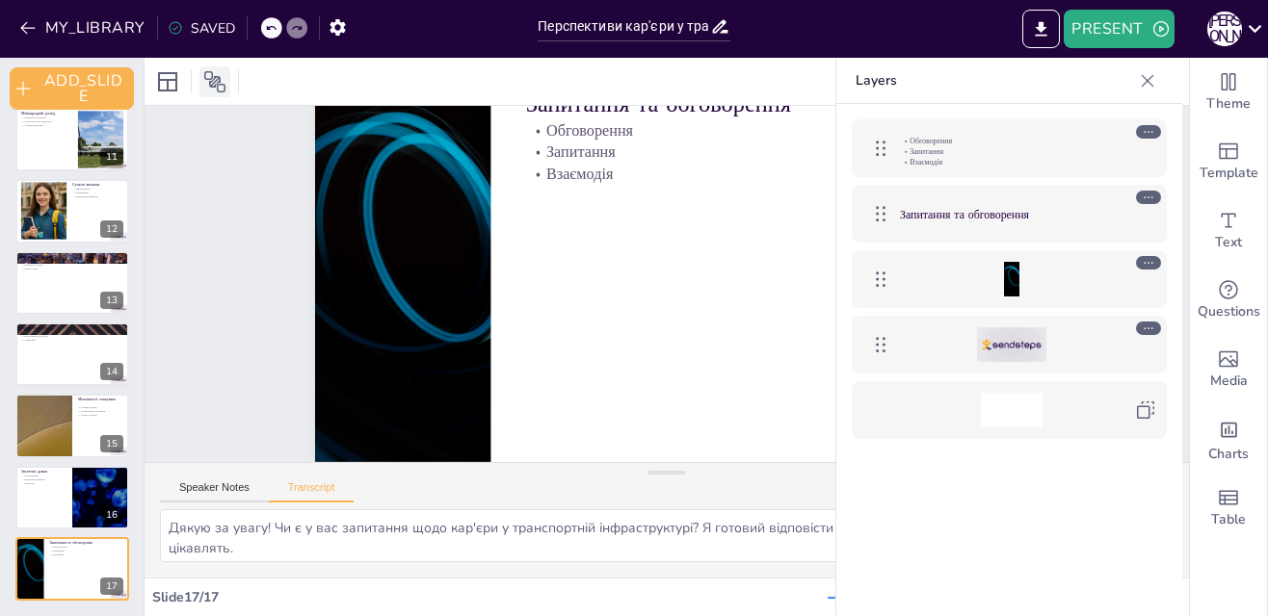
click at [217, 77] on icon at bounding box center [214, 81] width 21 height 21
click at [211, 84] on icon at bounding box center [214, 81] width 23 height 23
click at [173, 77] on icon at bounding box center [167, 81] width 23 height 23
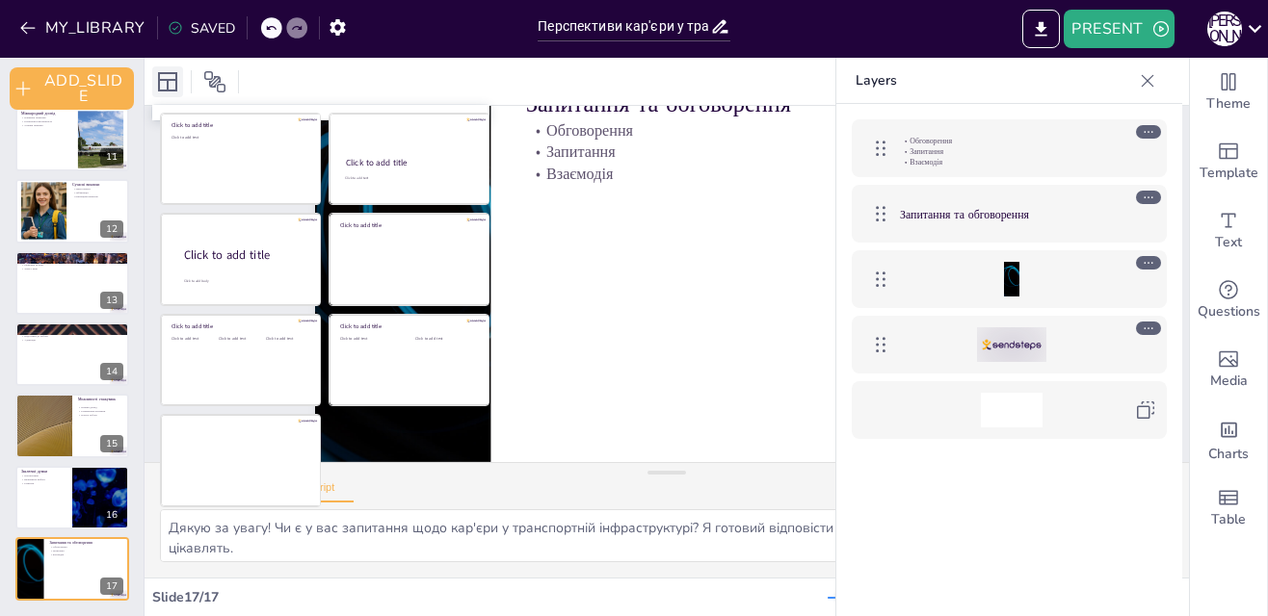
click at [173, 77] on icon at bounding box center [167, 81] width 23 height 23
click at [168, 86] on icon at bounding box center [167, 81] width 19 height 19
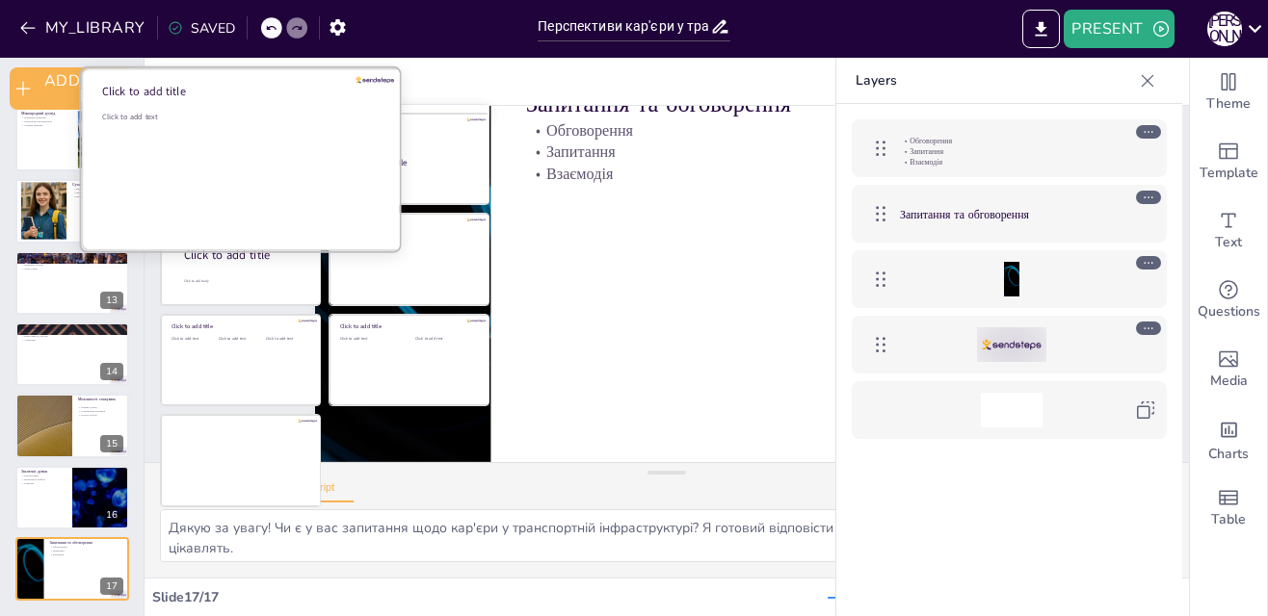
click at [228, 139] on div "Click to add text" at bounding box center [239, 171] width 275 height 119
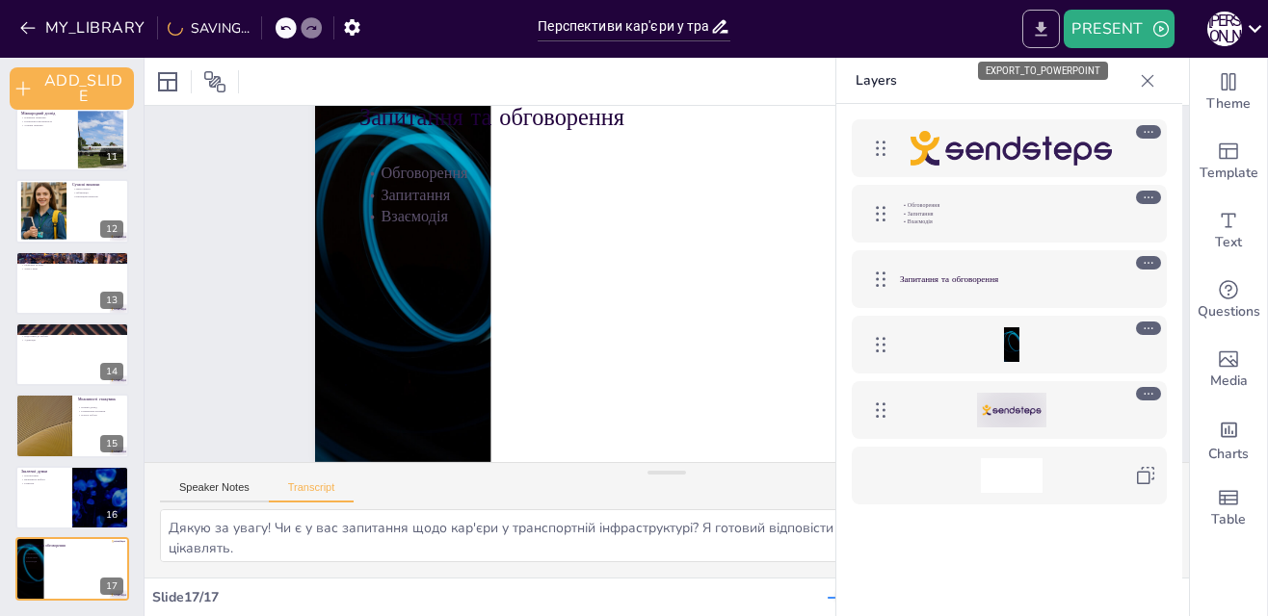
click at [1036, 20] on icon "EXPORT_TO_POWERPOINT" at bounding box center [1041, 29] width 20 height 20
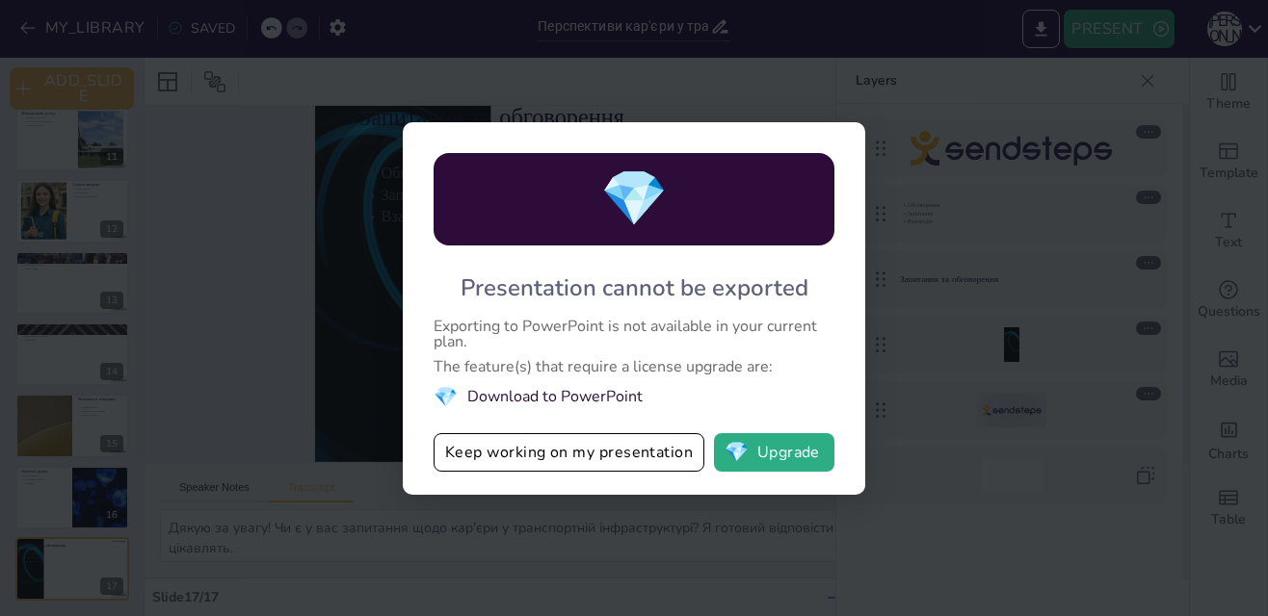
click at [488, 393] on li "💎 Download to PowerPoint" at bounding box center [633, 397] width 401 height 26
click at [568, 393] on li "💎 Download to PowerPoint" at bounding box center [633, 397] width 401 height 26
click at [593, 447] on button "Keep working on my presentation" at bounding box center [568, 452] width 271 height 39
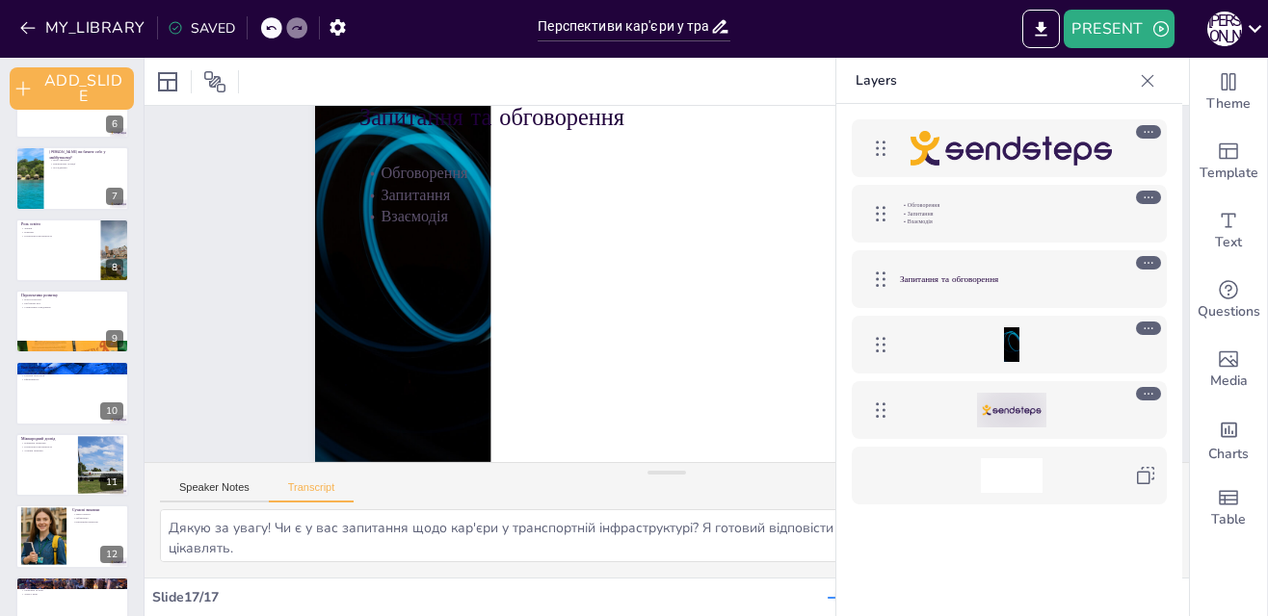
scroll to position [0, 0]
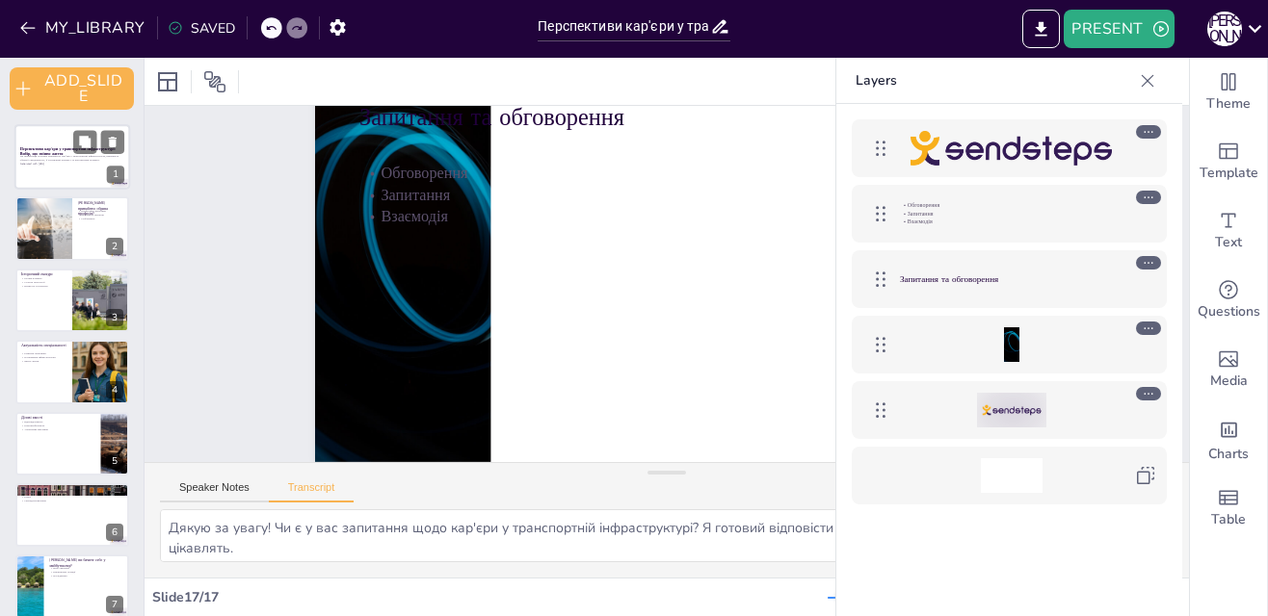
click at [49, 137] on div at bounding box center [72, 157] width 116 height 66
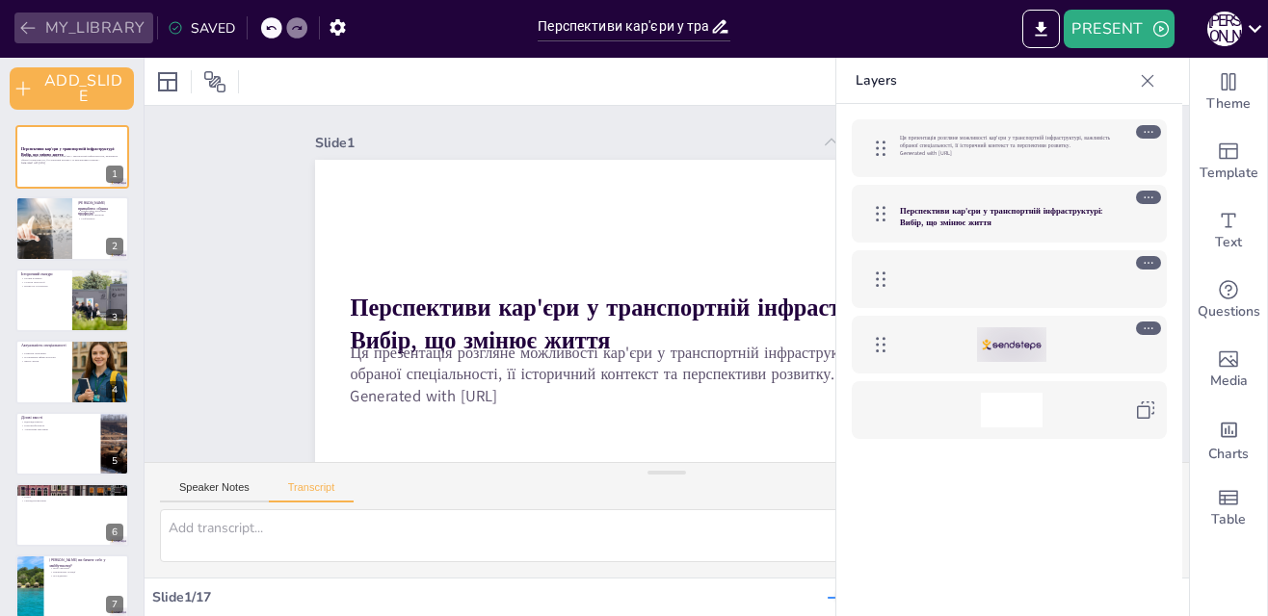
click at [62, 29] on button "MY_LIBRARY" at bounding box center [83, 28] width 139 height 31
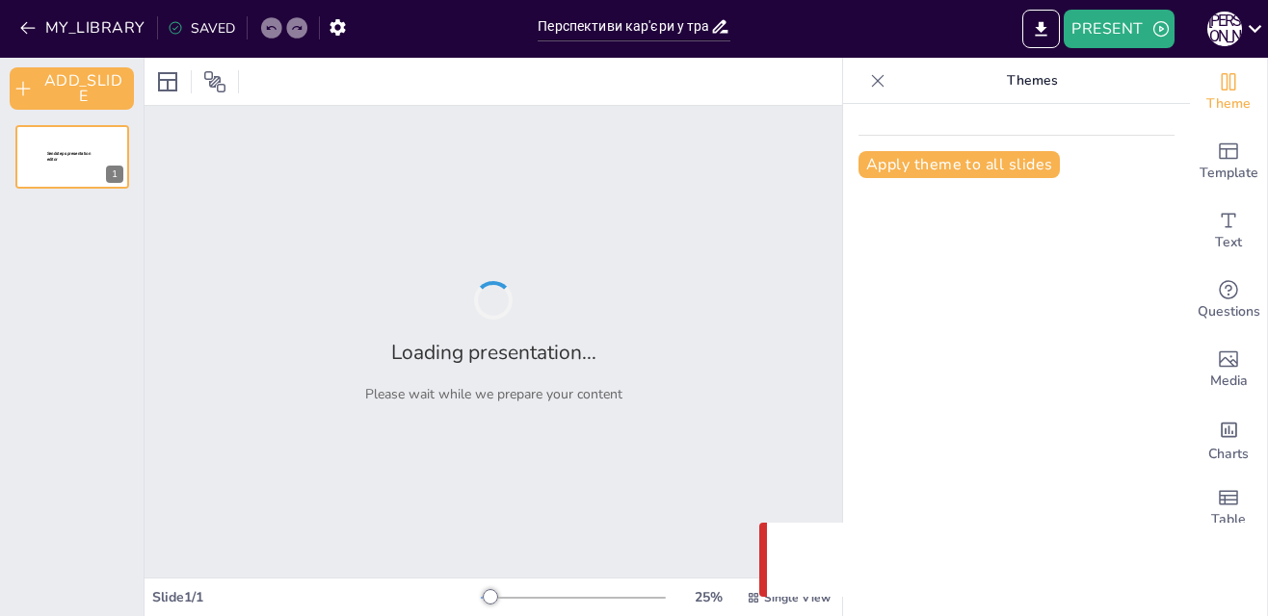
type input "Перспективи кар'єри у транспортній інфраструктурі: Вибір, що змінює життя"
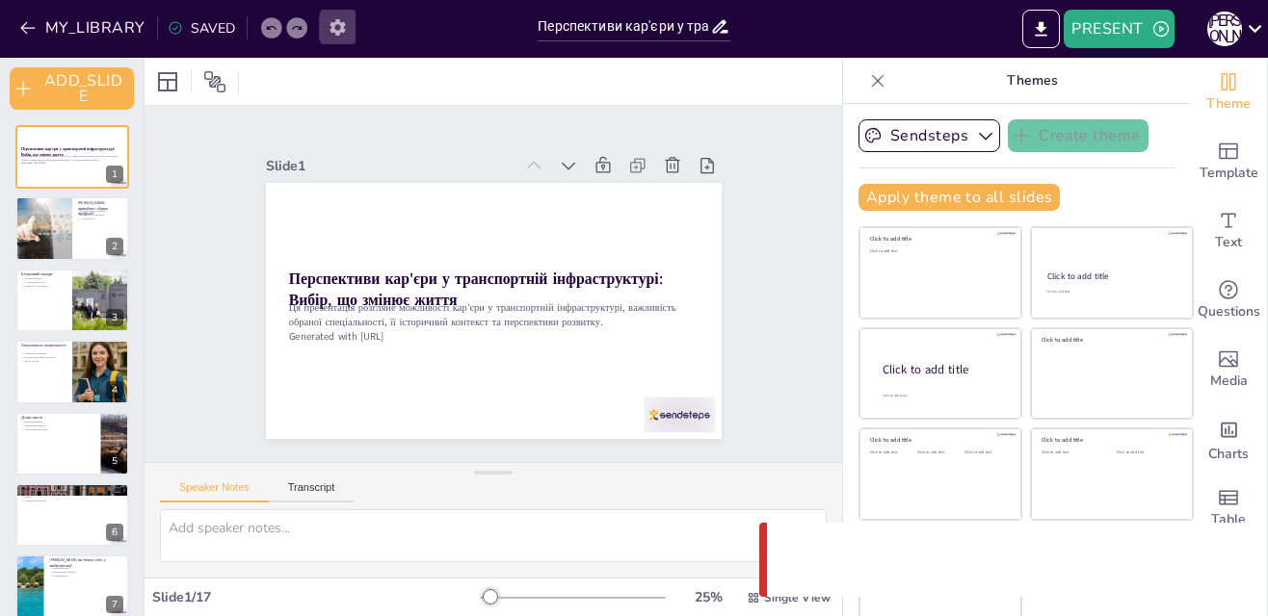
click at [330, 29] on icon "button" at bounding box center [336, 27] width 15 height 16
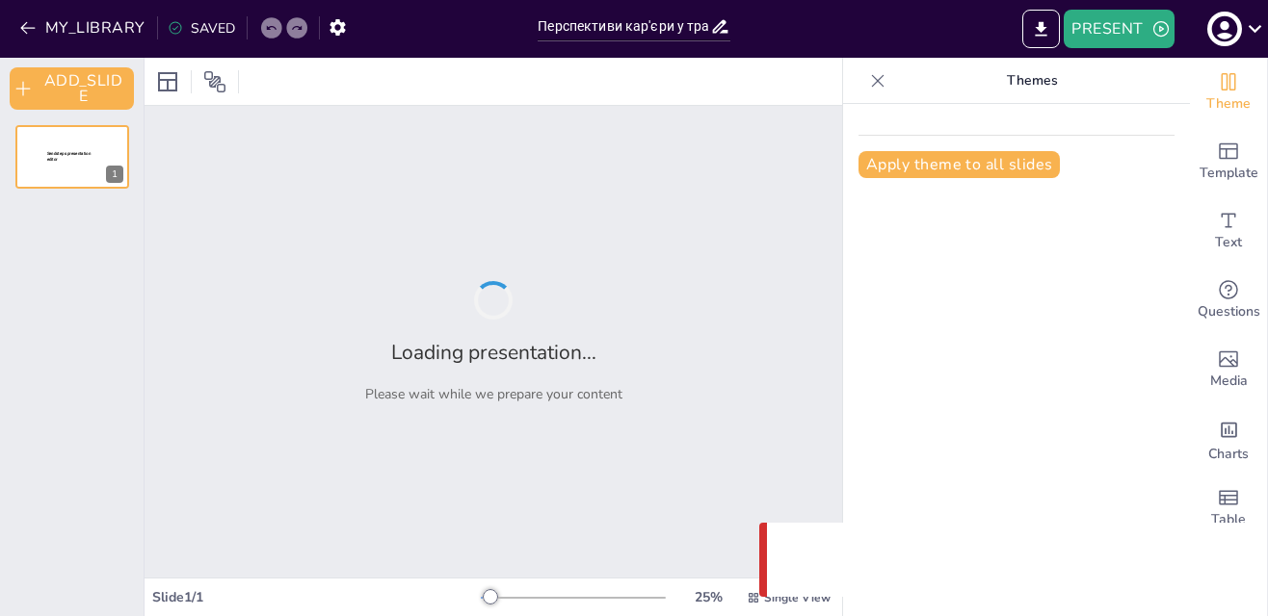
type input "Перспективи кар'єри у транспортній інфраструктурі: Вибір, що змінює життя"
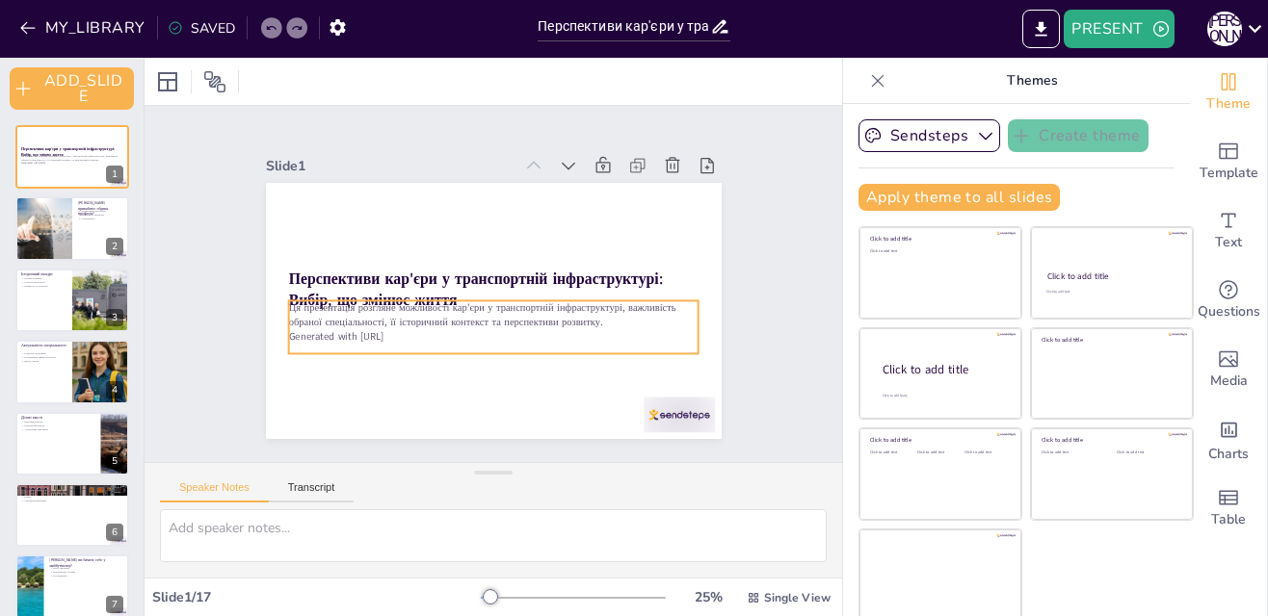
scroll to position [5, 0]
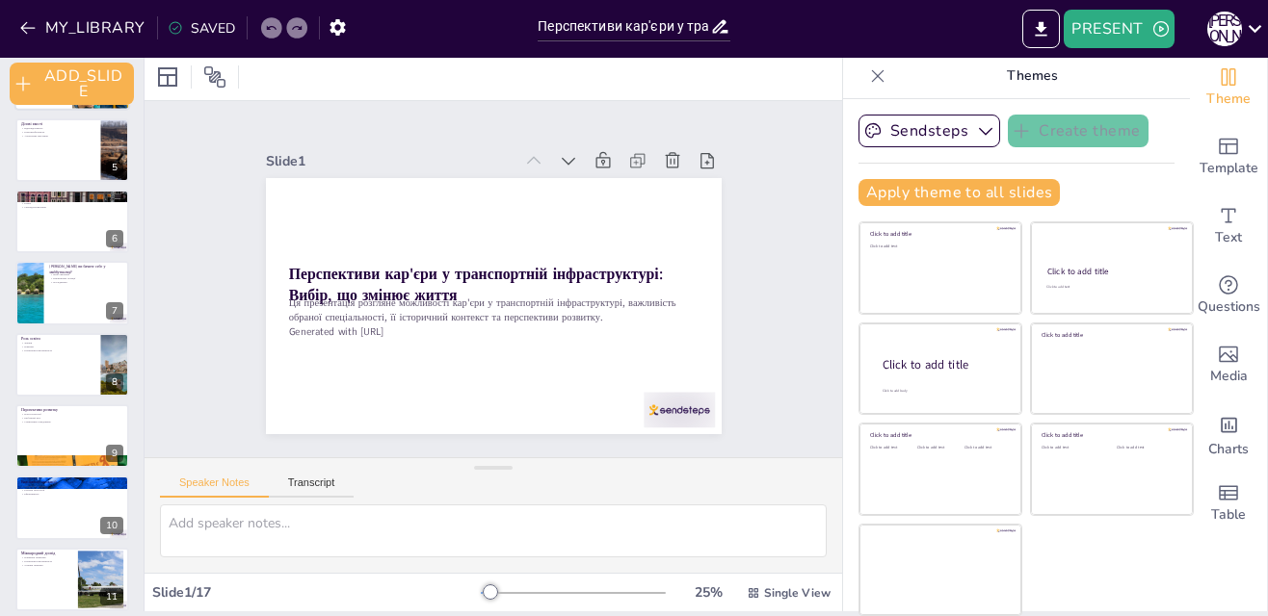
click at [89, 233] on div at bounding box center [72, 222] width 114 height 64
type textarea "Чесність є основою довіри, що є критично важливим у сфері, де безпека та відпов…"
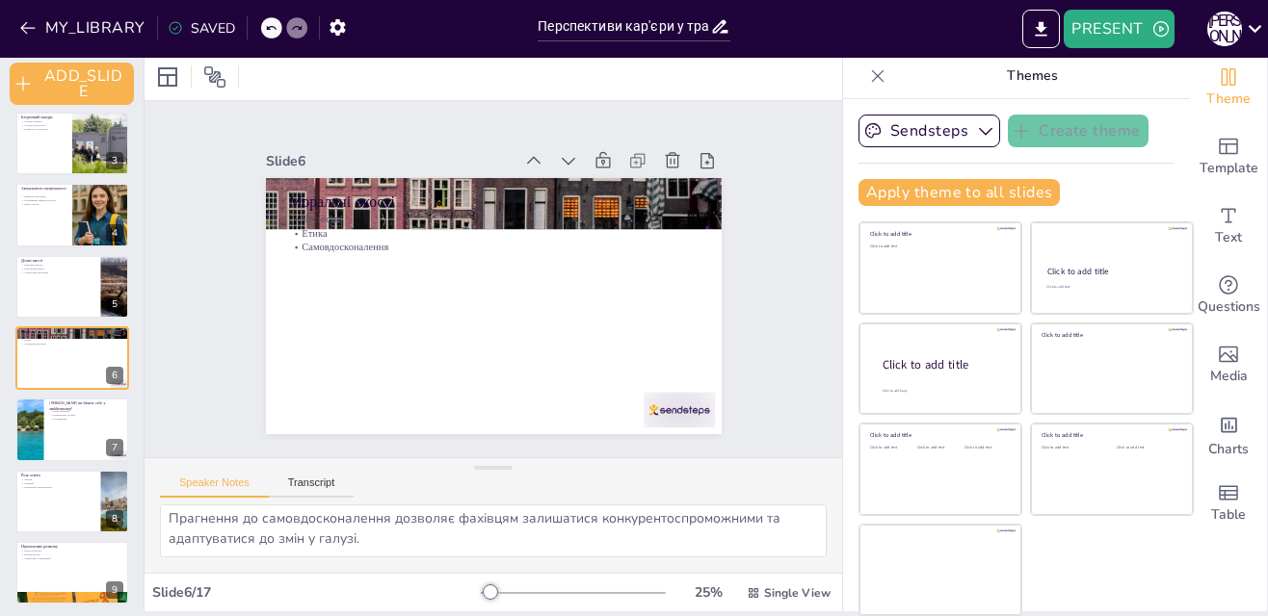
scroll to position [0, 0]
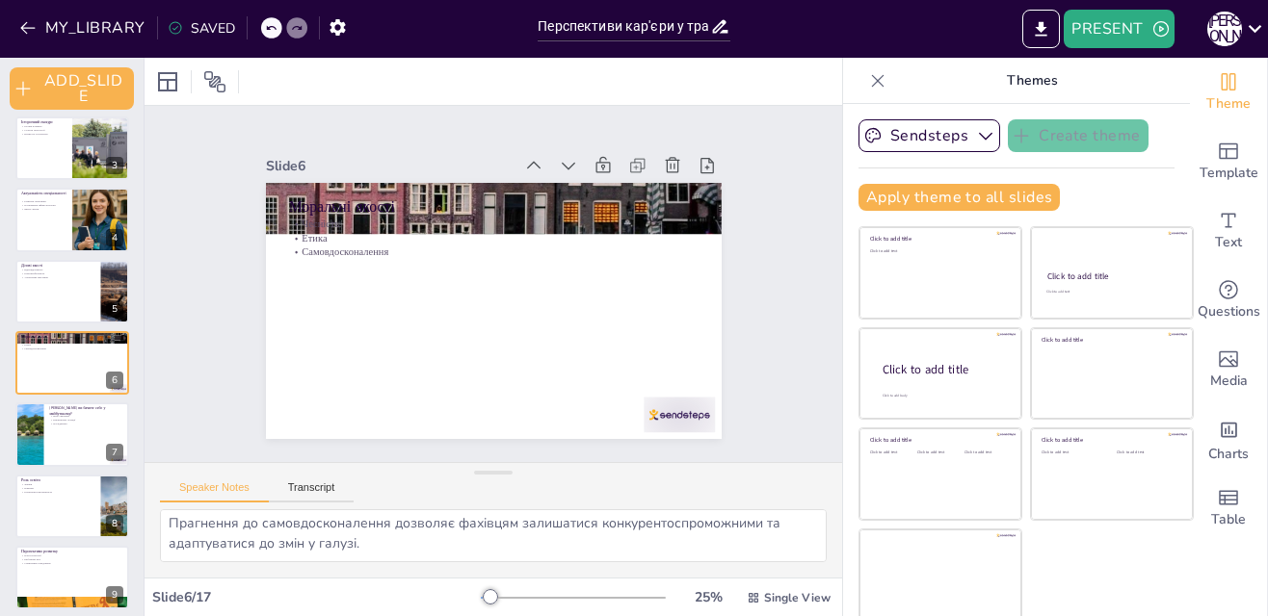
click at [868, 79] on icon at bounding box center [877, 80] width 19 height 19
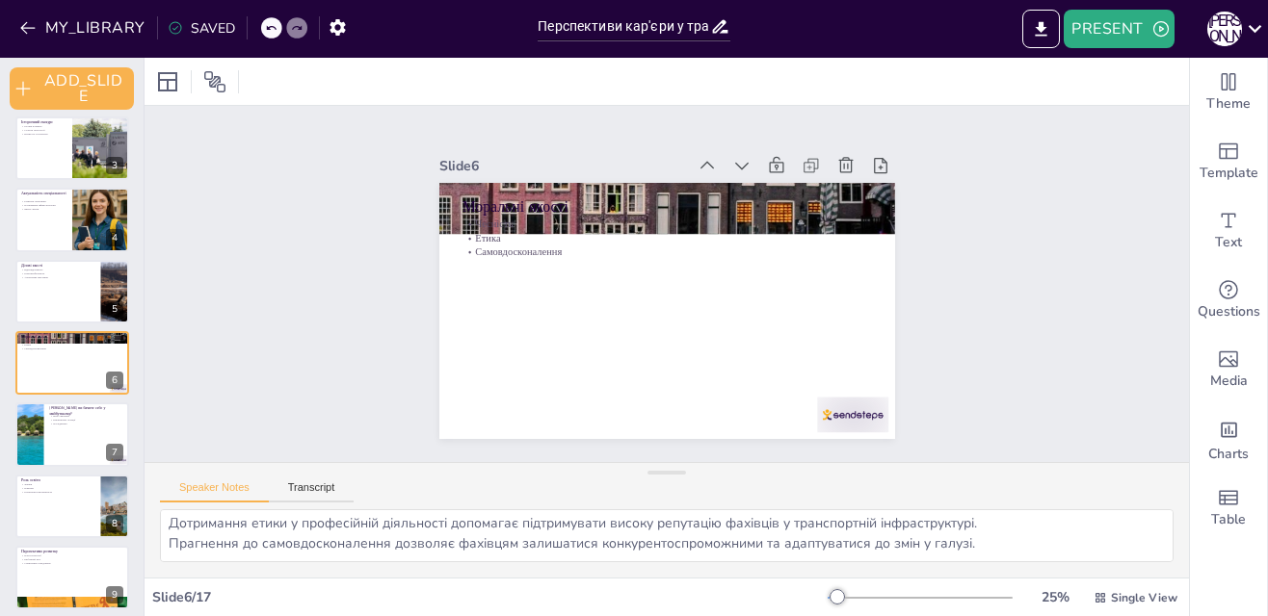
scroll to position [25, 0]
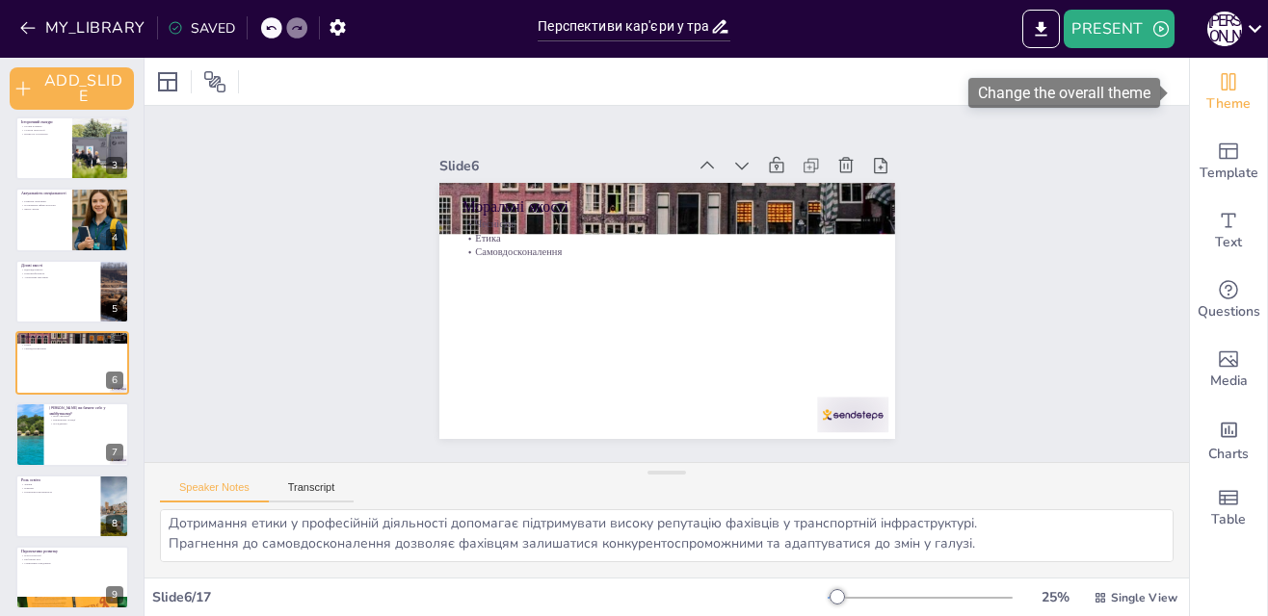
click at [1206, 98] on span "Theme" at bounding box center [1228, 103] width 44 height 21
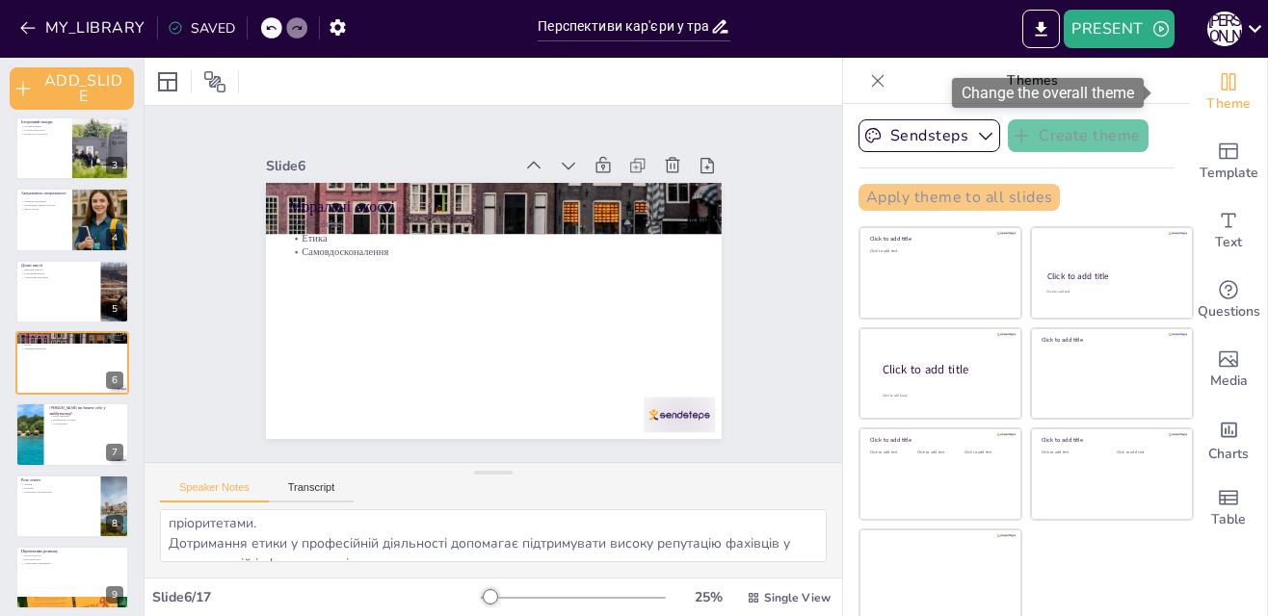
scroll to position [86, 0]
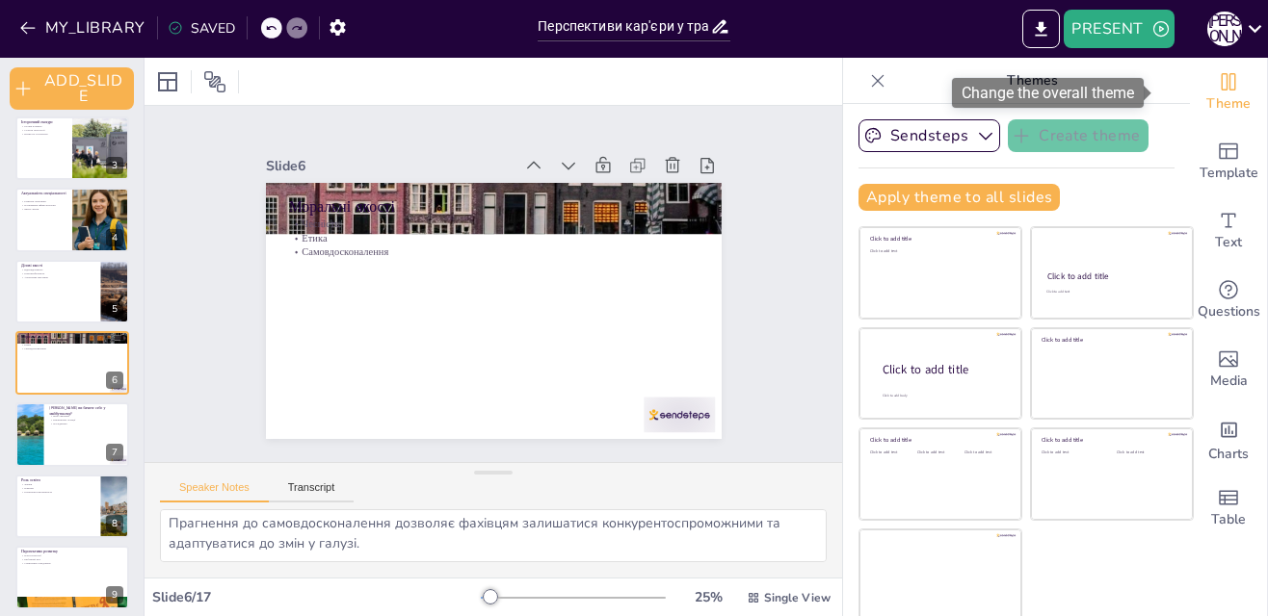
click at [1206, 98] on span "Theme" at bounding box center [1228, 103] width 44 height 21
click at [868, 78] on icon at bounding box center [877, 80] width 19 height 19
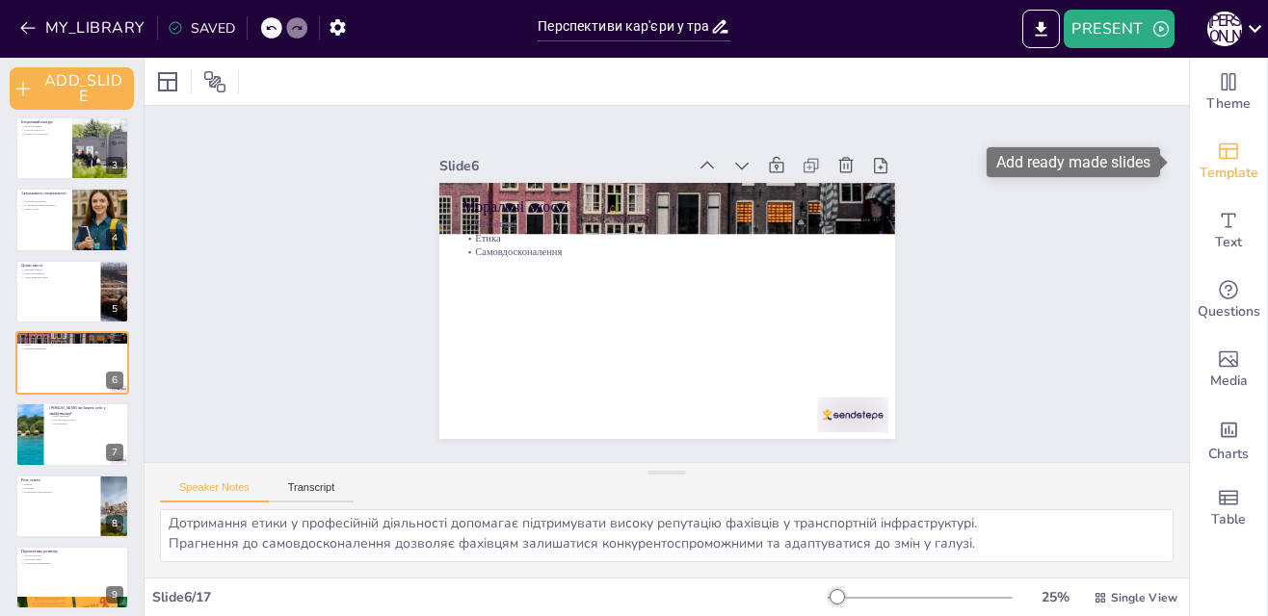
click at [1197, 161] on div "Template" at bounding box center [1228, 161] width 77 height 69
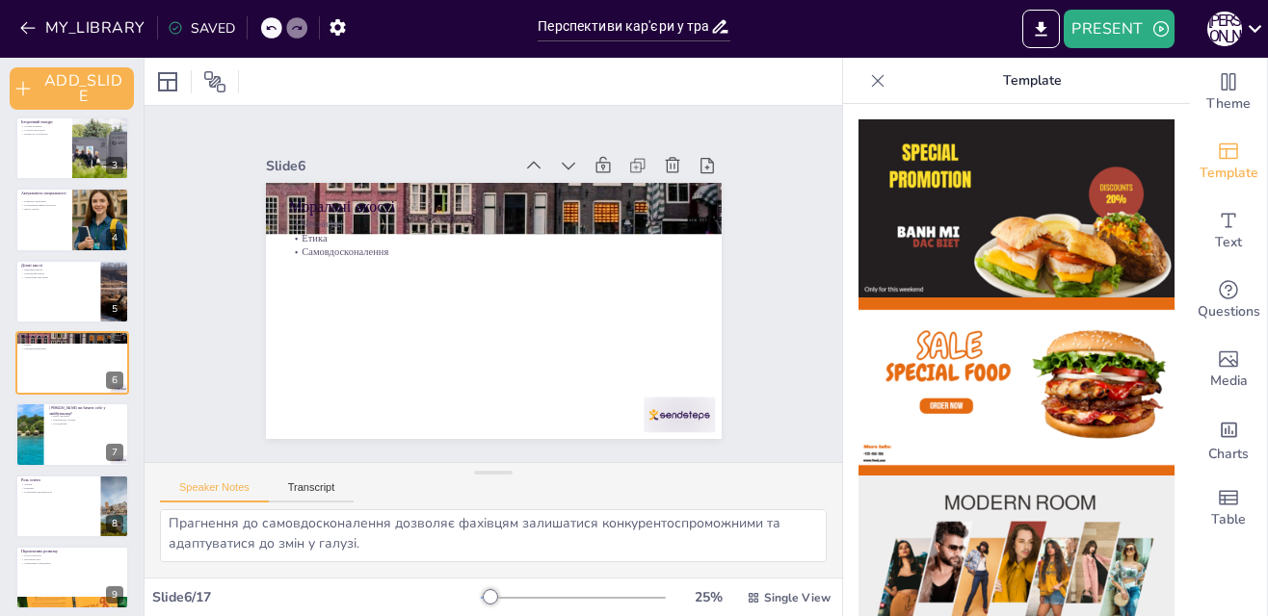
click at [868, 73] on icon at bounding box center [877, 80] width 19 height 19
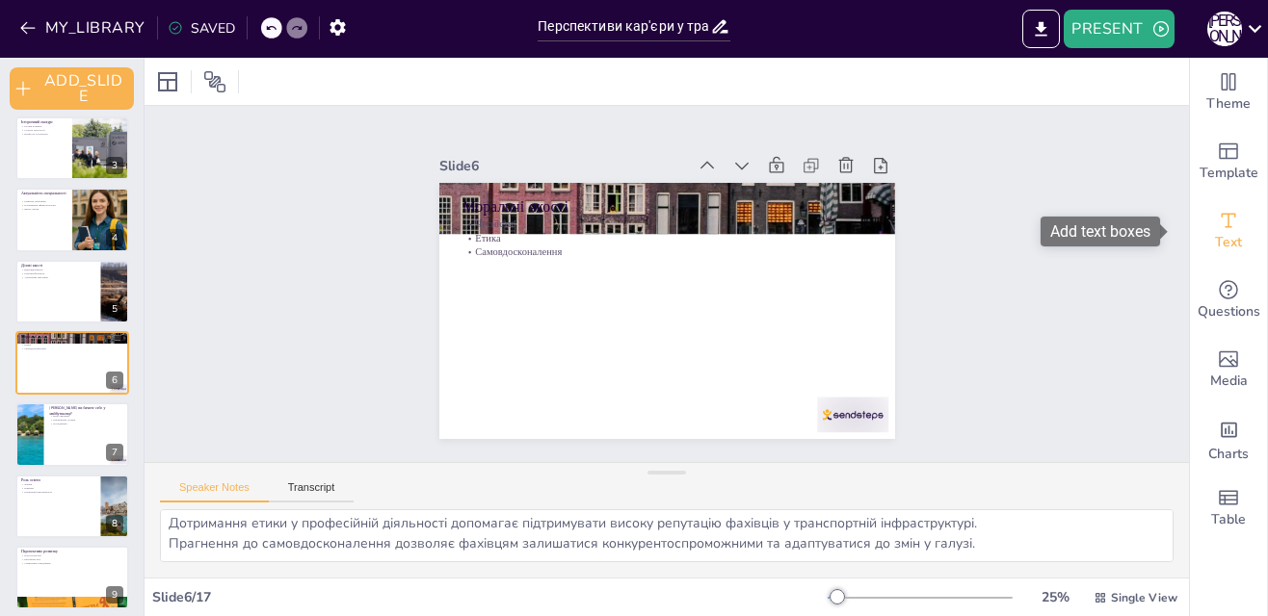
click at [1194, 226] on div "Text" at bounding box center [1228, 231] width 77 height 69
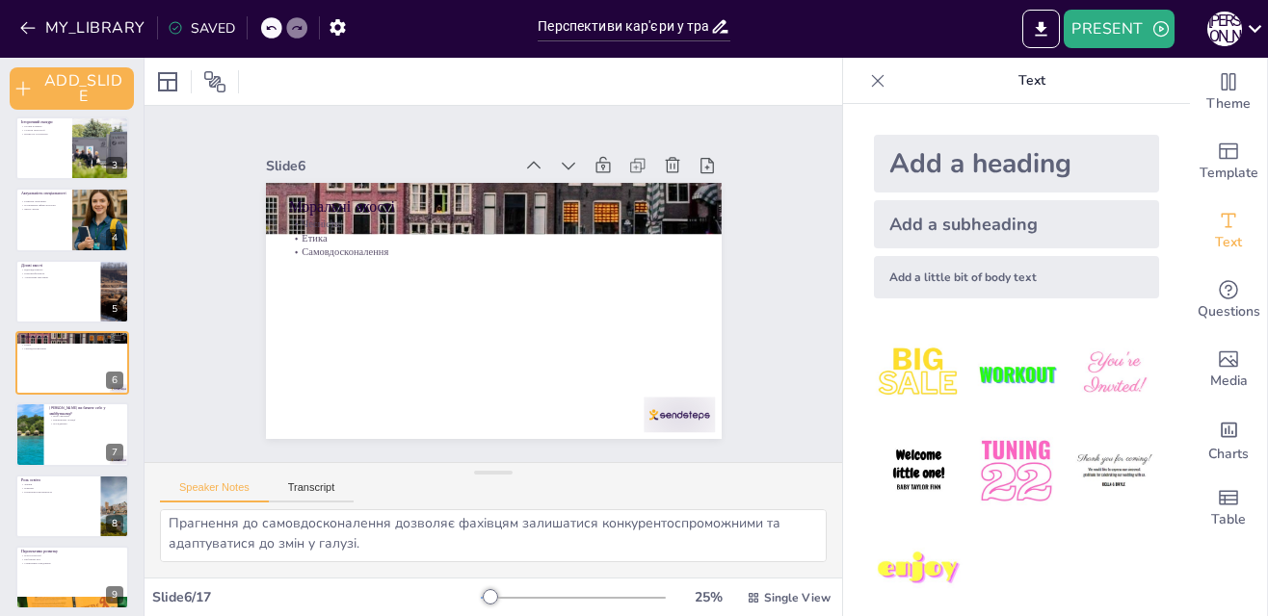
click at [868, 80] on icon at bounding box center [877, 80] width 19 height 19
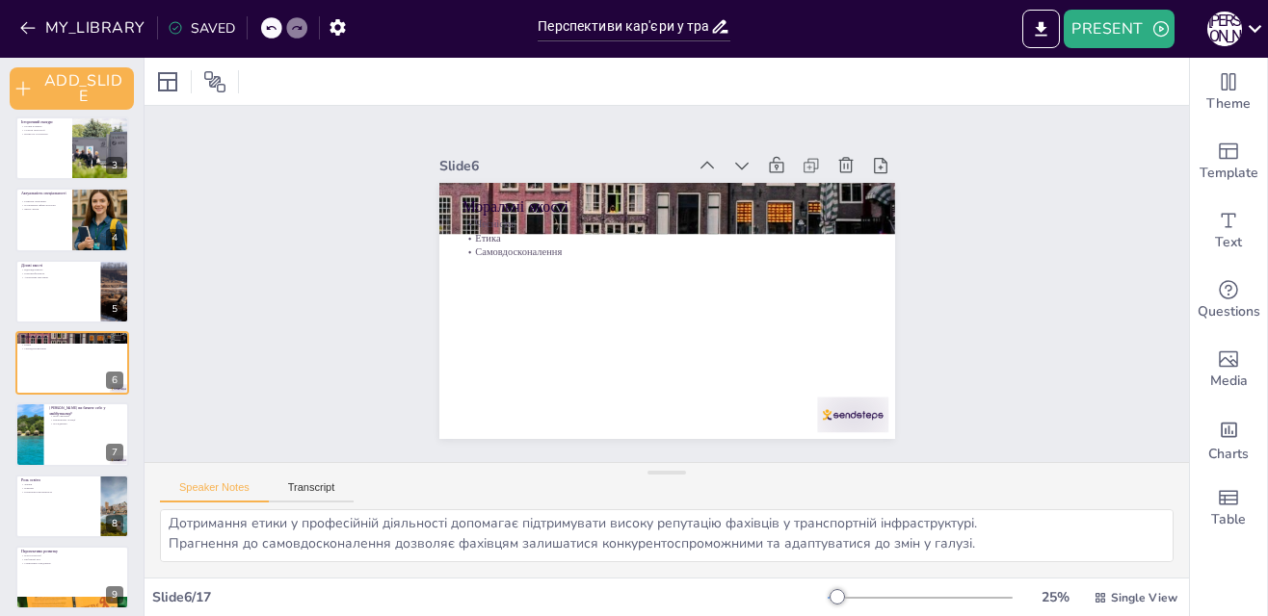
scroll to position [25, 0]
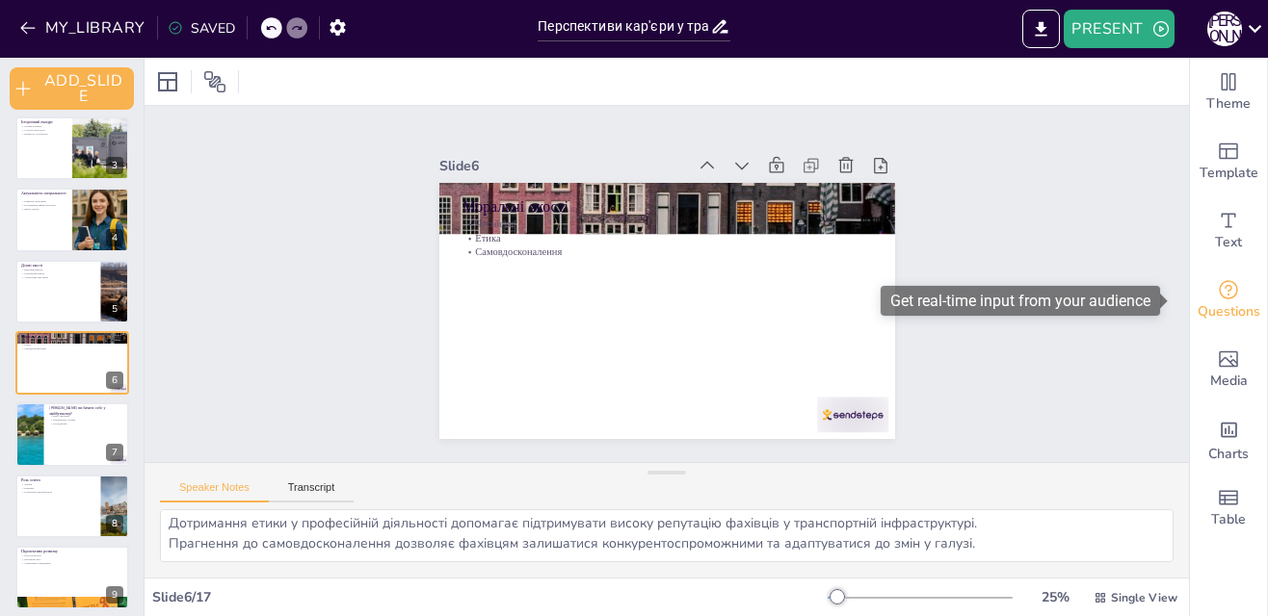
click at [1201, 304] on span "Questions" at bounding box center [1228, 312] width 63 height 21
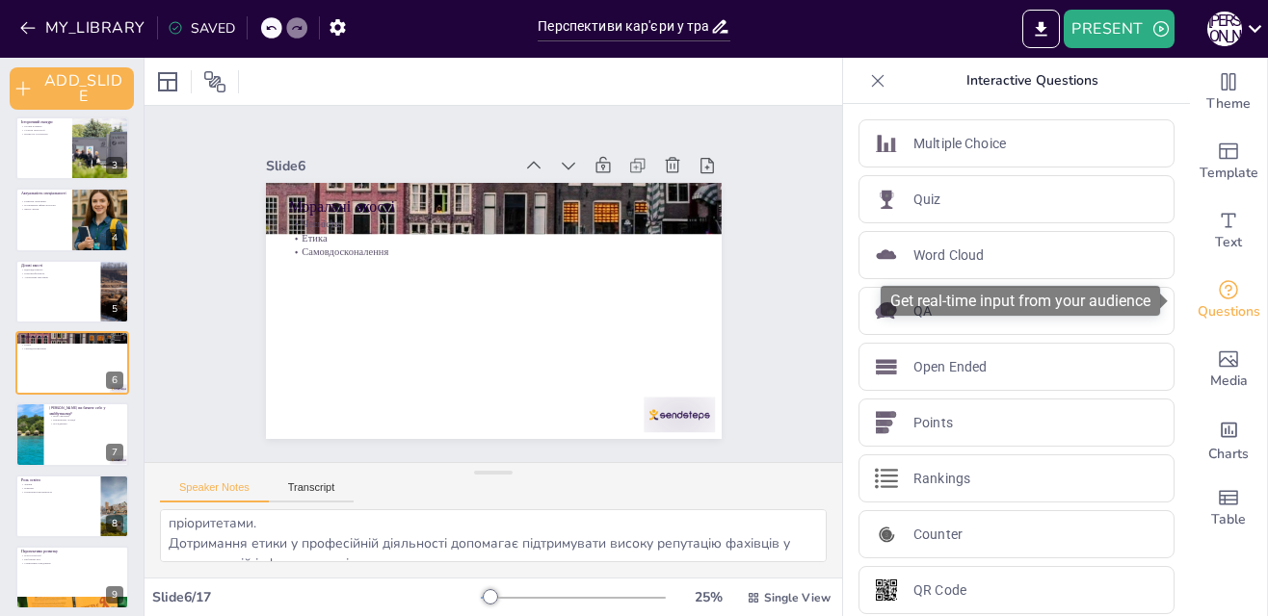
scroll to position [86, 0]
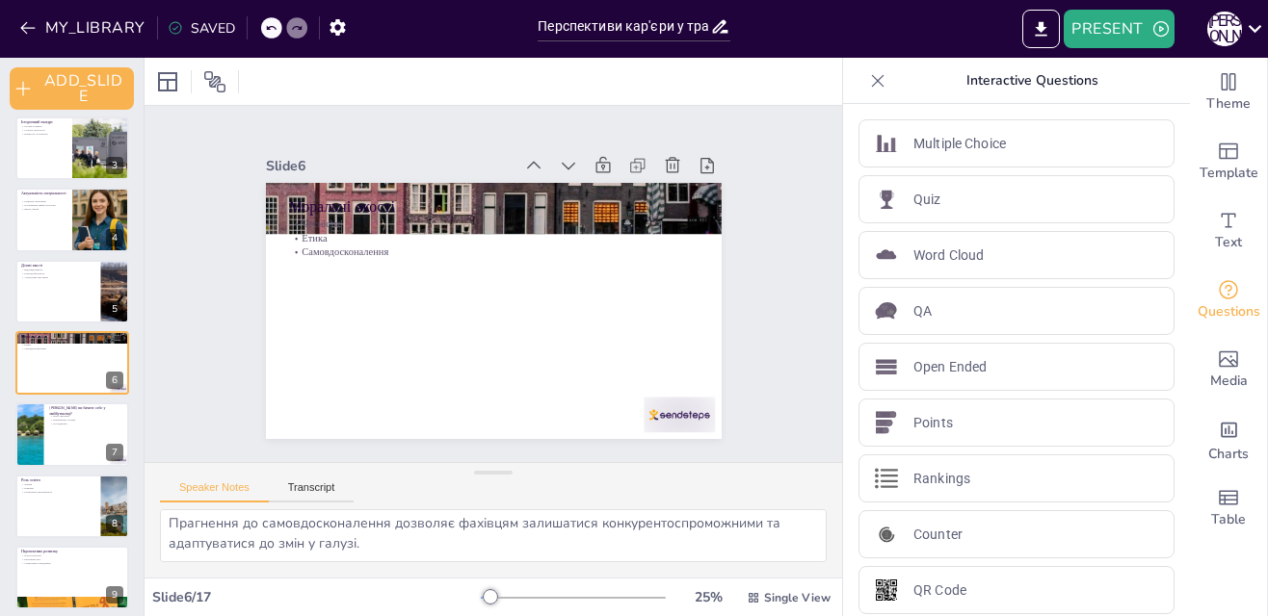
drag, startPoint x: 855, startPoint y: 80, endPoint x: 901, endPoint y: 111, distance: 54.8
click at [868, 80] on icon at bounding box center [877, 80] width 19 height 19
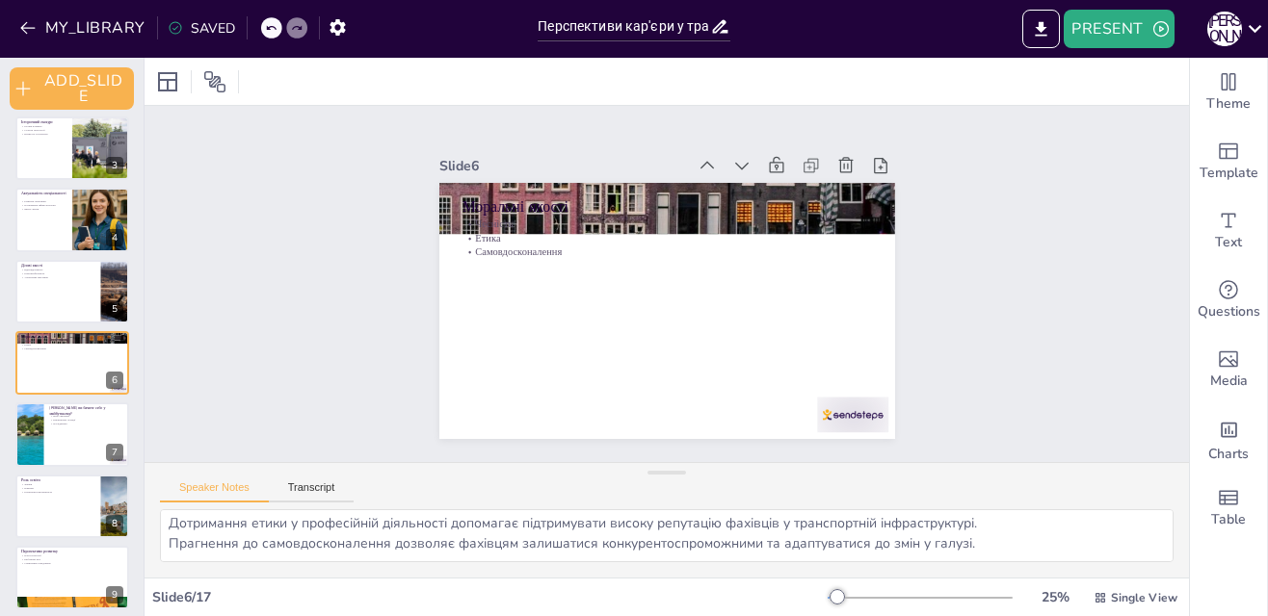
scroll to position [25, 0]
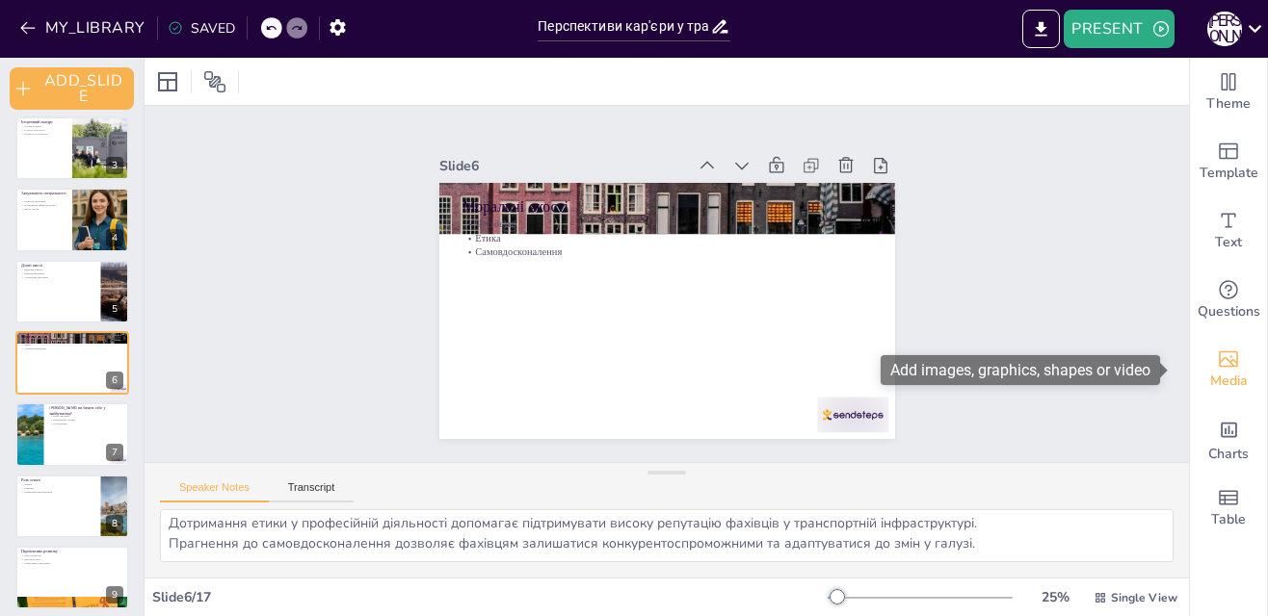
click at [1217, 362] on icon "Add images, graphics, shapes or video" at bounding box center [1228, 359] width 23 height 23
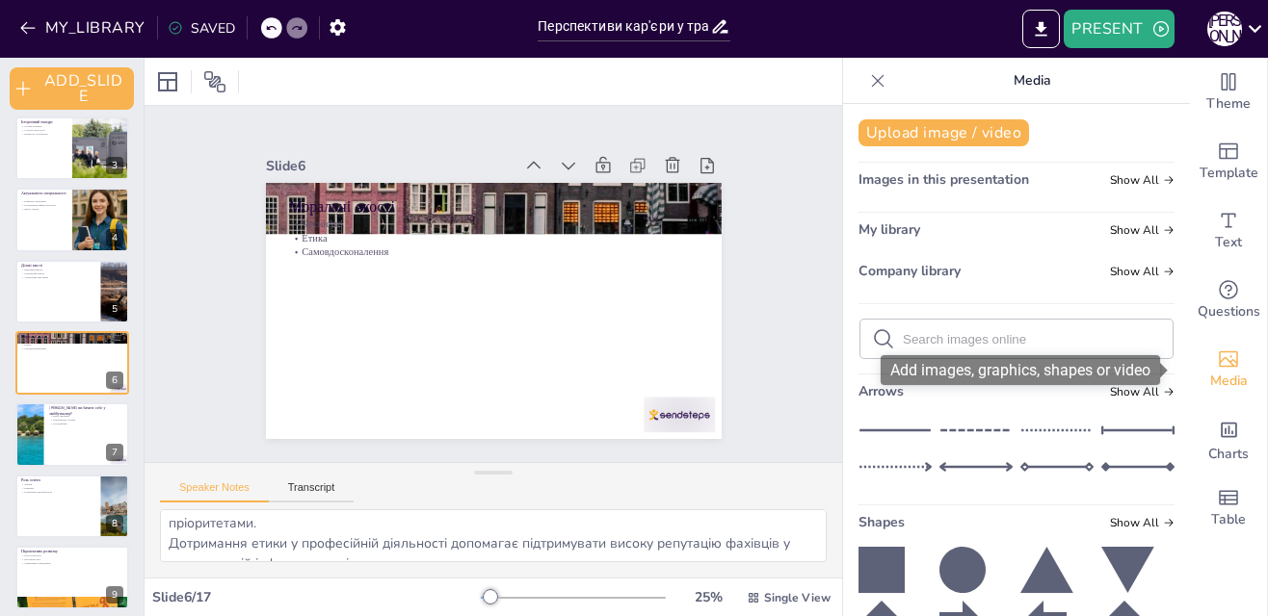
scroll to position [86, 0]
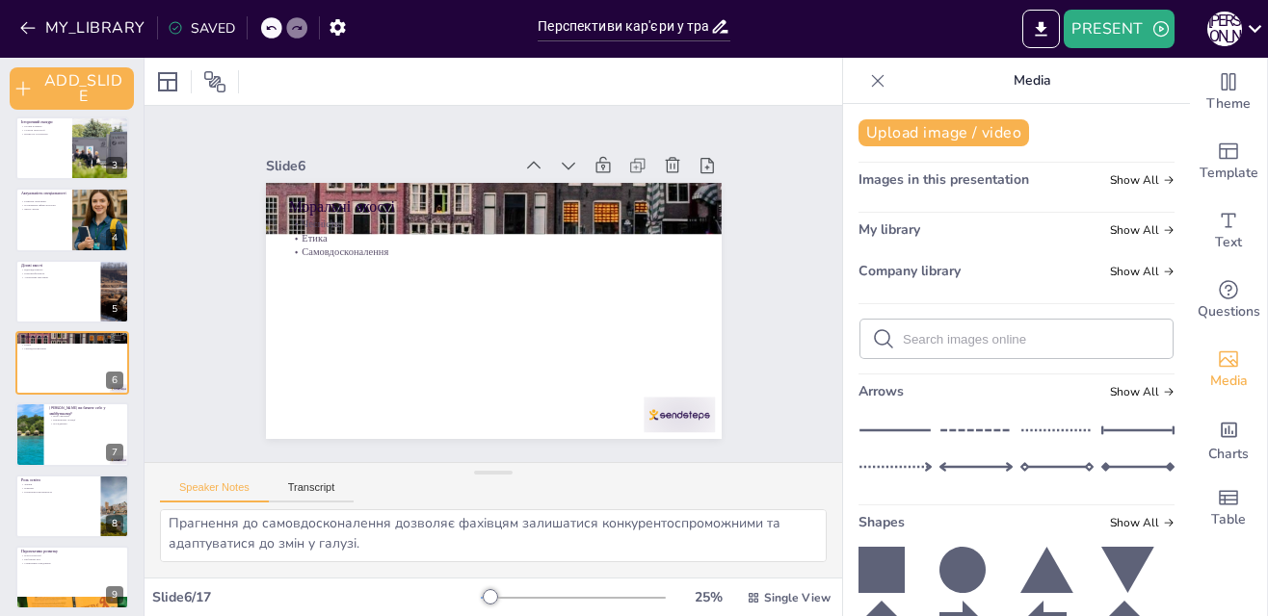
click at [868, 82] on icon at bounding box center [877, 80] width 19 height 19
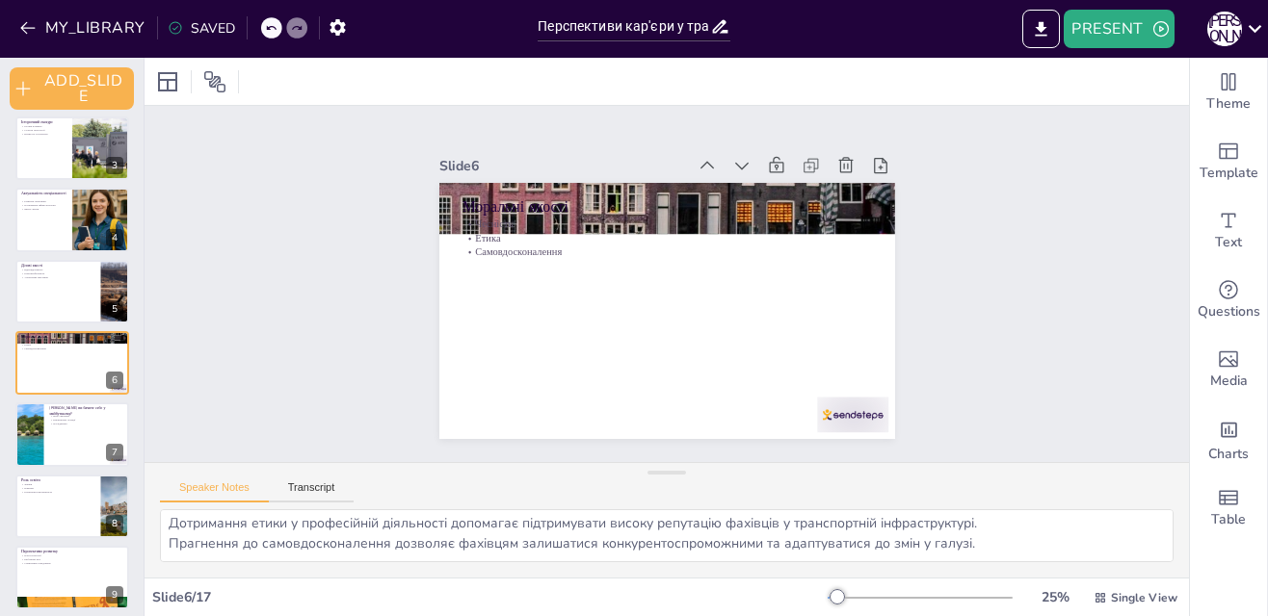
scroll to position [25, 0]
click at [1219, 423] on icon "Add charts and graphs" at bounding box center [1229, 430] width 20 height 20
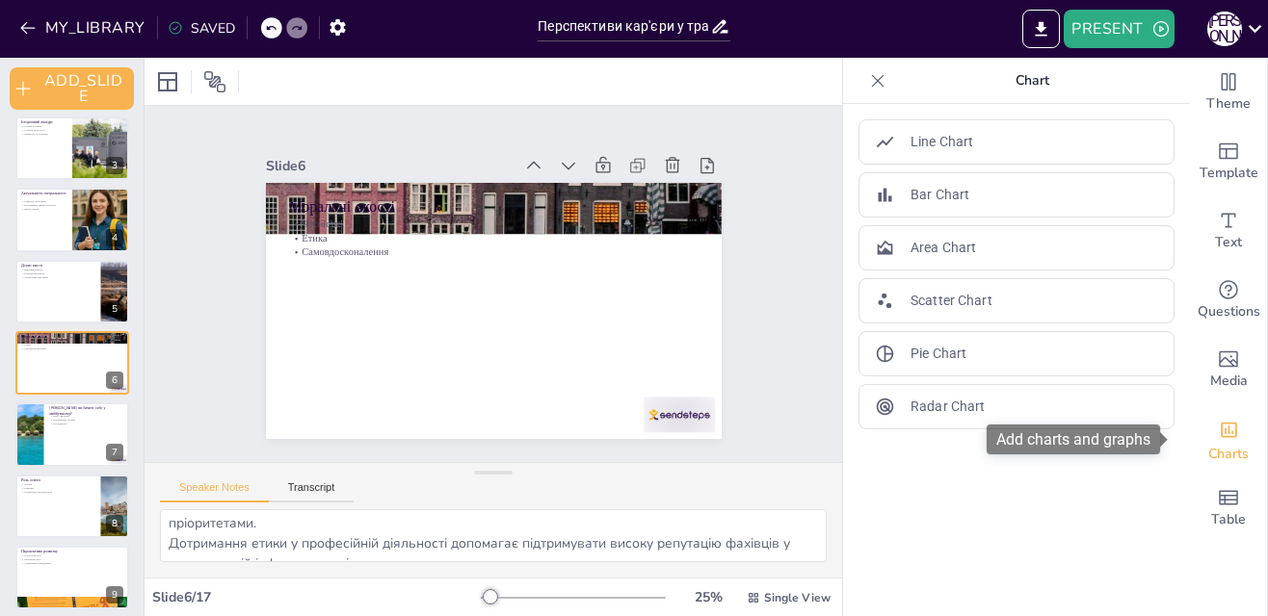
scroll to position [86, 0]
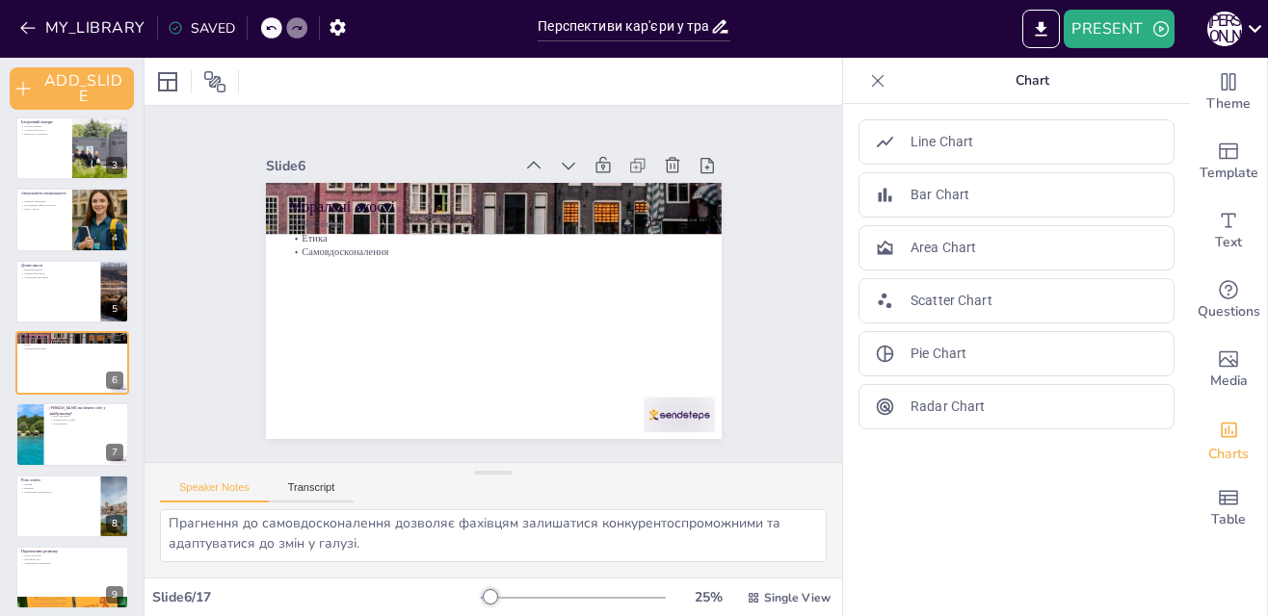
drag, startPoint x: 858, startPoint y: 81, endPoint x: 857, endPoint y: 91, distance: 9.7
click at [868, 81] on icon at bounding box center [877, 80] width 19 height 19
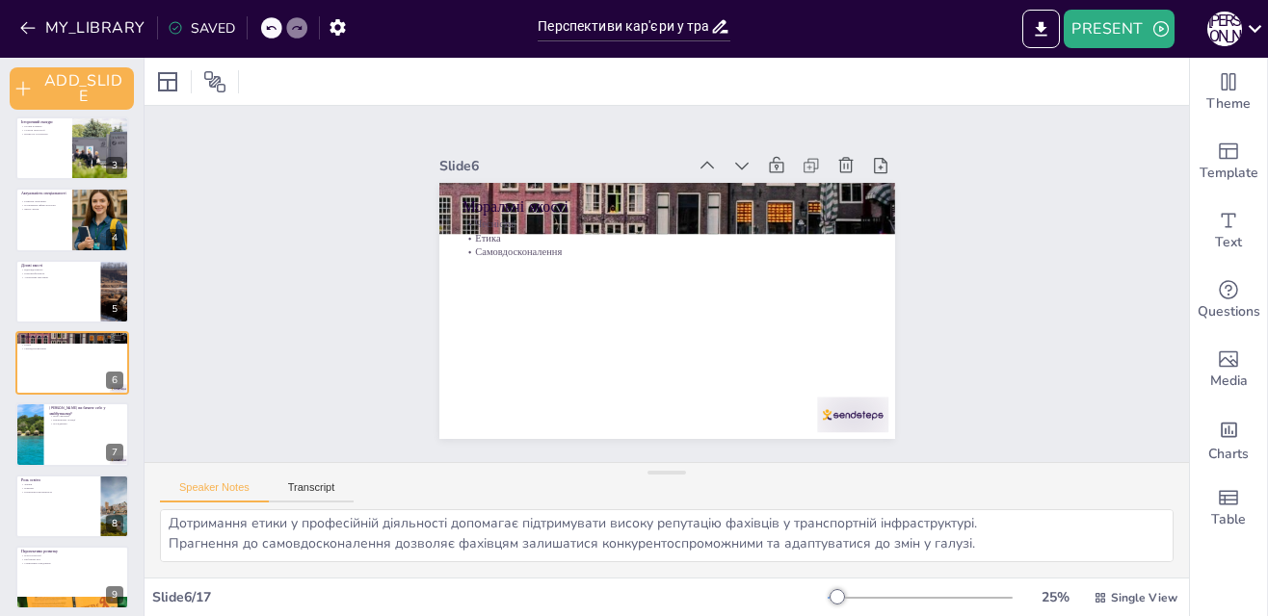
scroll to position [25, 0]
drag, startPoint x: 1209, startPoint y: 504, endPoint x: 1195, endPoint y: 490, distance: 19.1
click at [1219, 504] on icon "Add a table" at bounding box center [1228, 497] width 19 height 14
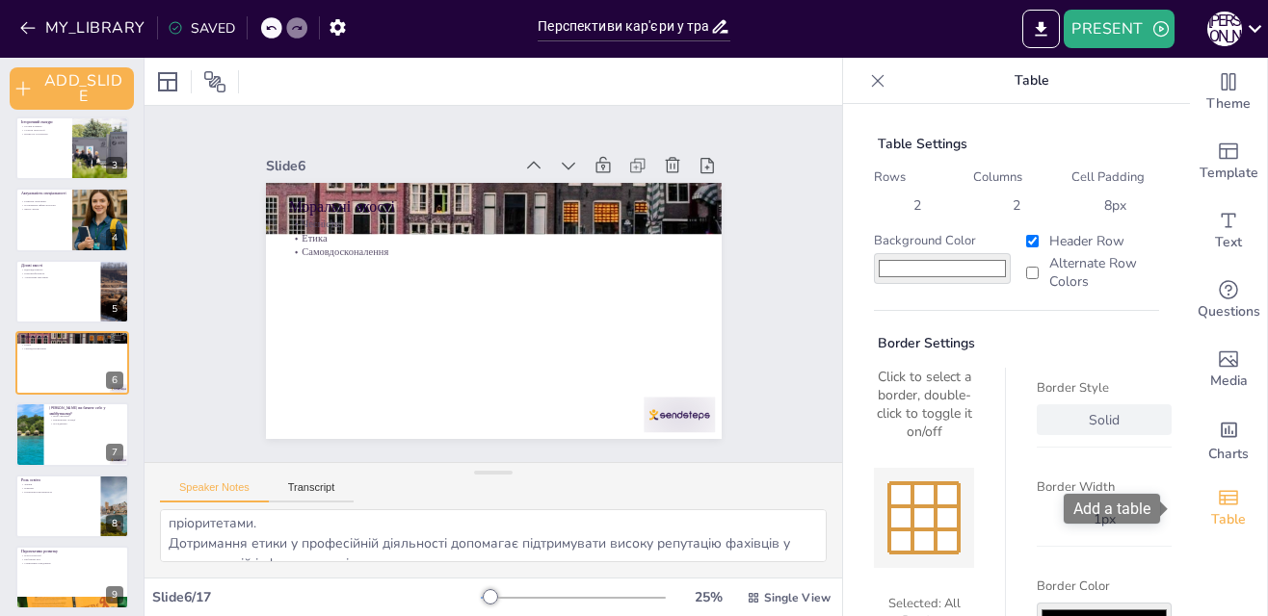
scroll to position [86, 0]
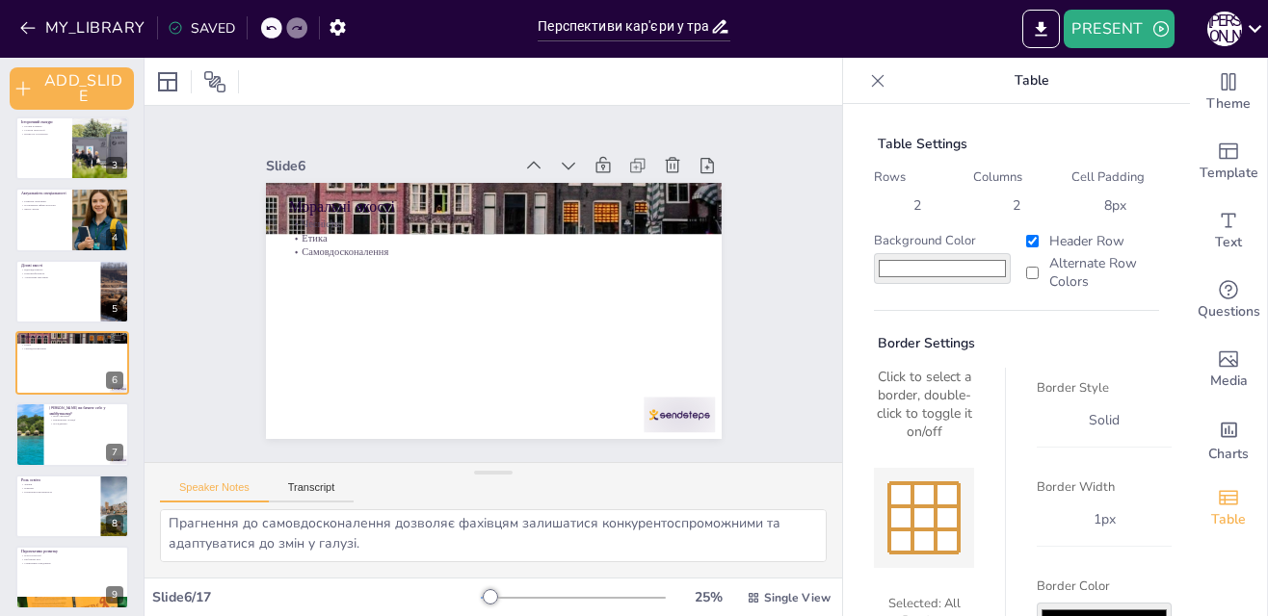
click at [868, 80] on icon at bounding box center [877, 80] width 19 height 19
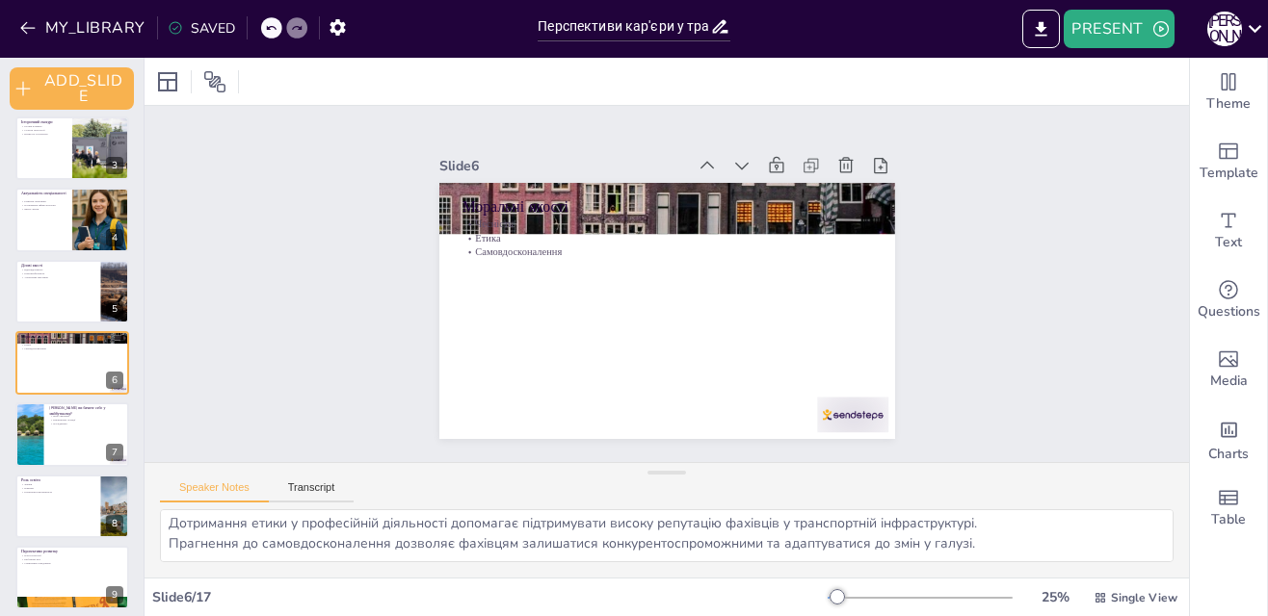
scroll to position [25, 0]
click at [671, 31] on input "Перспективи кар'єри у транспортній інфраструктурі: Вибір, що змінює життя" at bounding box center [623, 27] width 171 height 28
click at [223, 25] on div "SAVED" at bounding box center [201, 28] width 67 height 18
drag, startPoint x: 199, startPoint y: 22, endPoint x: 208, endPoint y: 30, distance: 11.6
click at [202, 24] on div "SAVED" at bounding box center [201, 28] width 67 height 18
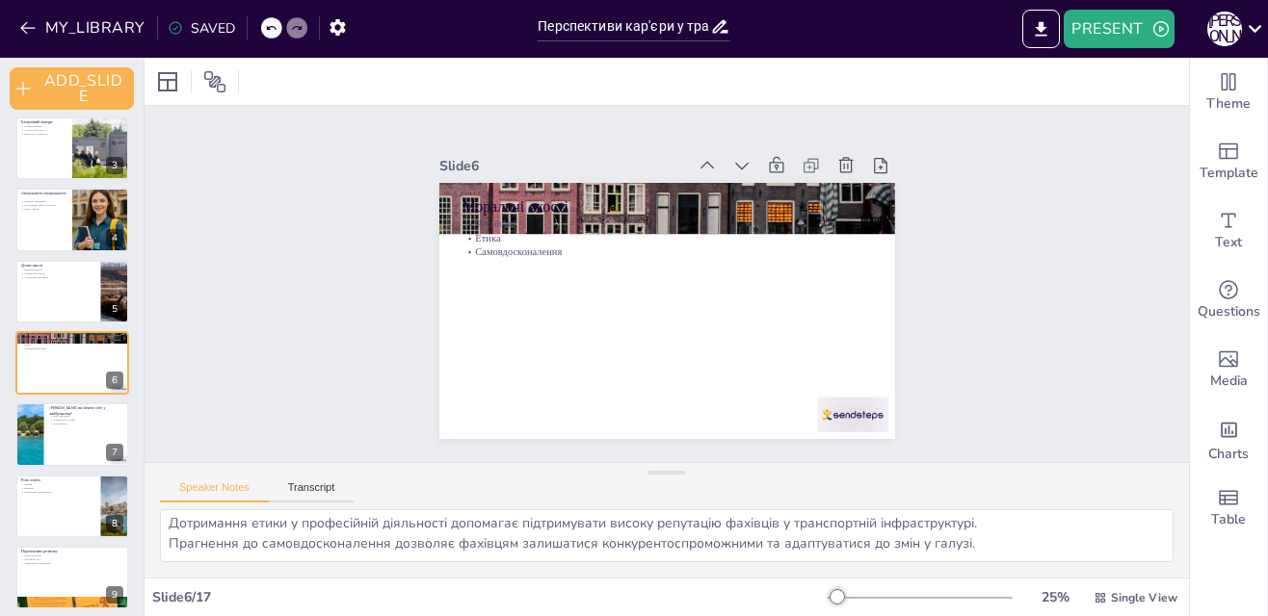
click at [264, 31] on div at bounding box center [271, 27] width 21 height 21
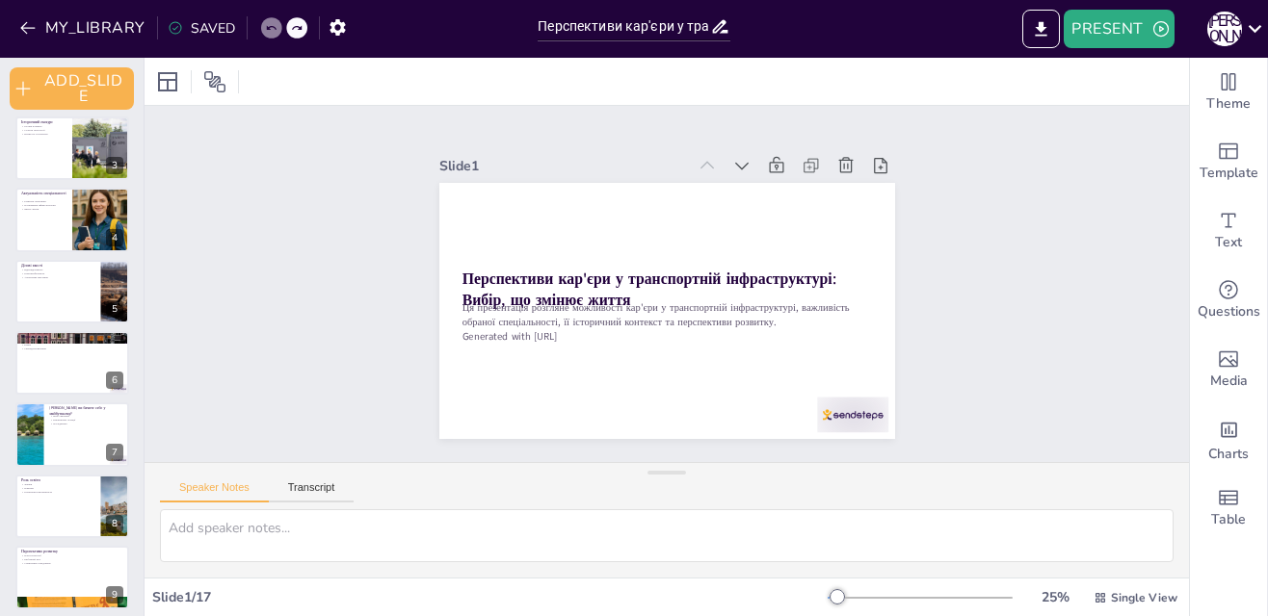
scroll to position [0, 0]
click at [293, 30] on icon at bounding box center [297, 28] width 12 height 12
type textarea "Чесність є основою довіри, що є критично важливим у сфері, де безпека та відпов…"
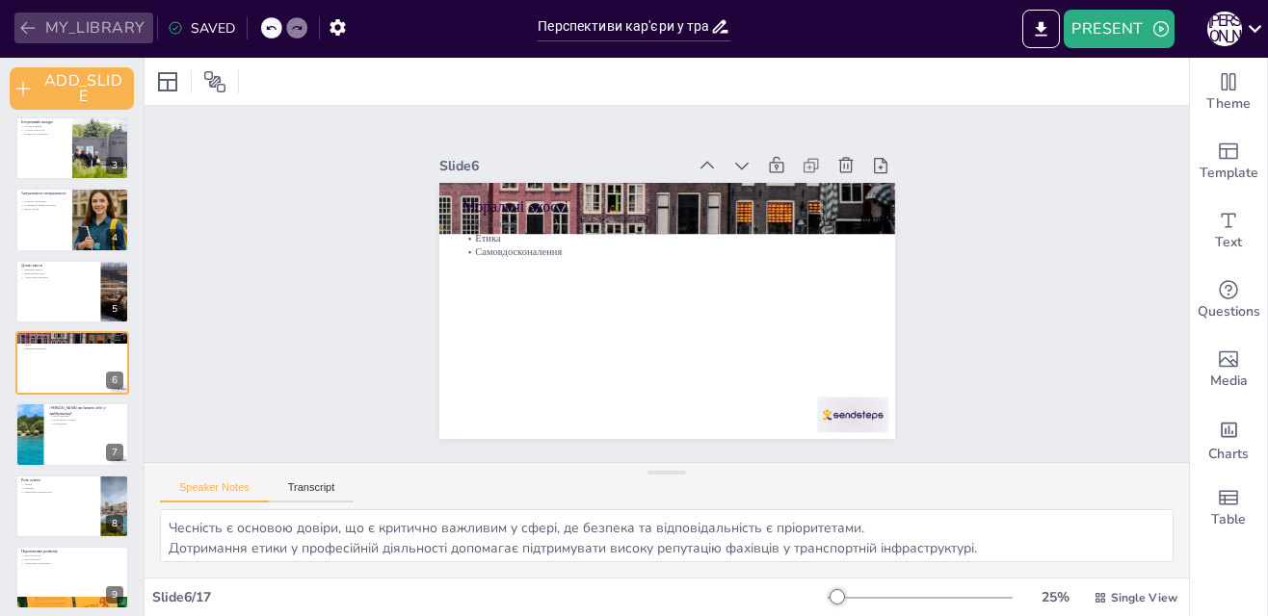
click at [90, 30] on button "MY_LIBRARY" at bounding box center [83, 28] width 139 height 31
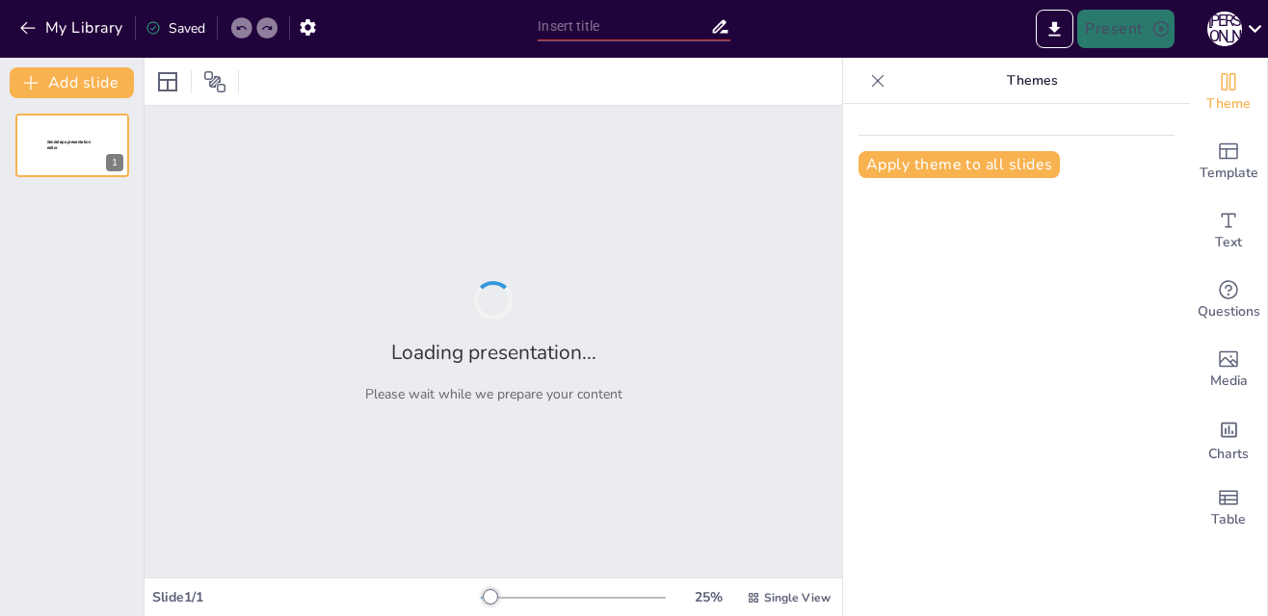
type input "Перспективи кар'єри у транспортній інфраструктурі: Вибір, що змінює життя"
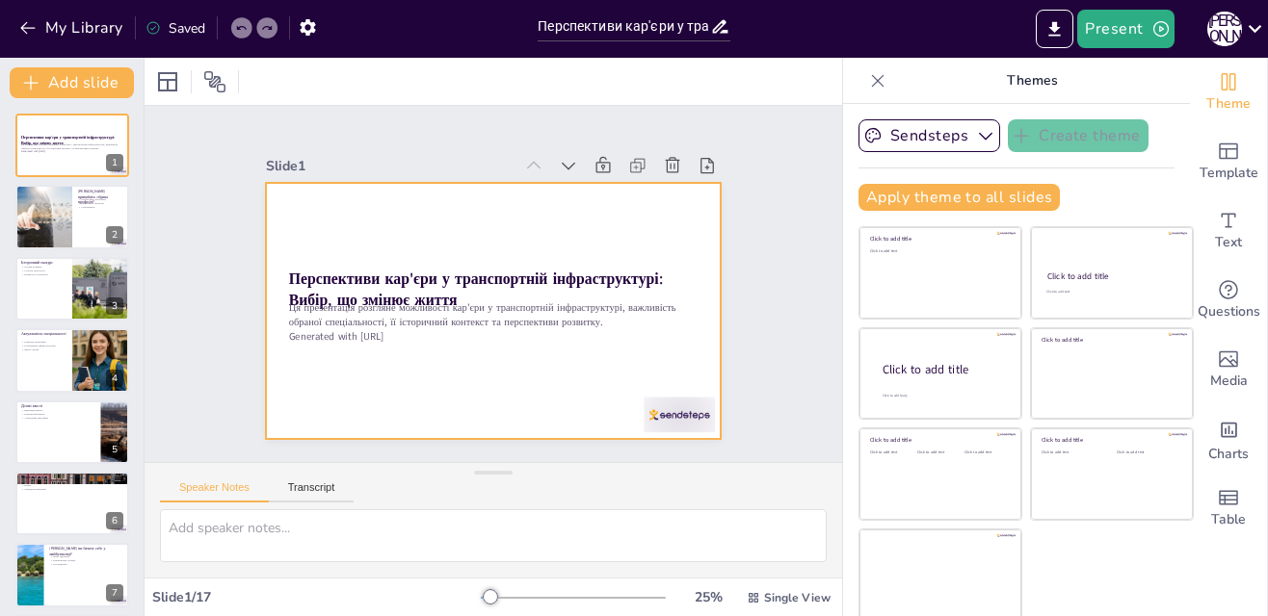
scroll to position [5, 0]
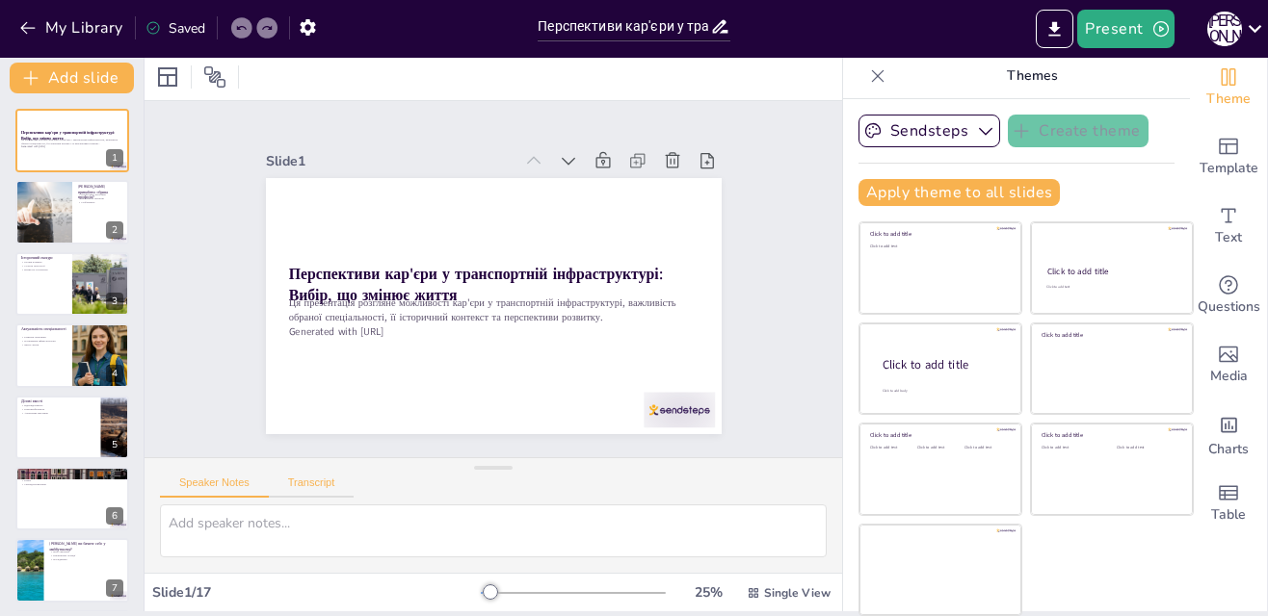
click at [328, 482] on button "Transcript" at bounding box center [312, 487] width 86 height 21
click at [241, 482] on button "Speaker Notes" at bounding box center [214, 487] width 109 height 21
click at [519, 591] on div at bounding box center [573, 593] width 185 height 15
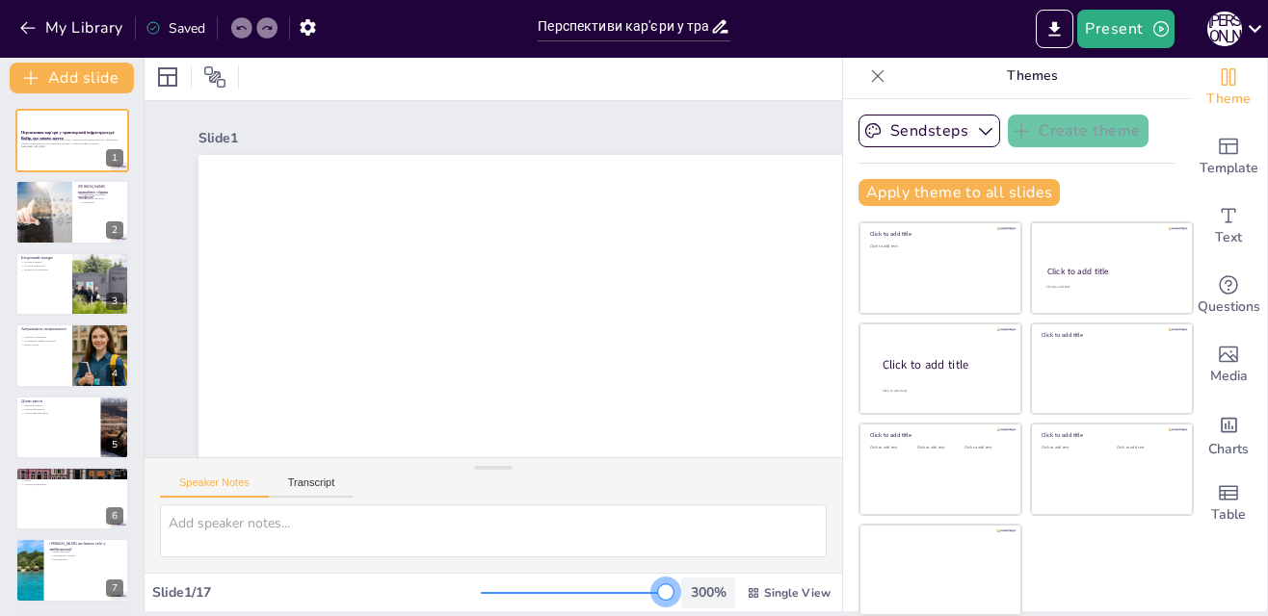
drag, startPoint x: 519, startPoint y: 590, endPoint x: 667, endPoint y: 589, distance: 147.4
click at [667, 589] on div "300 % Single View" at bounding box center [658, 593] width 354 height 31
click at [86, 226] on div at bounding box center [72, 213] width 116 height 66
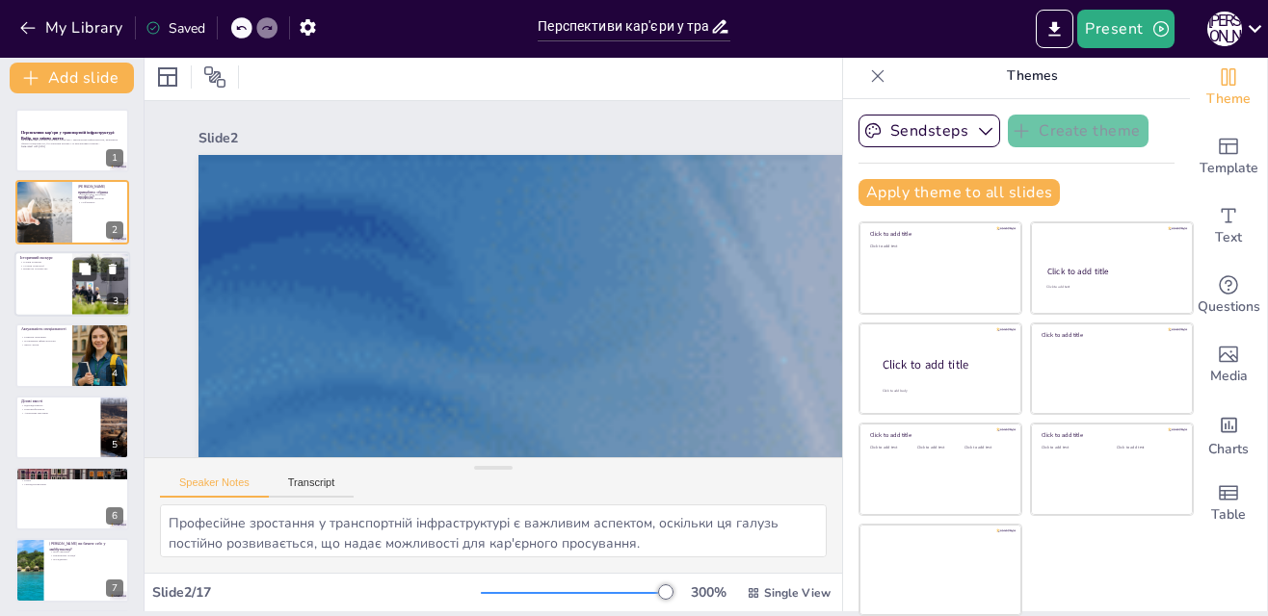
click at [61, 279] on div at bounding box center [72, 284] width 116 height 66
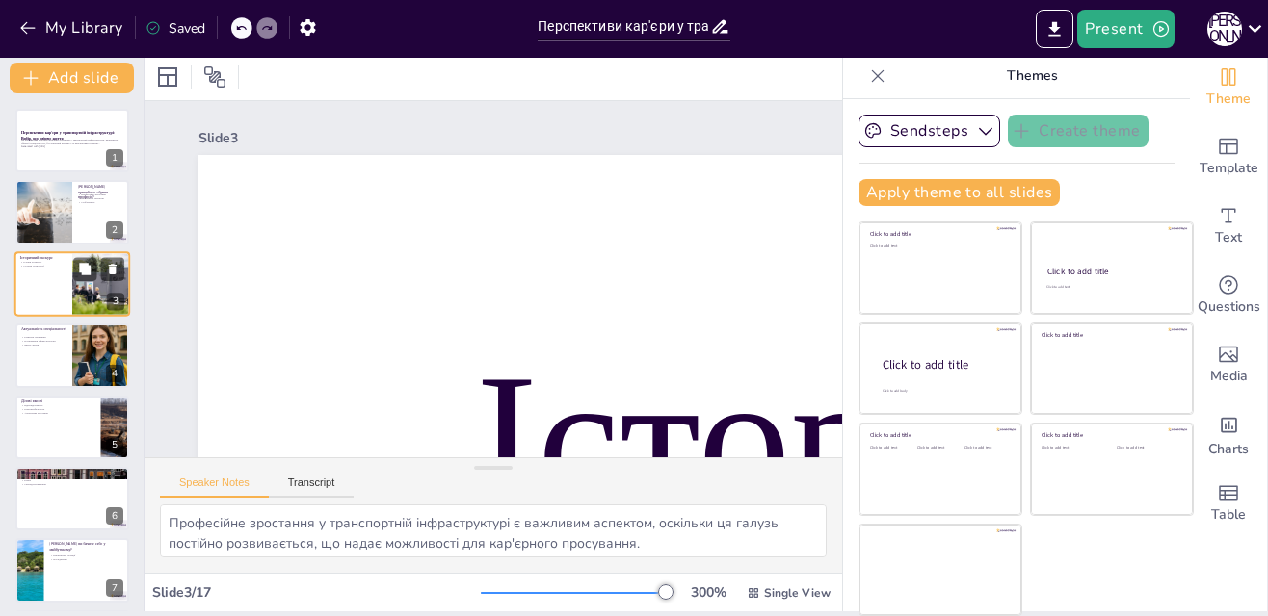
type textarea "Історичний розвиток транспортної інфраструктури демонструє, як змінювалися потр…"
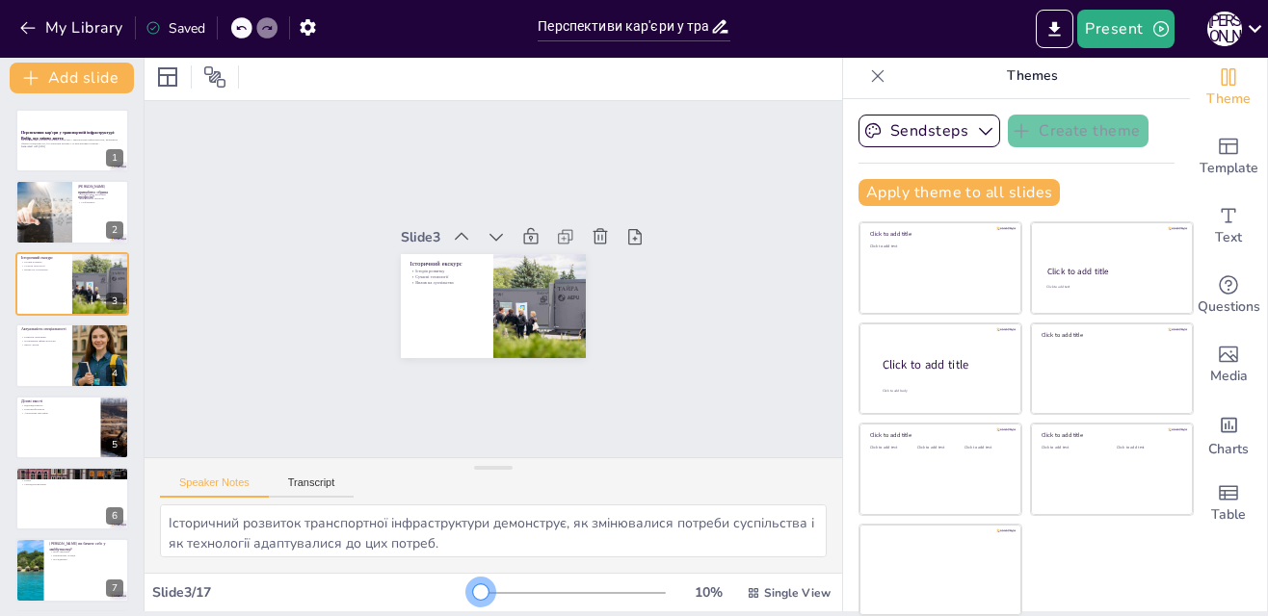
drag, startPoint x: 631, startPoint y: 590, endPoint x: 419, endPoint y: 591, distance: 211.9
click at [419, 591] on div "Slide 3 / 17 10 % Single View" at bounding box center [492, 593] width 697 height 31
click at [473, 591] on div at bounding box center [480, 592] width 15 height 15
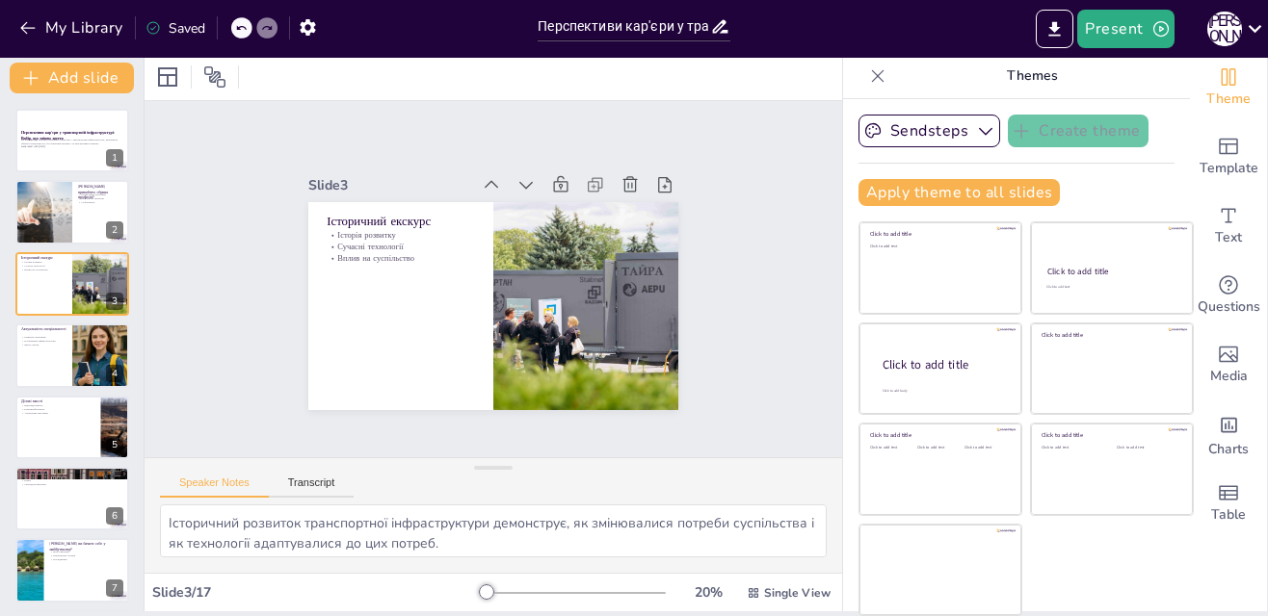
click at [481, 592] on div at bounding box center [573, 593] width 185 height 15
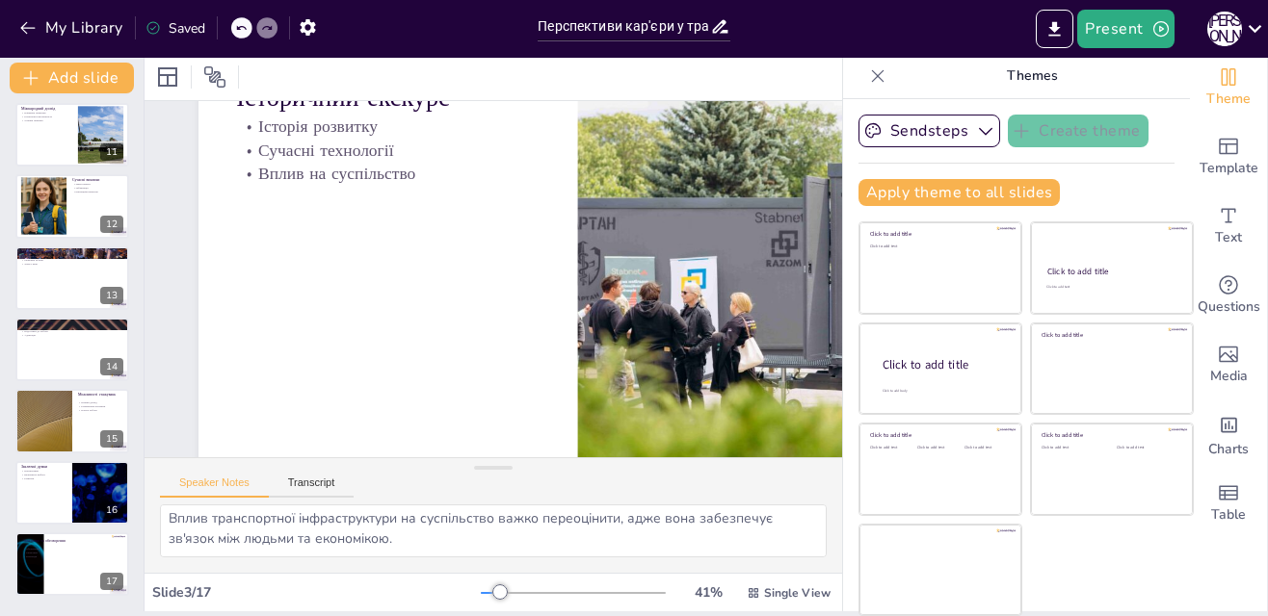
scroll to position [530, 0]
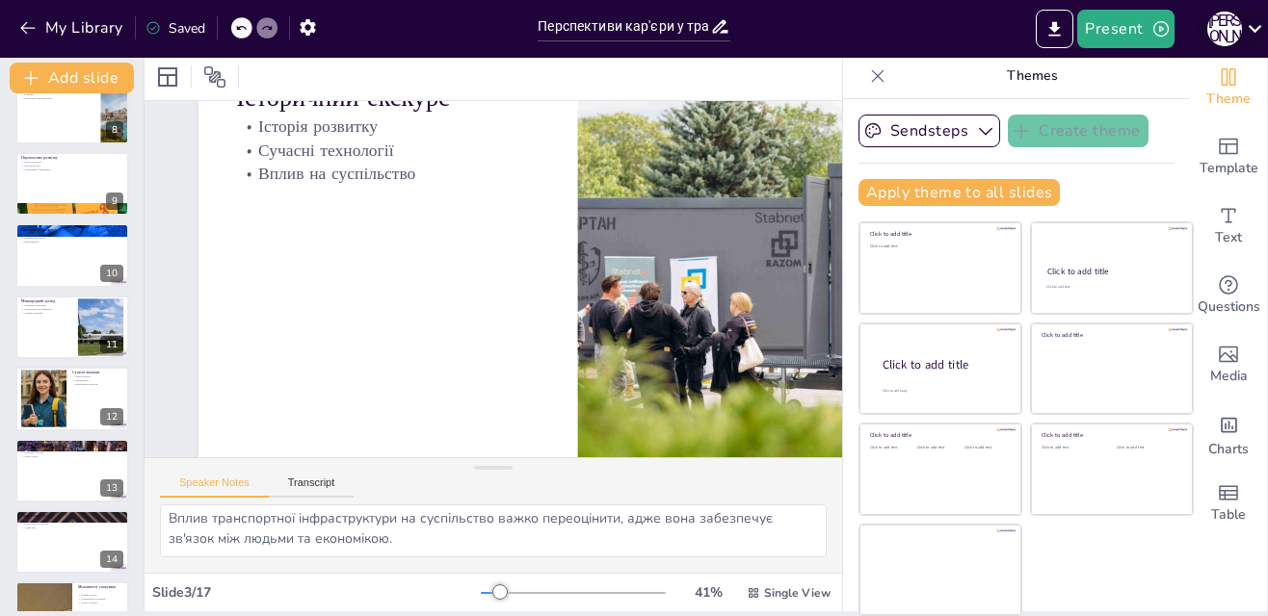
click at [1249, 28] on icon at bounding box center [1255, 28] width 26 height 26
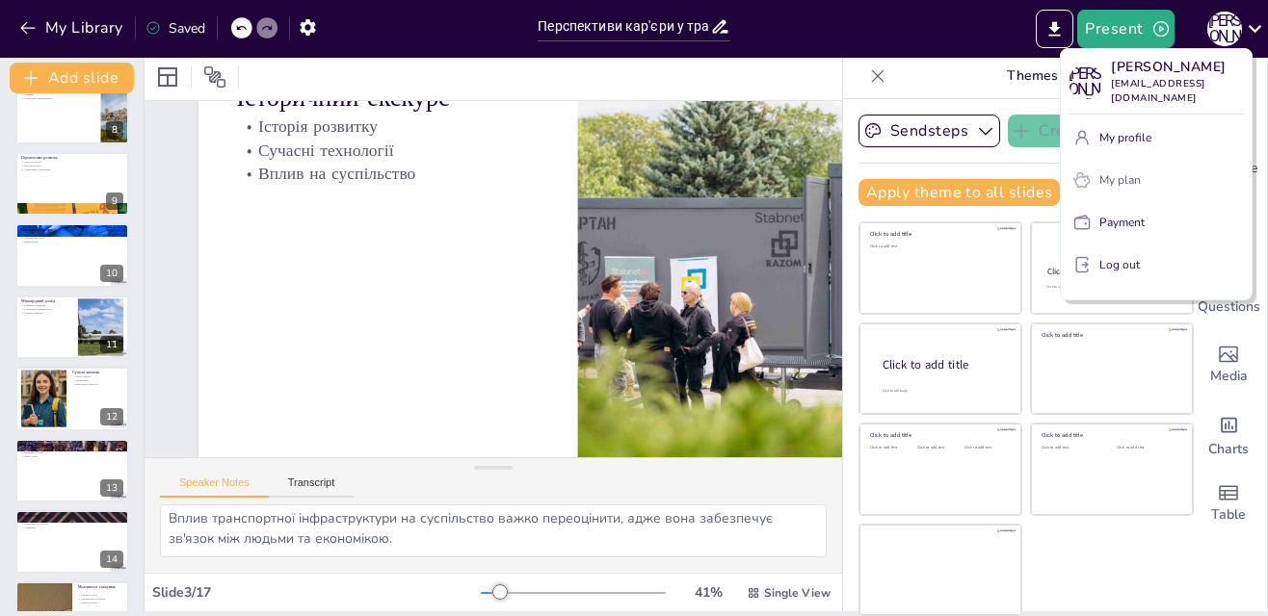
click at [1142, 186] on div "My plan" at bounding box center [1167, 179] width 137 height 17
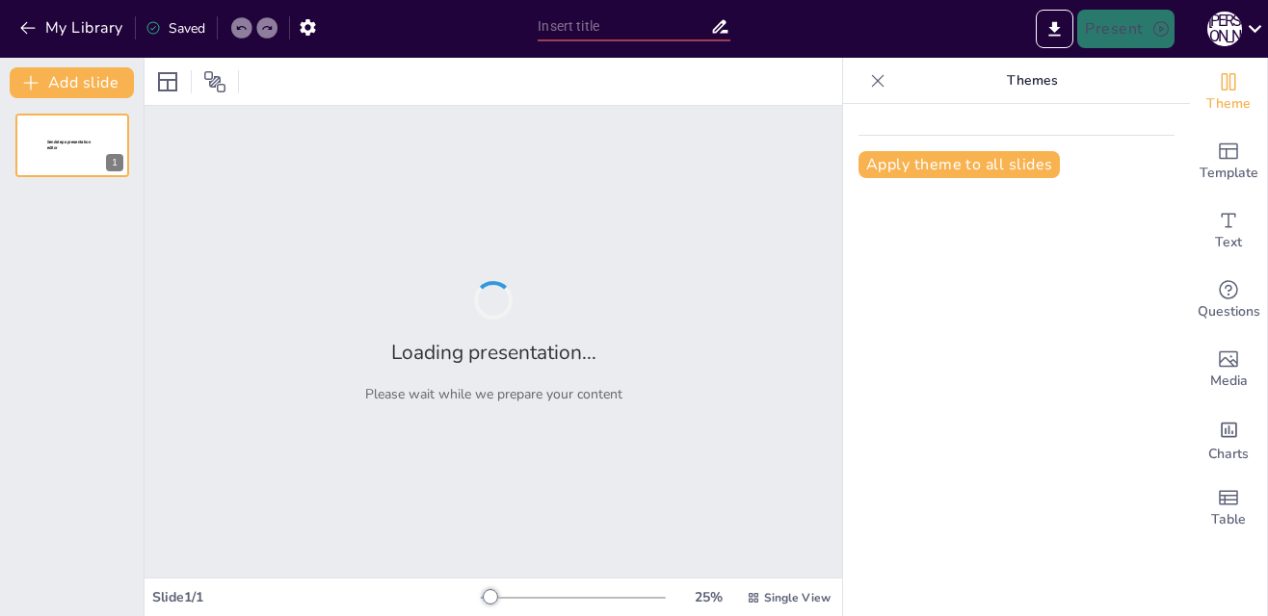
type input "Перспективи кар'єри у транспортній інфраструктурі: Вибір, що змінює життя"
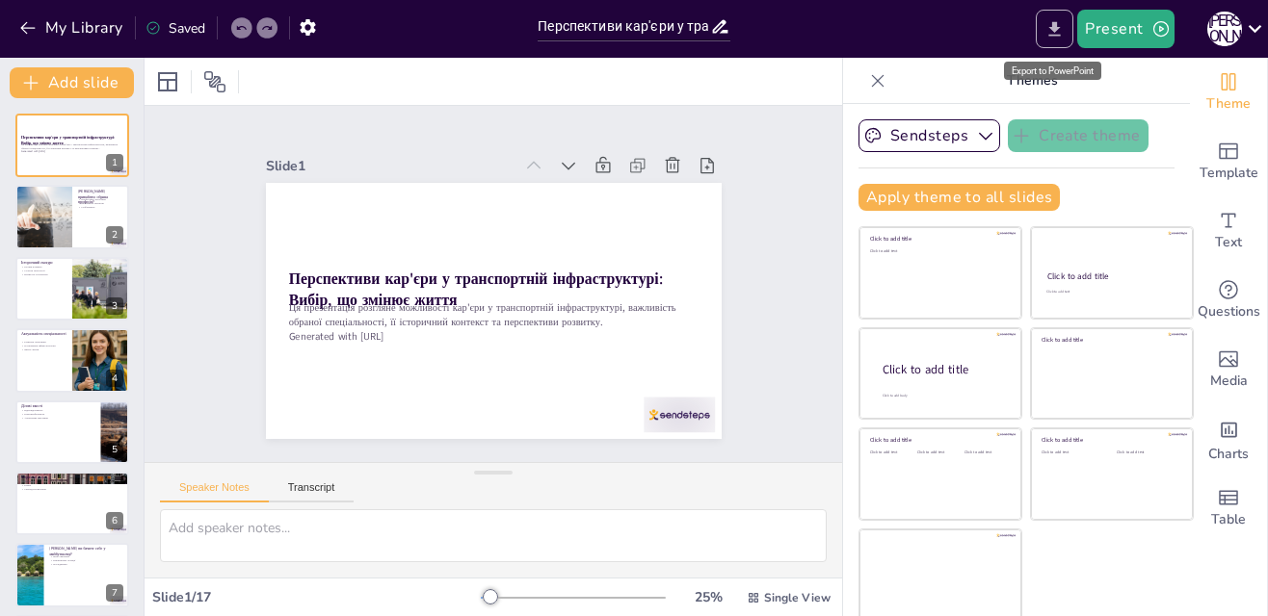
click at [1057, 22] on icon "Export to PowerPoint" at bounding box center [1055, 28] width 12 height 14
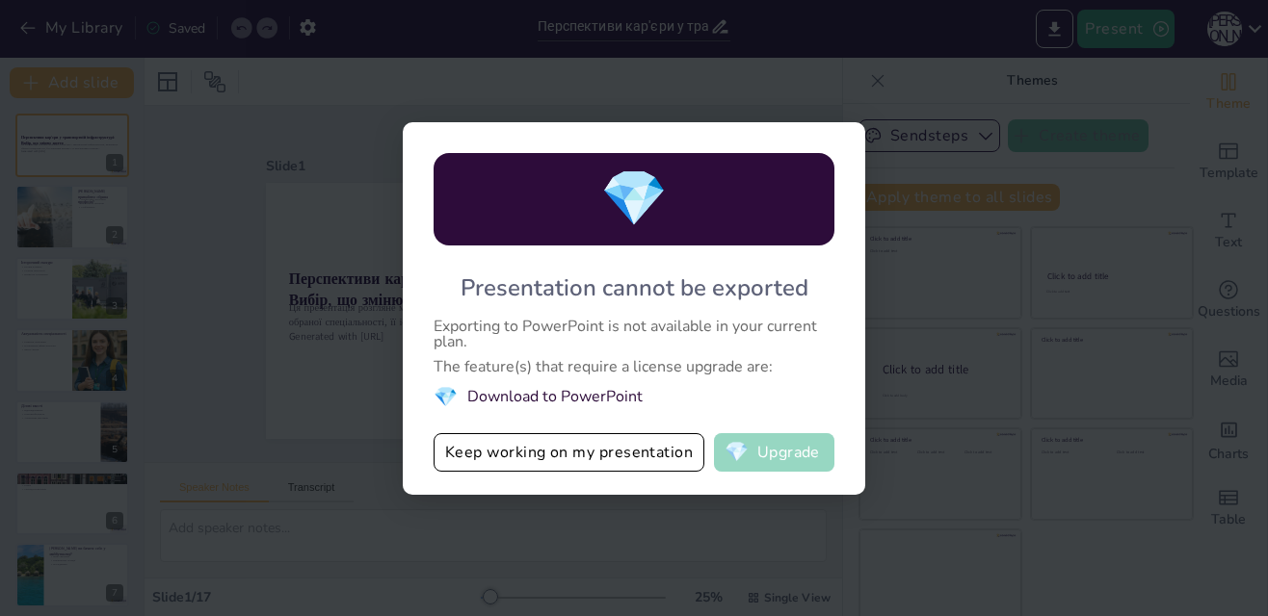
click at [759, 452] on button "💎 Upgrade" at bounding box center [774, 452] width 120 height 39
